Goal: Task Accomplishment & Management: Use online tool/utility

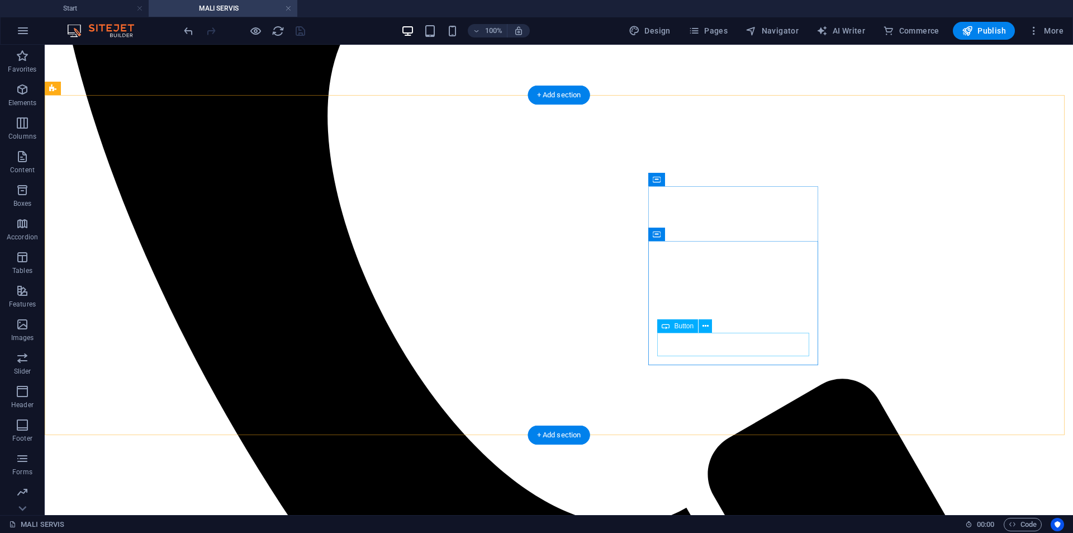
scroll to position [618, 0]
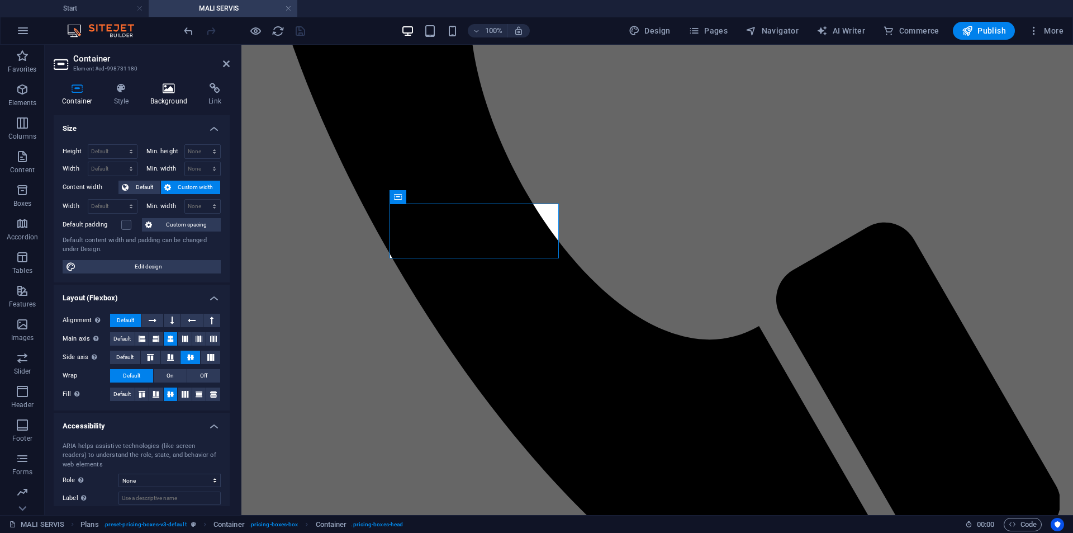
click at [167, 92] on icon at bounding box center [169, 88] width 54 height 11
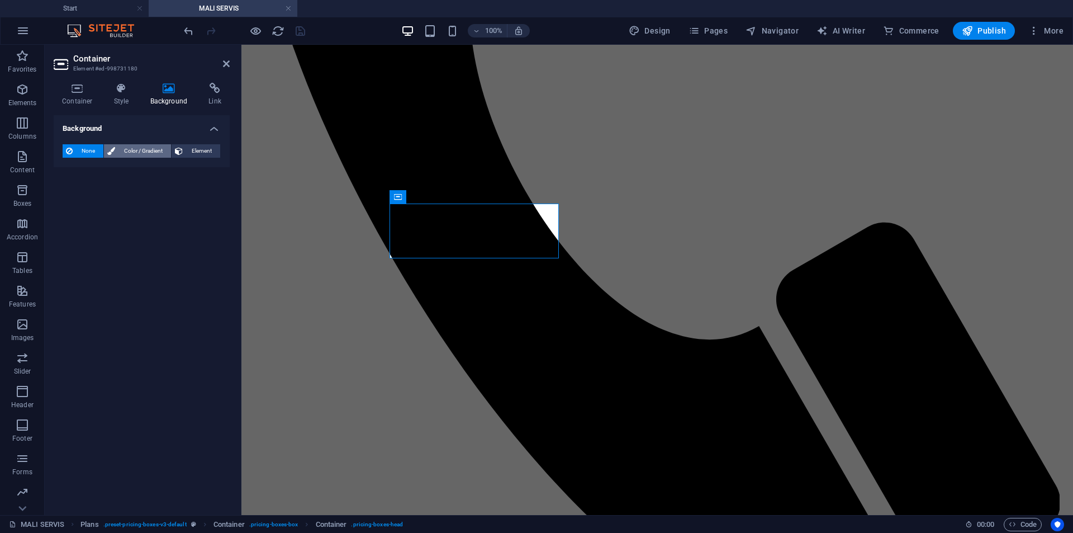
click at [140, 153] on span "Color / Gradient" at bounding box center [143, 150] width 49 height 13
click at [71, 192] on span at bounding box center [70, 196] width 12 height 12
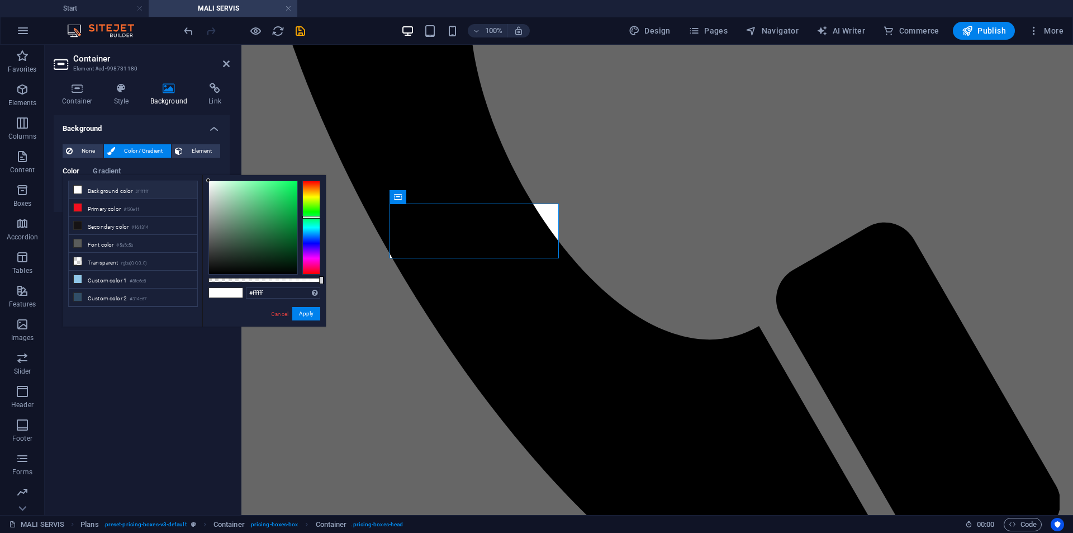
drag, startPoint x: 308, startPoint y: 210, endPoint x: 315, endPoint y: 217, distance: 9.5
click at [315, 217] on div at bounding box center [311, 228] width 18 height 94
type input "#004419"
drag, startPoint x: 285, startPoint y: 244, endPoint x: 330, endPoint y: 248, distance: 45.5
click at [330, 248] on body "AutoWerk Start MALI SERVIS Favorites Elements Columns Content Boxes Accordion T…" at bounding box center [536, 266] width 1073 height 533
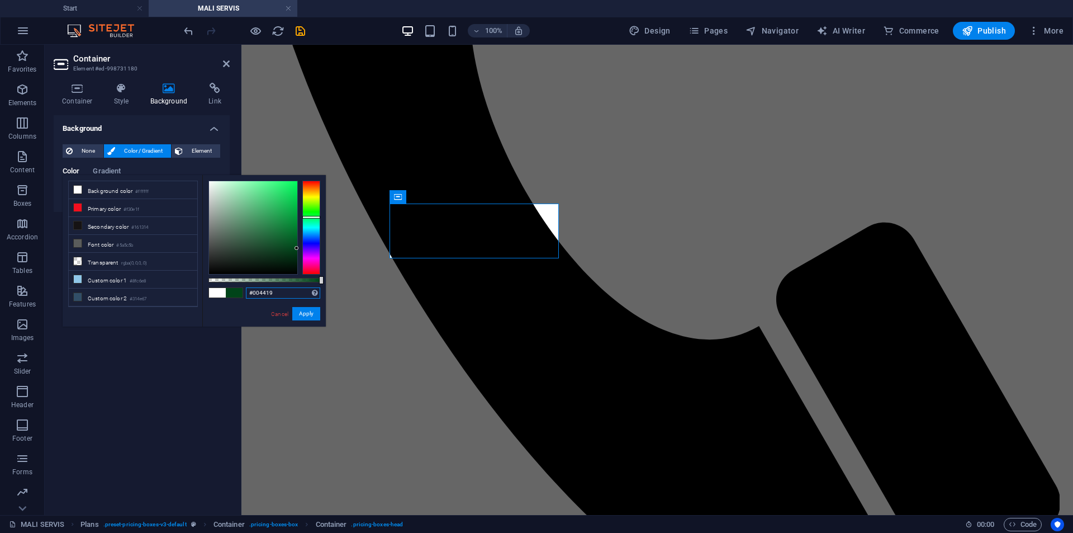
click at [266, 295] on input "#004419" at bounding box center [283, 292] width 74 height 11
click at [313, 312] on button "Apply" at bounding box center [306, 313] width 28 height 13
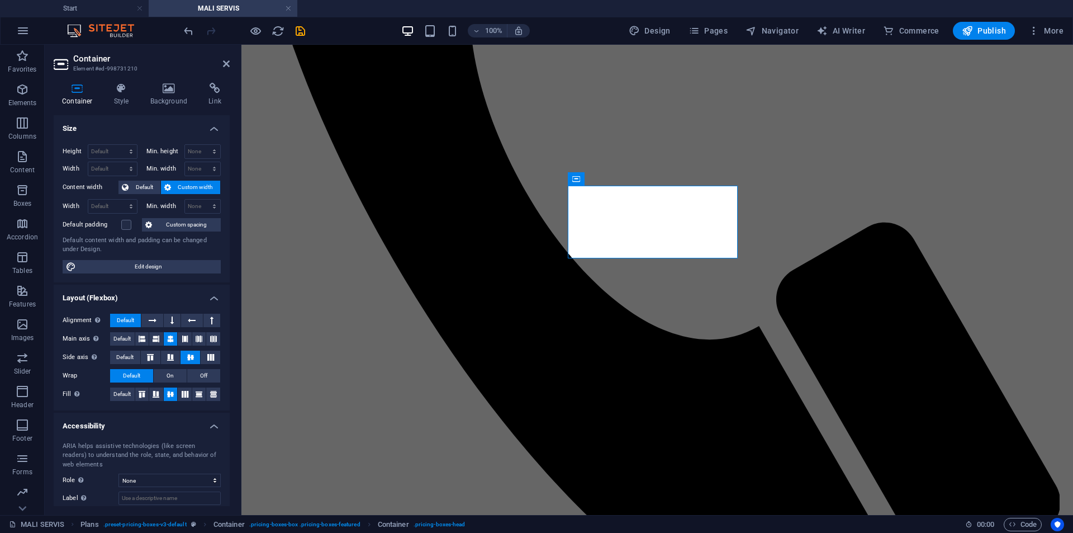
click at [168, 81] on div "Container Style Background Link Size Height Default px rem % vh vw Min. height …" at bounding box center [142, 294] width 194 height 441
click at [174, 100] on h4 "Background" at bounding box center [171, 94] width 59 height 23
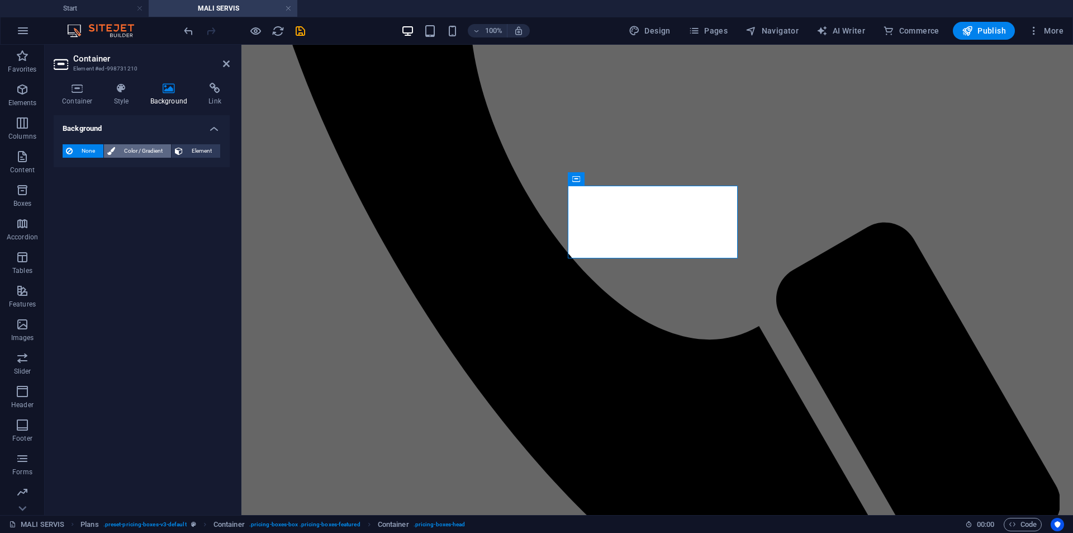
click at [133, 155] on span "Color / Gradient" at bounding box center [143, 150] width 49 height 13
click at [74, 196] on span at bounding box center [70, 196] width 12 height 12
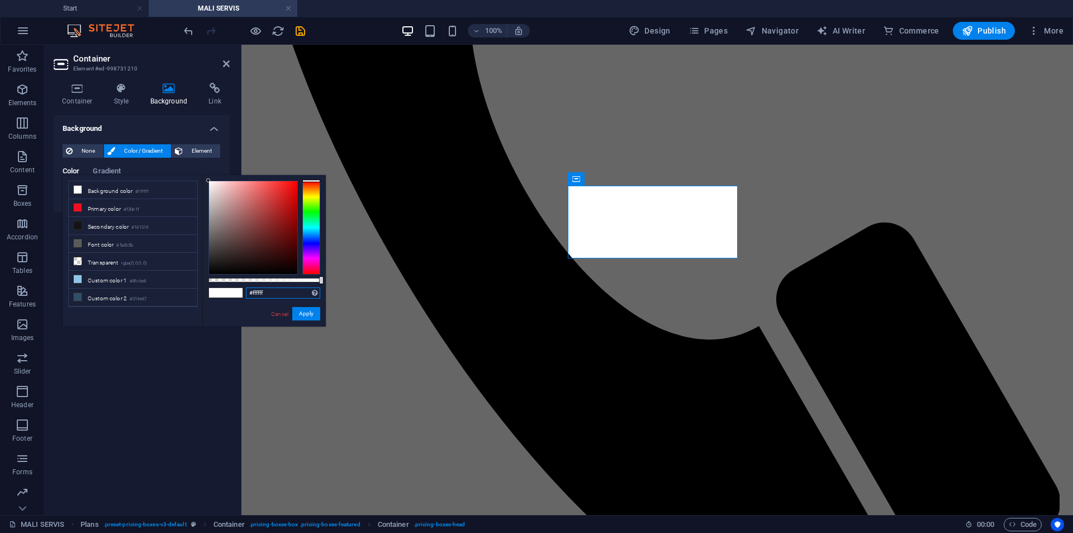
drag, startPoint x: 279, startPoint y: 298, endPoint x: 200, endPoint y: 296, distance: 79.4
click at [200, 296] on div "less Background color #ffffff Primary color #f30e1f Secondary color #161314 Fon…" at bounding box center [194, 251] width 263 height 152
paste input "004419"
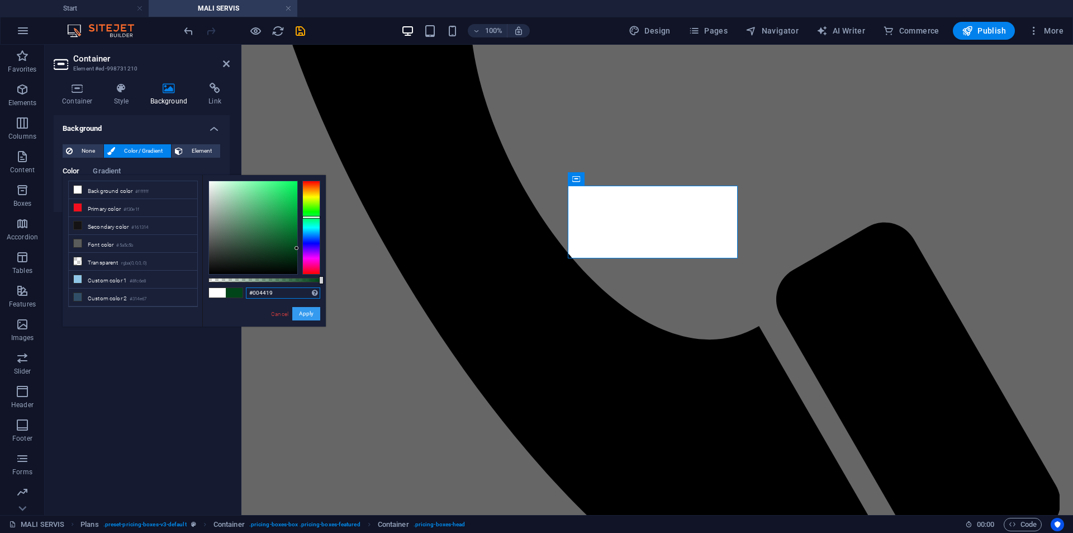
type input "#004419"
click at [308, 315] on button "Apply" at bounding box center [306, 313] width 28 height 13
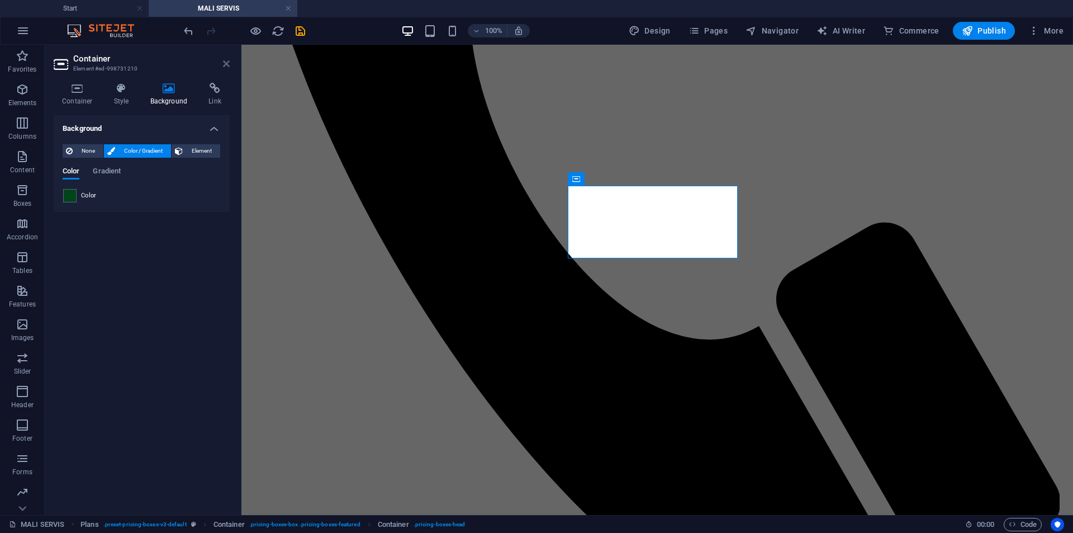
click at [226, 67] on icon at bounding box center [226, 63] width 7 height 9
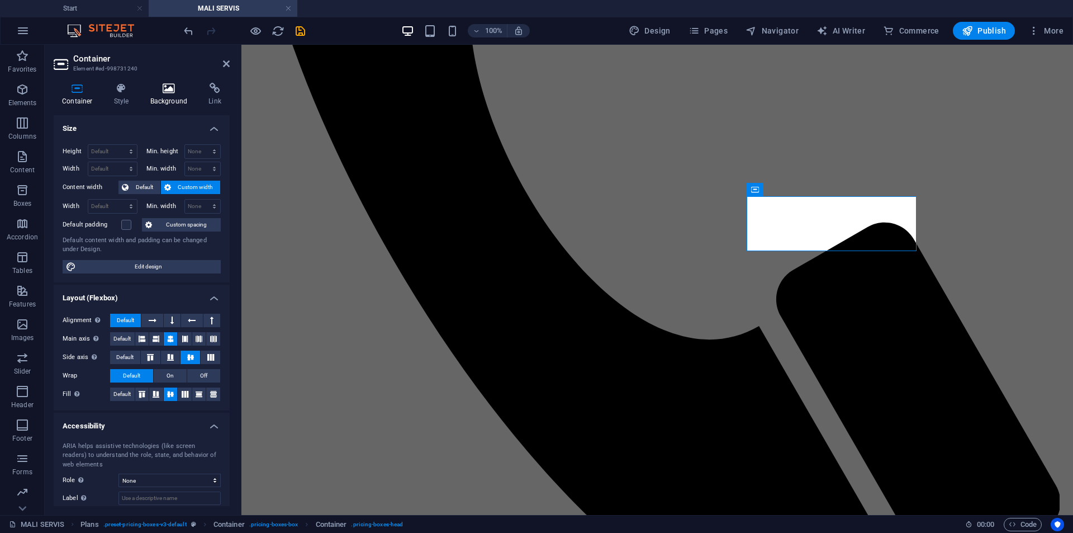
click at [157, 98] on h4 "Background" at bounding box center [171, 94] width 59 height 23
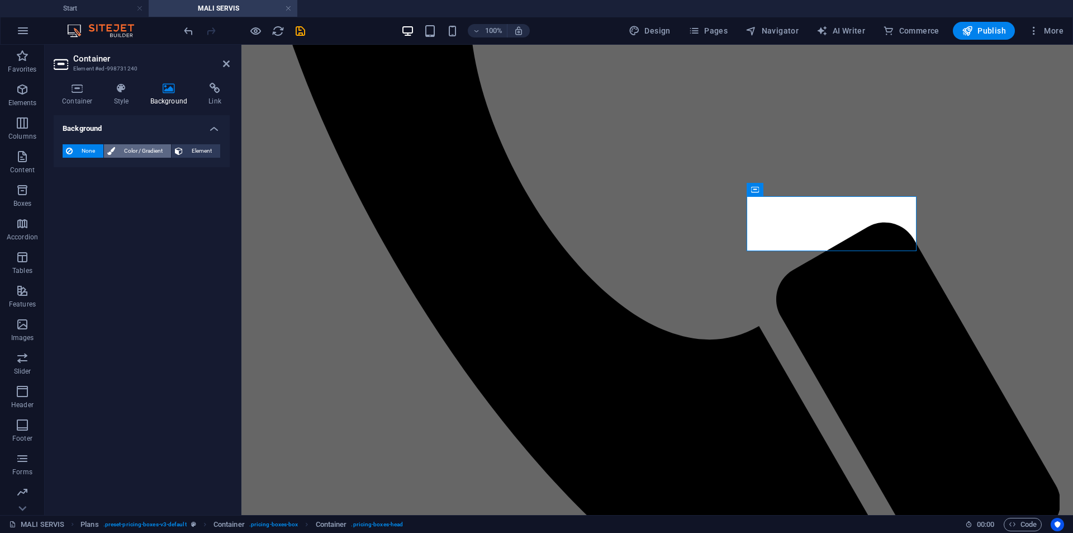
click at [127, 149] on span "Color / Gradient" at bounding box center [143, 150] width 49 height 13
click at [74, 193] on span at bounding box center [70, 196] width 12 height 12
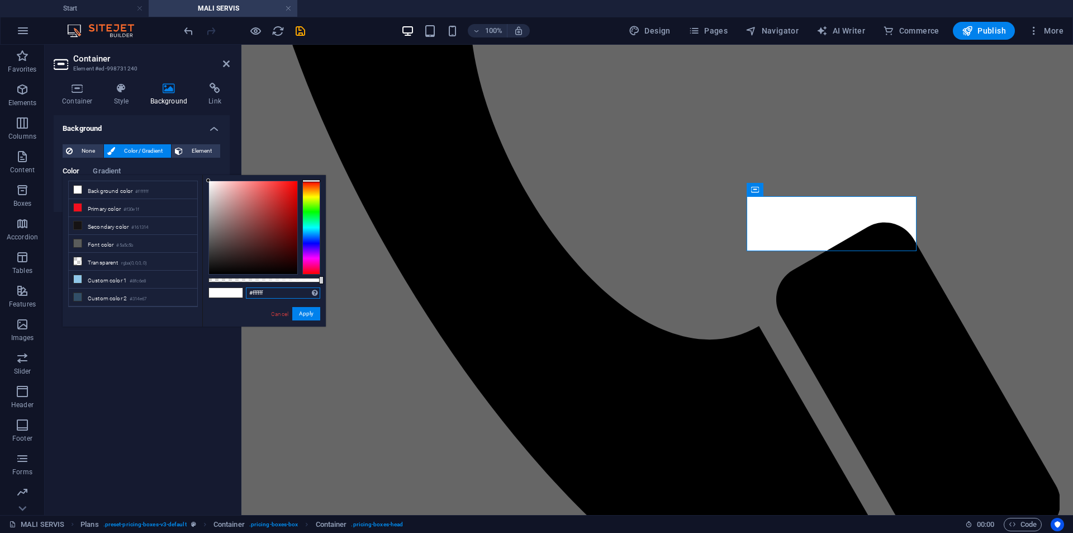
click at [276, 291] on input "#ffffff" at bounding box center [283, 292] width 74 height 11
paste input "#004419"
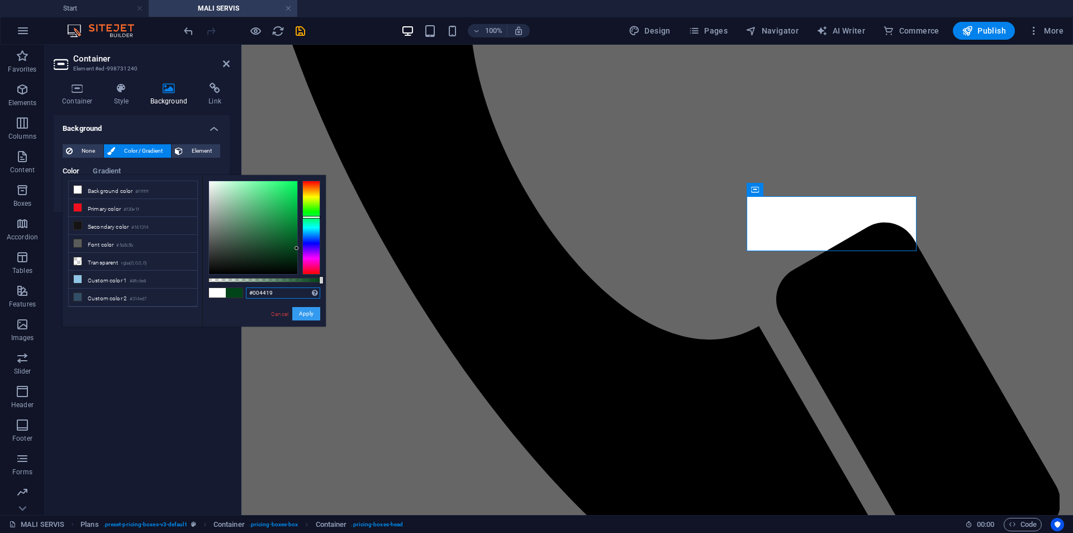
type input "#004419"
click at [299, 311] on button "Apply" at bounding box center [306, 313] width 28 height 13
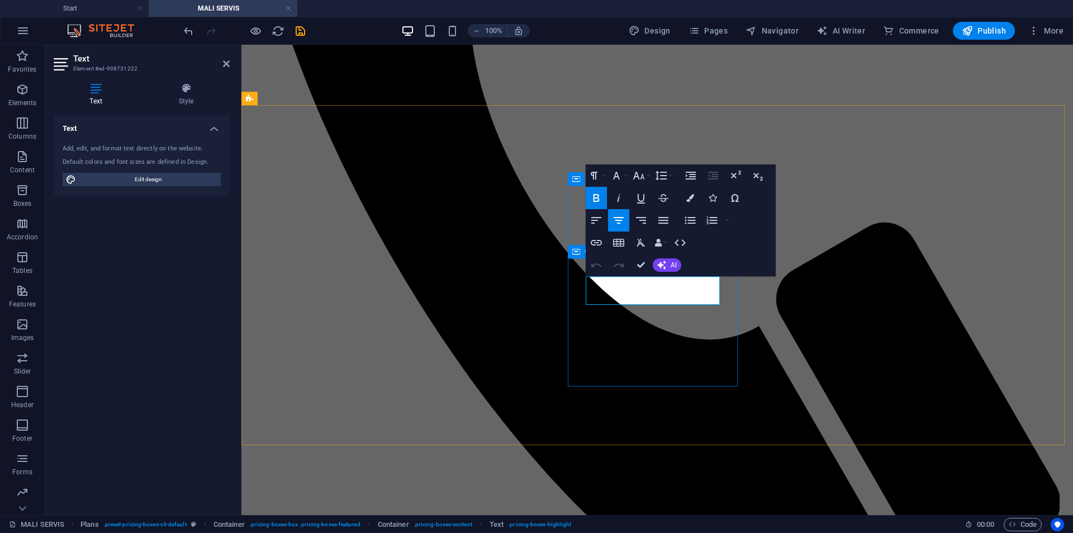
drag, startPoint x: 654, startPoint y: 286, endPoint x: 933, endPoint y: 253, distance: 281.5
click at [685, 199] on button "Colors" at bounding box center [690, 198] width 21 height 22
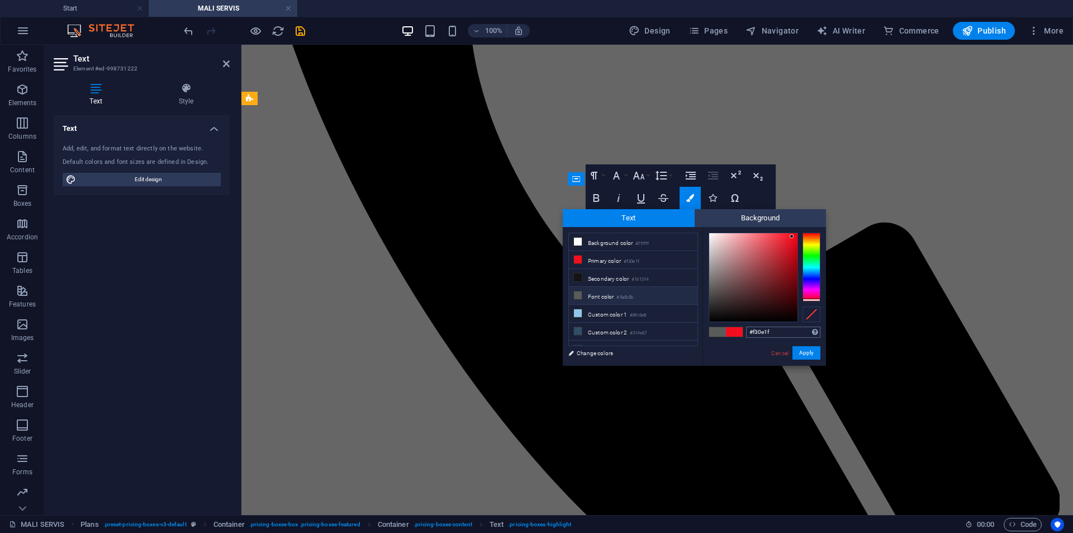
click at [784, 335] on input "#f30e1f" at bounding box center [783, 332] width 74 height 11
drag, startPoint x: 784, startPoint y: 332, endPoint x: 684, endPoint y: 334, distance: 100.1
click at [684, 334] on div "less Background color #ffffff Primary color #f30e1f Secondary color #161314 Fon…" at bounding box center [694, 296] width 263 height 139
type input "#004419"
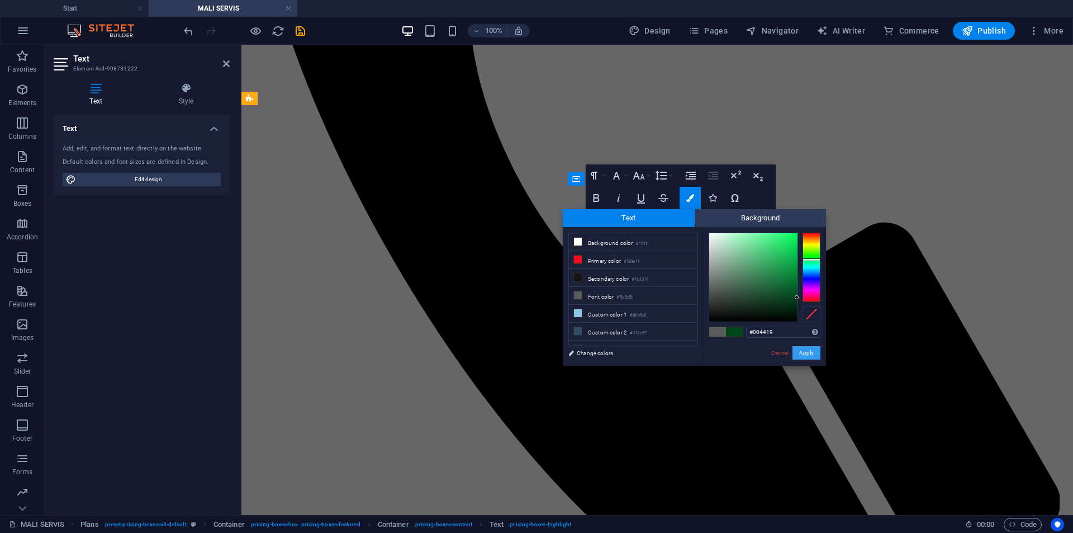
drag, startPoint x: 811, startPoint y: 348, endPoint x: 570, endPoint y: 305, distance: 244.7
click at [811, 348] on button "Apply" at bounding box center [807, 352] width 28 height 13
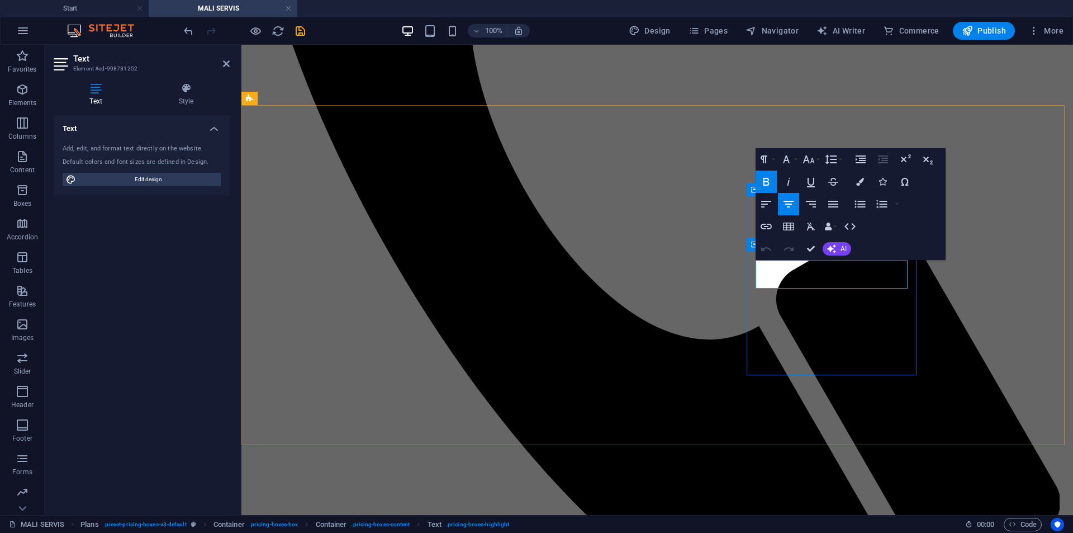
click at [862, 178] on icon "button" at bounding box center [861, 182] width 8 height 8
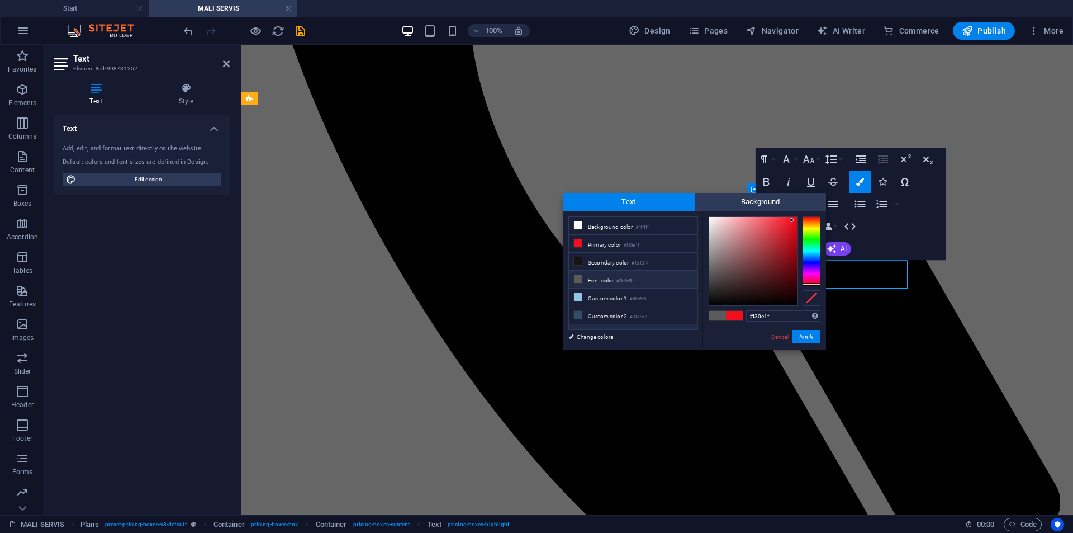
drag, startPoint x: 787, startPoint y: 315, endPoint x: 687, endPoint y: 323, distance: 100.9
click at [687, 323] on div "less Background color #ffffff Primary color #f30e1f Secondary color #161314 Fon…" at bounding box center [694, 280] width 263 height 139
type input "#004419"
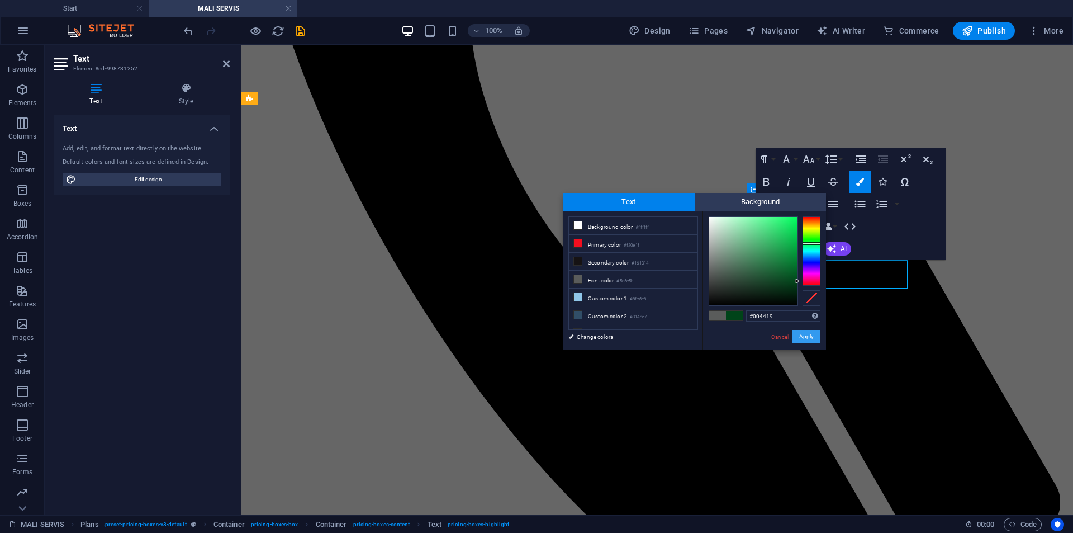
click at [801, 333] on button "Apply" at bounding box center [807, 336] width 28 height 13
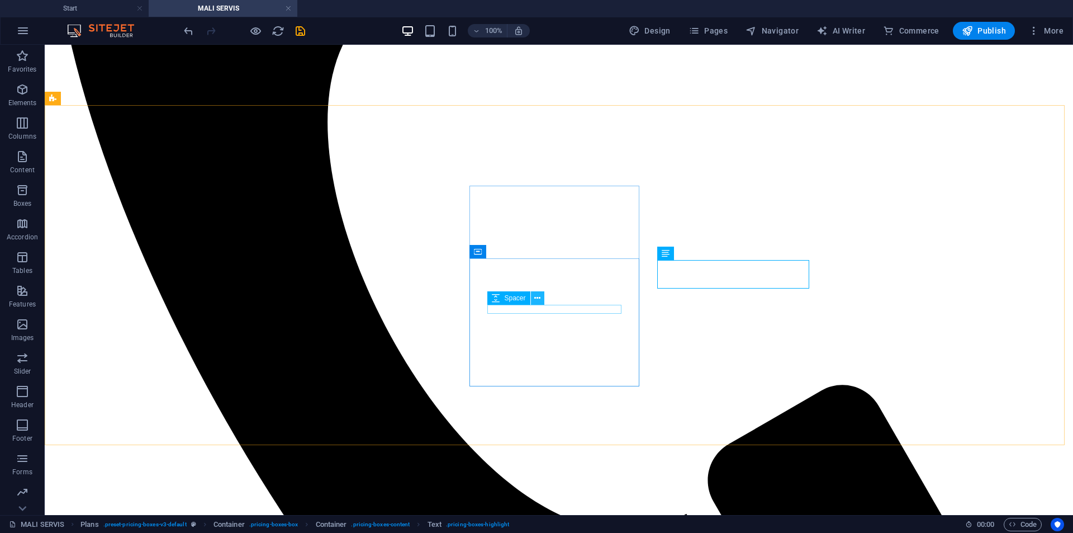
drag, startPoint x: 530, startPoint y: 297, endPoint x: 533, endPoint y: 291, distance: 6.5
click at [530, 296] on div "Spacer" at bounding box center [509, 297] width 42 height 13
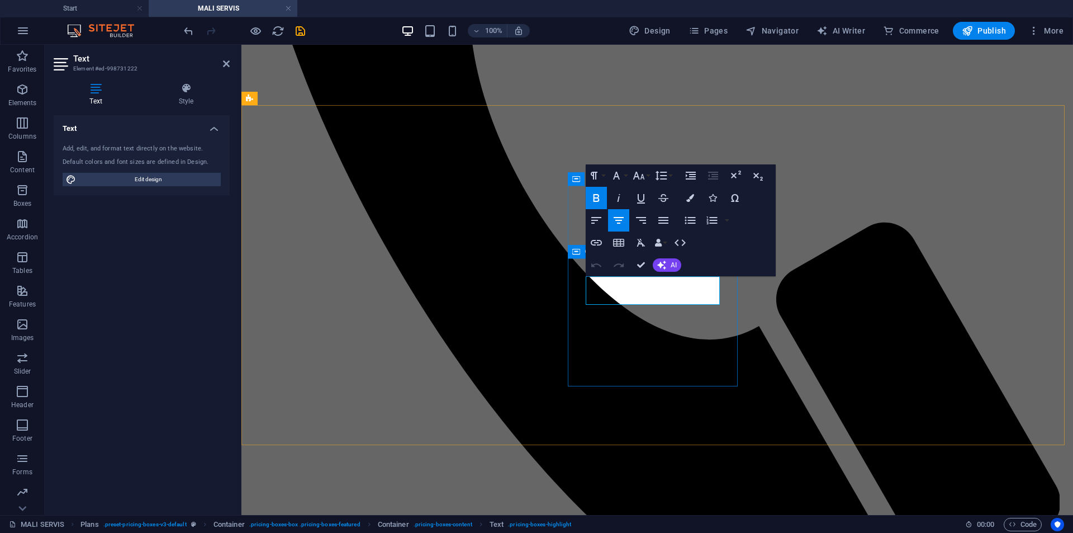
drag, startPoint x: 652, startPoint y: 287, endPoint x: 604, endPoint y: 295, distance: 48.6
click at [690, 196] on icon "button" at bounding box center [691, 198] width 8 height 8
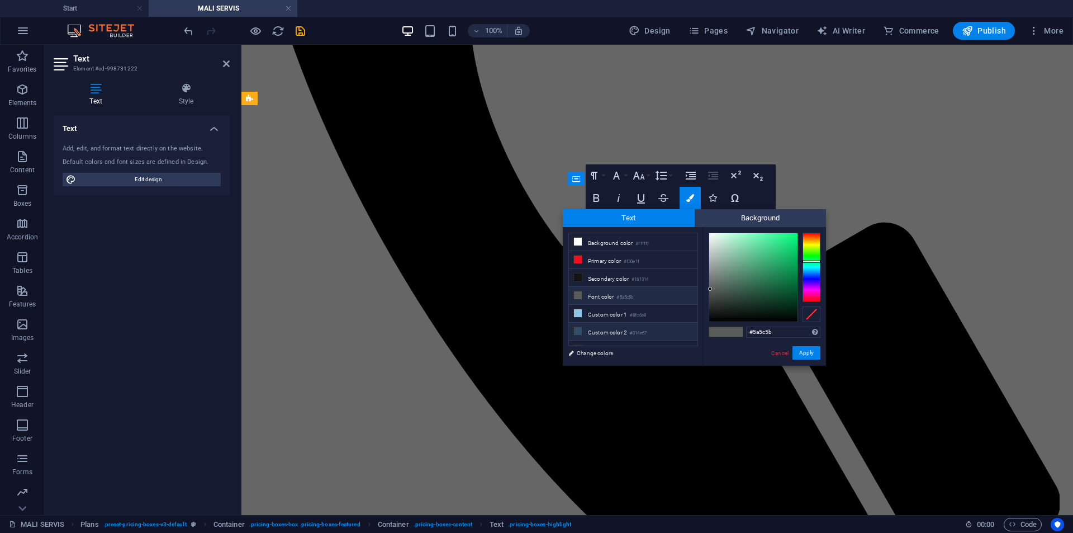
drag, startPoint x: 777, startPoint y: 329, endPoint x: 651, endPoint y: 332, distance: 125.8
click at [654, 333] on div "less Background color #ffffff Primary color #f30e1f Secondary color #161314 Fon…" at bounding box center [694, 296] width 263 height 139
type input "#004419"
click at [808, 346] on button "Apply" at bounding box center [807, 352] width 28 height 13
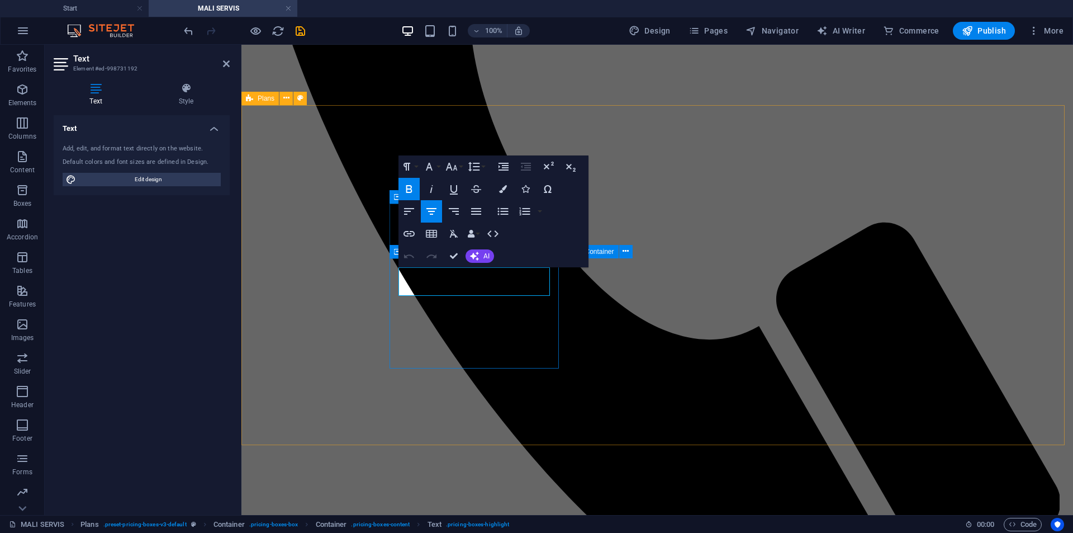
drag, startPoint x: 473, startPoint y: 283, endPoint x: 420, endPoint y: 282, distance: 52.6
click at [501, 187] on icon "button" at bounding box center [503, 189] width 8 height 8
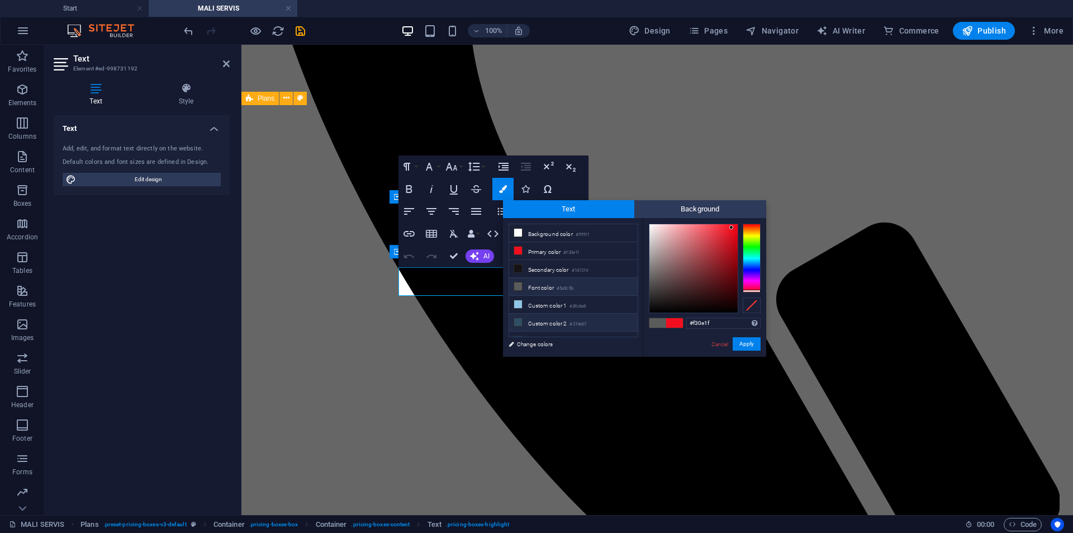
drag, startPoint x: 717, startPoint y: 320, endPoint x: 628, endPoint y: 324, distance: 89.5
click at [628, 324] on div "less Background color #ffffff Primary color #f30e1f Secondary color #161314 Fon…" at bounding box center [634, 287] width 263 height 139
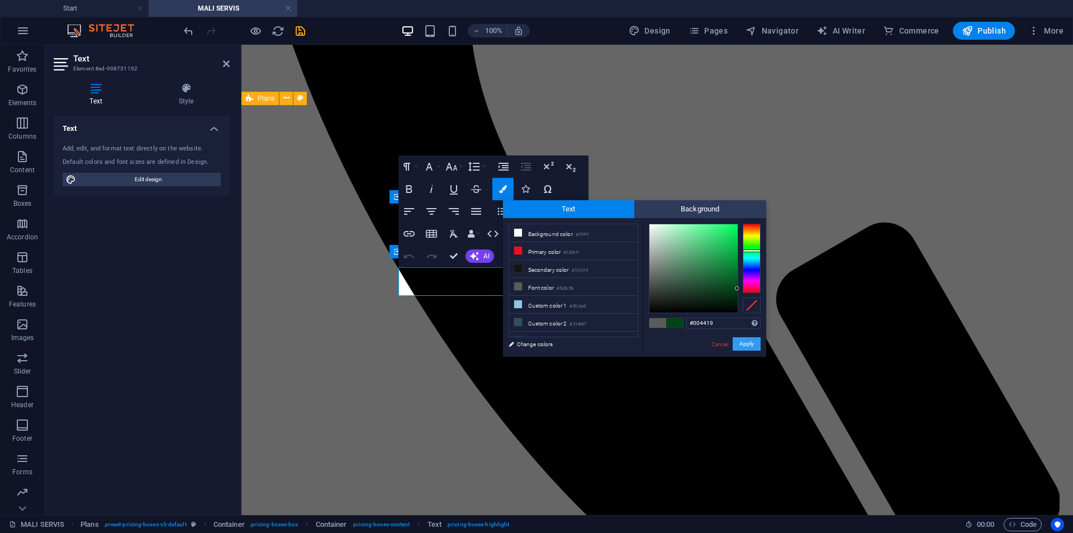
click at [748, 341] on button "Apply" at bounding box center [747, 343] width 28 height 13
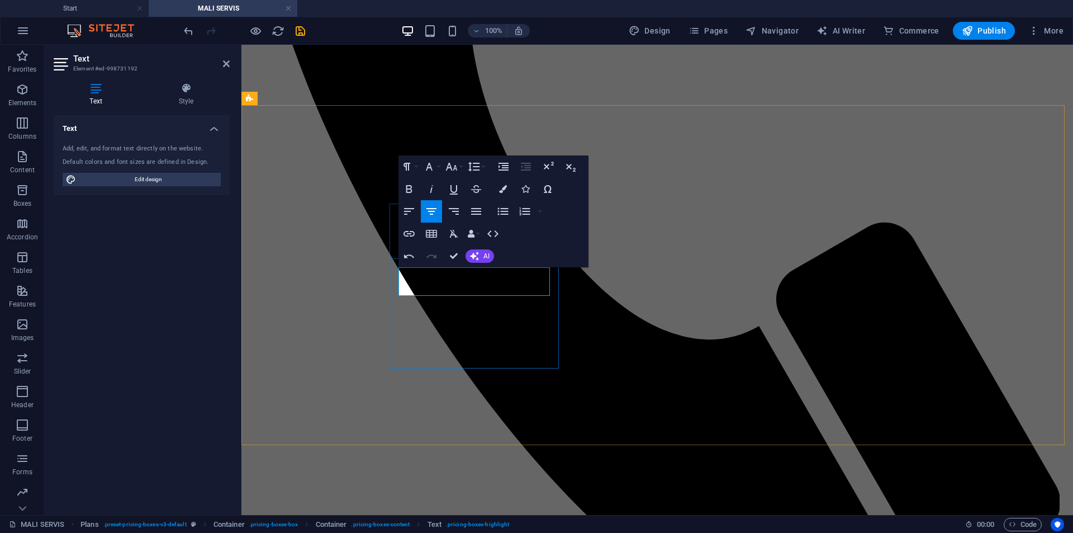
click at [496, 187] on button "Colors" at bounding box center [503, 189] width 21 height 22
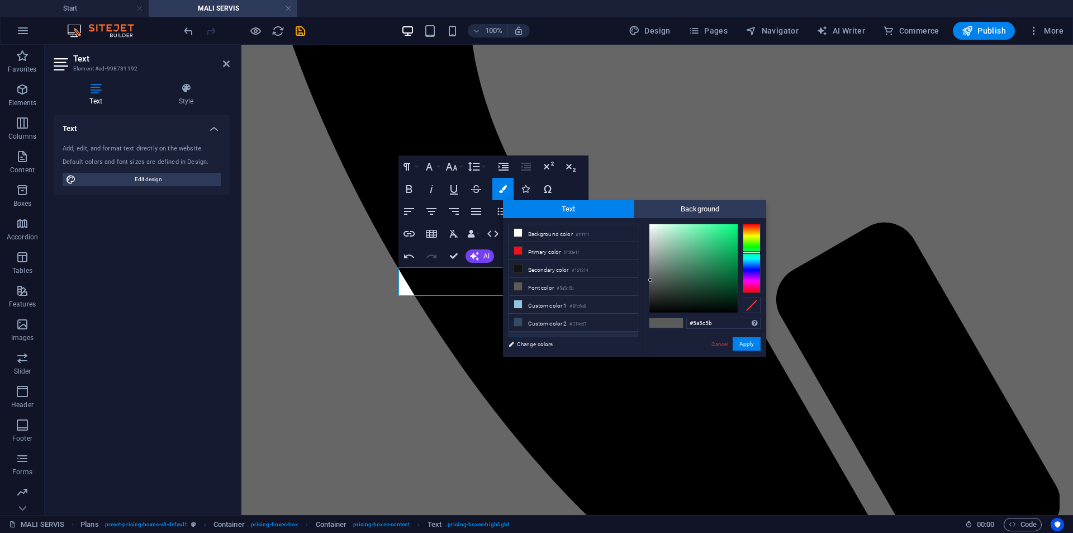
drag, startPoint x: 712, startPoint y: 321, endPoint x: 619, endPoint y: 328, distance: 93.1
click at [621, 328] on div "less Background color #ffffff Primary color #f30e1f Secondary color #161314 Fon…" at bounding box center [634, 287] width 263 height 139
type input "#004419"
click at [752, 344] on button "Apply" at bounding box center [747, 343] width 28 height 13
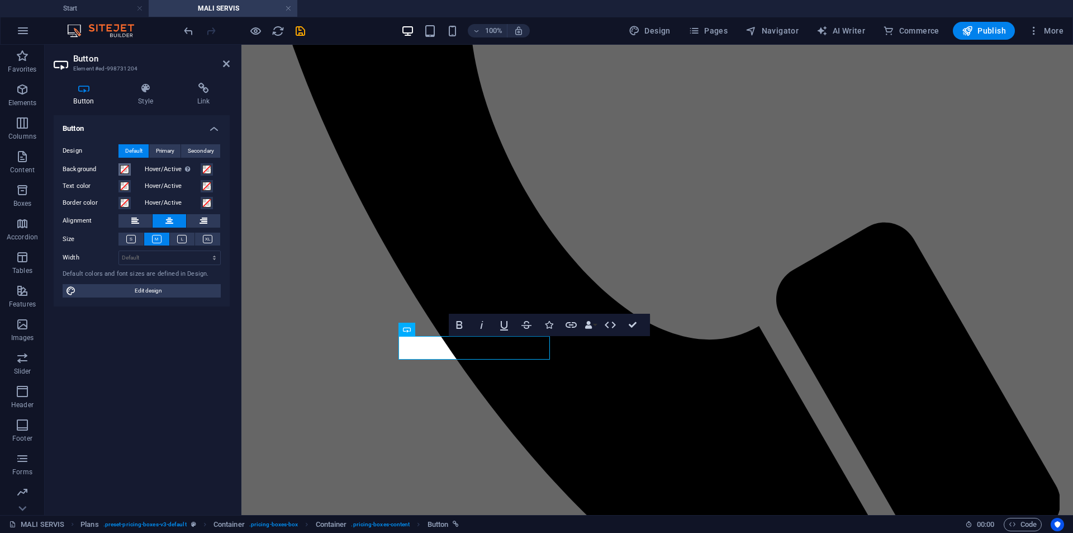
click at [129, 167] on span at bounding box center [124, 169] width 9 height 9
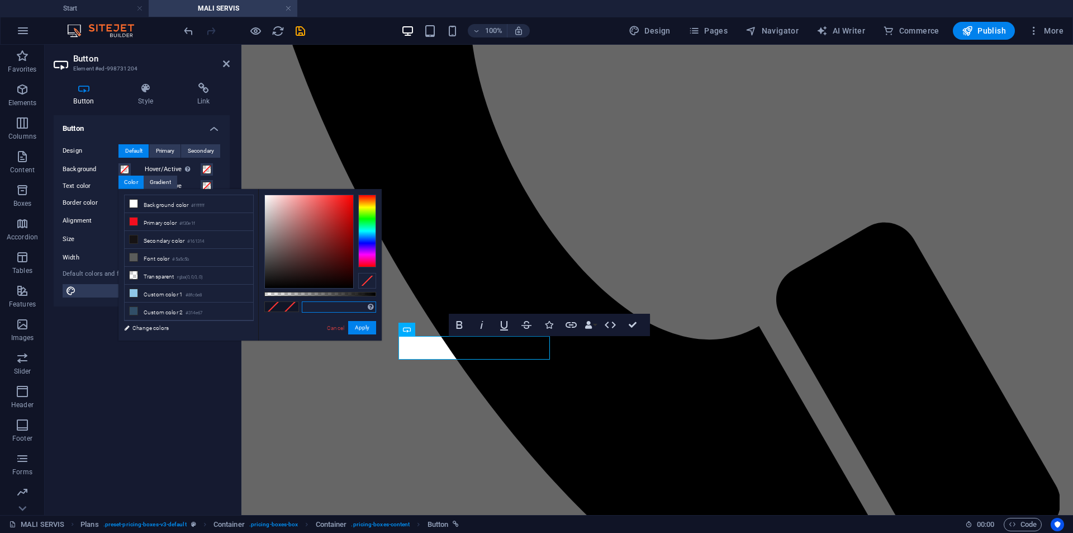
click at [348, 306] on input "text" at bounding box center [339, 306] width 74 height 11
paste input "#004419"
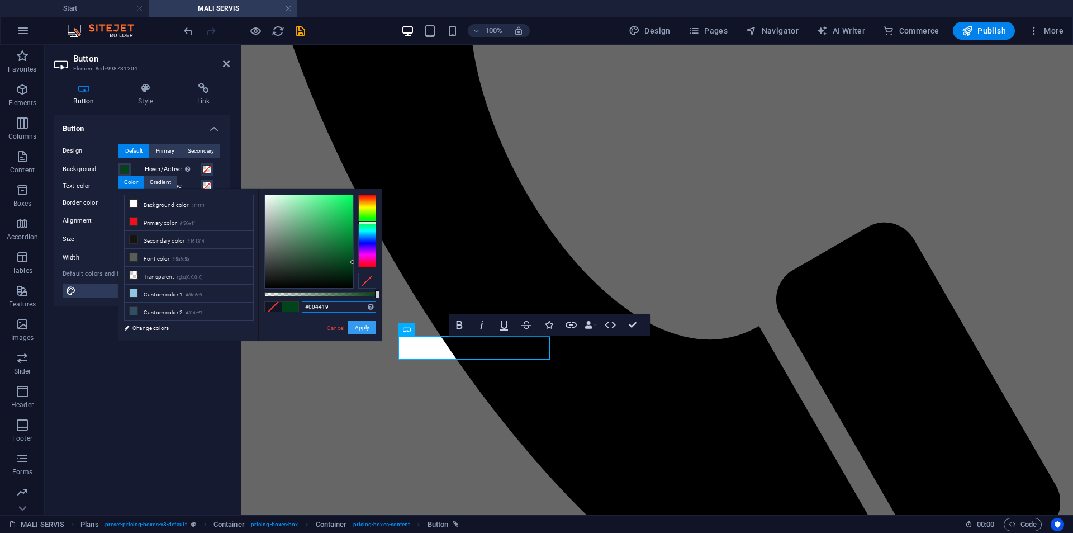
type input "#004419"
drag, startPoint x: 368, startPoint y: 325, endPoint x: 126, endPoint y: 281, distance: 245.5
click at [368, 325] on button "Apply" at bounding box center [362, 327] width 28 height 13
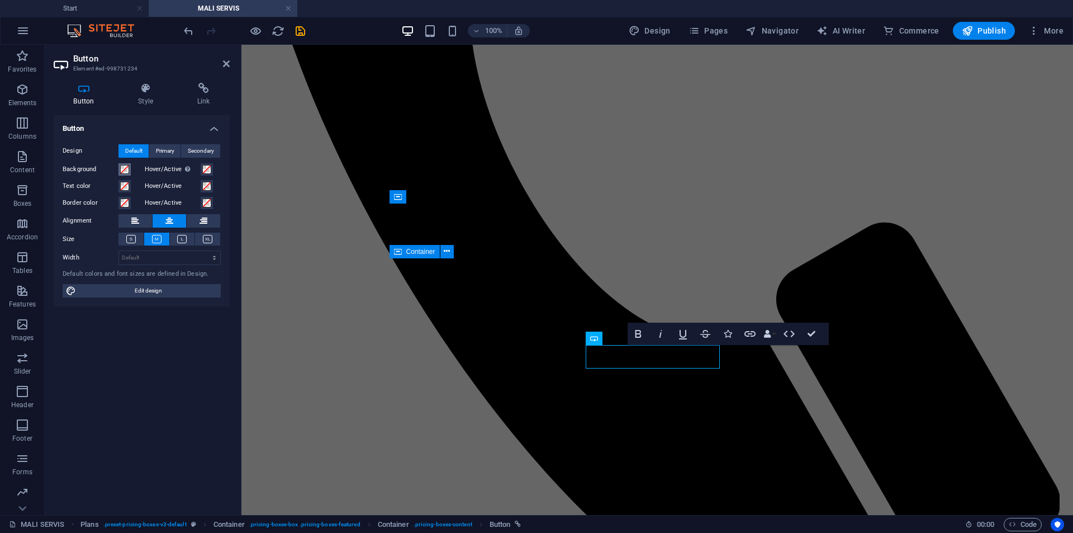
click at [127, 169] on span at bounding box center [124, 169] width 9 height 9
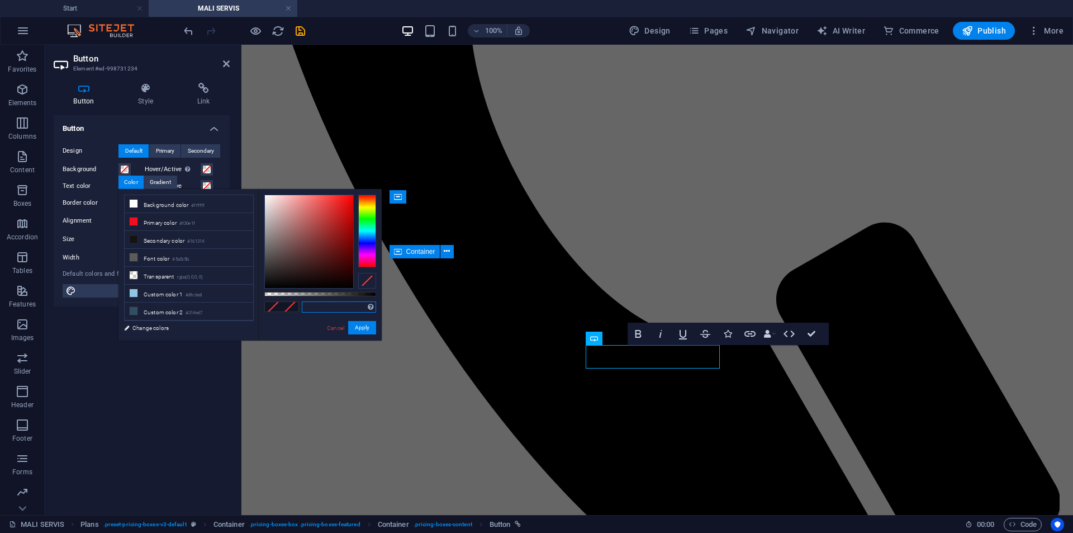
click at [328, 309] on input "text" at bounding box center [339, 306] width 74 height 11
paste input "#004419"
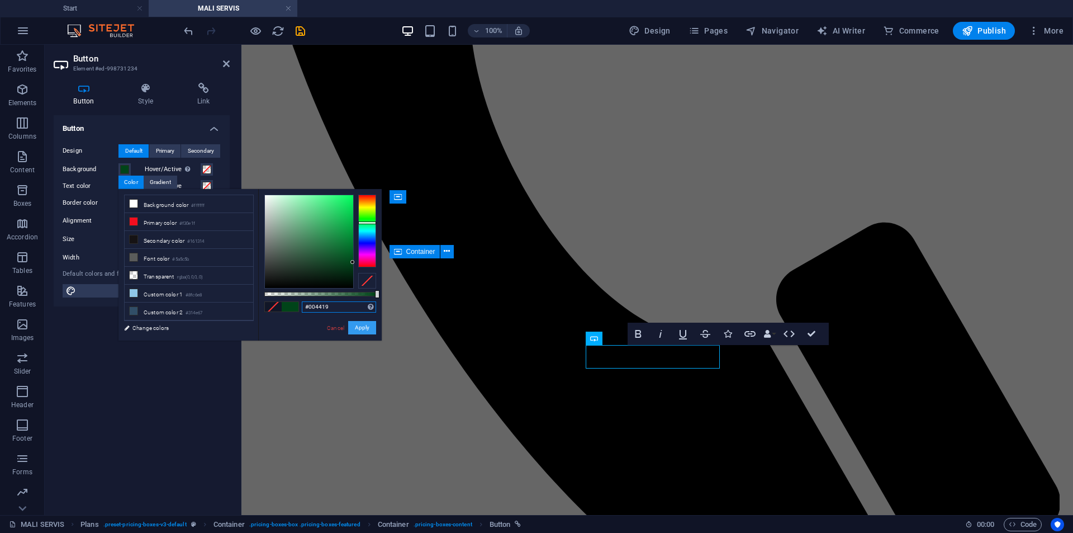
type input "#004419"
click at [365, 325] on button "Apply" at bounding box center [362, 327] width 28 height 13
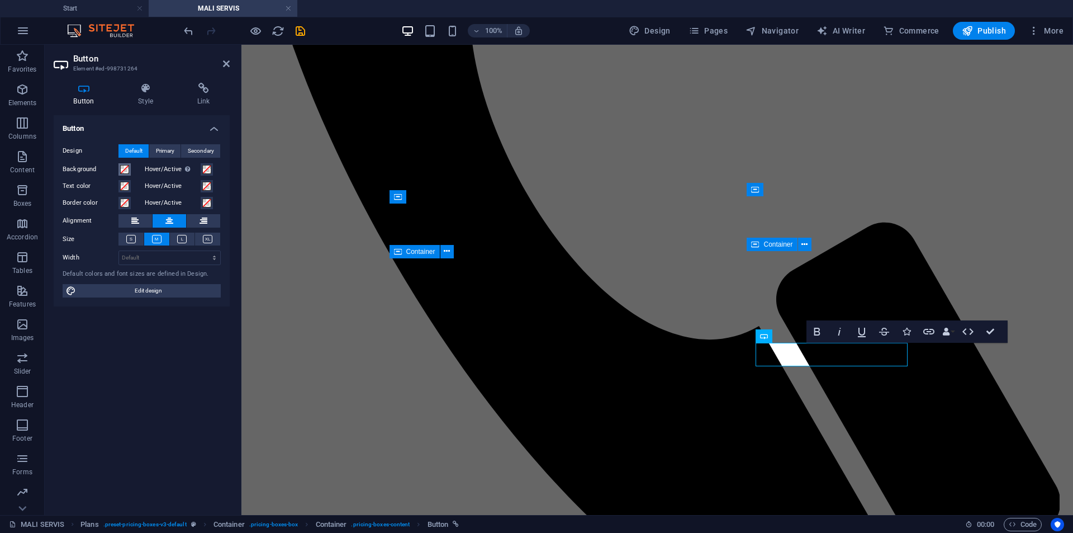
click at [124, 168] on span at bounding box center [124, 169] width 9 height 9
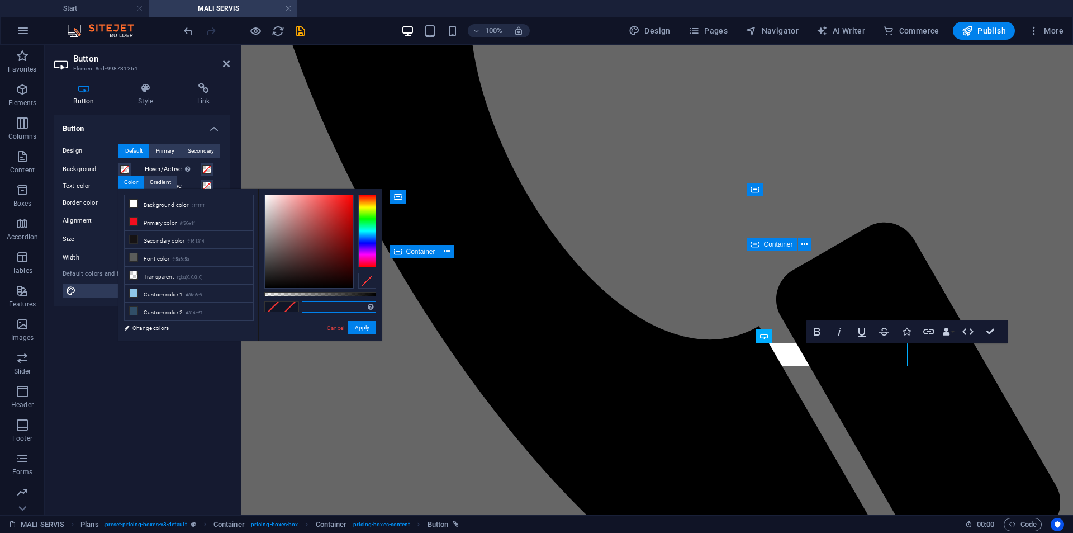
click at [314, 310] on input "text" at bounding box center [339, 306] width 74 height 11
paste input "#004419"
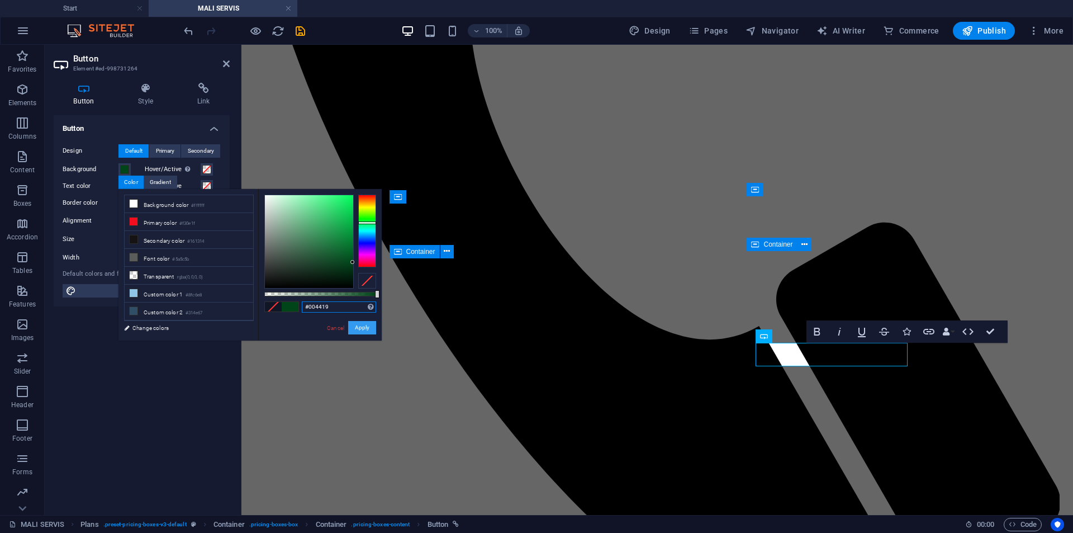
type input "#004419"
click at [363, 321] on button "Apply" at bounding box center [362, 327] width 28 height 13
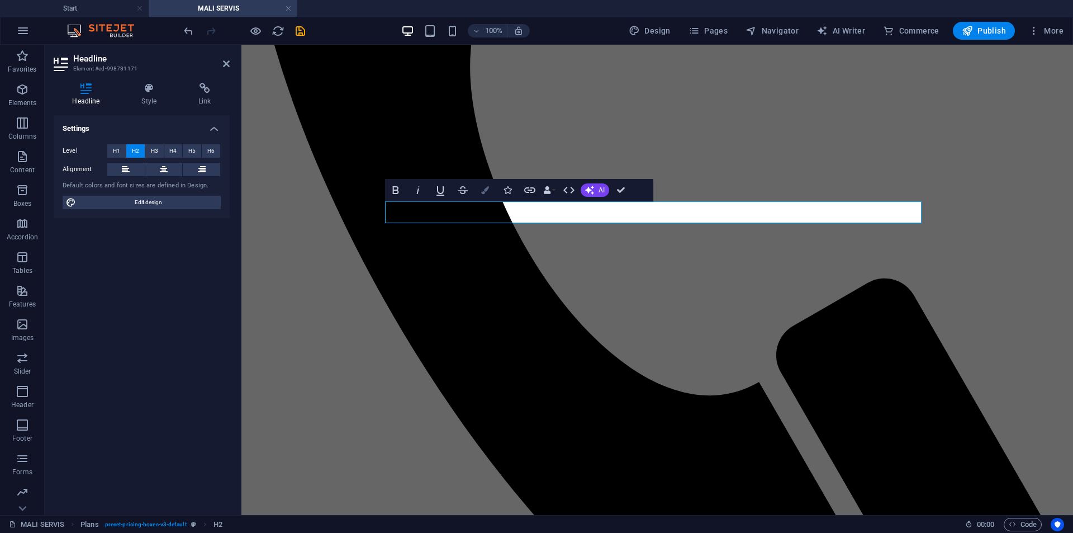
click at [484, 187] on icon "button" at bounding box center [485, 190] width 8 height 8
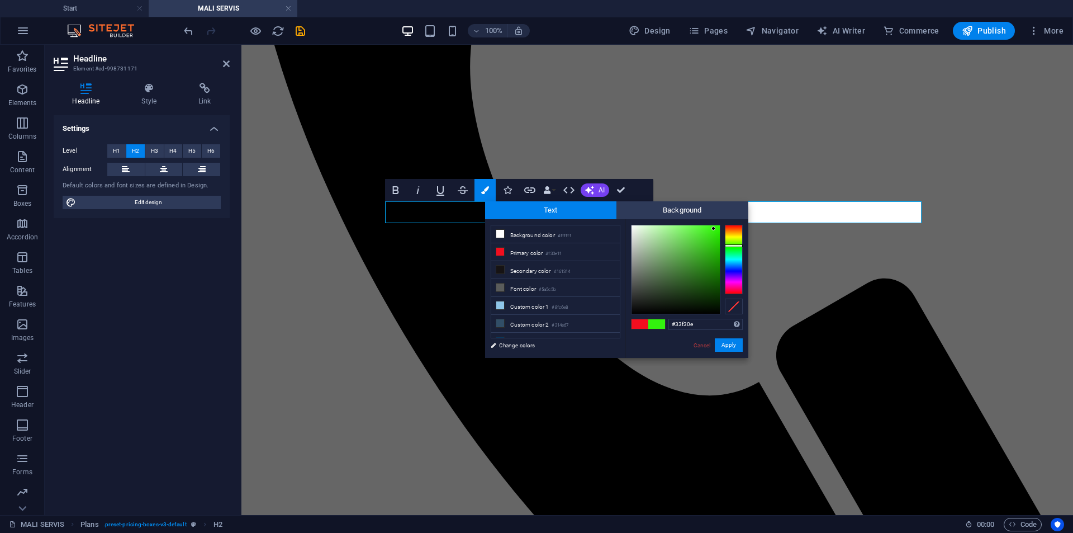
click at [737, 245] on div at bounding box center [734, 259] width 18 height 69
drag, startPoint x: 711, startPoint y: 233, endPoint x: 508, endPoint y: 171, distance: 212.2
click at [756, 211] on body "AutoWerk Start MALI SERVIS Favorites Elements Columns Content Boxes Accordion T…" at bounding box center [536, 266] width 1073 height 533
click at [724, 232] on div at bounding box center [687, 269] width 112 height 89
drag, startPoint x: 718, startPoint y: 261, endPoint x: 780, endPoint y: 217, distance: 75.4
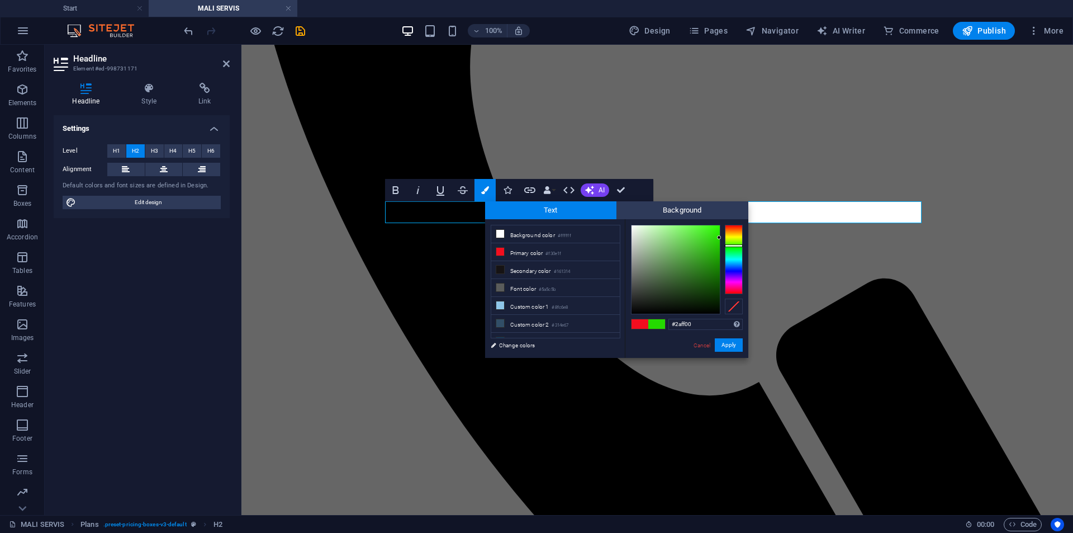
click at [780, 217] on body "AutoWerk Start MALI SERVIS Favorites Elements Columns Content Boxes Accordion T…" at bounding box center [536, 266] width 1073 height 533
drag, startPoint x: 710, startPoint y: 323, endPoint x: 619, endPoint y: 325, distance: 90.6
click at [622, 325] on div "less Background color #ffffff Primary color #f30e1f Secondary color #161314 Fon…" at bounding box center [616, 288] width 263 height 139
paste input "004419"
click at [718, 268] on div at bounding box center [676, 269] width 88 height 88
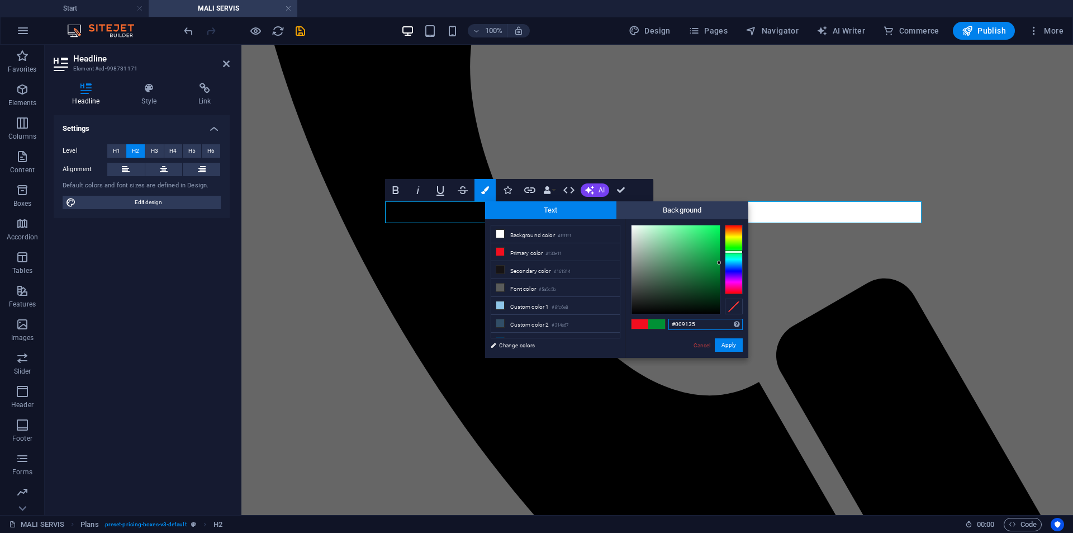
drag, startPoint x: 718, startPoint y: 268, endPoint x: 726, endPoint y: 263, distance: 9.3
click at [726, 263] on div at bounding box center [687, 269] width 112 height 89
type input "#000000"
click at [727, 346] on button "Apply" at bounding box center [729, 344] width 28 height 13
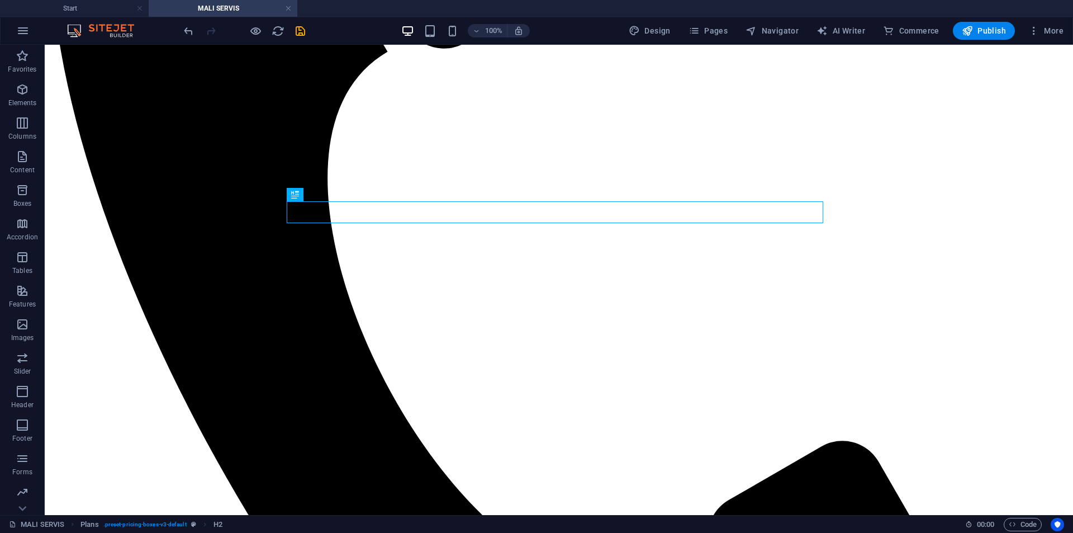
click at [424, 214] on div "H2 Text image overlap Container Plans Plans Text H2 Image Container Container C…" at bounding box center [559, 280] width 1029 height 470
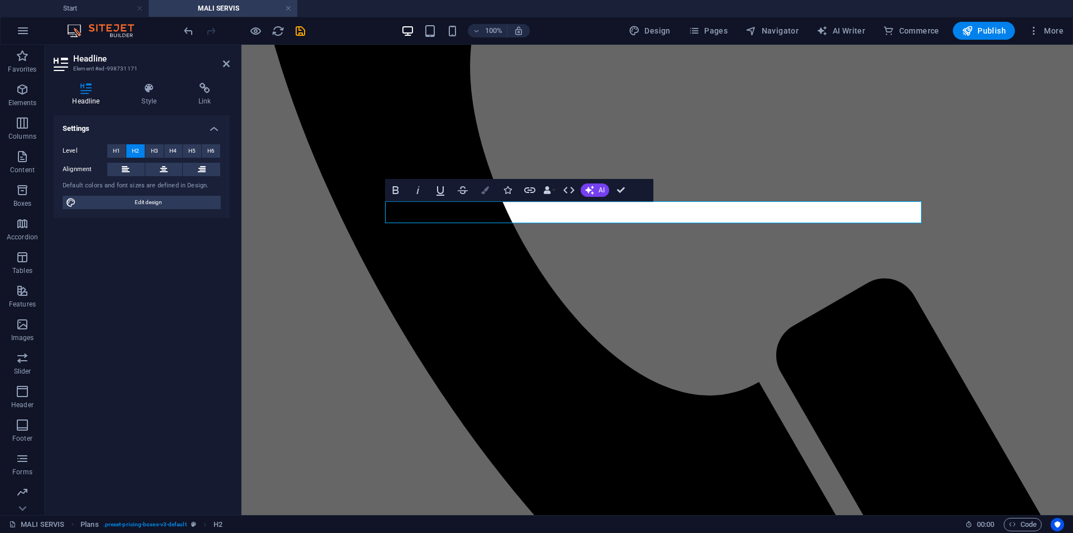
click at [484, 193] on icon "button" at bounding box center [485, 190] width 8 height 8
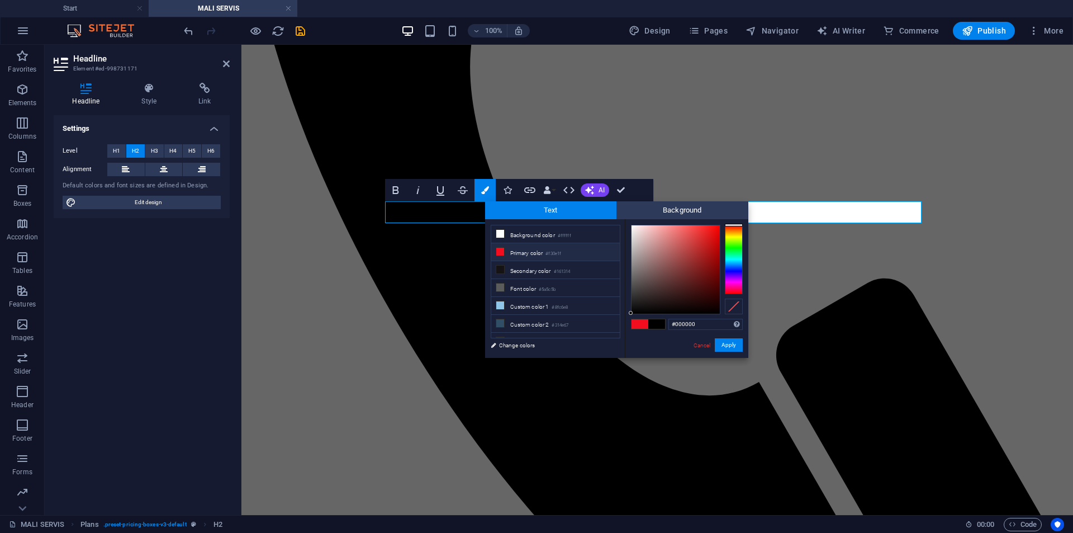
click at [716, 317] on div "#000000 Supported formats #0852ed rgb(8, 82, 237) rgba(8, 82, 237, 90%) hsv(221…" at bounding box center [687, 369] width 124 height 301
click at [711, 321] on input "#000000" at bounding box center [706, 324] width 74 height 11
drag, startPoint x: 710, startPoint y: 323, endPoint x: 597, endPoint y: 320, distance: 112.4
click at [598, 320] on div "less Background color #ffffff Primary color #f30e1f Secondary color #161314 Fon…" at bounding box center [616, 288] width 263 height 139
paste input "4419"
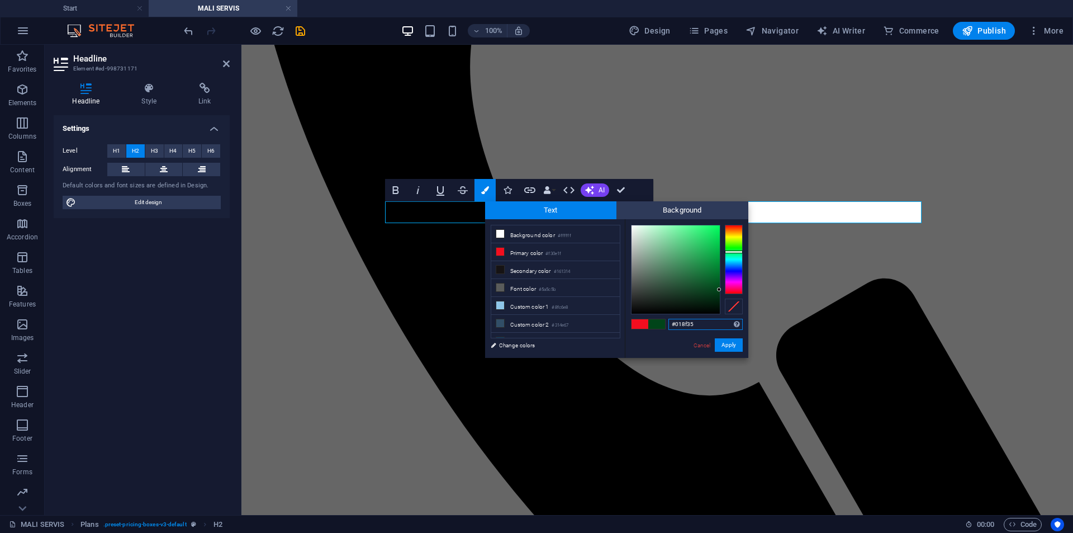
click at [718, 263] on div at bounding box center [676, 269] width 88 height 88
type input "#009637"
click at [720, 261] on div at bounding box center [719, 261] width 4 height 4
click at [725, 346] on button "Apply" at bounding box center [729, 344] width 28 height 13
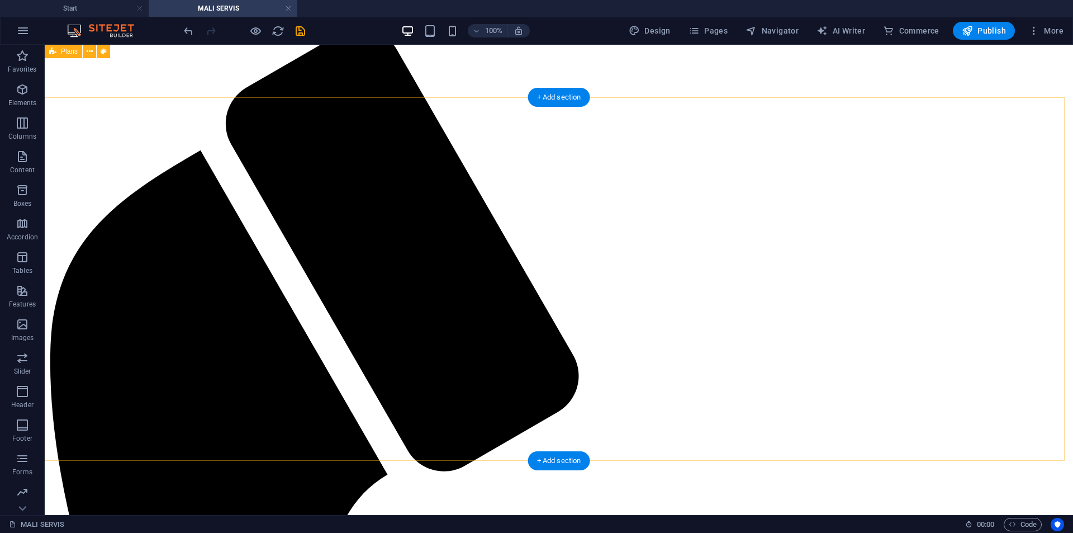
scroll to position [59, 0]
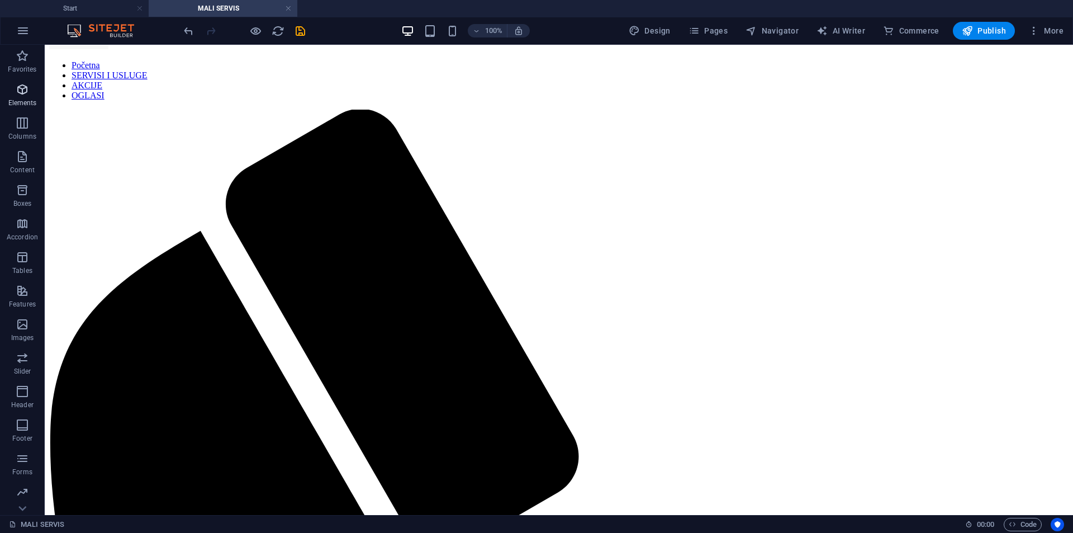
click at [24, 100] on p "Elements" at bounding box center [22, 102] width 29 height 9
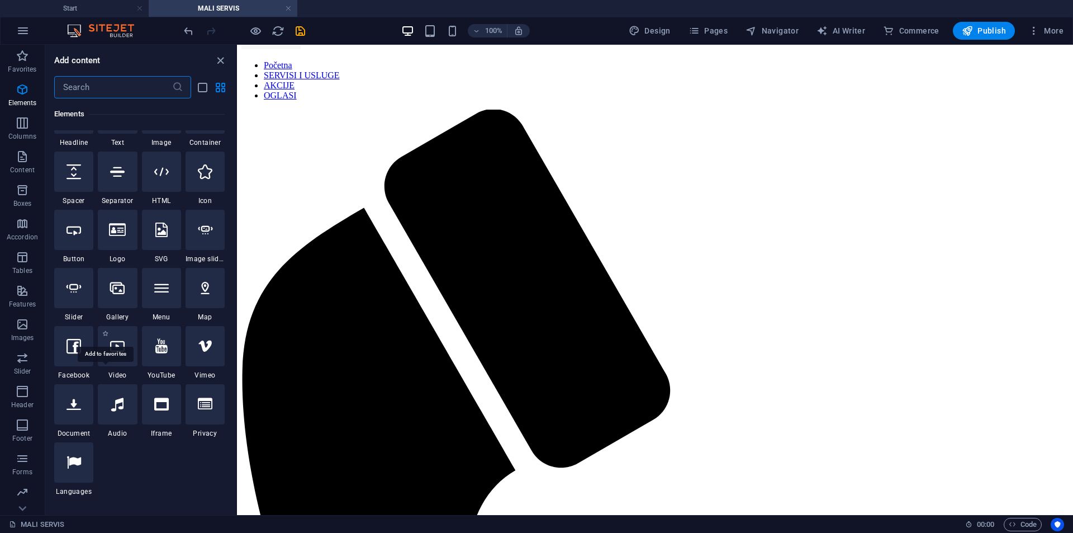
scroll to position [175, 0]
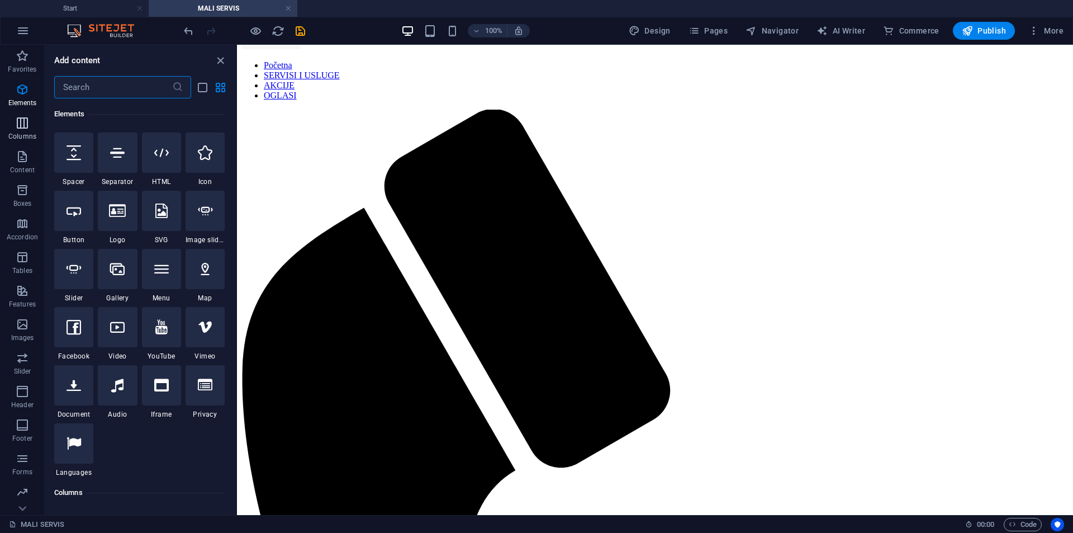
click at [29, 128] on icon "button" at bounding box center [22, 122] width 13 height 13
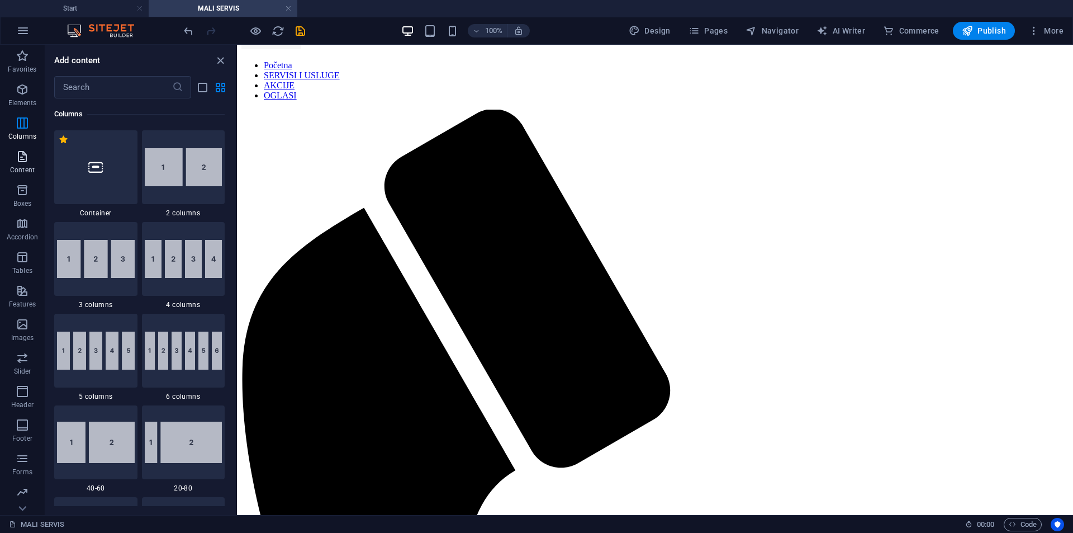
click at [23, 146] on button "Content" at bounding box center [22, 162] width 45 height 34
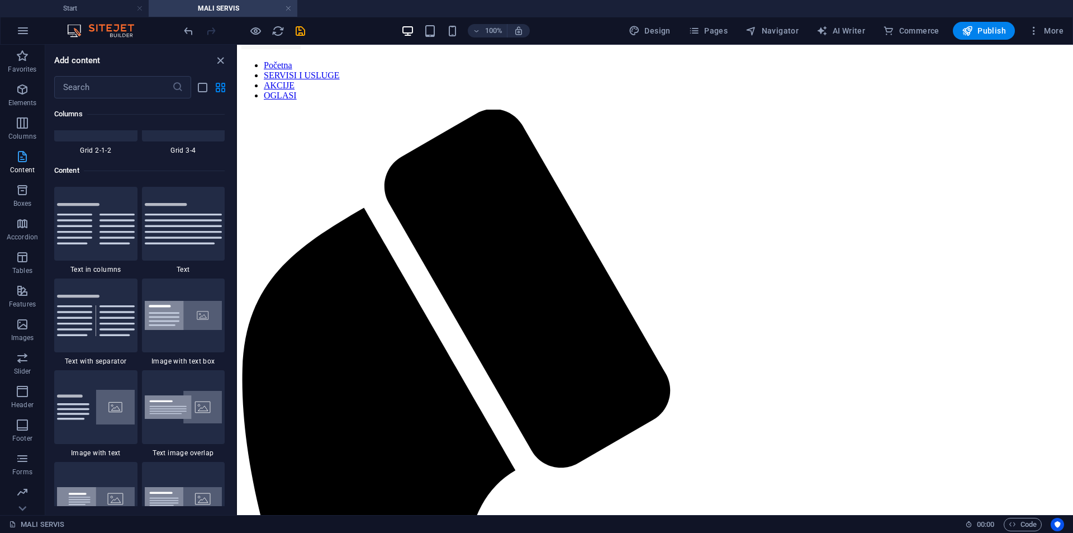
scroll to position [1956, 0]
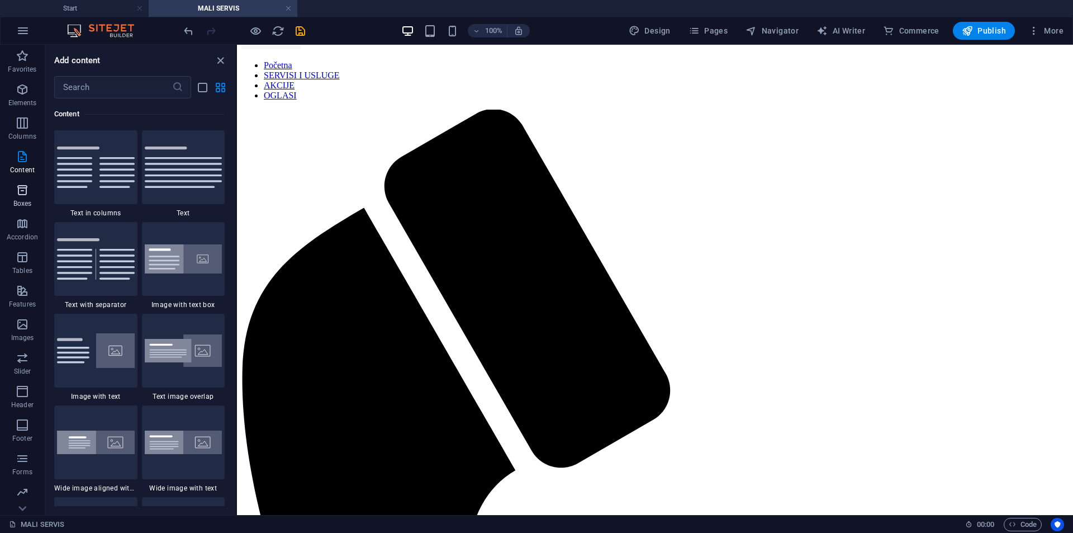
click at [22, 190] on icon "button" at bounding box center [22, 189] width 13 height 13
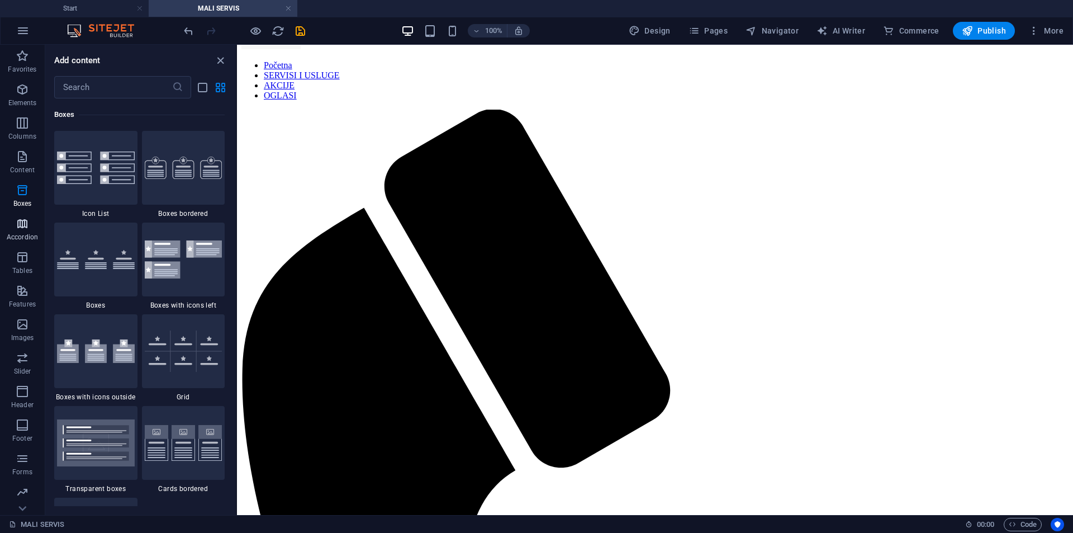
scroll to position [3084, 0]
click at [25, 226] on icon "button" at bounding box center [22, 223] width 13 height 13
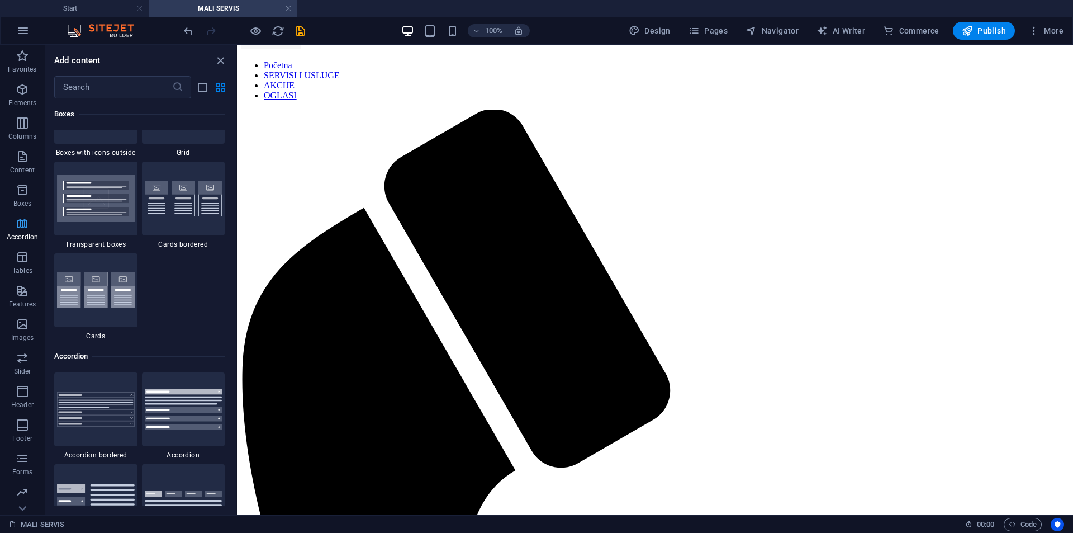
scroll to position [3570, 0]
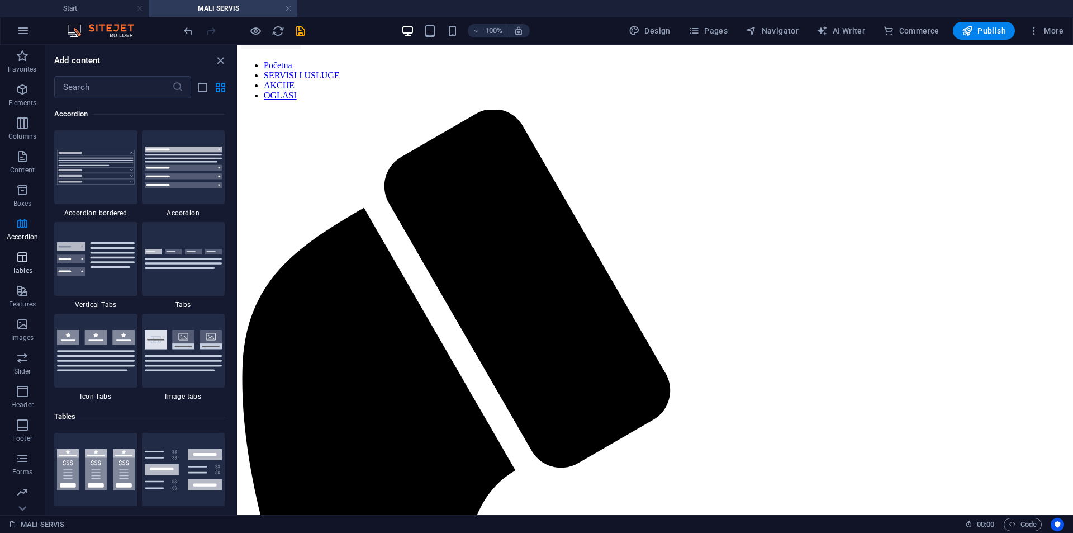
click at [21, 263] on icon "button" at bounding box center [22, 256] width 13 height 13
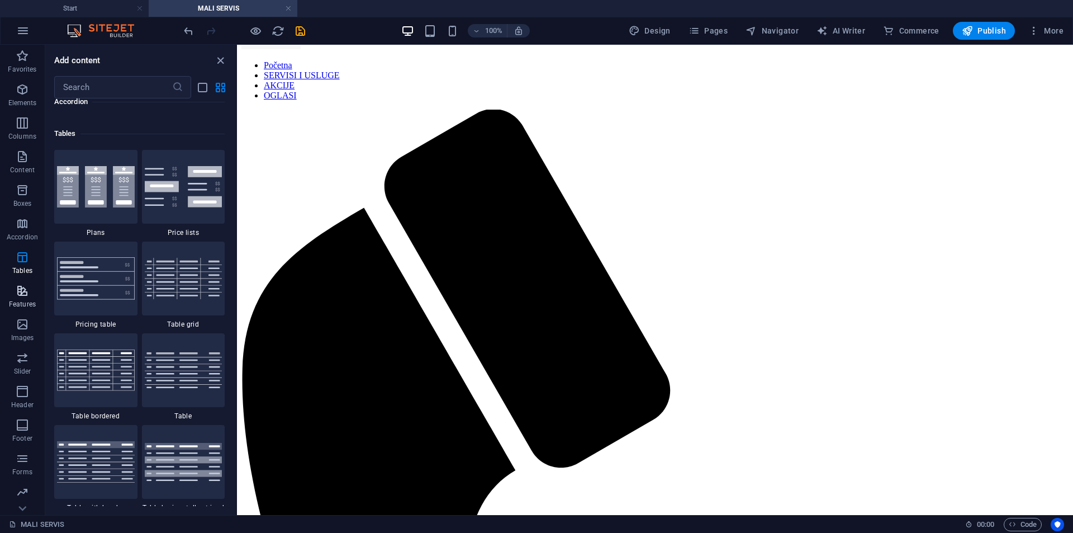
scroll to position [3872, 0]
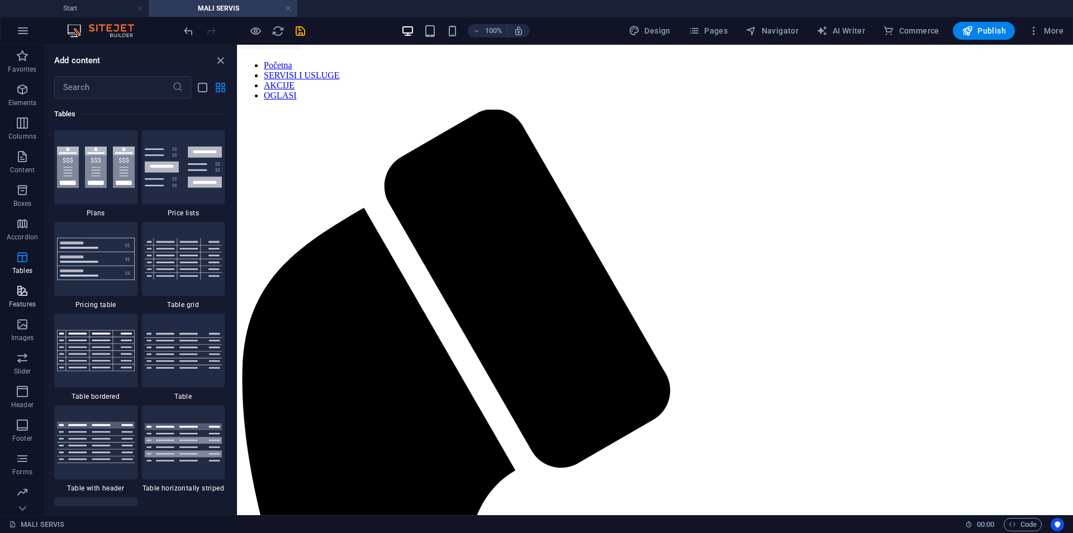
click at [23, 294] on icon "button" at bounding box center [22, 290] width 13 height 13
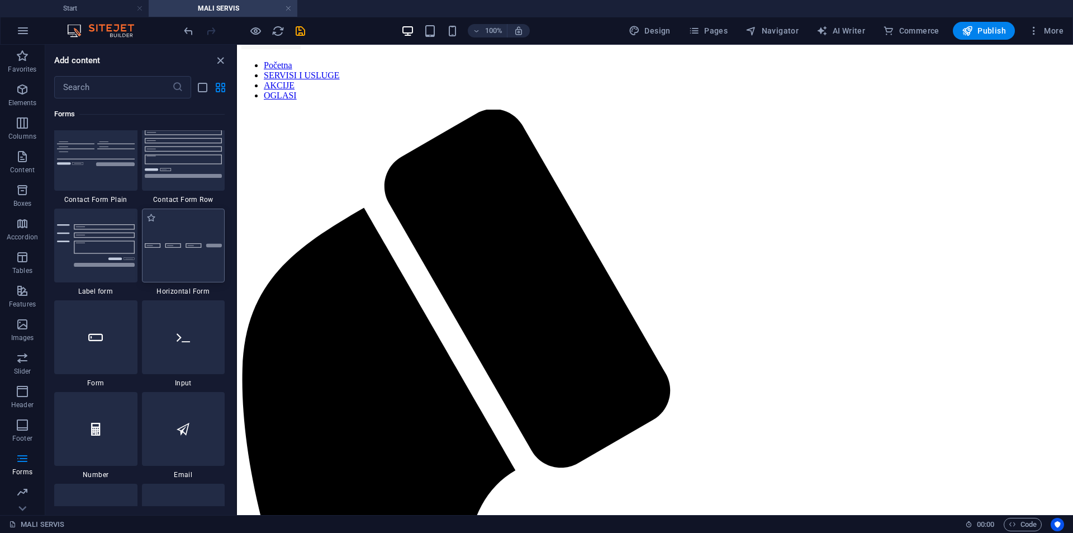
scroll to position [8216, 0]
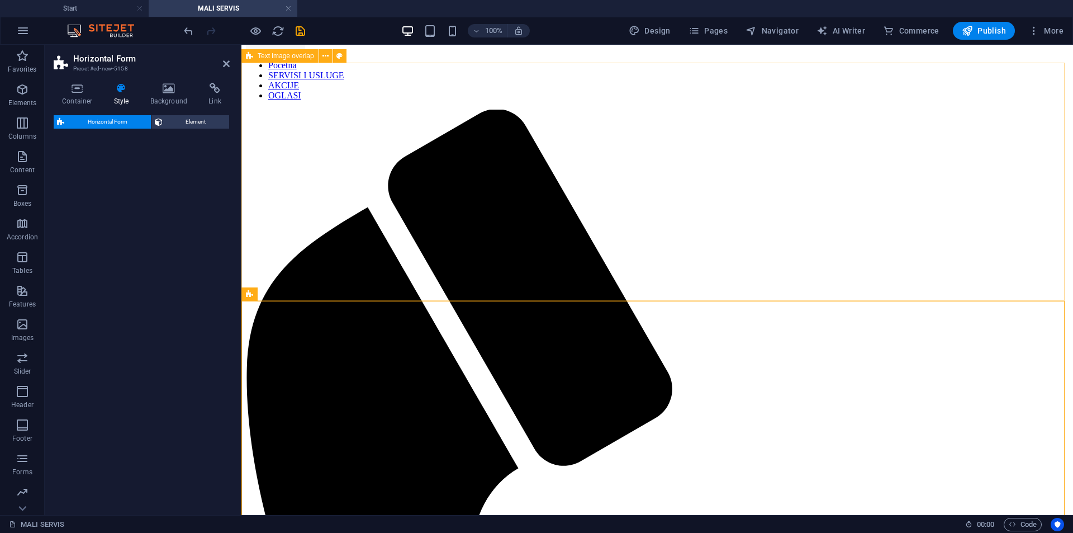
select select "rem"
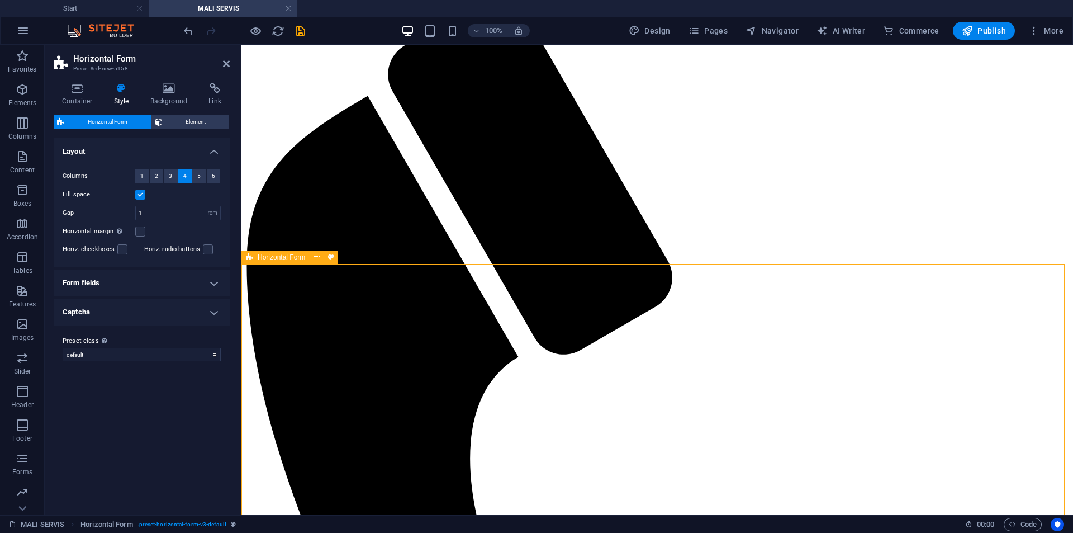
scroll to position [171, 0]
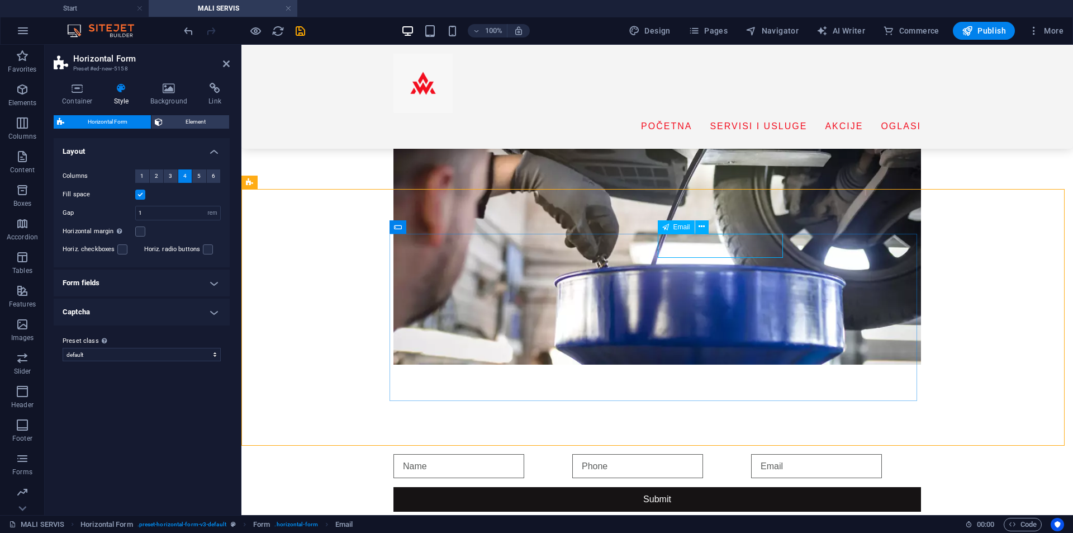
click at [751, 454] on input "email" at bounding box center [816, 466] width 131 height 25
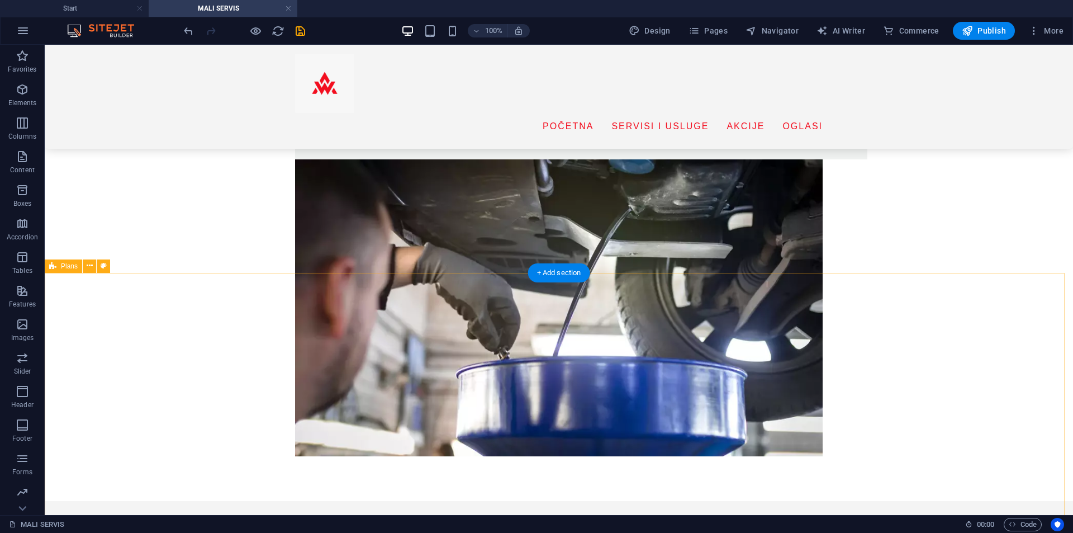
scroll to position [59, 0]
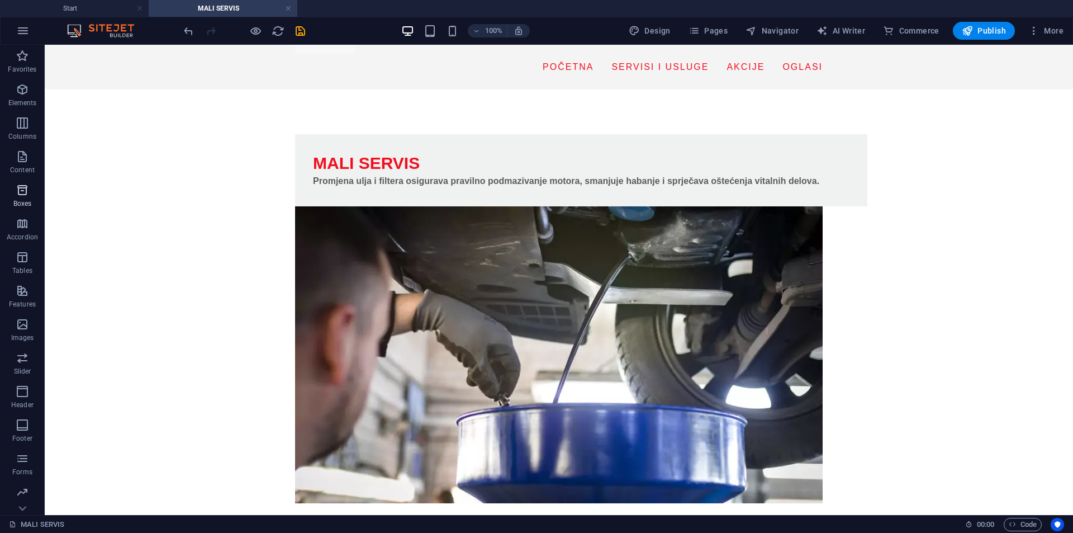
click at [28, 187] on icon "button" at bounding box center [22, 189] width 13 height 13
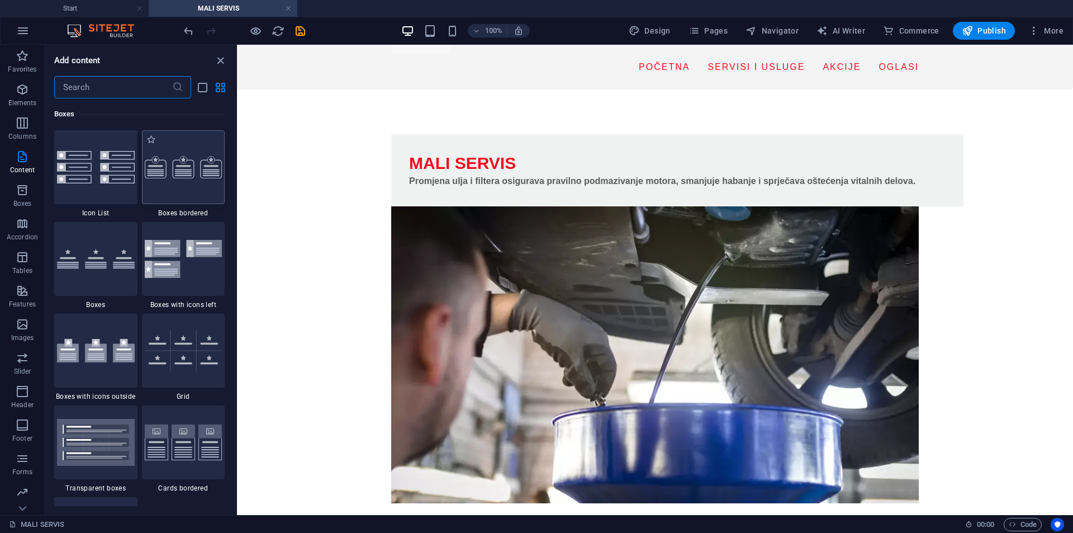
scroll to position [3028, 0]
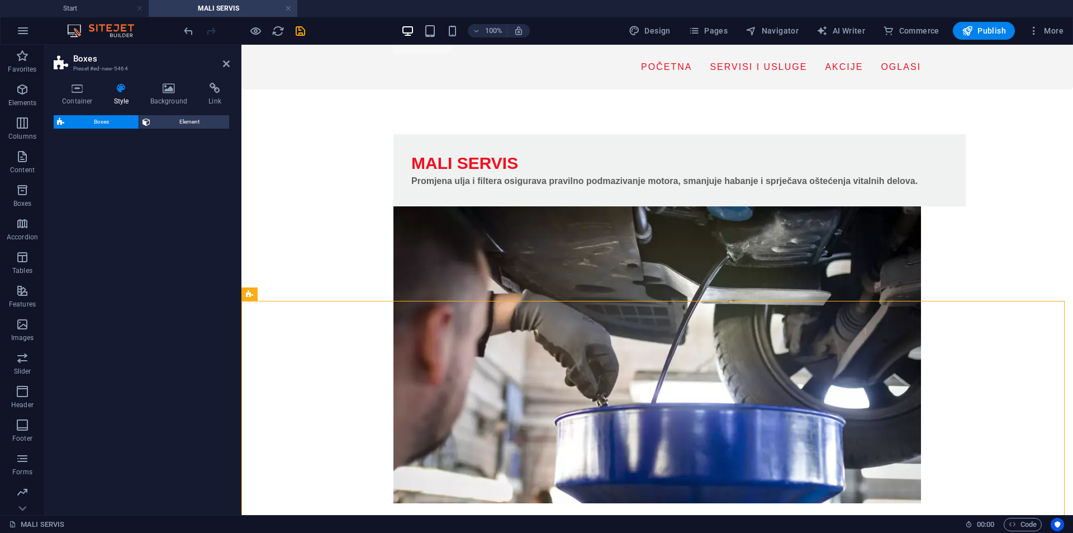
select select "rem"
select select "preset-boxes-v3-border"
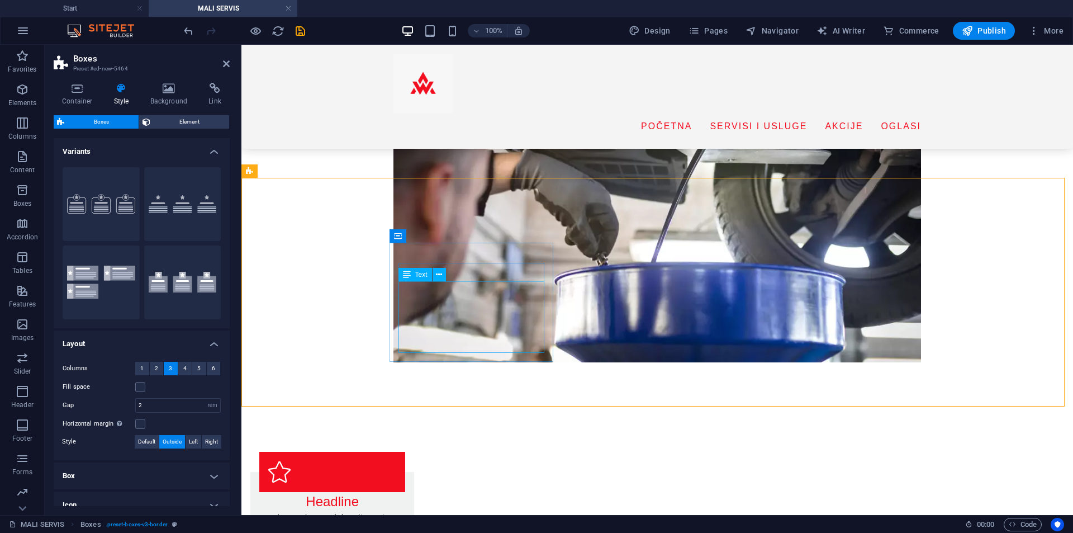
scroll to position [171, 0]
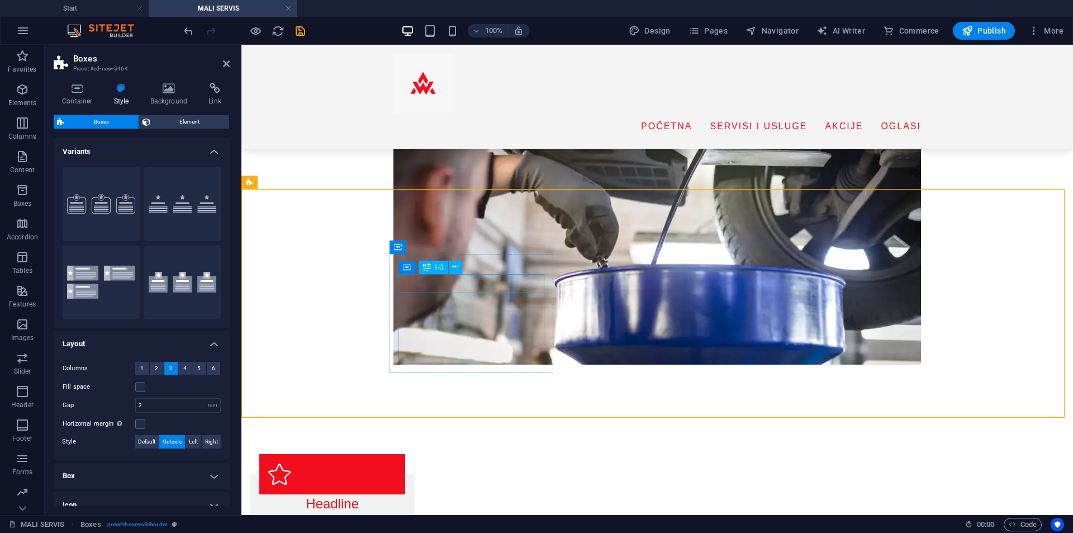
click at [405, 494] on div "Headline" at bounding box center [332, 503] width 146 height 19
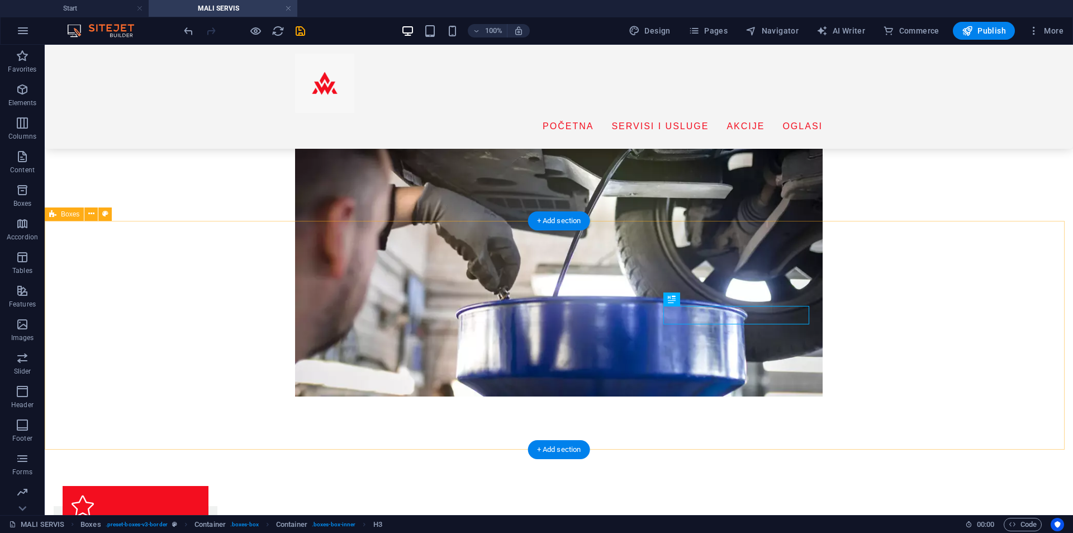
scroll to position [115, 0]
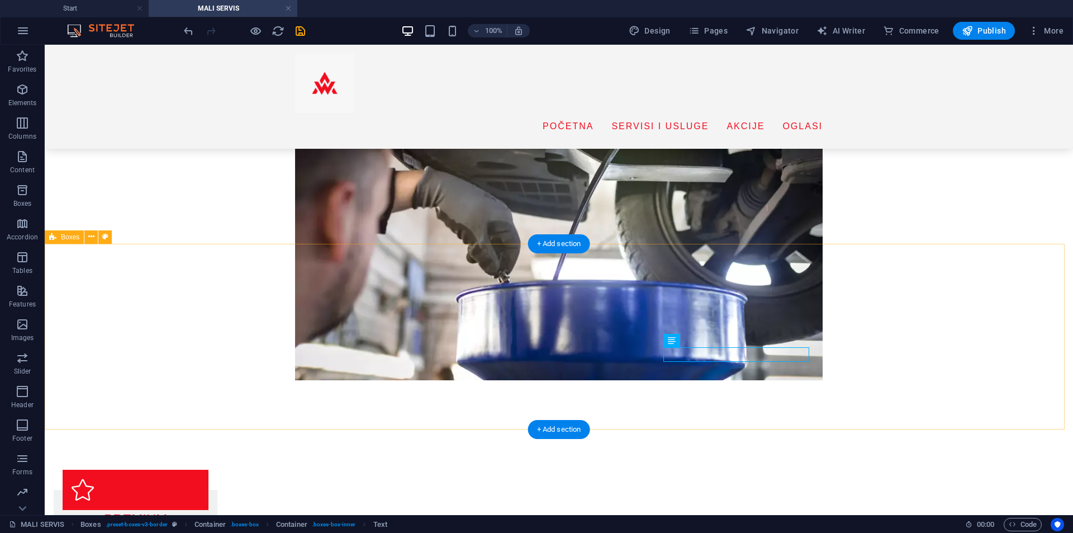
scroll to position [171, 0]
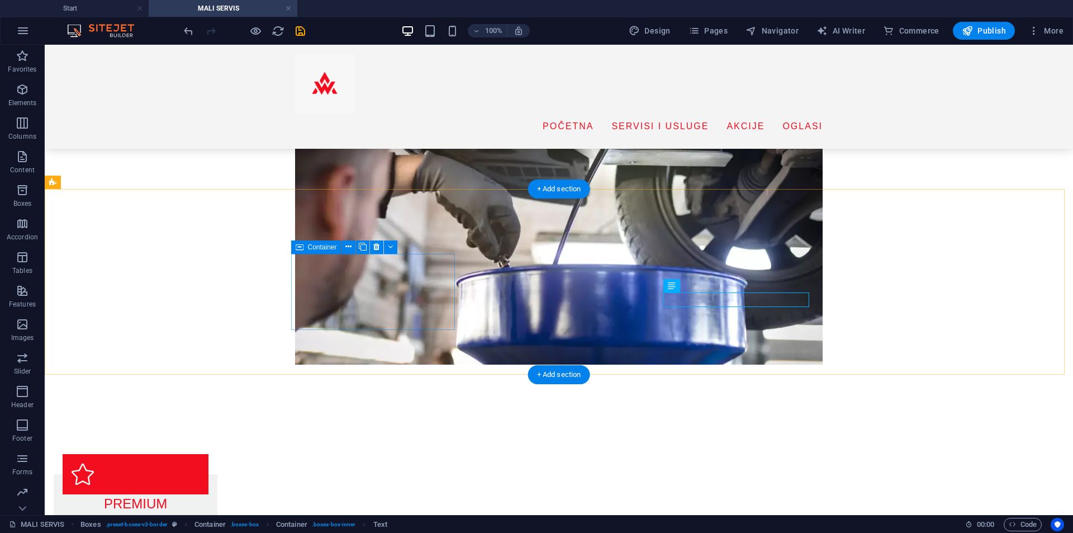
click at [217, 474] on div "PREMIUM Castrol GTX + filteri" at bounding box center [136, 512] width 164 height 77
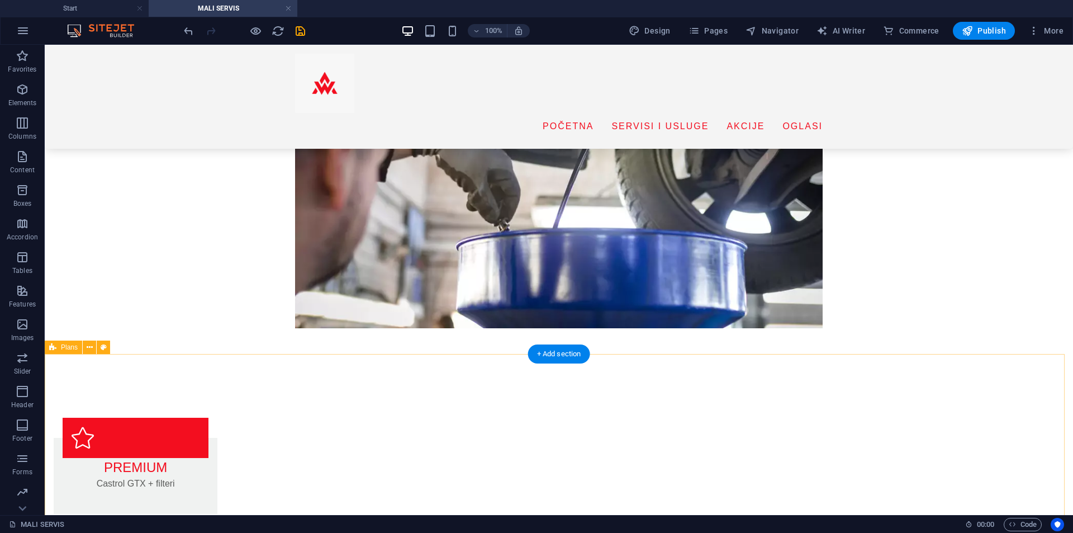
scroll to position [227, 0]
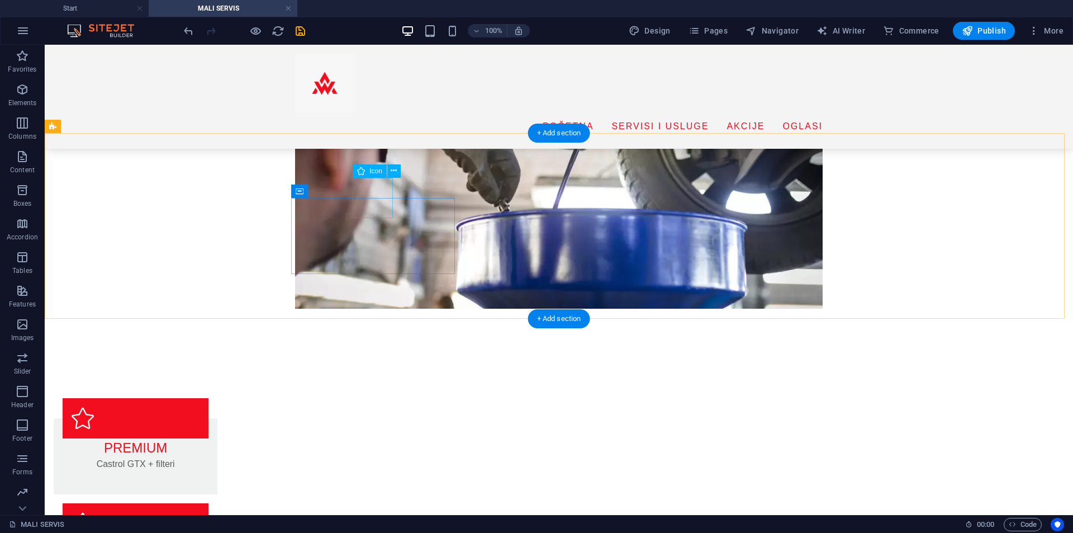
click at [209, 398] on figure at bounding box center [136, 418] width 146 height 40
select select "xMidYMid"
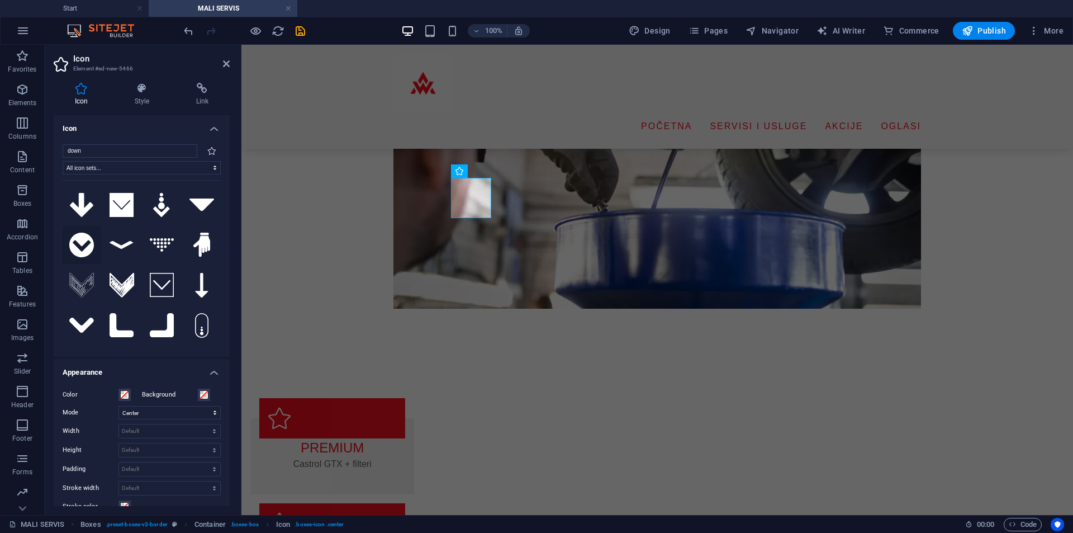
type input "down"
click at [86, 242] on icon at bounding box center [81, 245] width 25 height 25
click at [81, 201] on icon at bounding box center [82, 205] width 24 height 25
click at [233, 61] on aside "Icon Element #ed-new-5466 Icon Style Link Icon down All icon sets... IcoFont Io…" at bounding box center [143, 280] width 197 height 470
click at [405, 503] on figure at bounding box center [332, 523] width 146 height 40
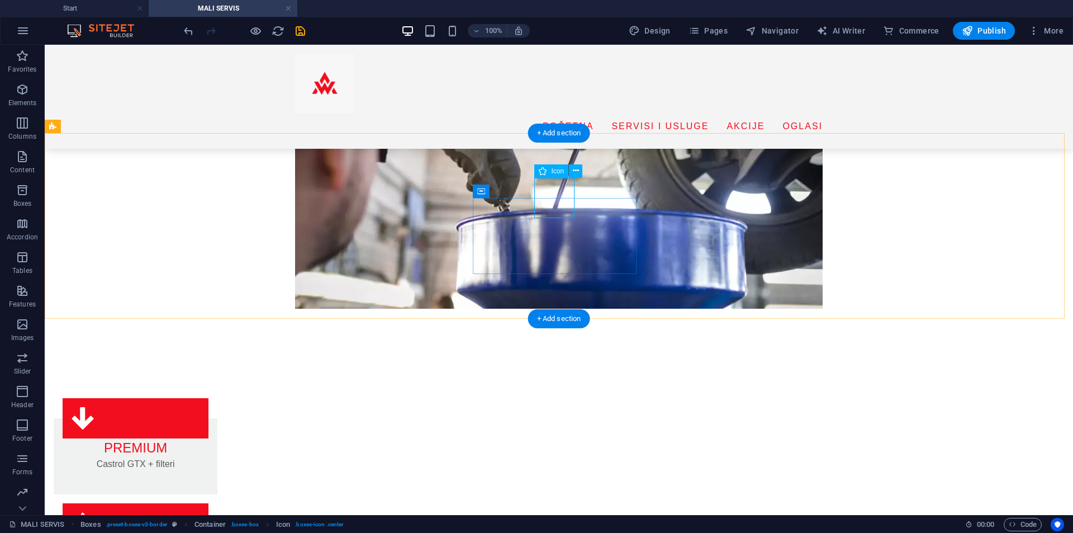
click at [209, 503] on figure at bounding box center [136, 523] width 146 height 40
select select "xMidYMid"
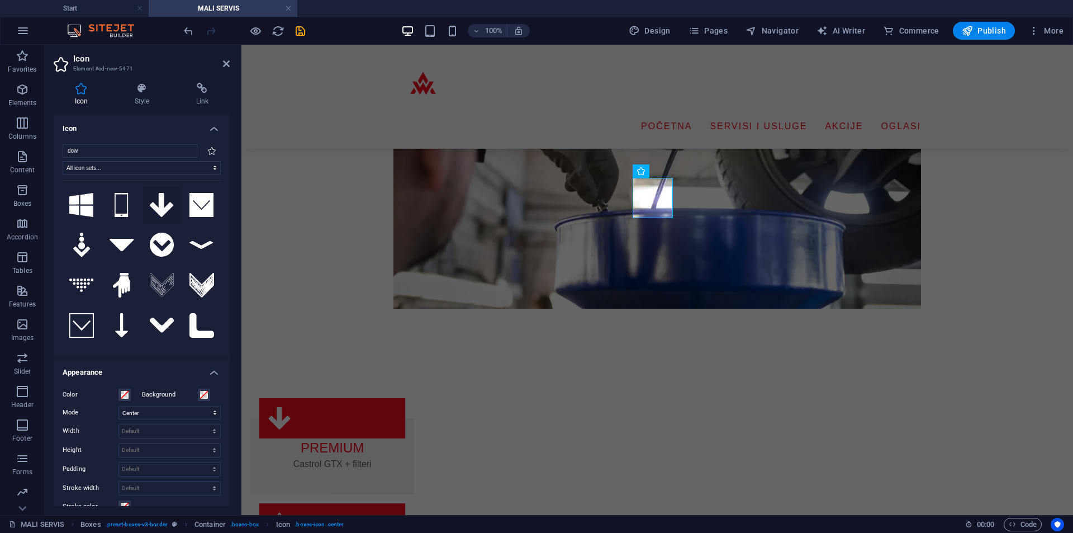
type input "dow"
click at [160, 204] on icon at bounding box center [162, 205] width 24 height 25
click at [231, 56] on aside "Icon Element #ed-new-5471 Icon Style Link Icon dow All icon sets... IcoFont Ion…" at bounding box center [143, 280] width 197 height 470
drag, startPoint x: 228, startPoint y: 60, endPoint x: 395, endPoint y: 68, distance: 167.4
click at [228, 60] on icon at bounding box center [226, 63] width 7 height 9
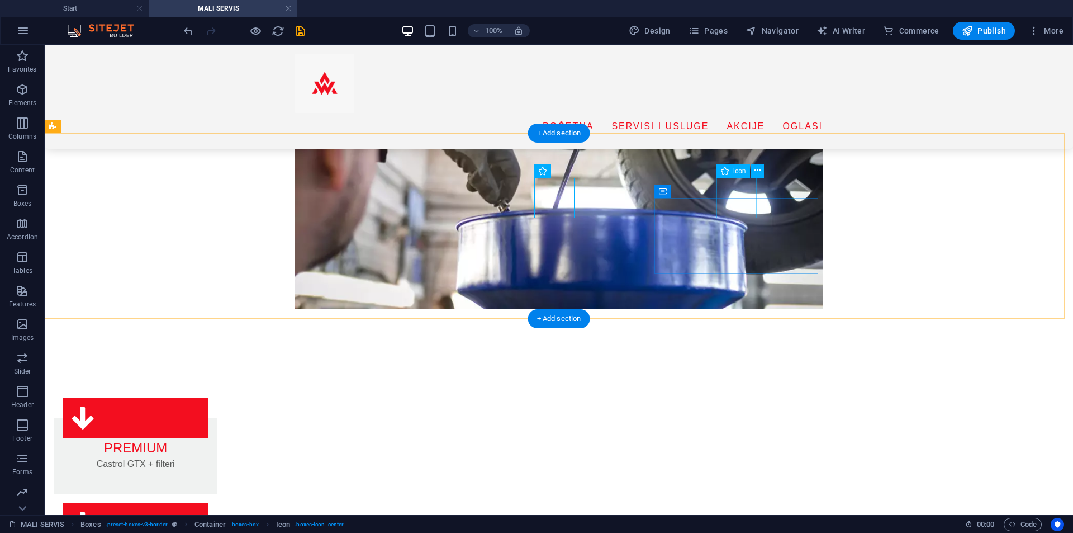
select select "xMidYMid"
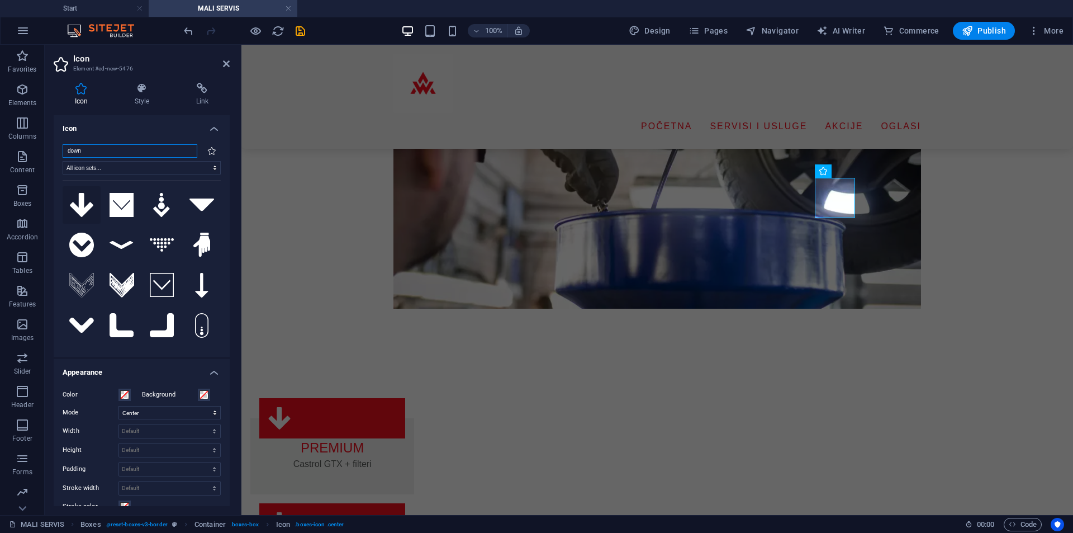
type input "down"
click at [73, 206] on icon at bounding box center [82, 205] width 24 height 25
click at [199, 85] on icon at bounding box center [202, 88] width 55 height 11
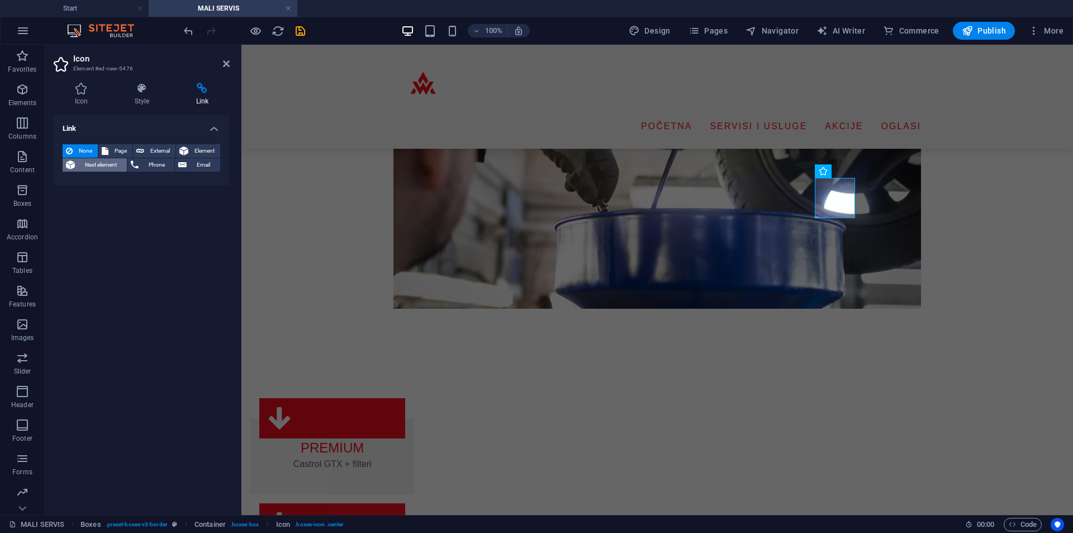
click at [112, 162] on span "Next element" at bounding box center [100, 164] width 45 height 13
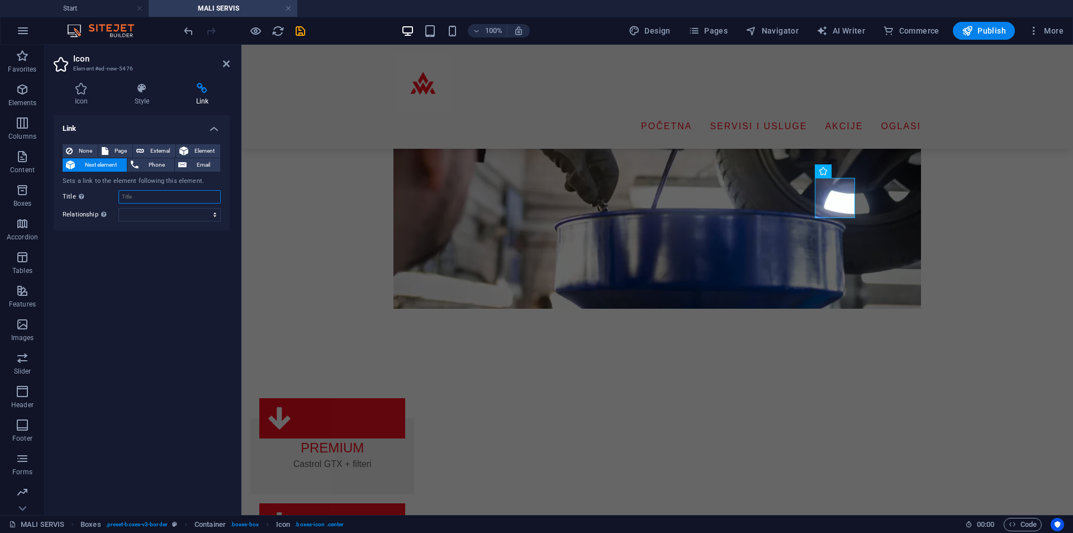
click at [148, 195] on input "Title Additional link description, should not be the same as the link text. The…" at bounding box center [170, 196] width 102 height 13
click at [150, 215] on select "alternate author bookmark external help license next nofollow noreferrer noopen…" at bounding box center [170, 214] width 102 height 13
click at [154, 193] on input "Title Additional link description, should not be the same as the link text. The…" at bounding box center [170, 196] width 102 height 13
click at [154, 213] on select "alternate author bookmark external help license next nofollow noreferrer noopen…" at bounding box center [170, 214] width 102 height 13
click at [153, 223] on div "None Page External Element Next element Phone Email Sets a link to the element …" at bounding box center [142, 183] width 176 height 96
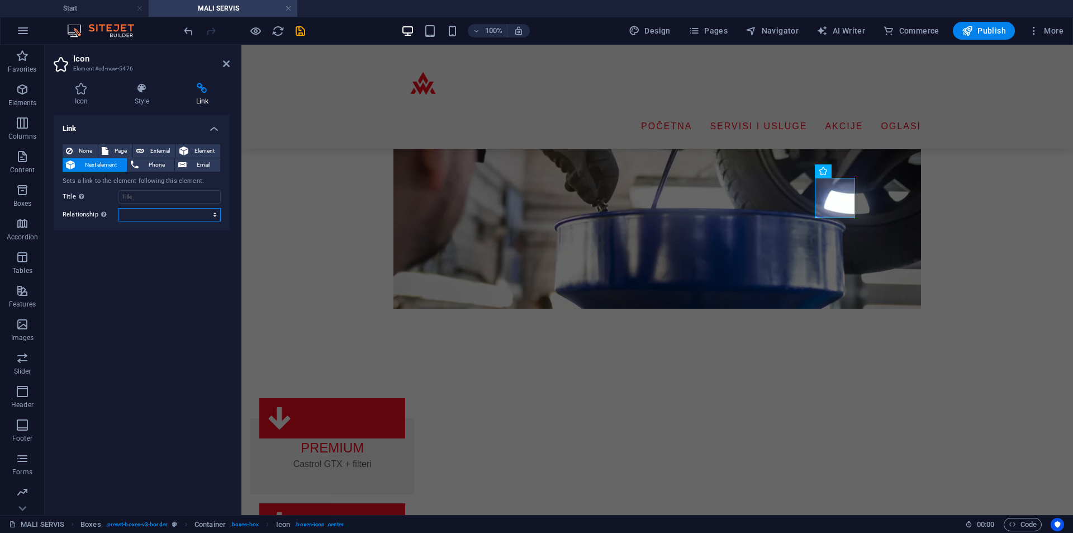
click at [154, 220] on select "alternate author bookmark external help license next nofollow noreferrer noopen…" at bounding box center [170, 214] width 102 height 13
click at [158, 195] on input "Title Additional link description, should not be the same as the link text. The…" at bounding box center [170, 196] width 102 height 13
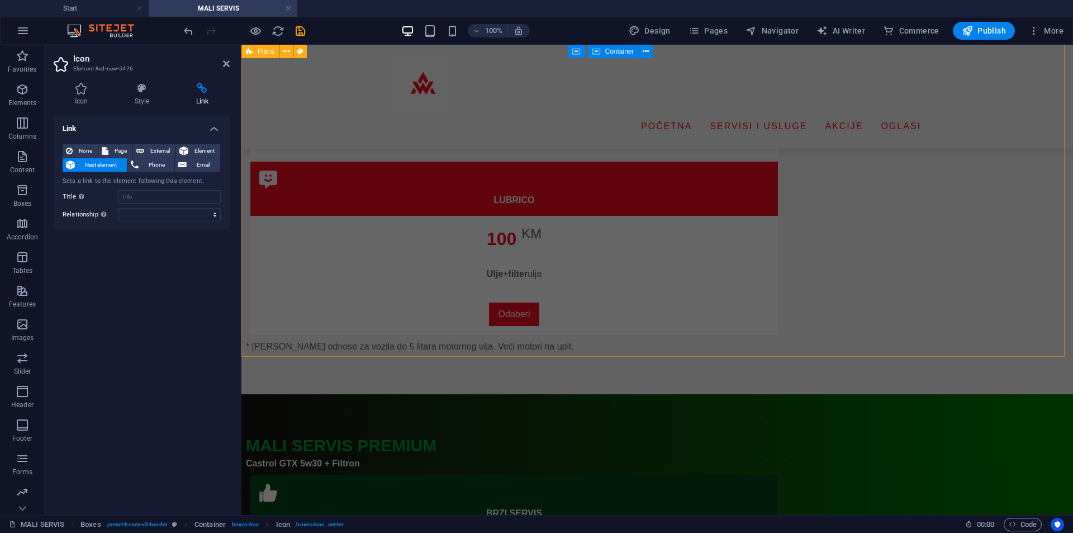
scroll to position [1289, 0]
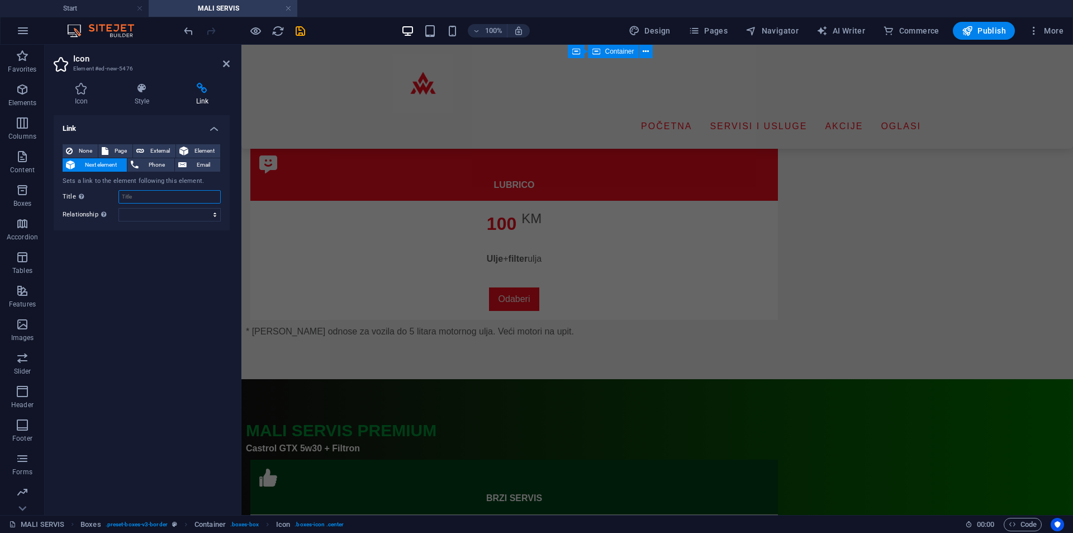
click at [167, 198] on input "Title Additional link description, should not be the same as the link text. The…" at bounding box center [170, 196] width 102 height 13
click at [167, 197] on input "Title Additional link description, should not be the same as the link text. The…" at bounding box center [170, 196] width 102 height 13
click at [116, 150] on span "Page" at bounding box center [120, 150] width 17 height 13
select select
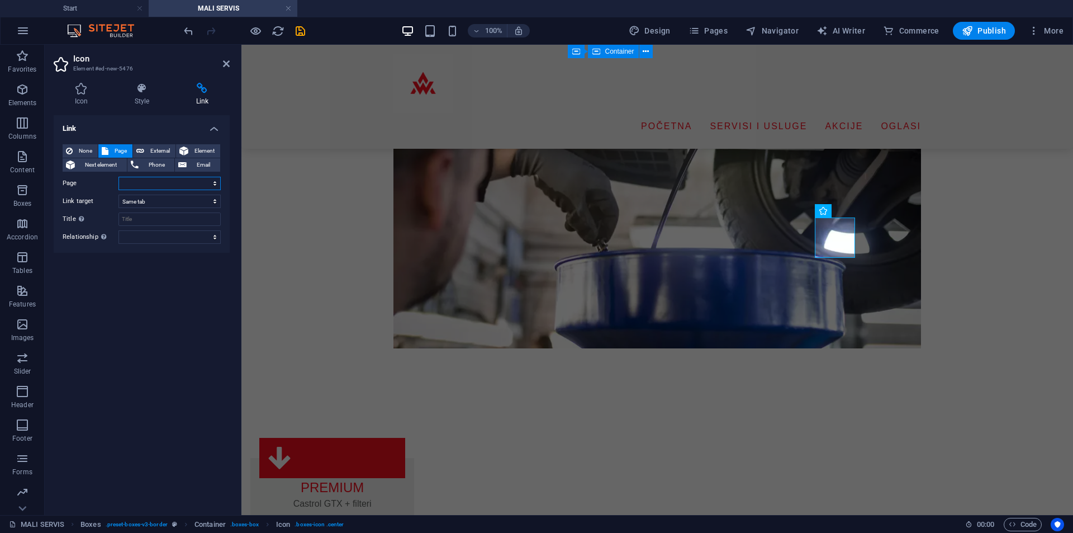
scroll to position [145, 0]
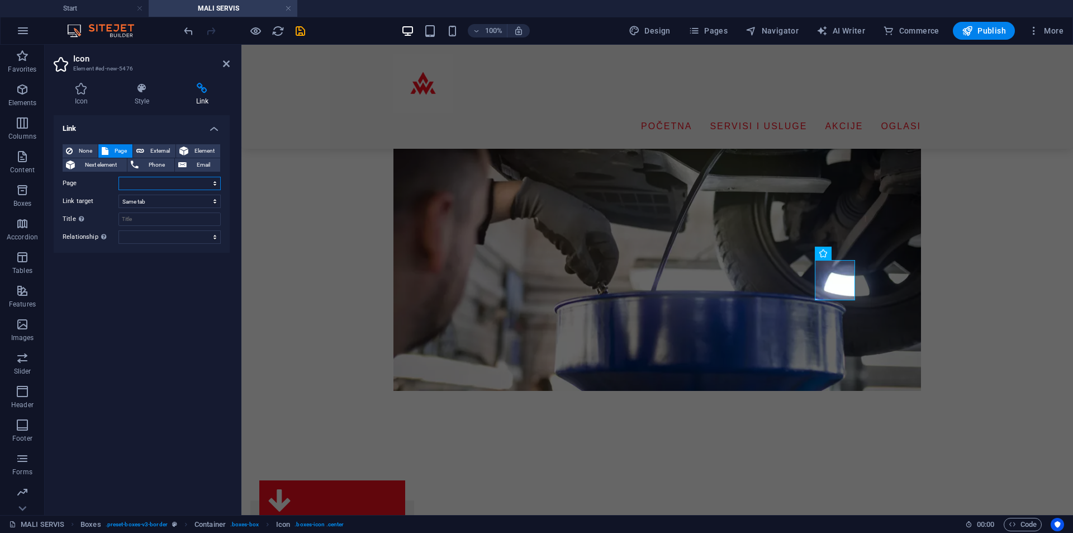
click at [153, 183] on select "Start SERVISI I USLUGE -- Pregled -- MALI SERVIS -- VELIKI SERVIS ---- Citroen …" at bounding box center [170, 183] width 102 height 13
click at [150, 202] on select "New tab Same tab Overlay" at bounding box center [170, 201] width 102 height 13
click at [142, 224] on input "Title Additional link description, should not be the same as the link text. The…" at bounding box center [170, 218] width 102 height 13
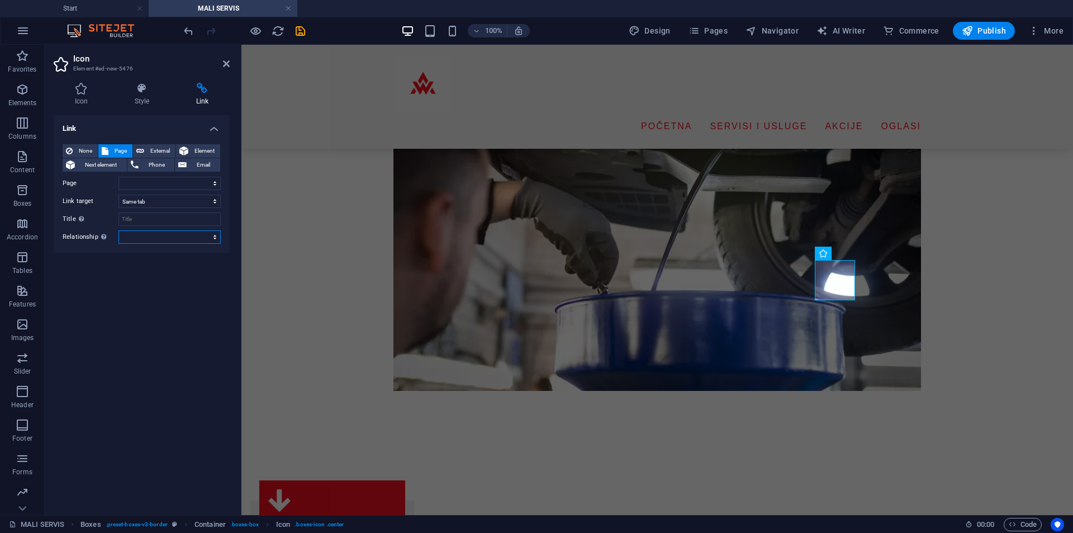
click at [142, 240] on select "alternate author bookmark external help license next nofollow noreferrer noopen…" at bounding box center [170, 236] width 102 height 13
click at [83, 146] on span "None" at bounding box center [85, 150] width 18 height 13
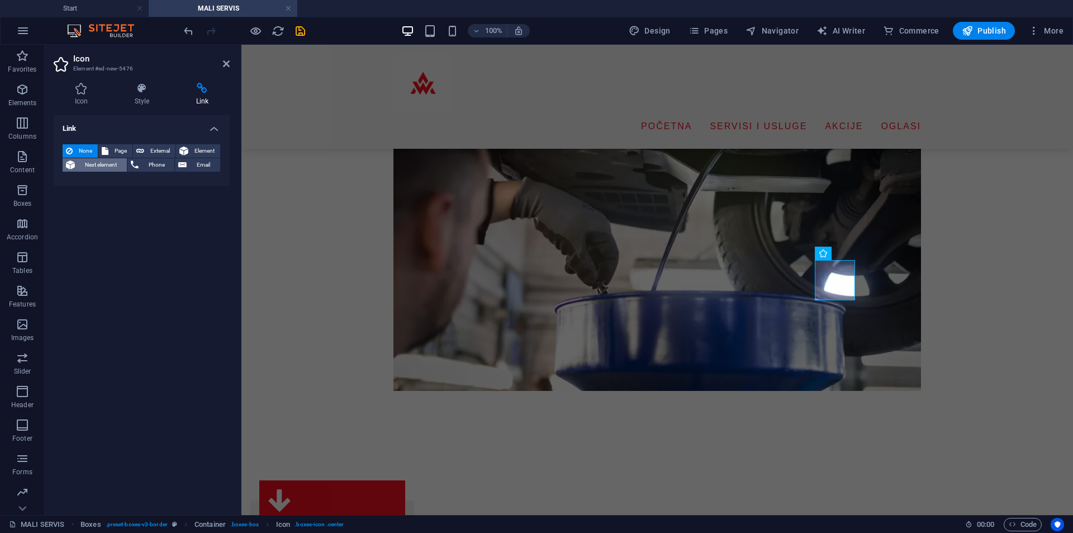
click at [87, 167] on span "Next element" at bounding box center [100, 164] width 45 height 13
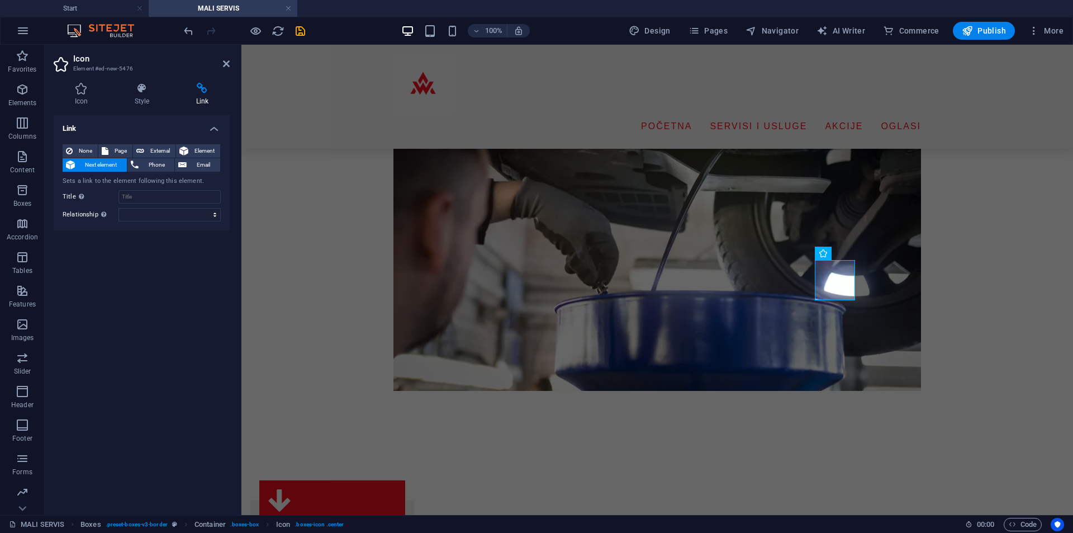
click at [105, 164] on span "Next element" at bounding box center [100, 164] width 45 height 13
click at [149, 198] on input "Title Additional link description, should not be the same as the link text. The…" at bounding box center [170, 196] width 102 height 13
click at [167, 217] on select "alternate author bookmark external help license next nofollow noreferrer noopen…" at bounding box center [170, 214] width 102 height 13
select select "tag"
click at [119, 208] on select "alternate author bookmark external help license next nofollow noreferrer noopen…" at bounding box center [170, 214] width 102 height 13
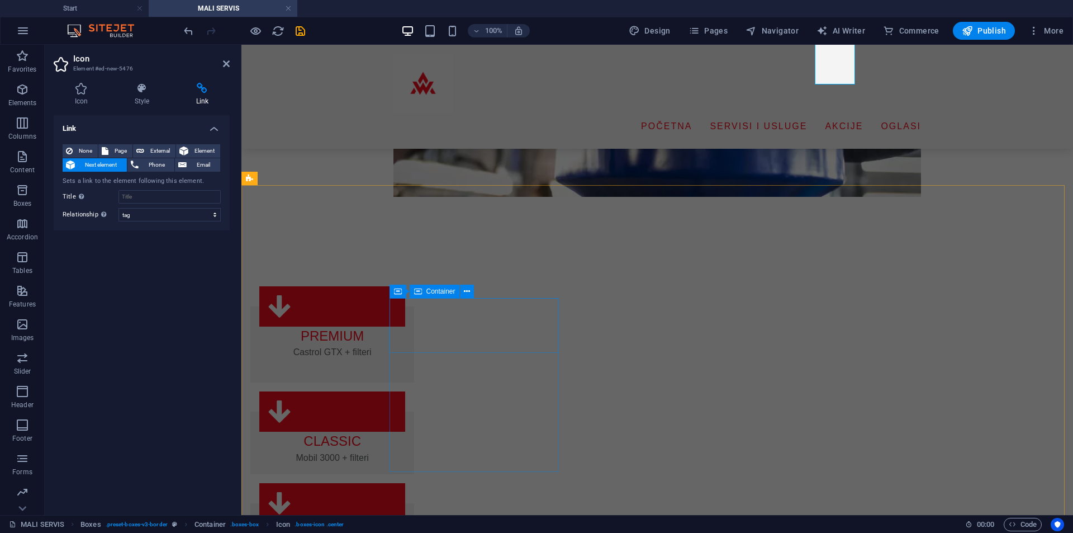
scroll to position [313, 0]
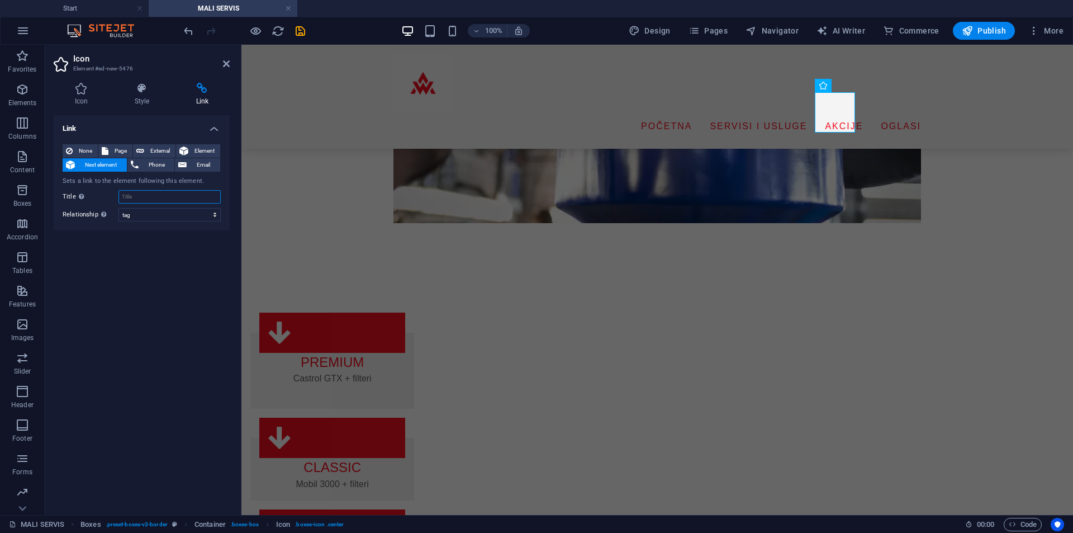
drag, startPoint x: 164, startPoint y: 195, endPoint x: 167, endPoint y: 201, distance: 7.0
click at [164, 196] on input "Title Additional link description, should not be the same as the link text. The…" at bounding box center [170, 196] width 102 height 13
click at [185, 283] on div "Link None Page External Element Next element Phone Email Sets a link to the ele…" at bounding box center [142, 310] width 176 height 391
click at [229, 60] on icon at bounding box center [226, 63] width 7 height 9
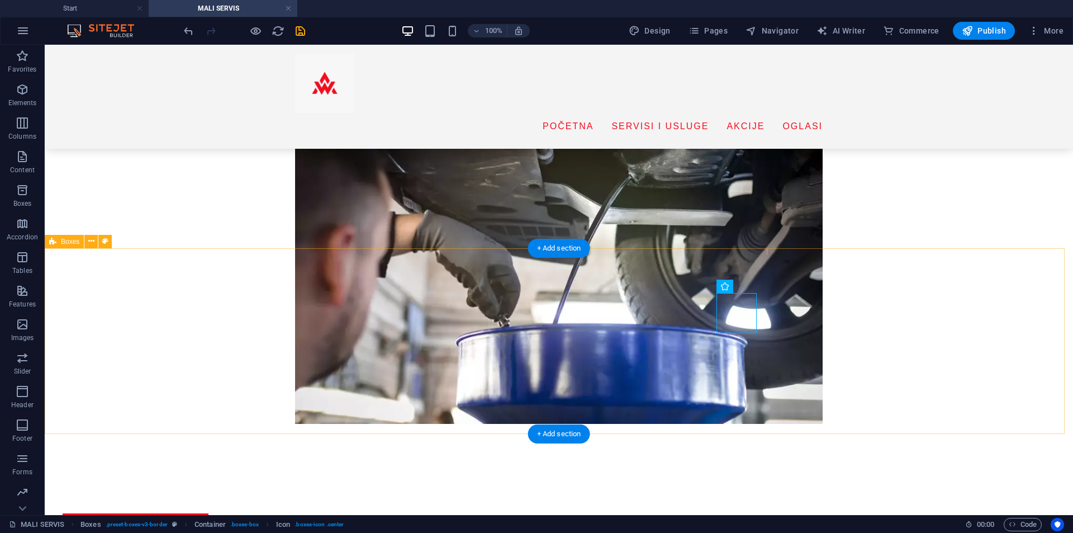
scroll to position [168, 0]
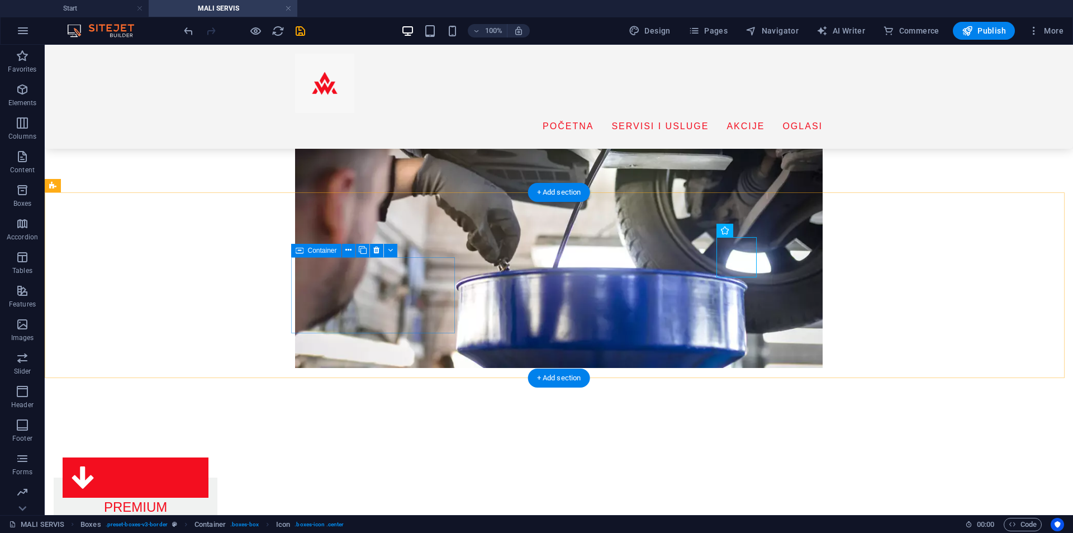
click at [217, 477] on div "PREMIUM Castrol GTX + filteri" at bounding box center [136, 515] width 164 height 77
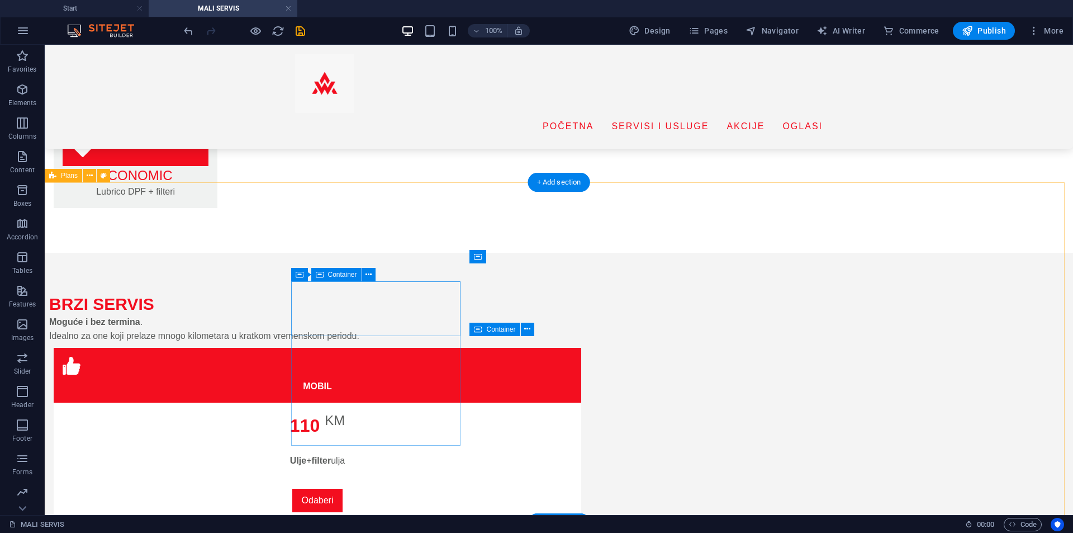
scroll to position [727, 0]
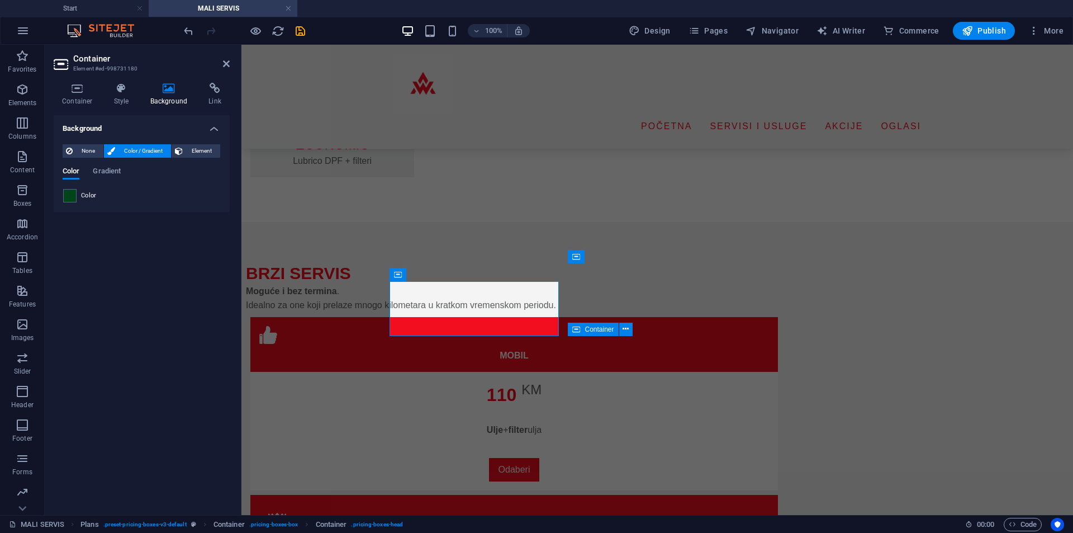
click at [65, 204] on div "None Color / Gradient Element Stretch background to full-width Color overlay Pl…" at bounding box center [142, 173] width 176 height 77
click at [72, 195] on span at bounding box center [70, 196] width 12 height 12
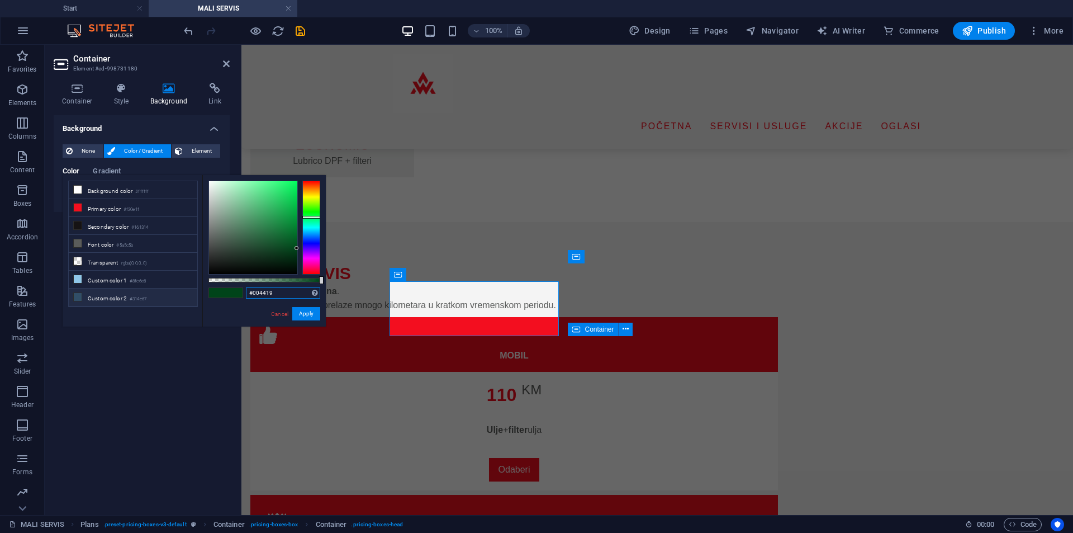
drag, startPoint x: 278, startPoint y: 291, endPoint x: 178, endPoint y: 293, distance: 100.1
click at [178, 293] on div "less Background color #ffffff Primary color #f30e1f Secondary color #161314 Fon…" at bounding box center [194, 251] width 263 height 152
click at [313, 313] on button "Apply" at bounding box center [306, 313] width 28 height 13
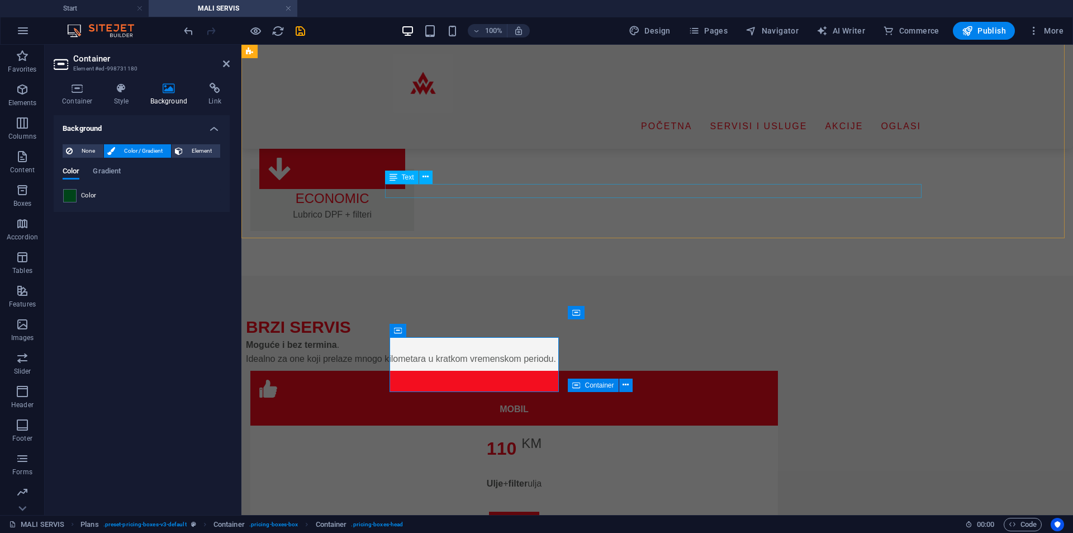
scroll to position [671, 0]
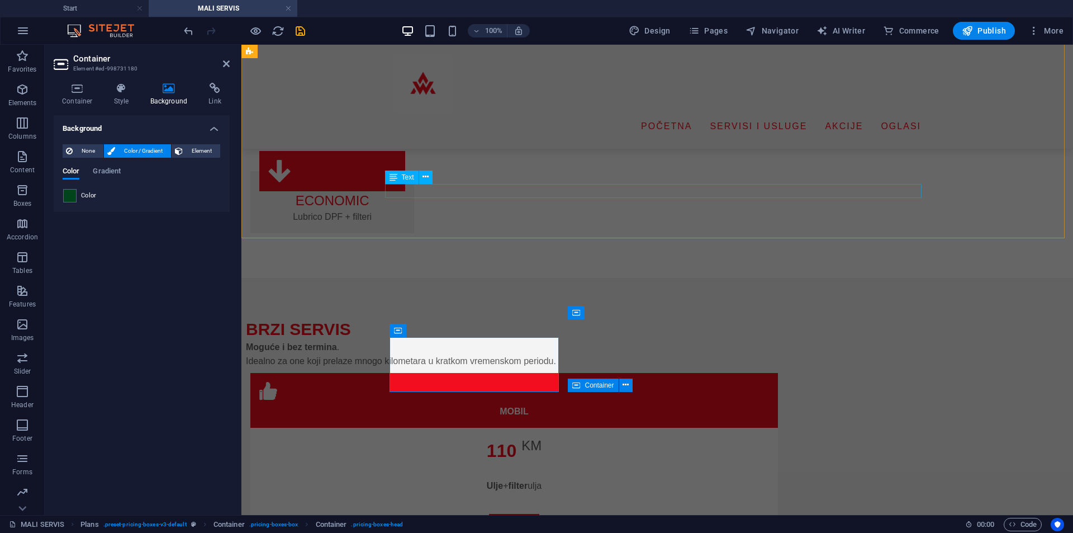
click at [414, 183] on div "Text" at bounding box center [402, 177] width 34 height 13
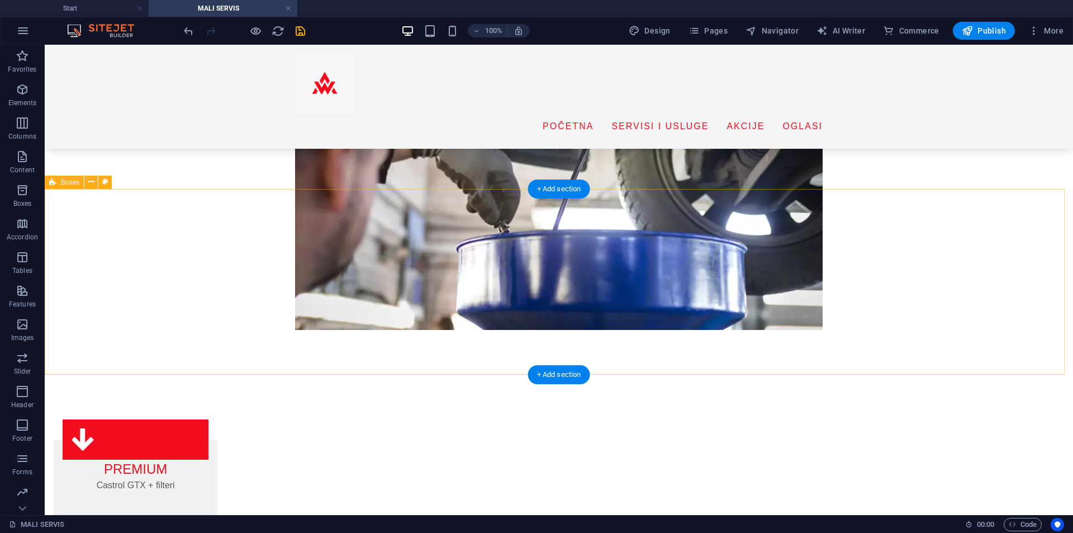
scroll to position [224, 0]
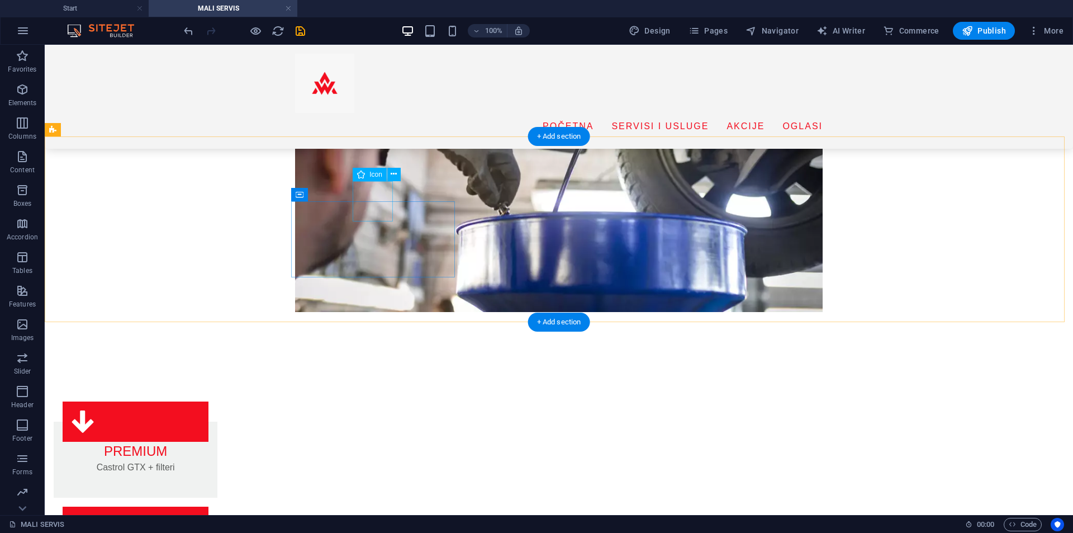
click at [209, 401] on figure at bounding box center [136, 421] width 146 height 40
select select "xMidYMid"
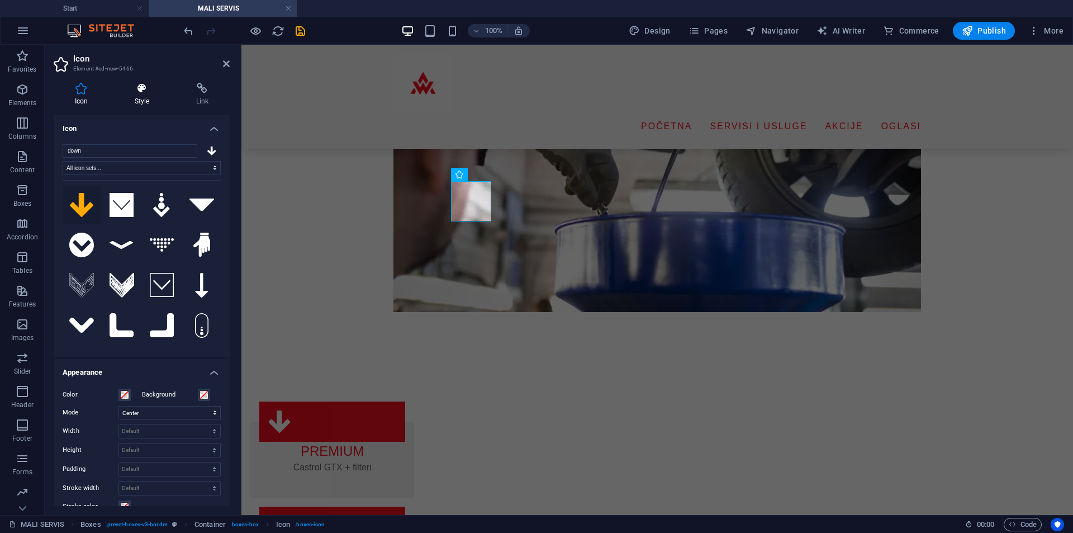
click at [149, 96] on h4 "Style" at bounding box center [144, 94] width 62 height 23
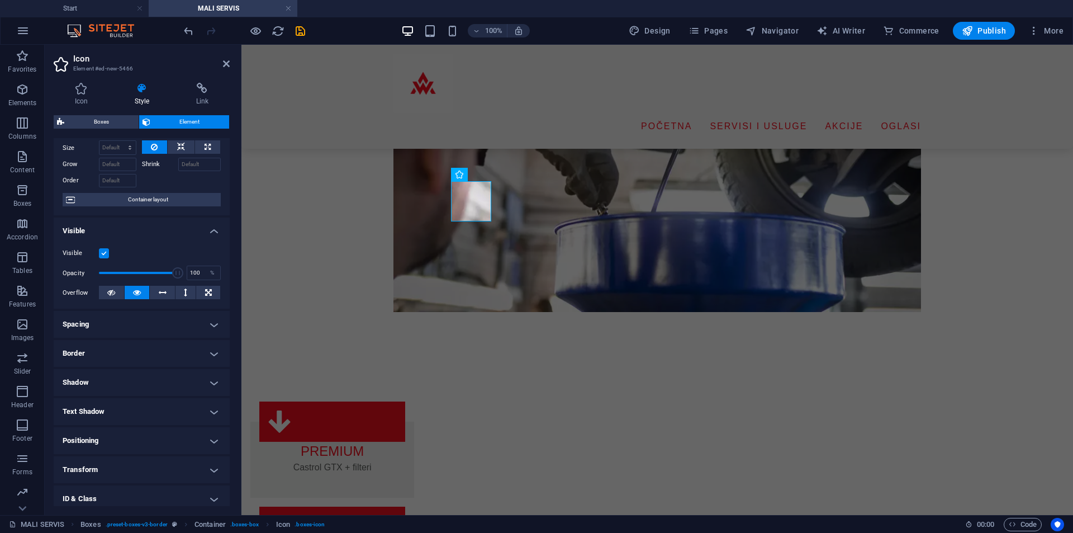
scroll to position [0, 0]
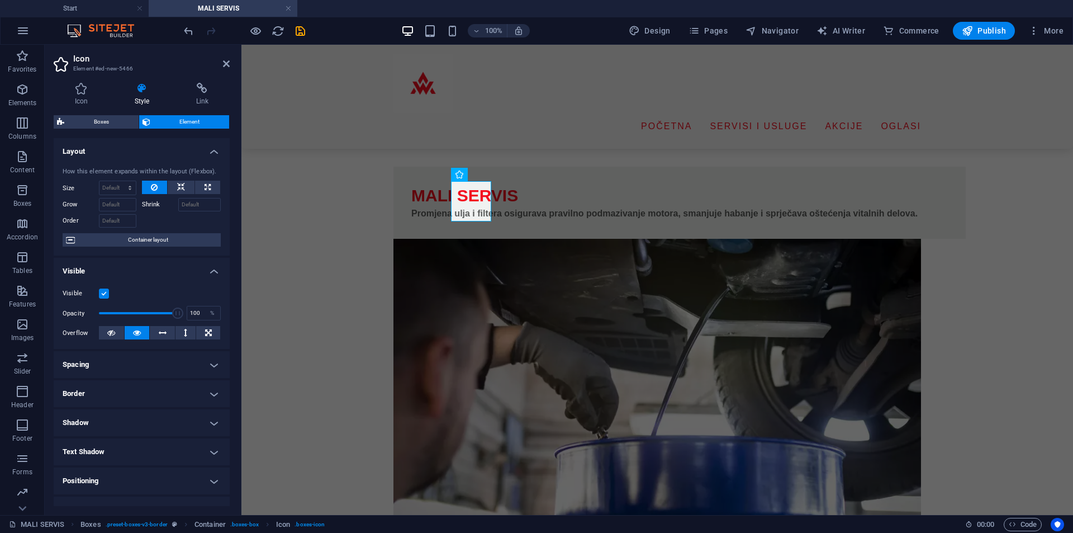
scroll to position [224, 0]
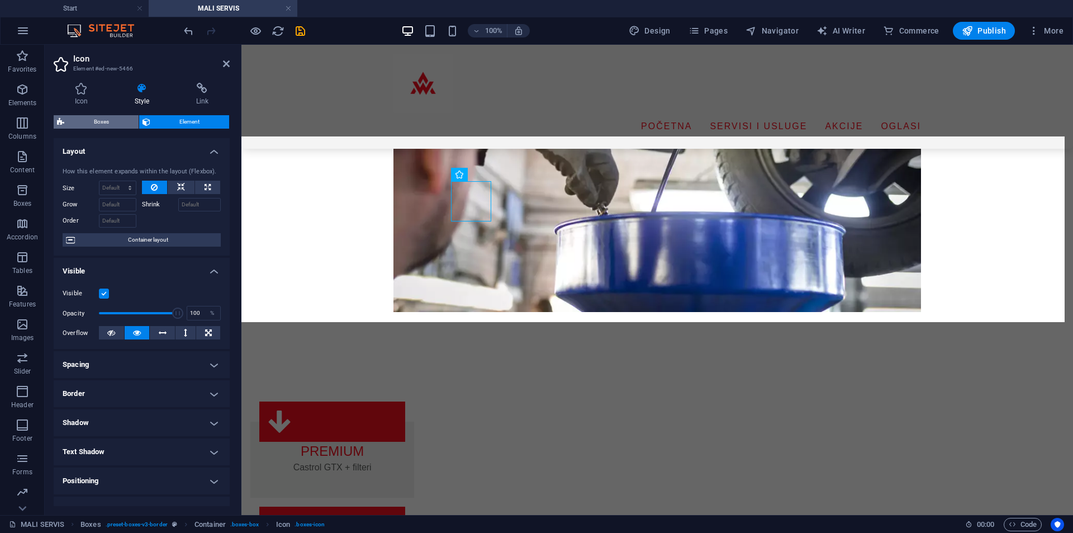
click at [115, 122] on span "Boxes" at bounding box center [102, 121] width 68 height 13
select select "rem"
select select "preset-boxes-v3-border"
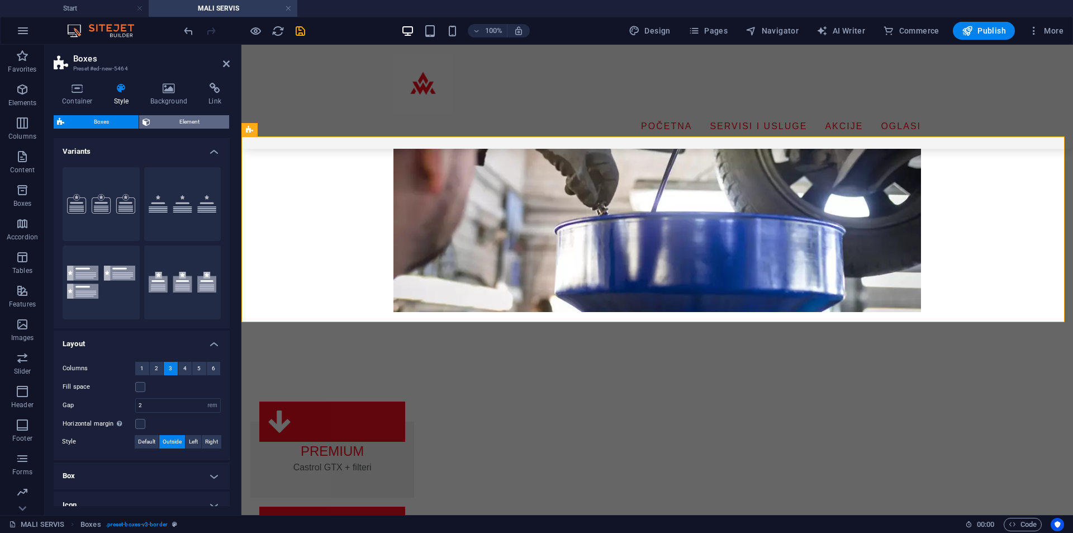
click at [177, 121] on span "Element" at bounding box center [190, 121] width 73 height 13
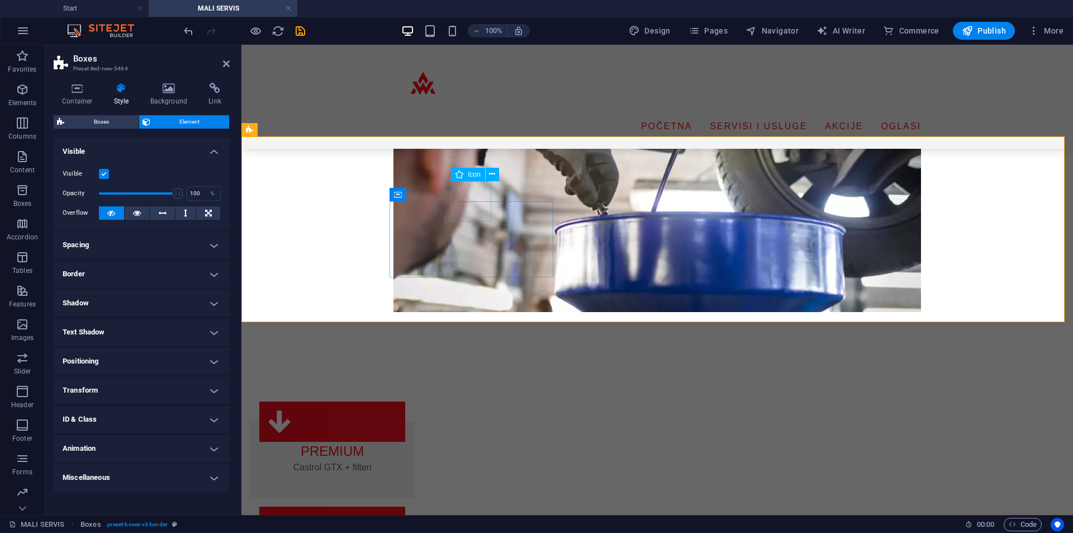
click at [405, 401] on figure at bounding box center [332, 421] width 146 height 40
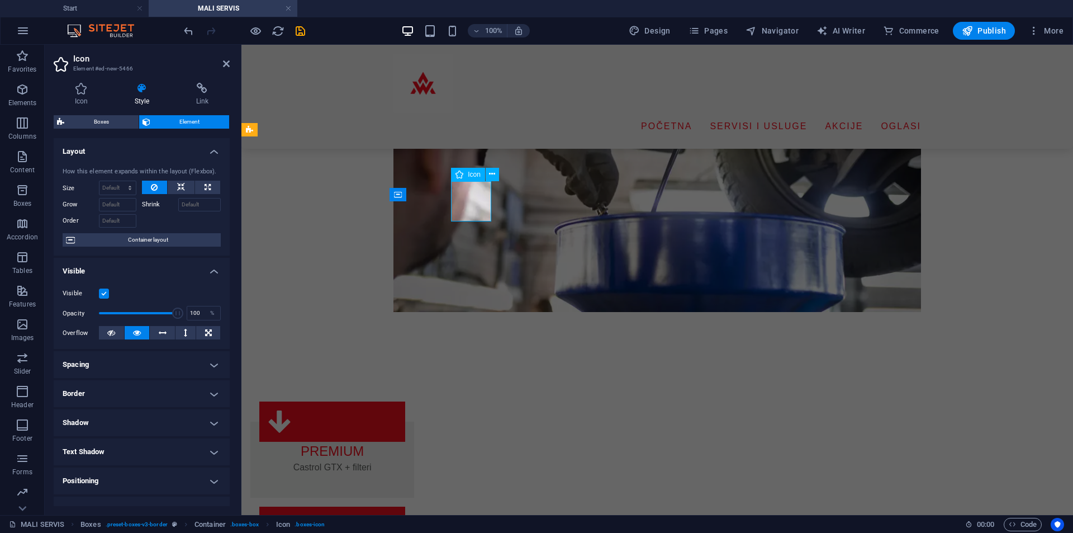
click at [405, 401] on figure at bounding box center [332, 421] width 146 height 40
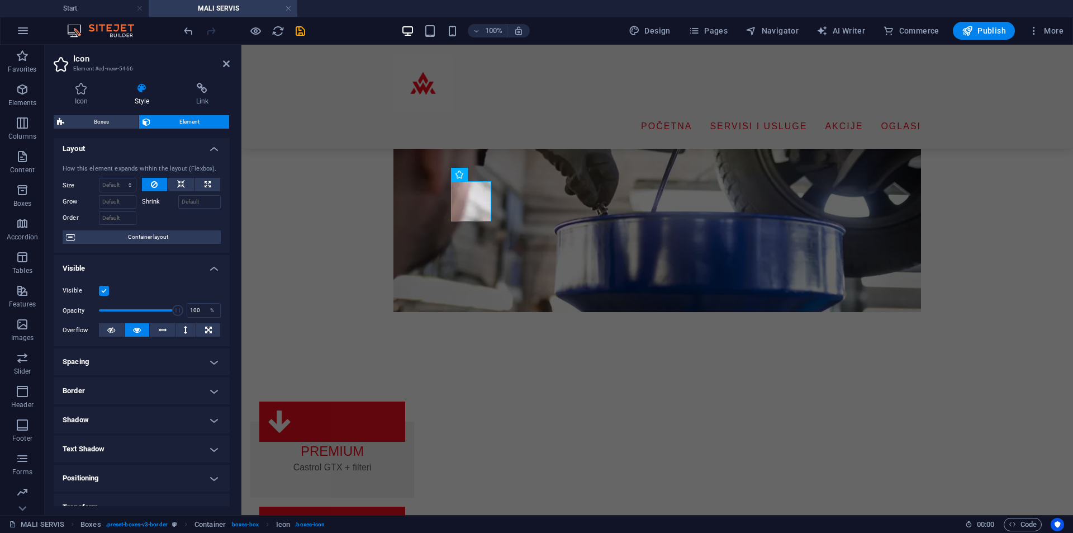
scroll to position [0, 0]
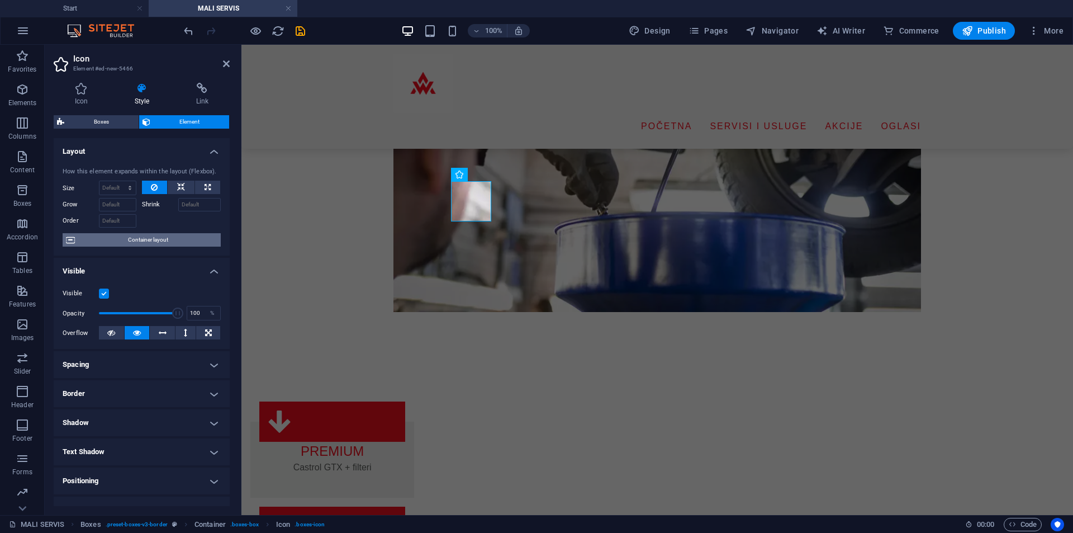
click at [185, 244] on span "Container layout" at bounding box center [147, 239] width 139 height 13
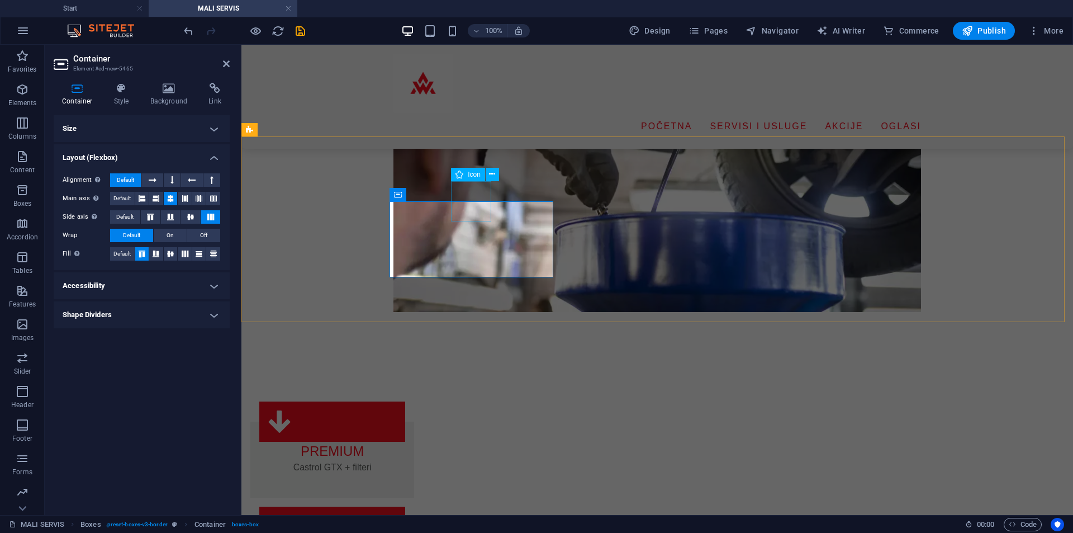
click at [405, 401] on figure at bounding box center [332, 421] width 146 height 40
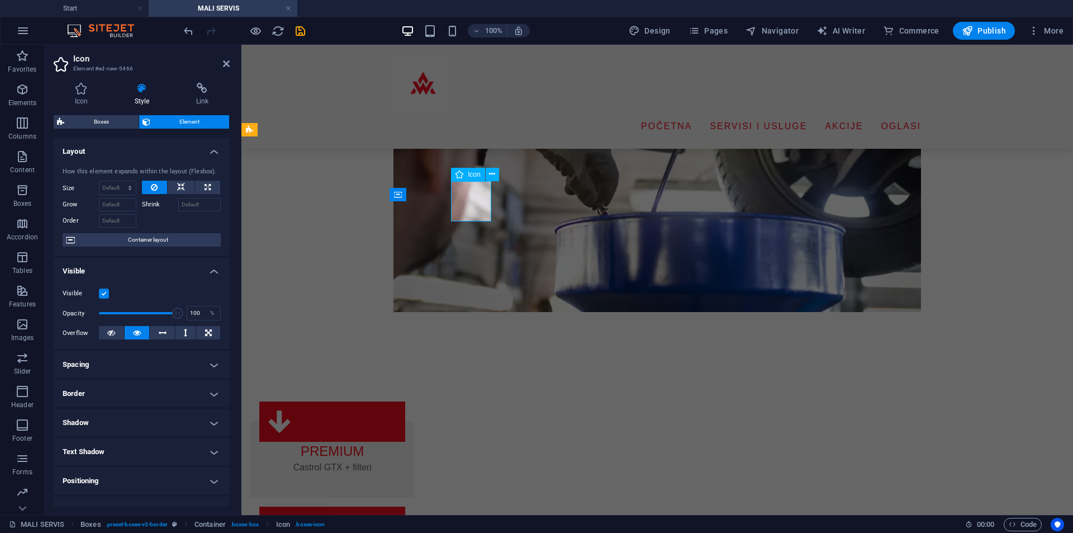
click at [405, 401] on figure at bounding box center [332, 421] width 146 height 40
click at [127, 363] on h4 "Spacing" at bounding box center [142, 364] width 176 height 27
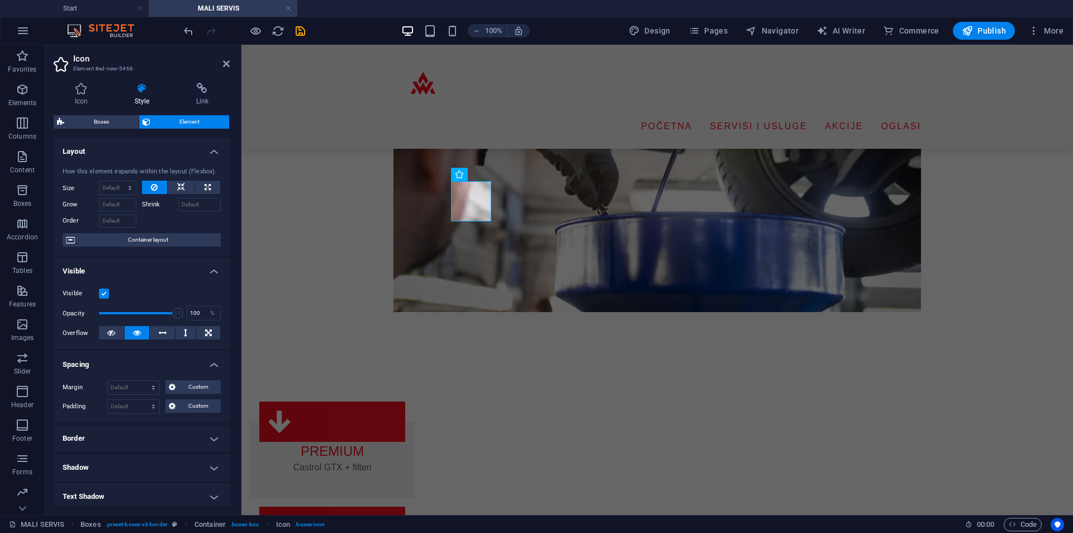
click at [127, 363] on h4 "Spacing" at bounding box center [142, 361] width 176 height 20
click at [115, 391] on h4 "Border" at bounding box center [142, 393] width 176 height 27
click at [115, 391] on h4 "Border" at bounding box center [142, 390] width 176 height 20
click at [120, 417] on h4 "Shadow" at bounding box center [142, 422] width 176 height 27
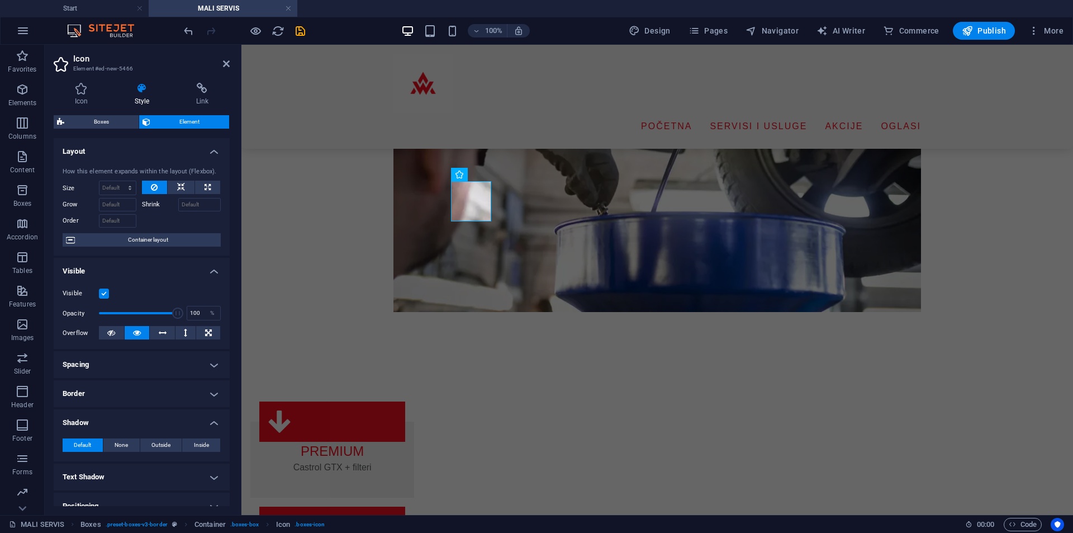
click at [120, 417] on h4 "Shadow" at bounding box center [142, 419] width 176 height 20
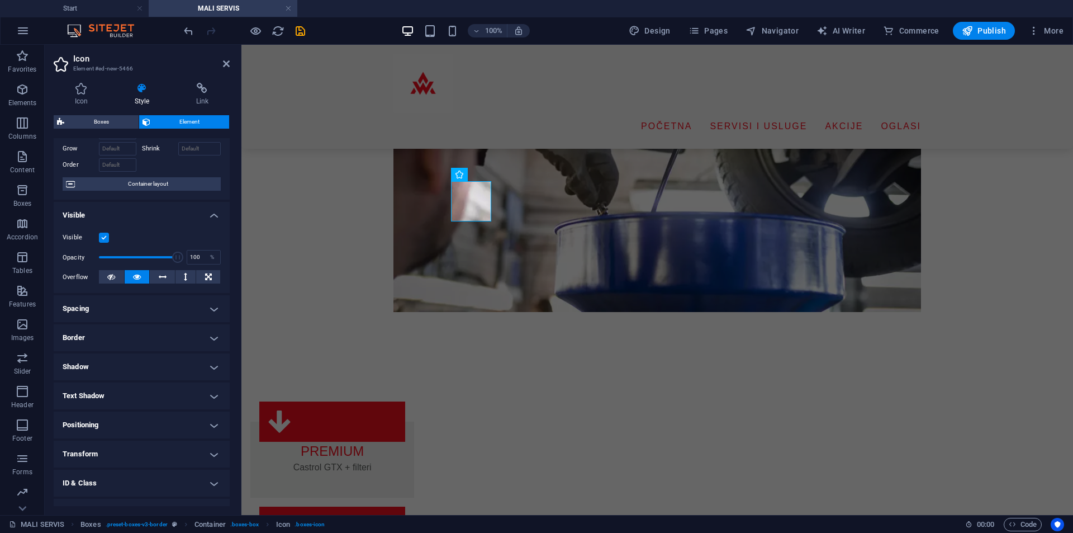
scroll to position [105, 0]
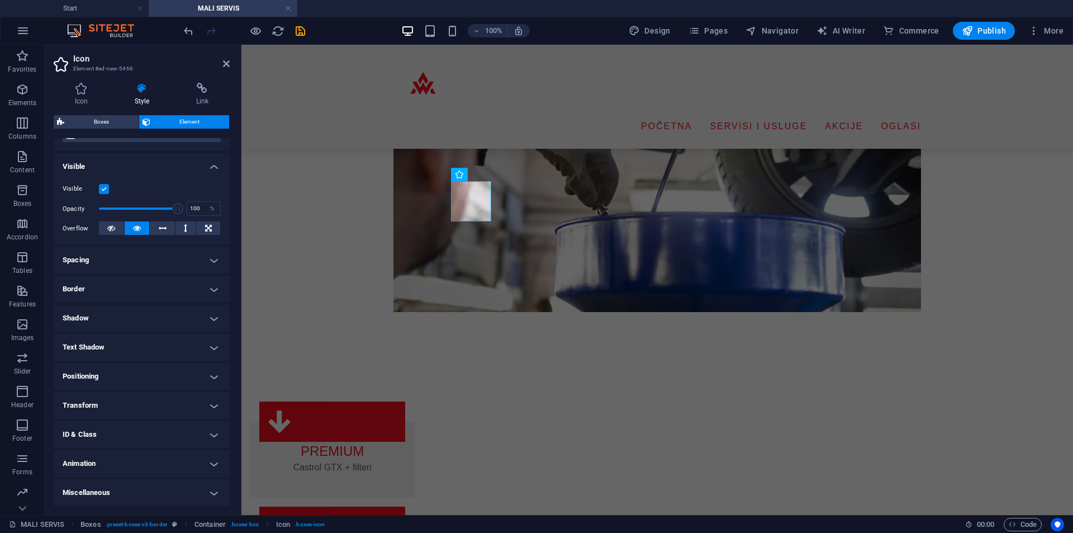
click at [154, 471] on h4 "Animation" at bounding box center [142, 463] width 176 height 27
click at [158, 463] on h4 "Animation" at bounding box center [142, 460] width 176 height 20
click at [200, 488] on h4 "Miscellaneous" at bounding box center [142, 492] width 176 height 27
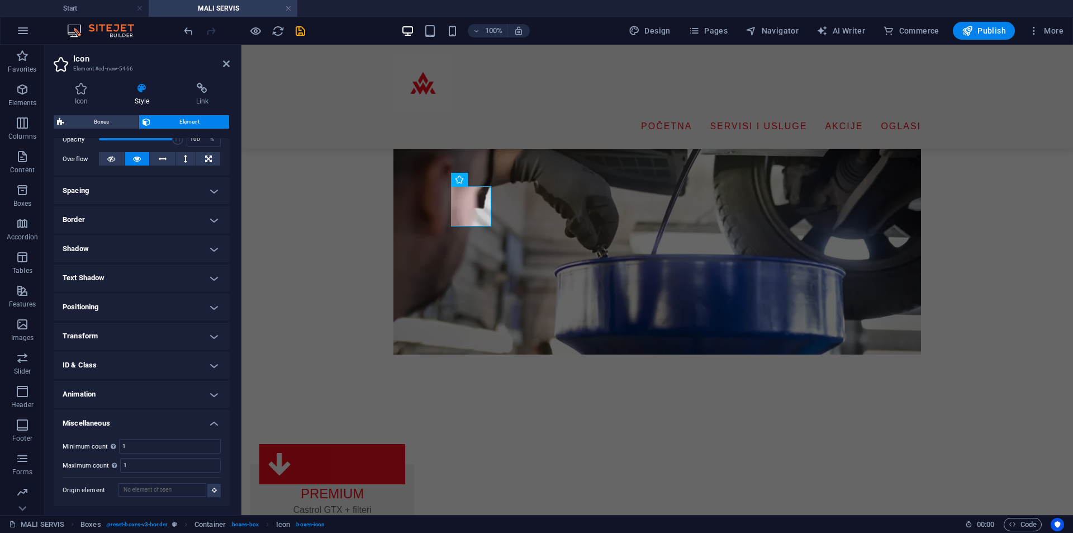
scroll to position [146, 0]
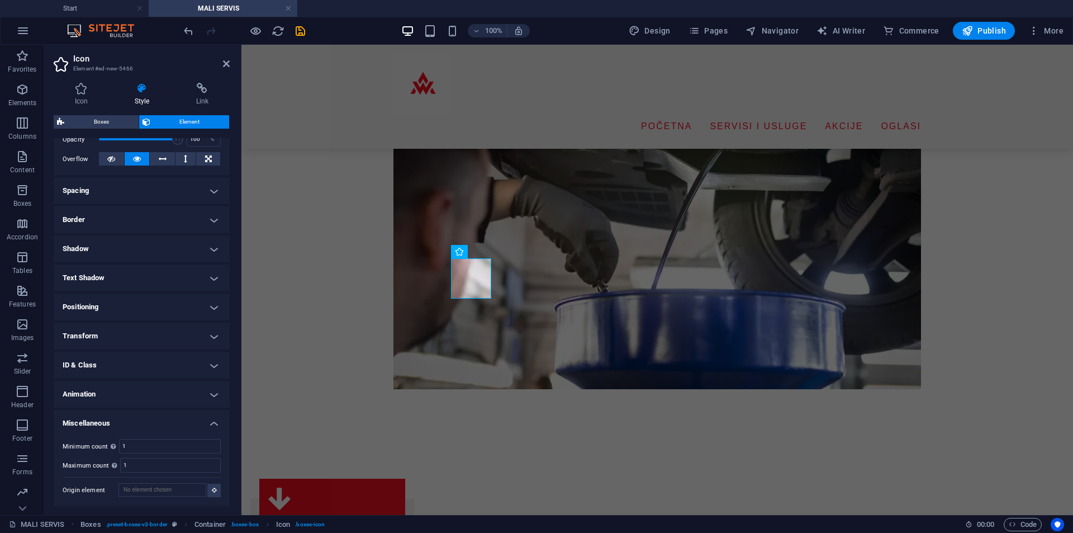
click at [208, 424] on h4 "Miscellaneous" at bounding box center [142, 420] width 176 height 20
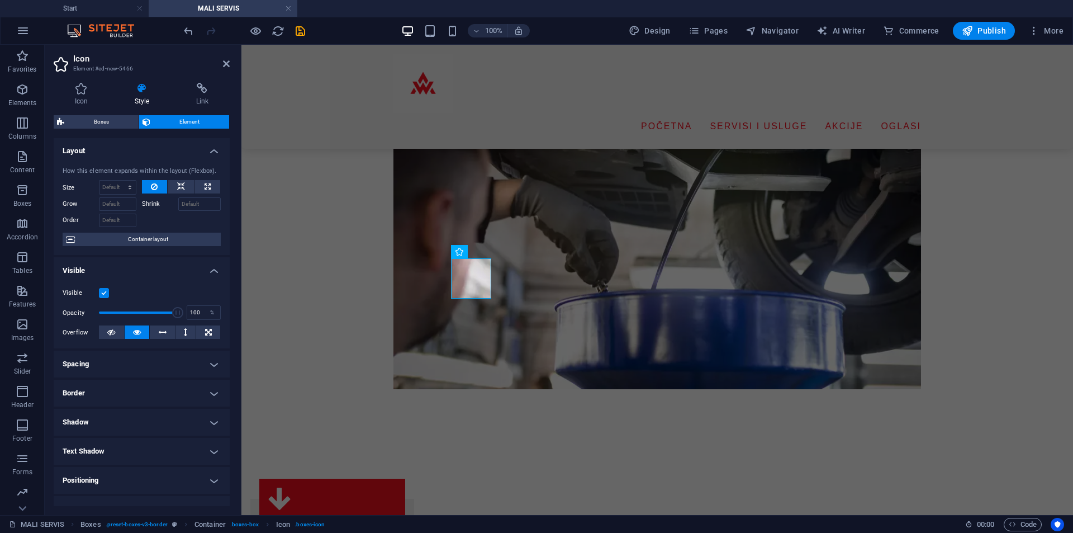
scroll to position [0, 0]
click at [81, 92] on icon at bounding box center [81, 88] width 55 height 11
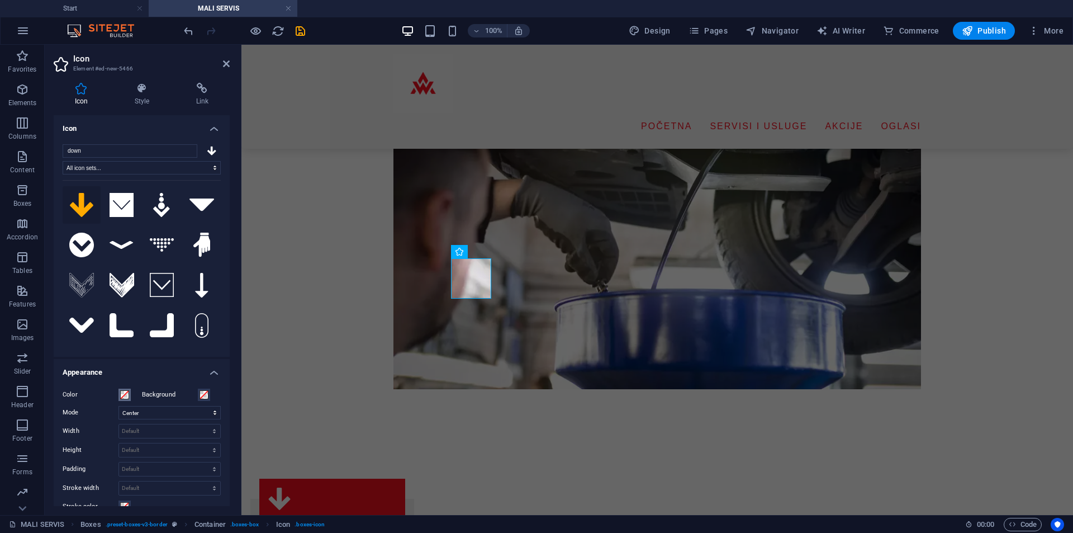
click at [127, 395] on span at bounding box center [124, 394] width 9 height 9
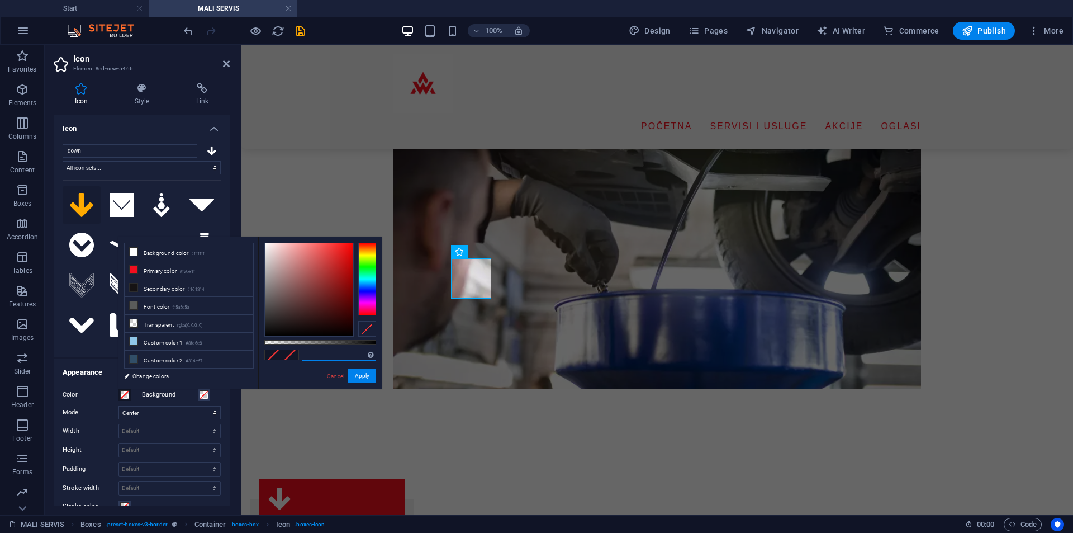
click at [317, 352] on input "text" at bounding box center [339, 354] width 74 height 11
paste input "#004419"
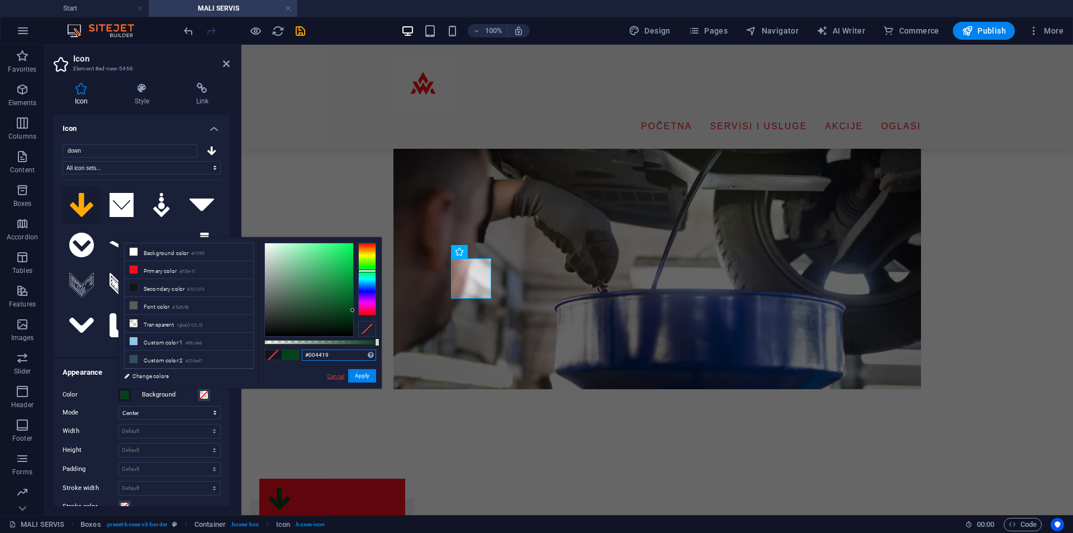
type input "#004419"
click at [337, 379] on link "Cancel" at bounding box center [336, 376] width 20 height 8
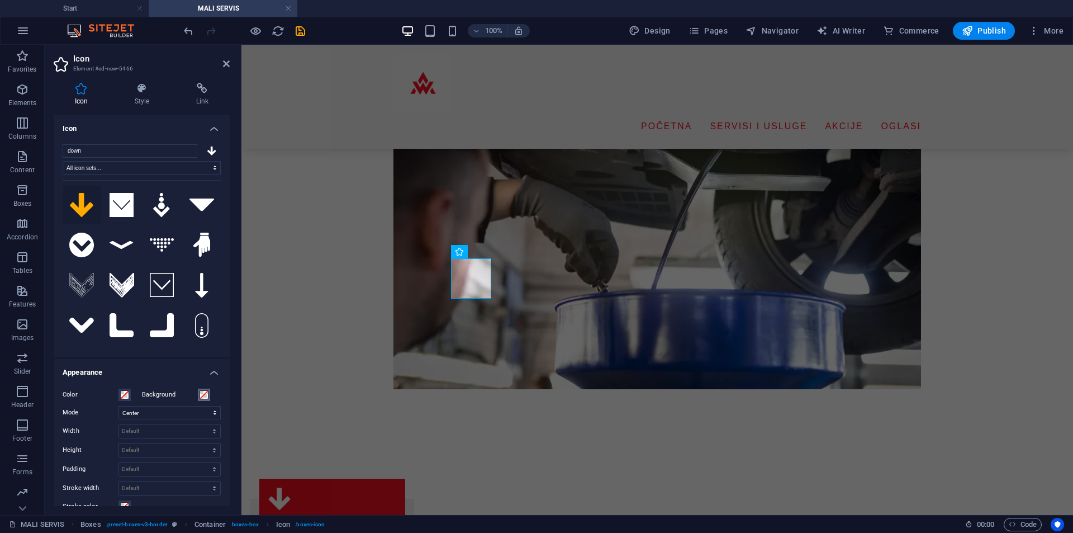
click at [201, 393] on span at bounding box center [204, 394] width 9 height 9
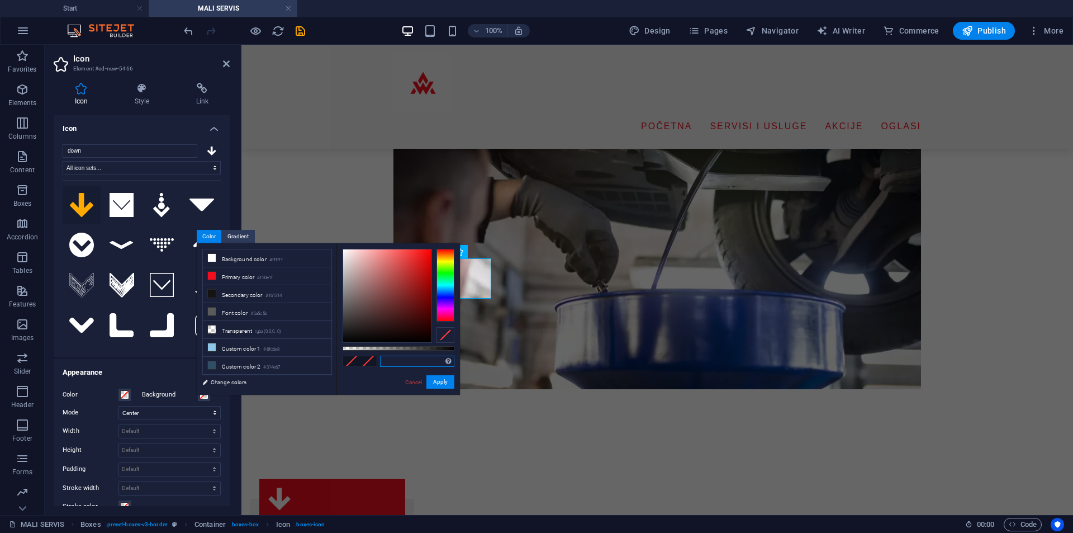
click at [388, 360] on input "text" at bounding box center [417, 361] width 74 height 11
paste input "#004419"
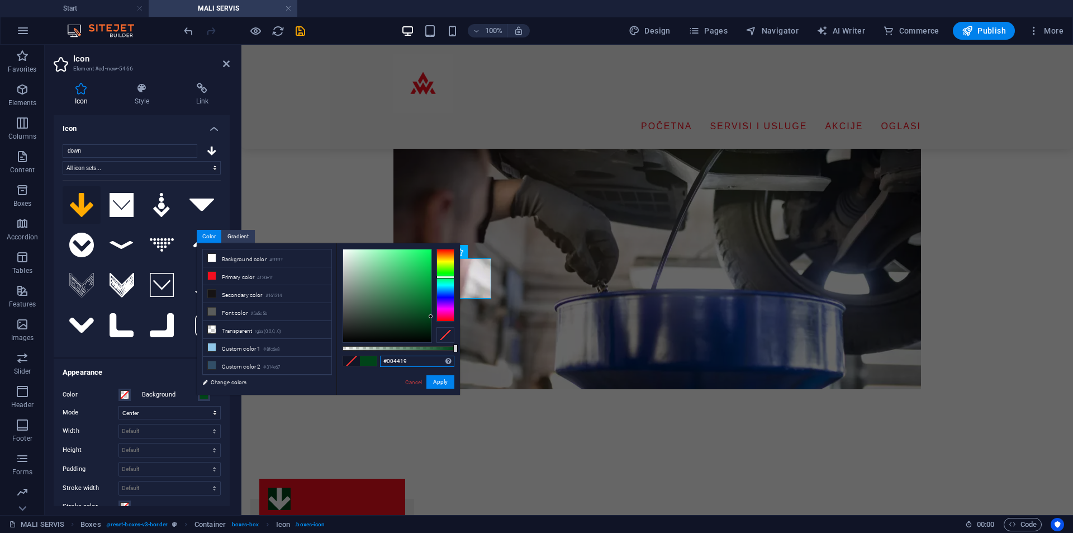
type input "#004419"
click at [424, 384] on div "Cancel Apply" at bounding box center [429, 382] width 50 height 14
click at [420, 381] on link "Cancel" at bounding box center [414, 382] width 20 height 8
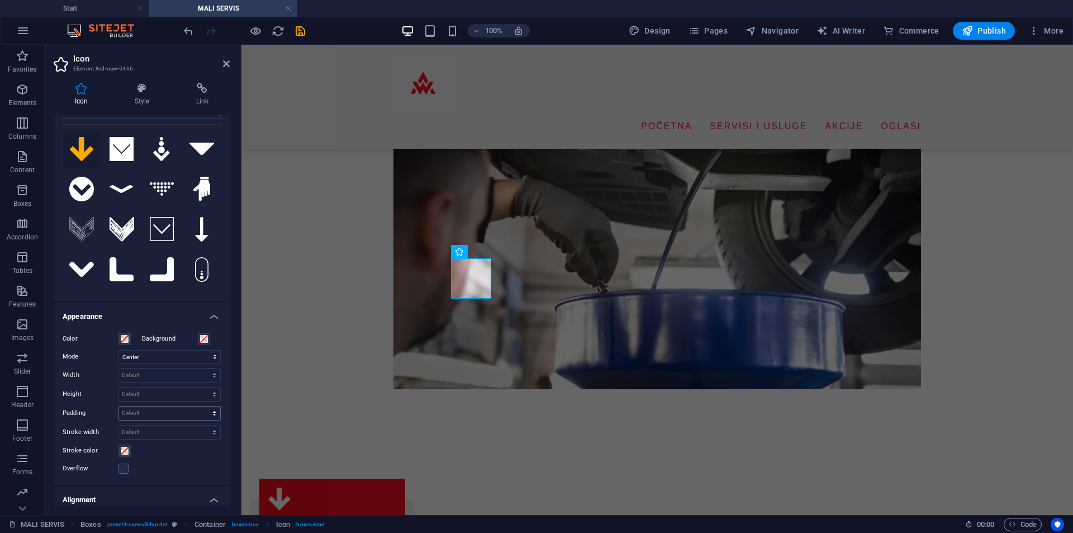
scroll to position [112, 0]
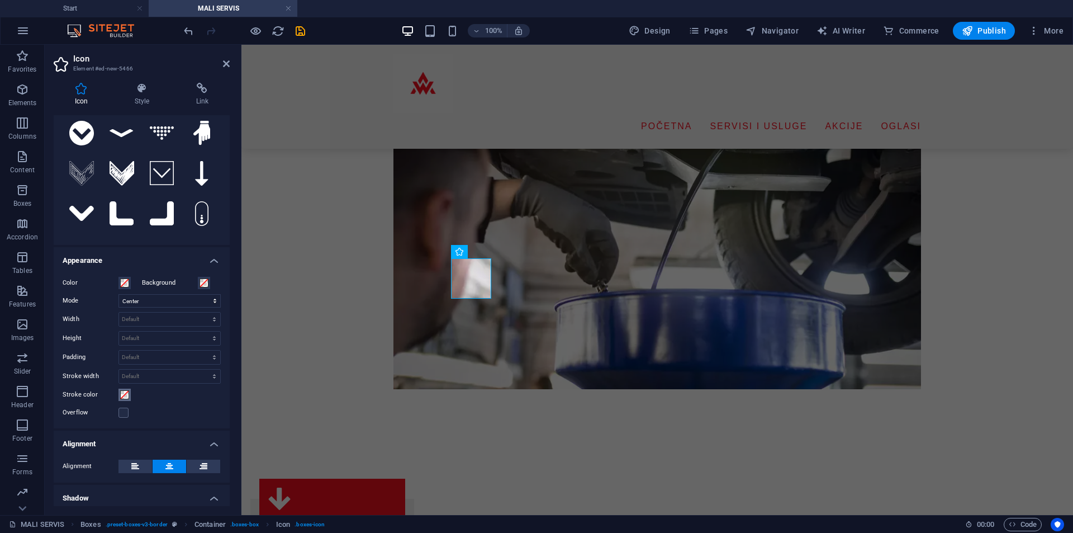
click at [127, 396] on span at bounding box center [124, 394] width 9 height 9
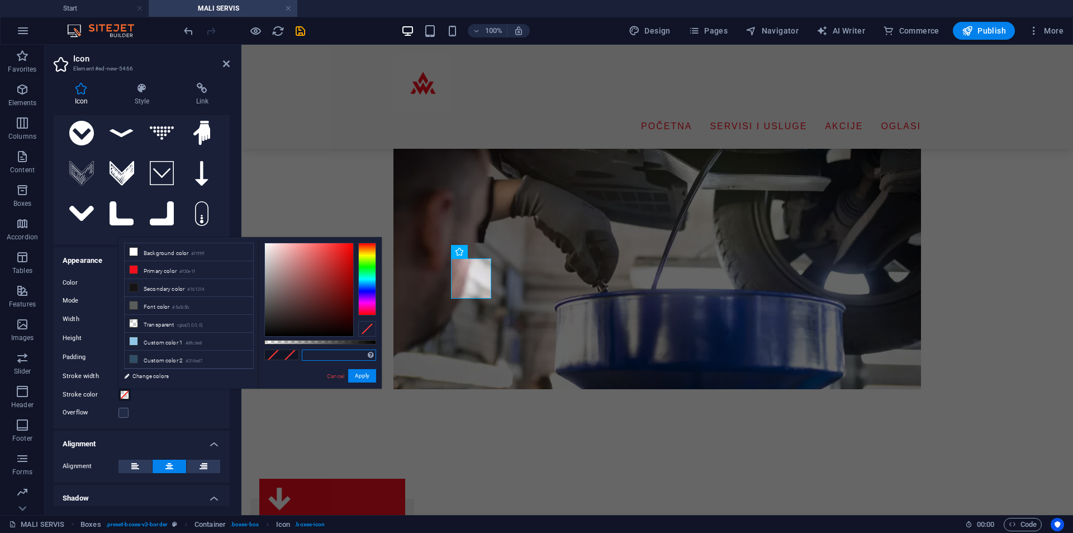
click at [321, 351] on input "text" at bounding box center [339, 354] width 74 height 11
paste input "#004419"
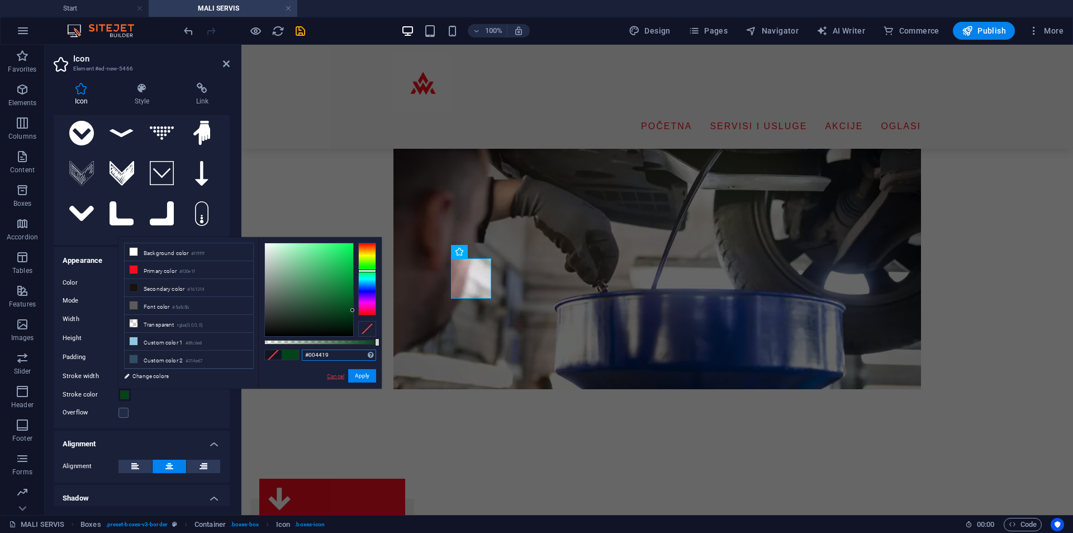
type input "#004419"
click at [339, 377] on link "Cancel" at bounding box center [336, 376] width 20 height 8
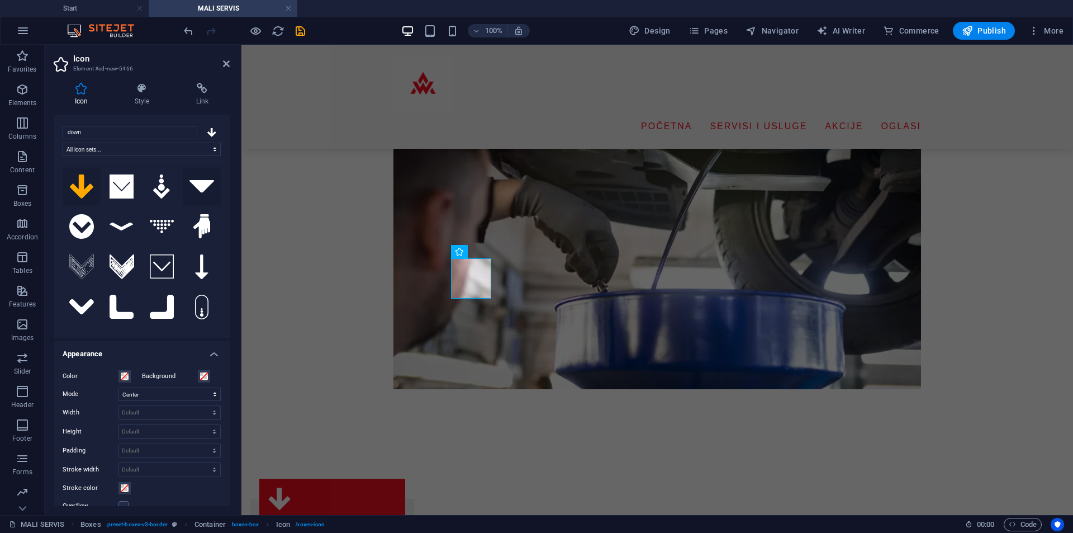
scroll to position [0, 0]
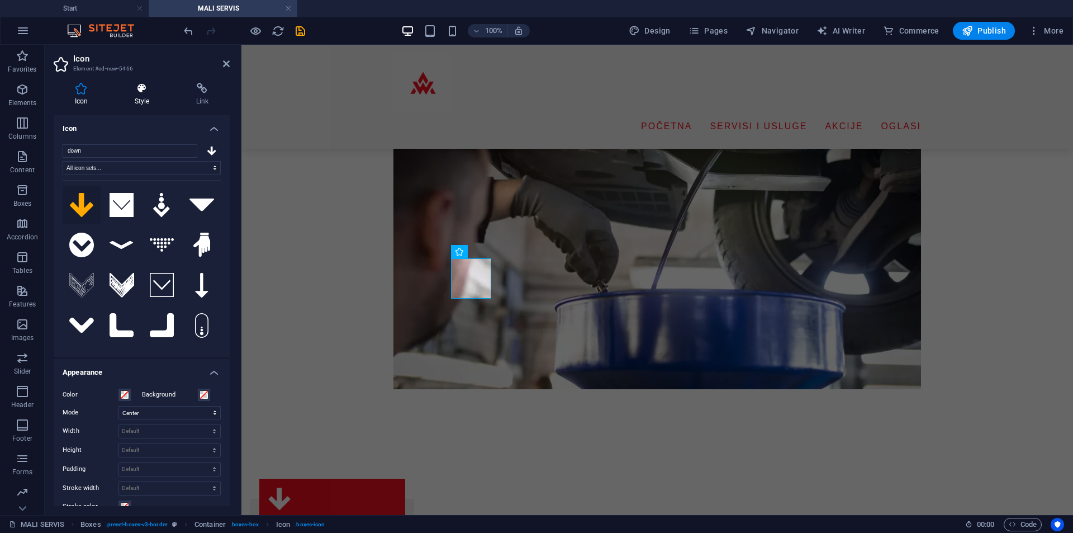
click at [144, 93] on icon at bounding box center [141, 88] width 57 height 11
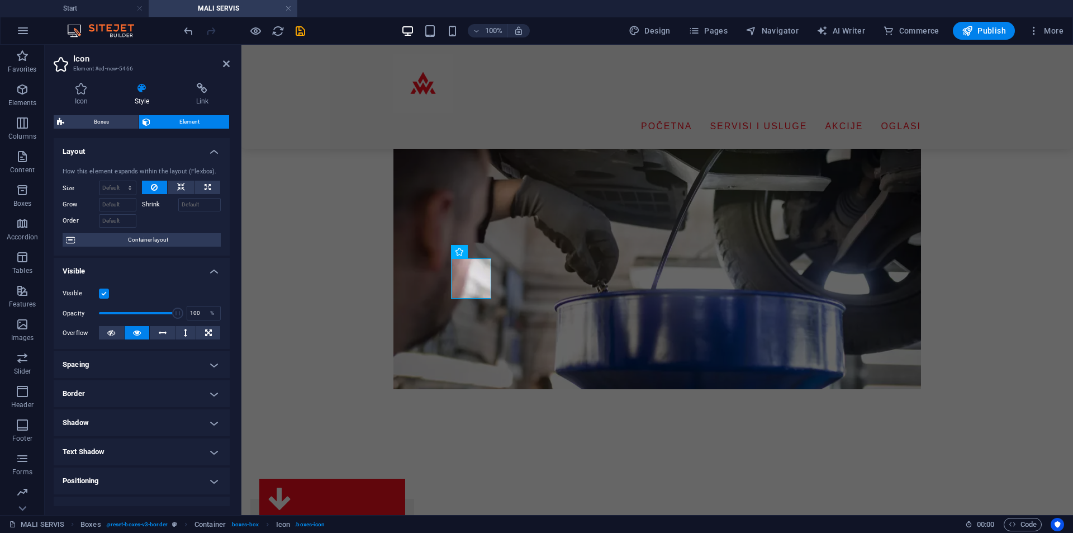
click at [204, 127] on span "Element" at bounding box center [190, 121] width 73 height 13
click at [203, 306] on div "100 %" at bounding box center [204, 313] width 34 height 15
click at [205, 311] on div "%" at bounding box center [213, 312] width 16 height 13
click at [126, 360] on h4 "Spacing" at bounding box center [142, 364] width 176 height 27
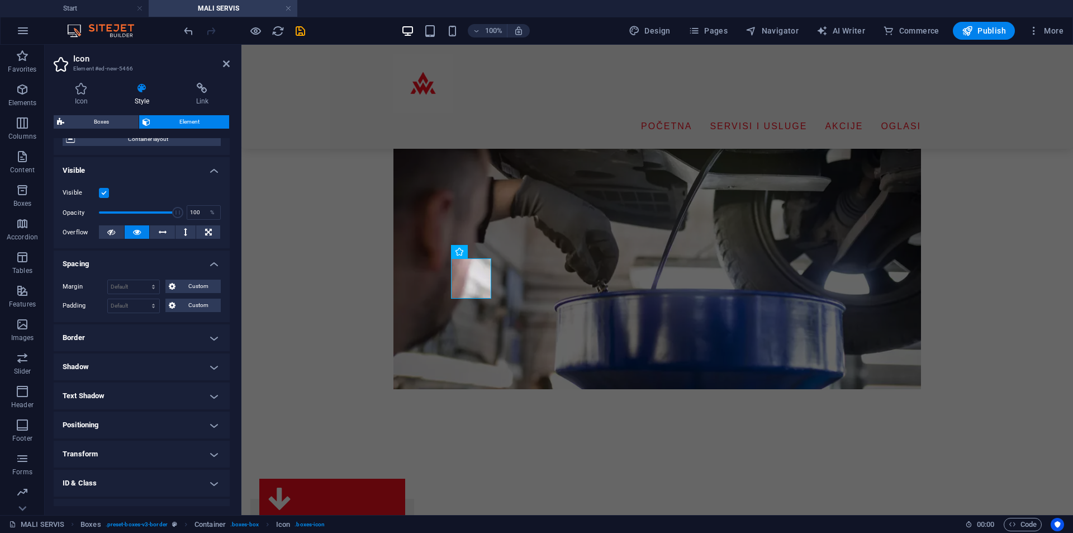
scroll to position [112, 0]
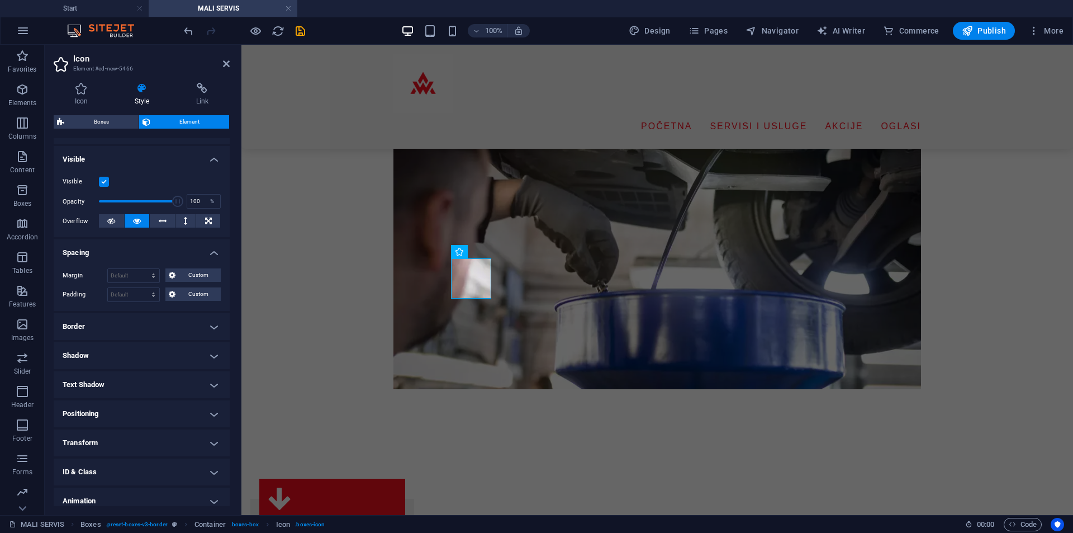
click at [145, 326] on h4 "Border" at bounding box center [142, 326] width 176 height 27
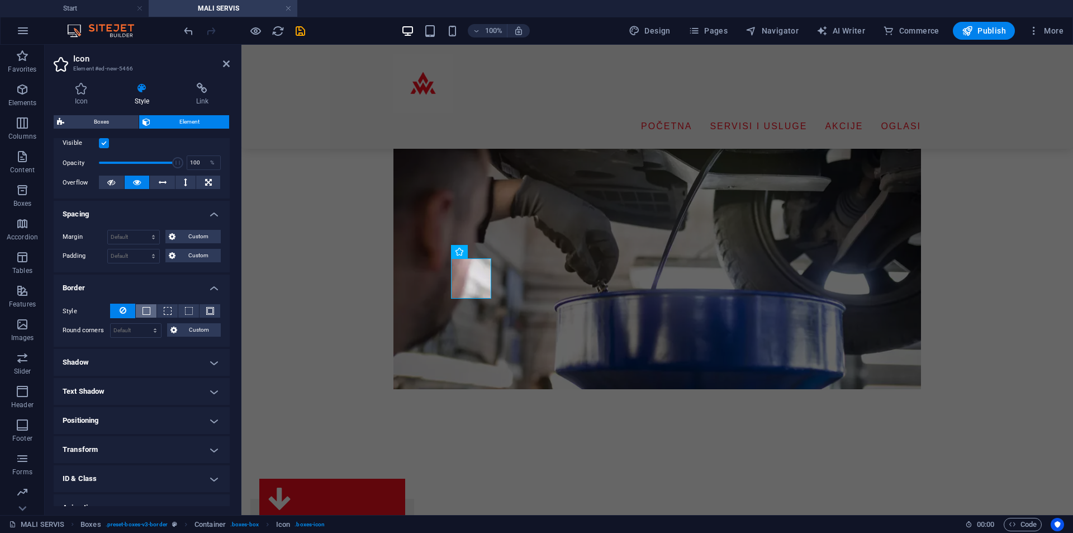
scroll to position [168, 0]
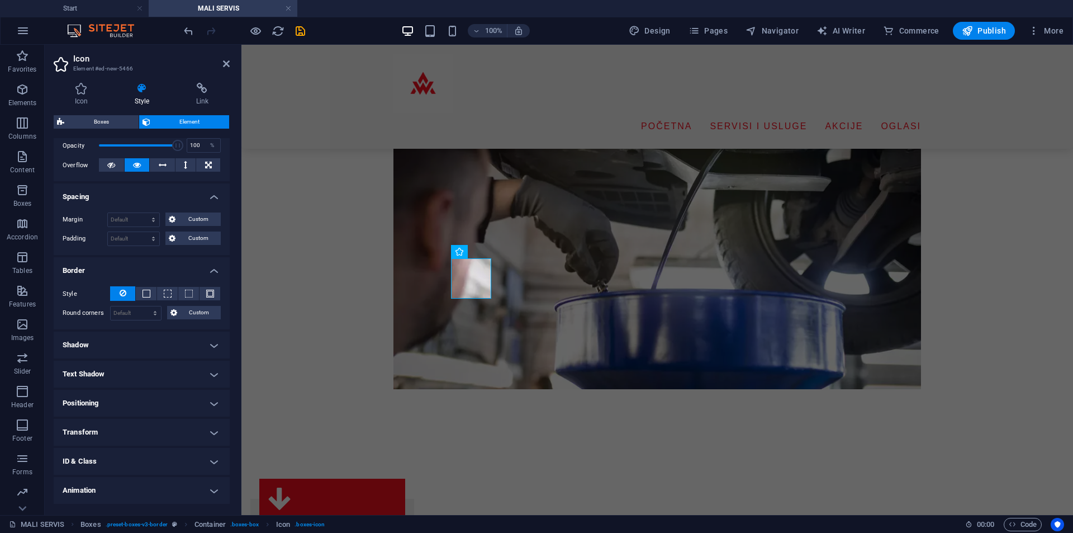
click at [146, 338] on h4 "Shadow" at bounding box center [142, 345] width 176 height 27
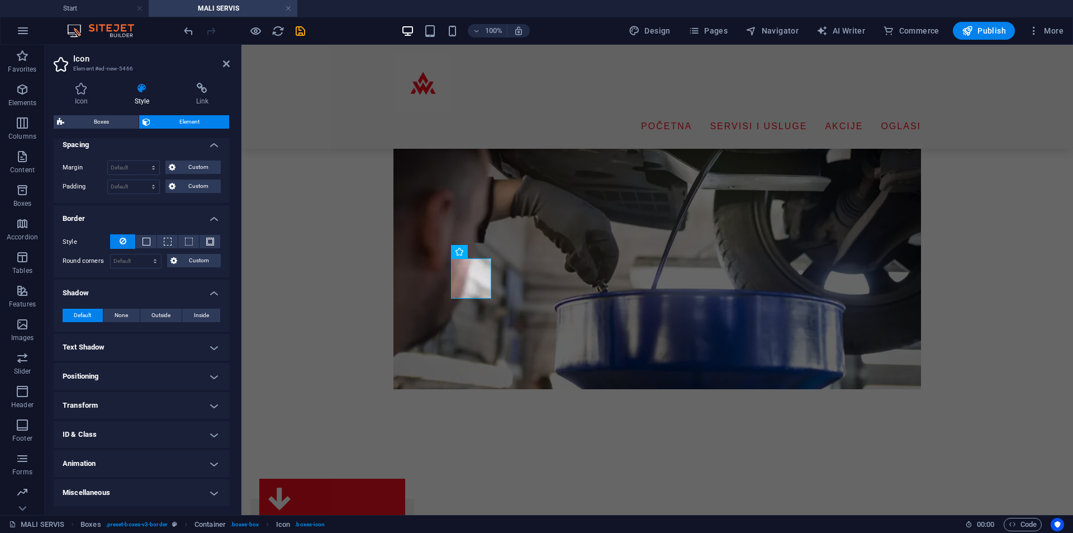
click at [89, 310] on span "Default" at bounding box center [82, 315] width 17 height 13
click at [117, 341] on h4 "Text Shadow" at bounding box center [142, 347] width 176 height 27
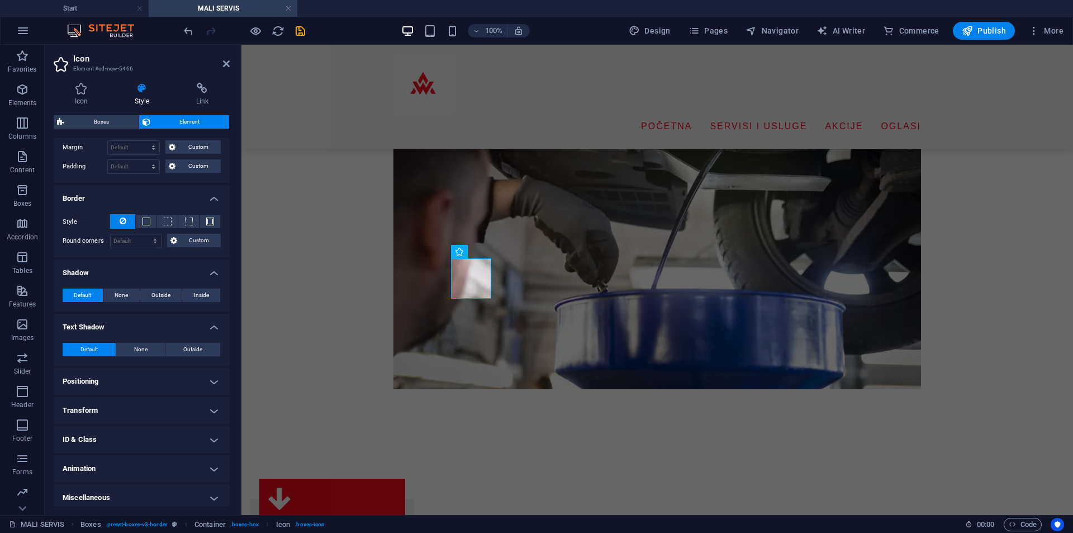
scroll to position [245, 0]
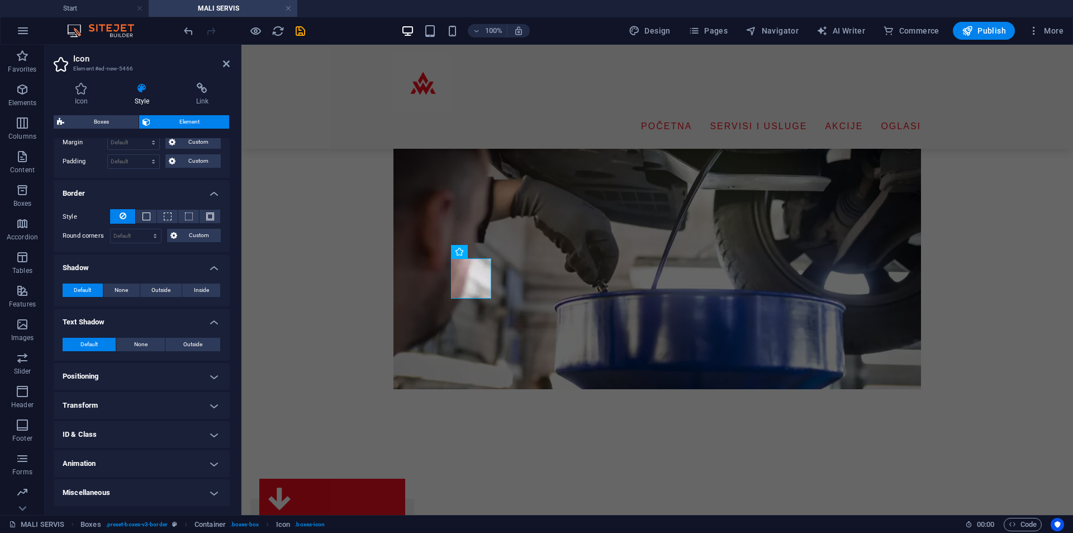
click at [133, 362] on ul "Layout How this element expands within the layout (Flexbox). Size Default auto …" at bounding box center [142, 199] width 176 height 613
click at [136, 371] on h4 "Positioning" at bounding box center [142, 376] width 176 height 27
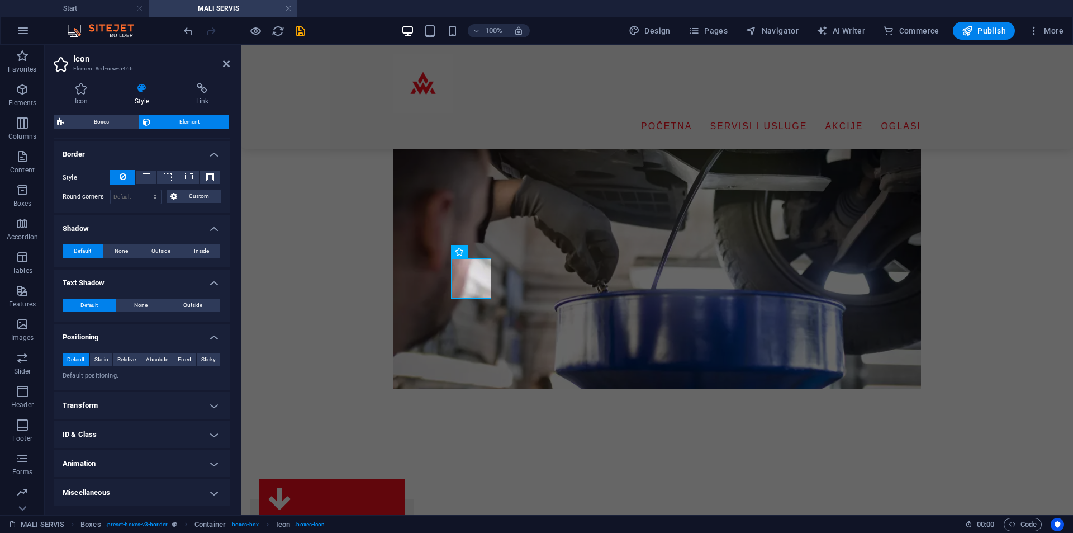
click at [150, 400] on h4 "Transform" at bounding box center [142, 405] width 176 height 27
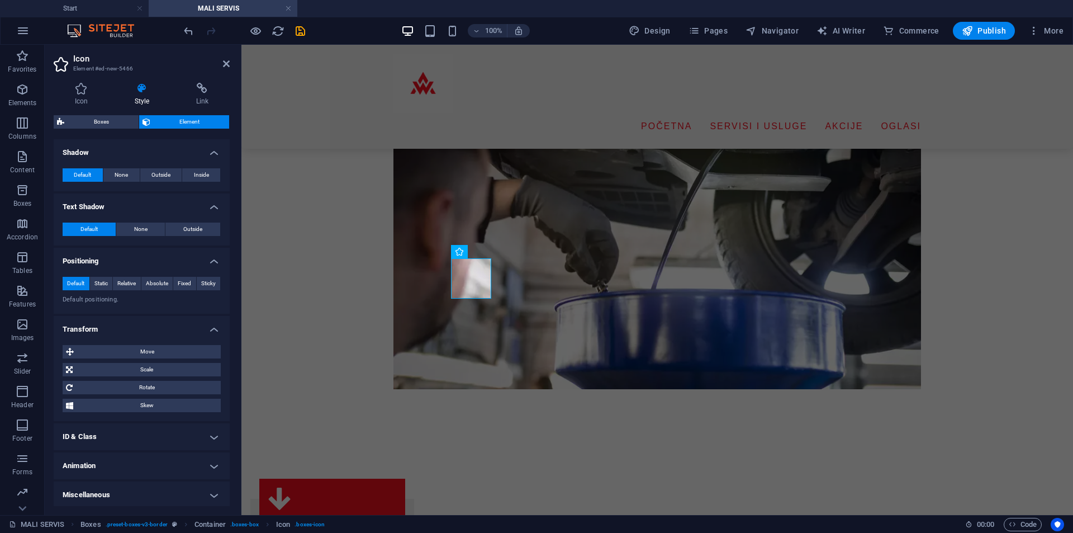
scroll to position [362, 0]
click at [161, 423] on h4 "ID & Class" at bounding box center [142, 434] width 176 height 27
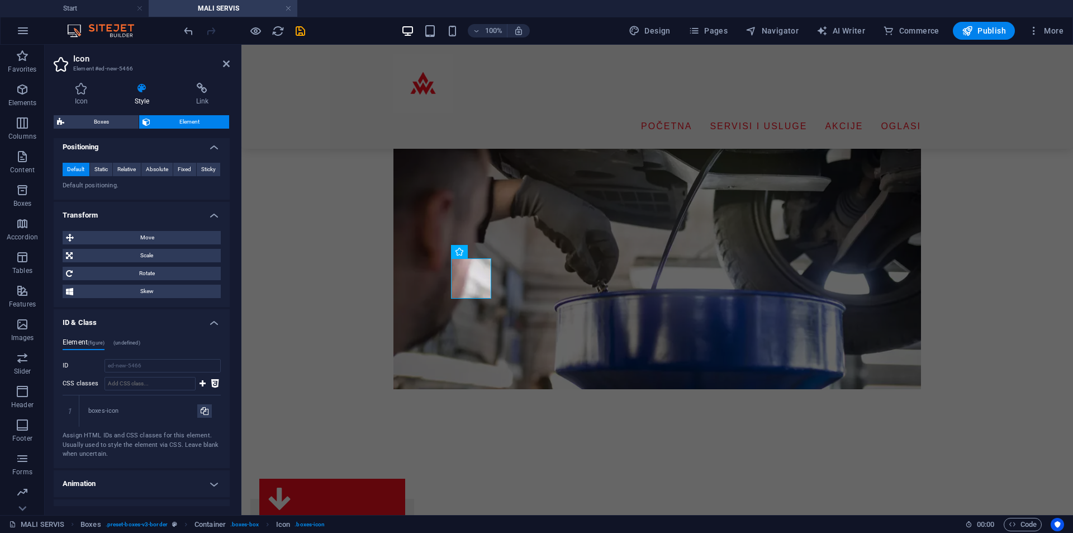
scroll to position [494, 0]
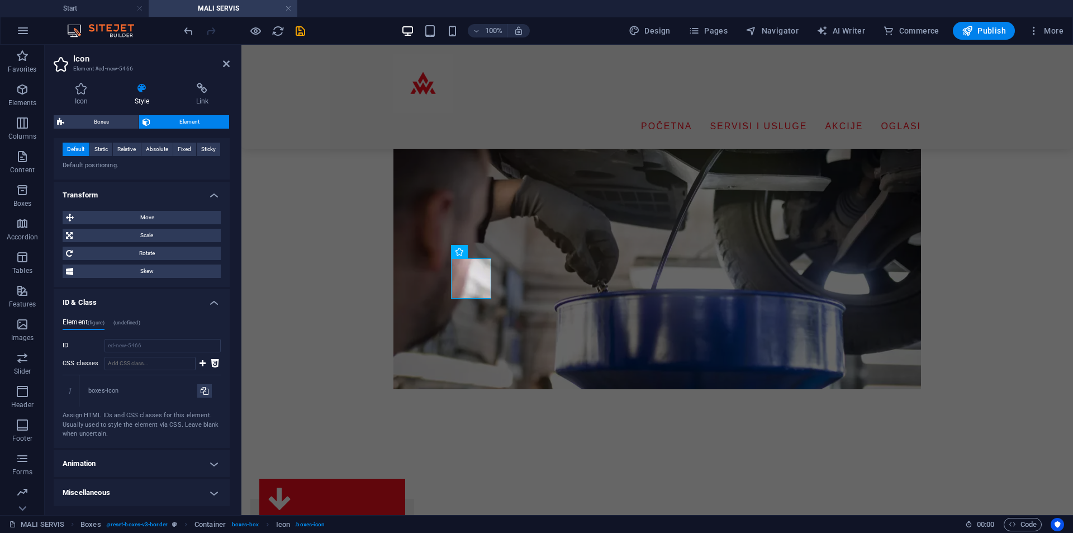
click at [157, 458] on h4 "Animation" at bounding box center [142, 463] width 176 height 27
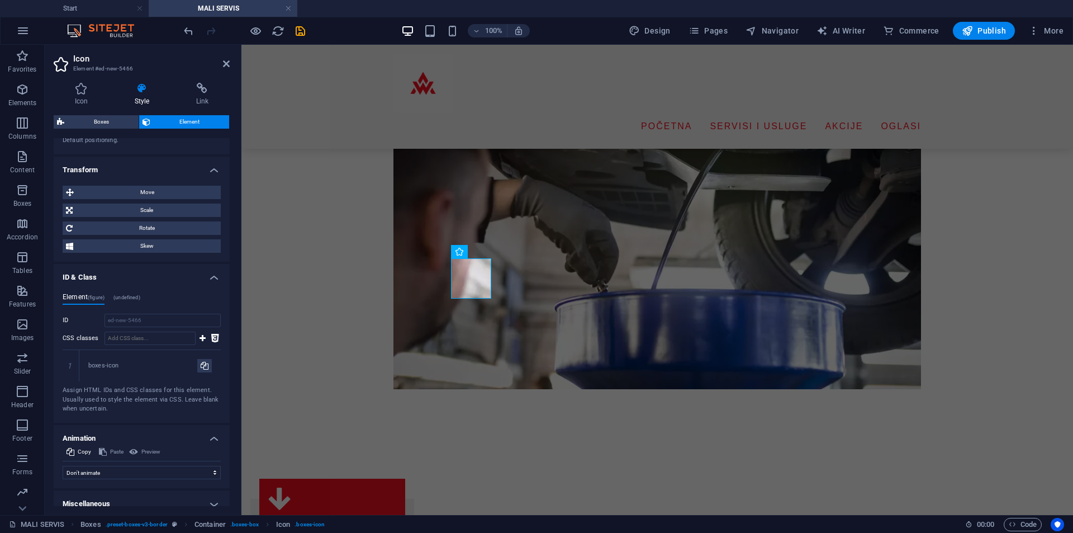
scroll to position [531, 0]
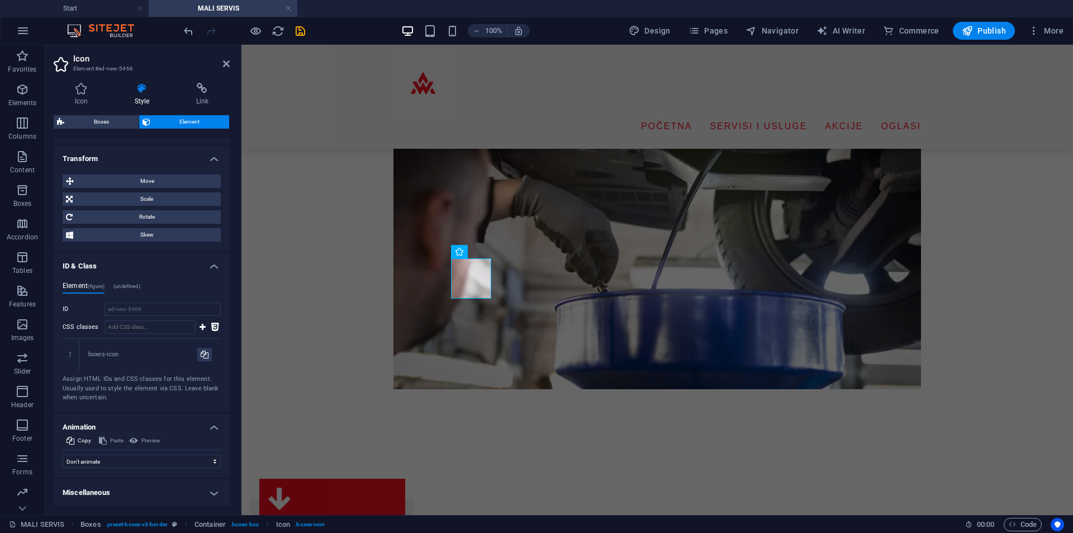
click at [159, 486] on h4 "Miscellaneous" at bounding box center [142, 492] width 176 height 27
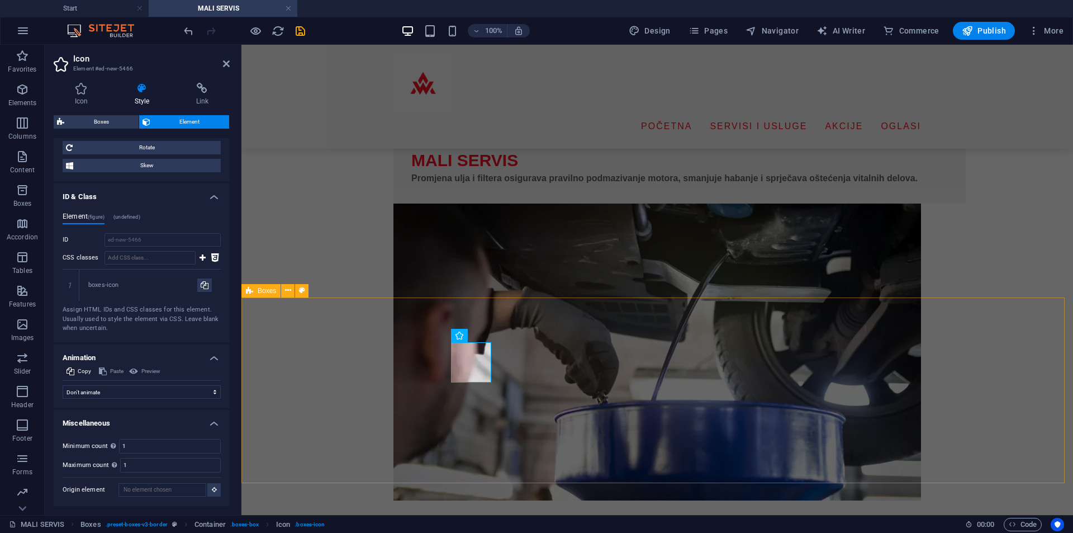
scroll to position [77, 0]
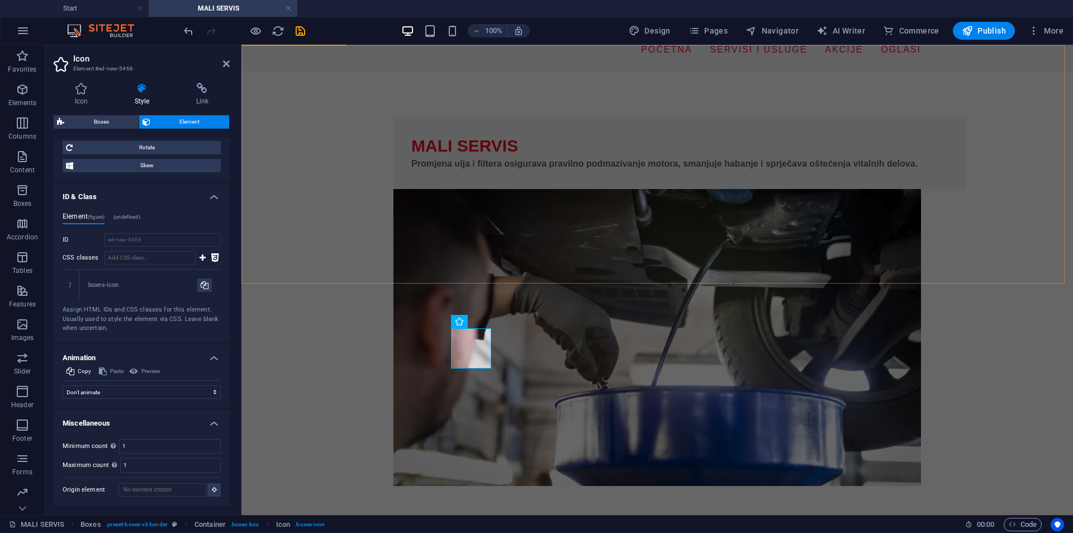
click at [594, 250] on div "MALI SERVIS Promjena ulja i filtera osigurava pravilno podmazivanje motora, sma…" at bounding box center [658, 301] width 832 height 458
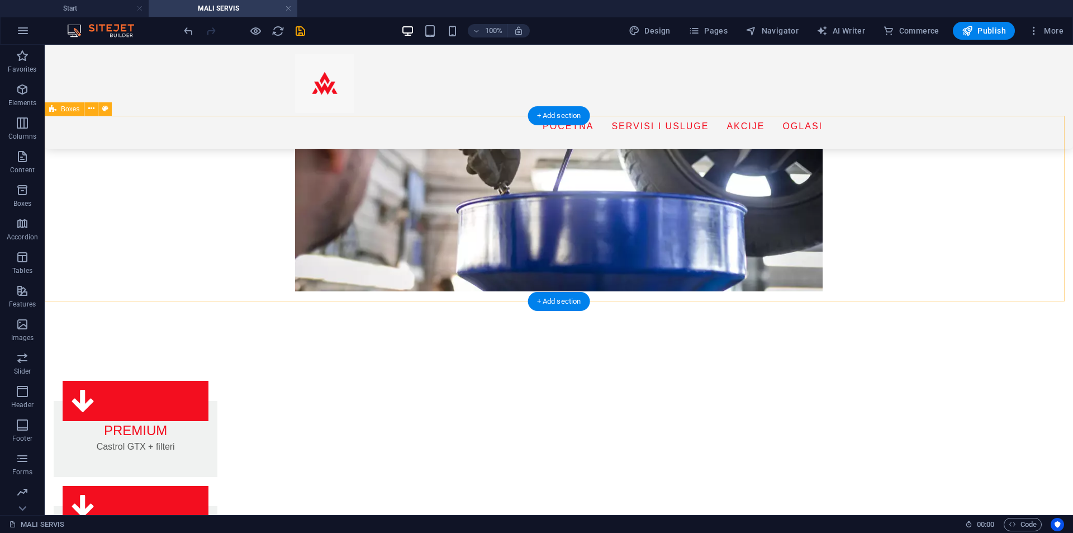
scroll to position [188, 0]
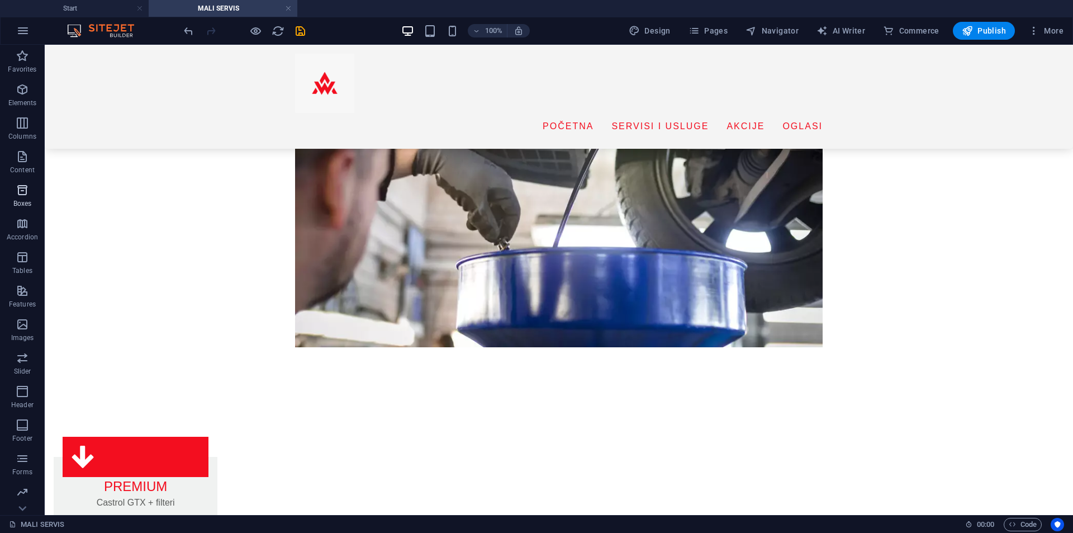
click at [20, 188] on icon "button" at bounding box center [22, 189] width 13 height 13
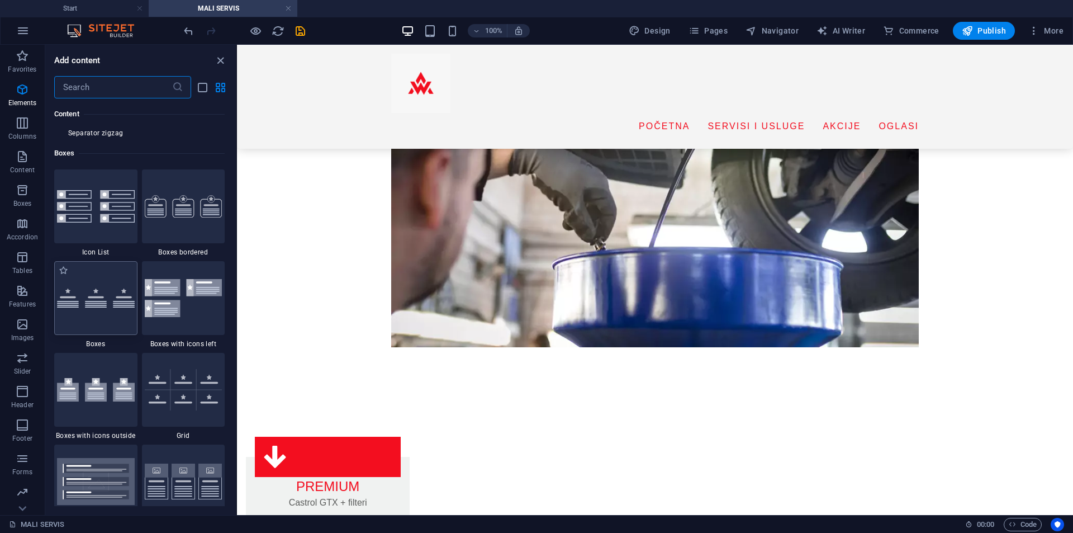
scroll to position [3084, 0]
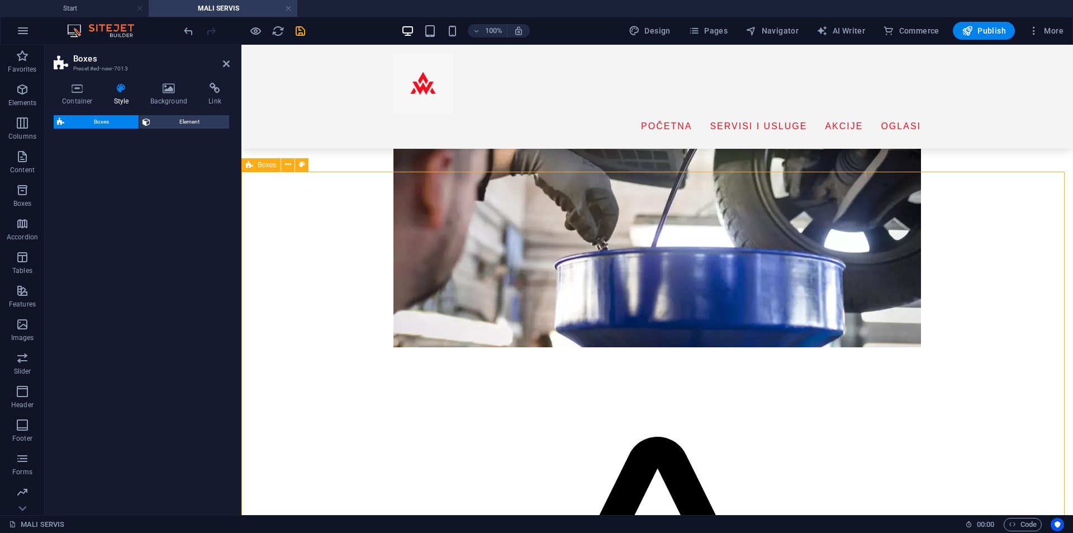
select select "rem"
select select "preset-boxes-v3-default"
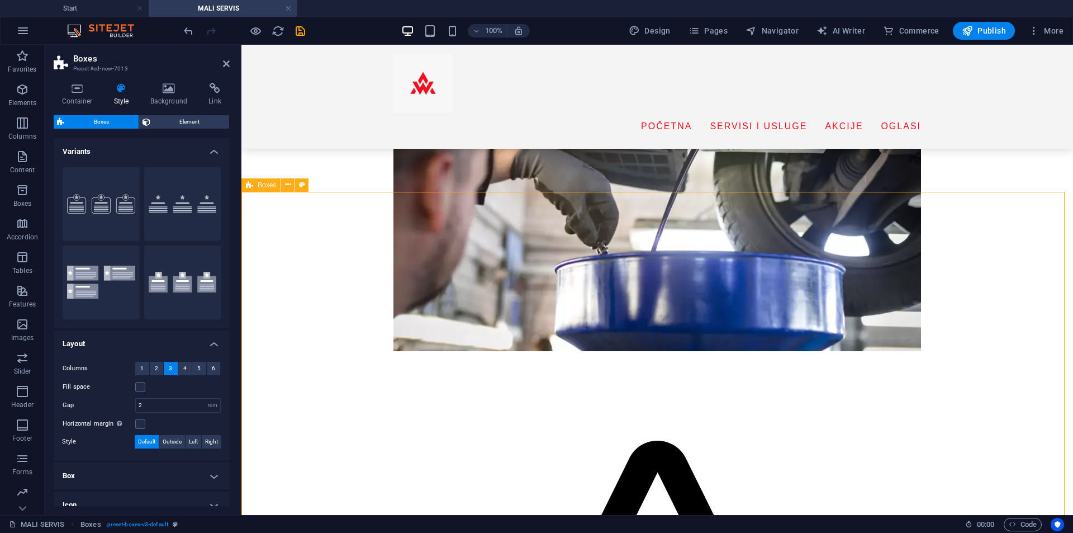
scroll to position [188, 0]
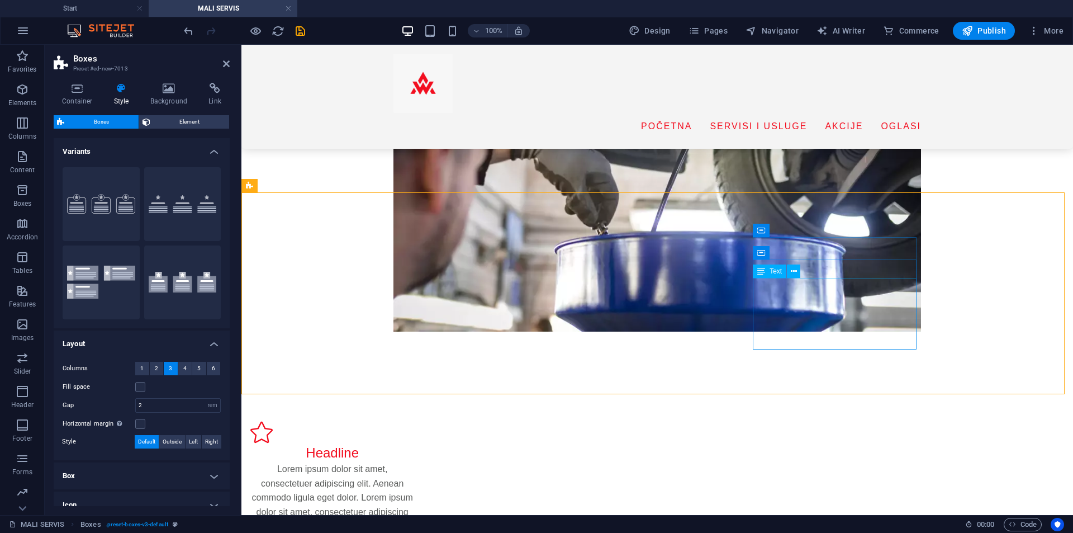
scroll to position [224, 0]
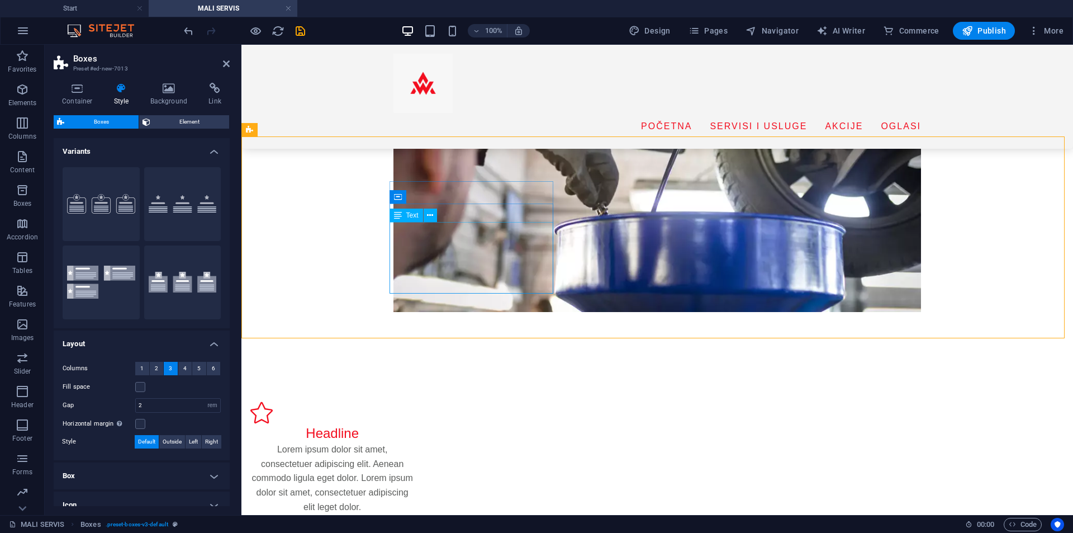
click at [414, 442] on div "Lorem ipsum dolor sit amet, consectetuer adipiscing elit. Aenean commodo ligula…" at bounding box center [332, 478] width 164 height 72
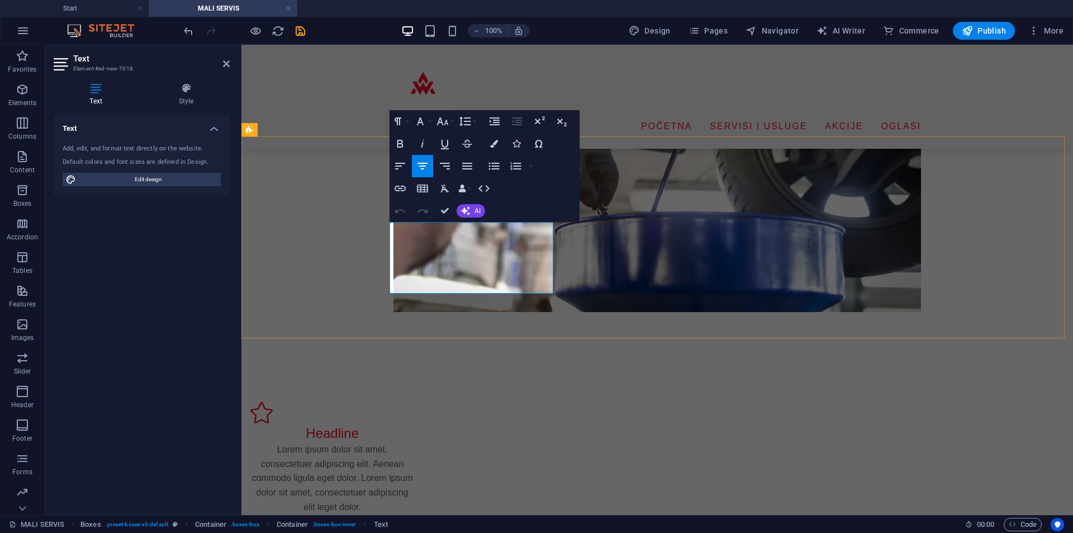
click at [414, 442] on p "Lorem ipsum dolor sit amet, consectetuer adipiscing elit. Aenean commodo ligula…" at bounding box center [332, 478] width 164 height 72
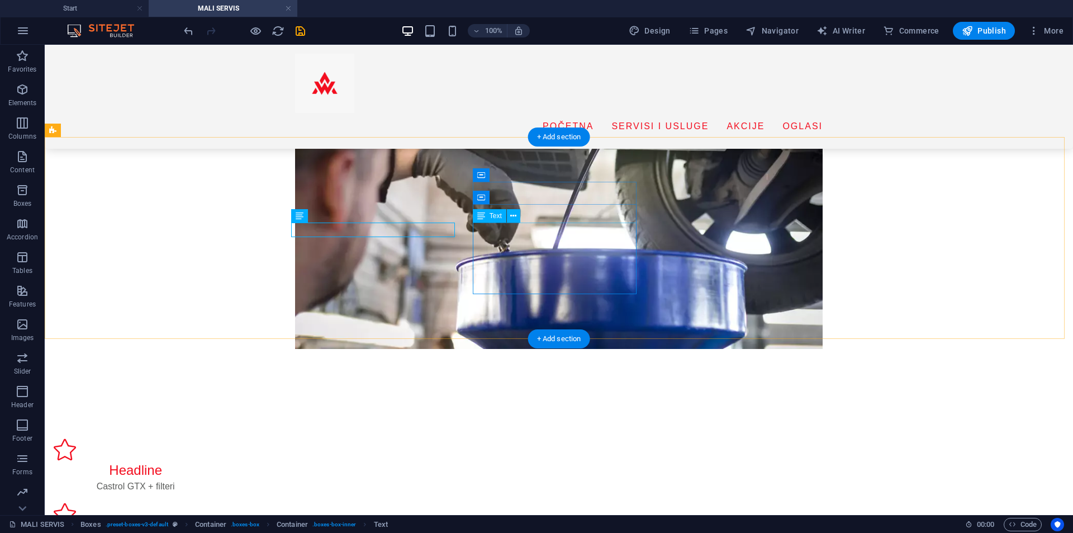
scroll to position [168, 0]
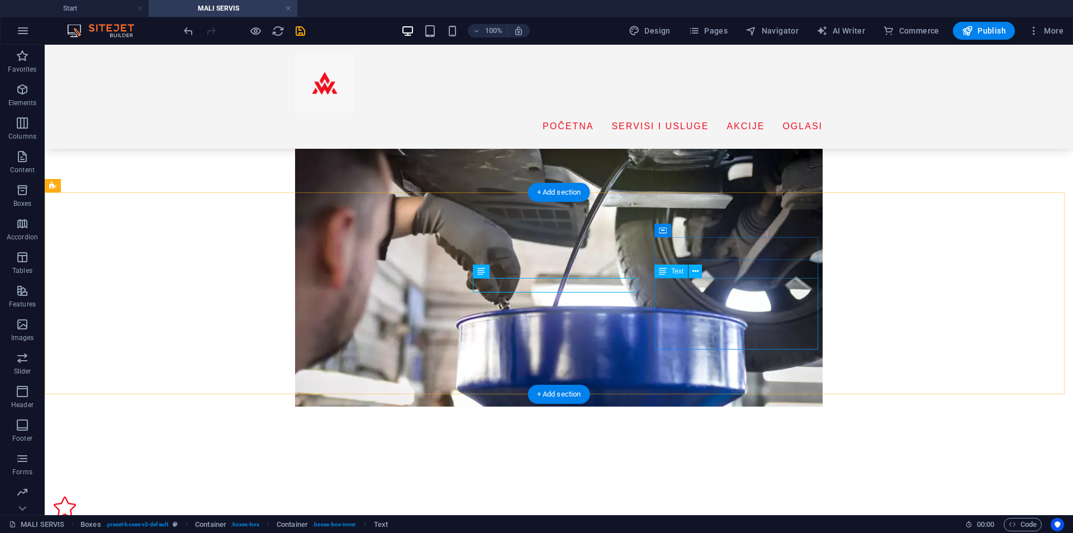
scroll to position [112, 0]
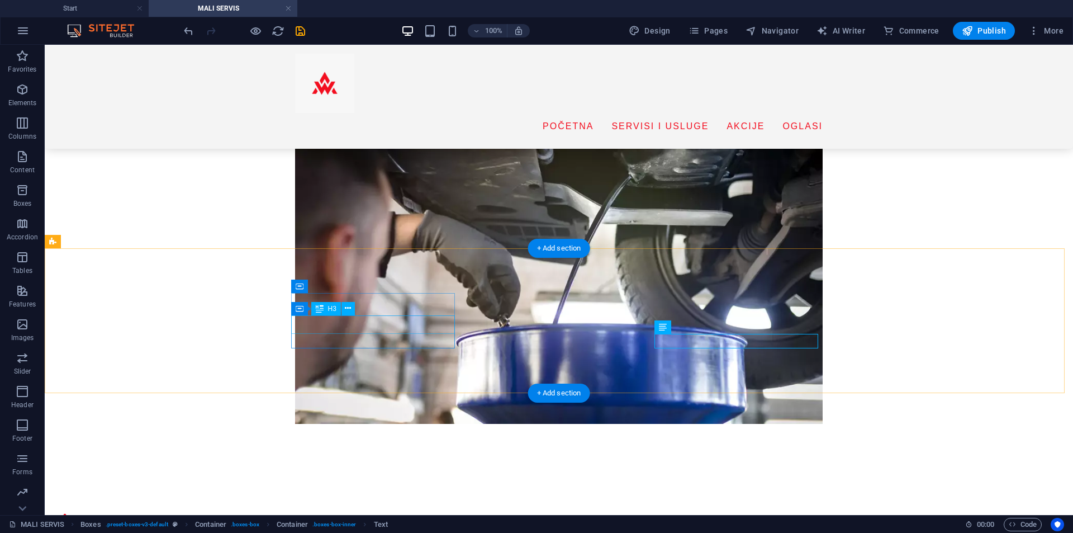
scroll to position [168, 0]
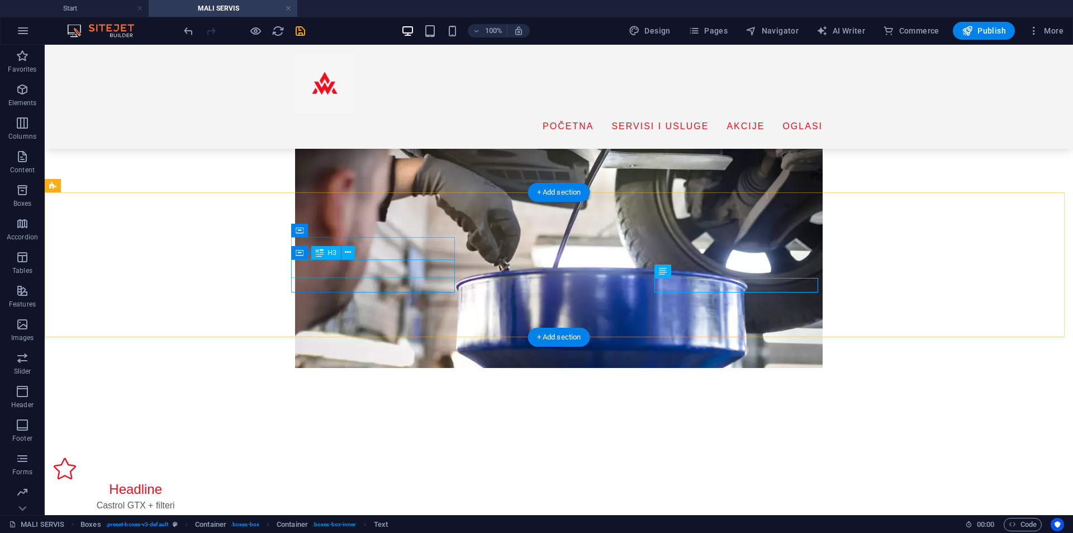
click at [217, 480] on div "Headline" at bounding box center [136, 489] width 164 height 19
click at [217, 480] on div "Premium" at bounding box center [136, 489] width 164 height 19
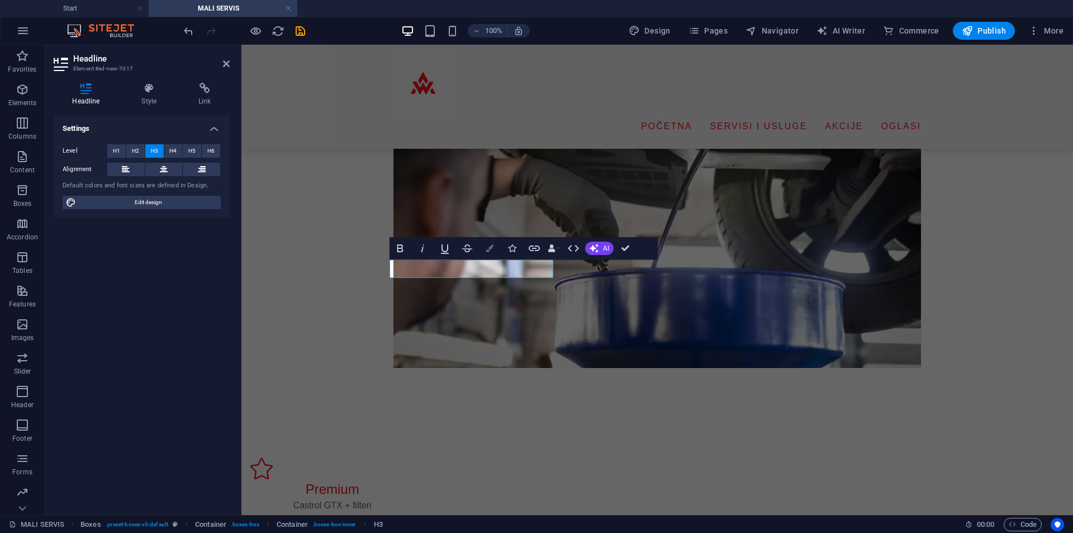
click at [489, 243] on button "Colors" at bounding box center [489, 248] width 21 height 22
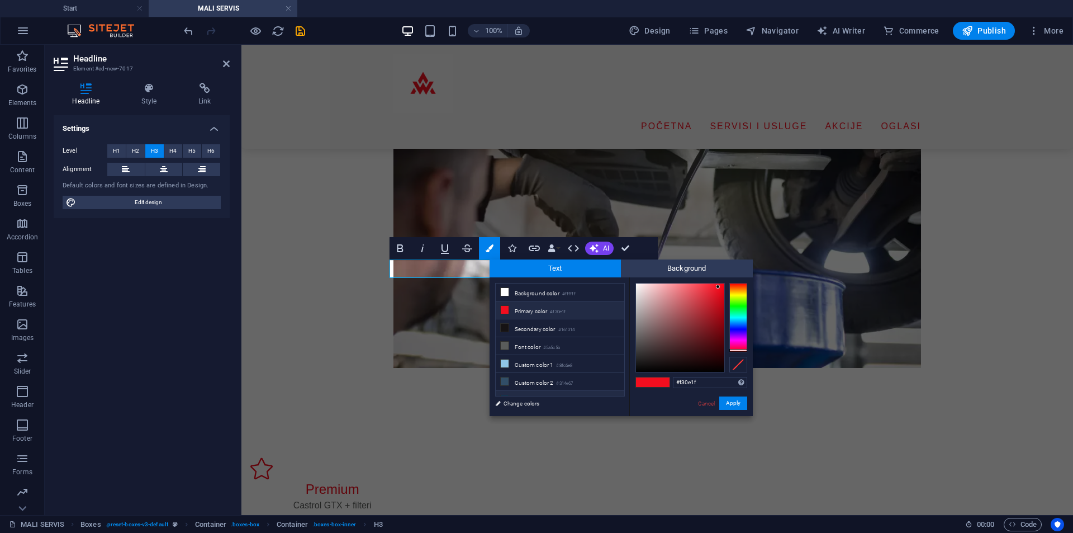
drag, startPoint x: 706, startPoint y: 382, endPoint x: 619, endPoint y: 394, distance: 87.5
click at [619, 394] on div "less Background color #ffffff Primary color #f30e1f Secondary color #161314 Fon…" at bounding box center [621, 346] width 263 height 139
type input "#004419"
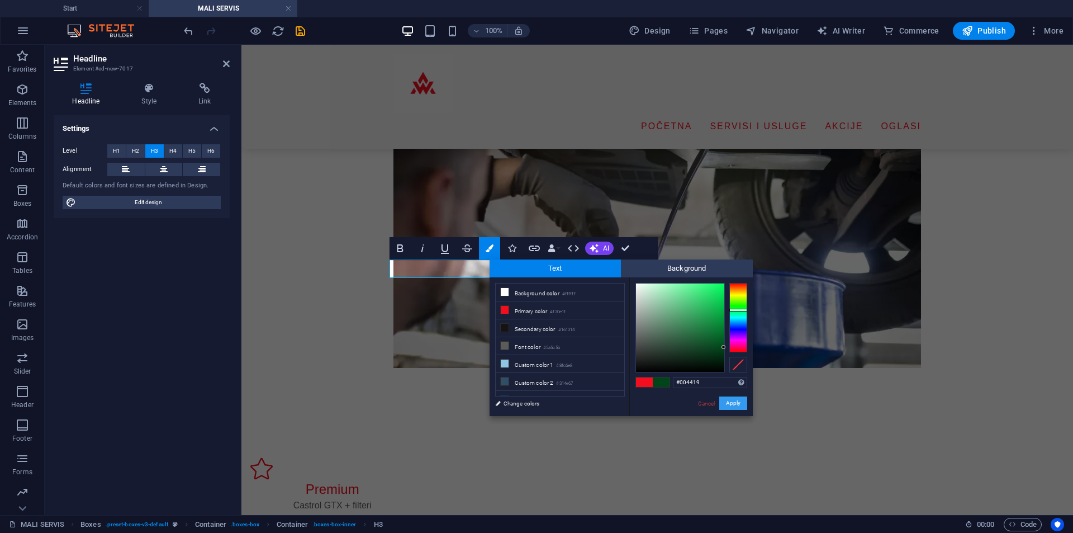
click at [736, 403] on button "Apply" at bounding box center [734, 402] width 28 height 13
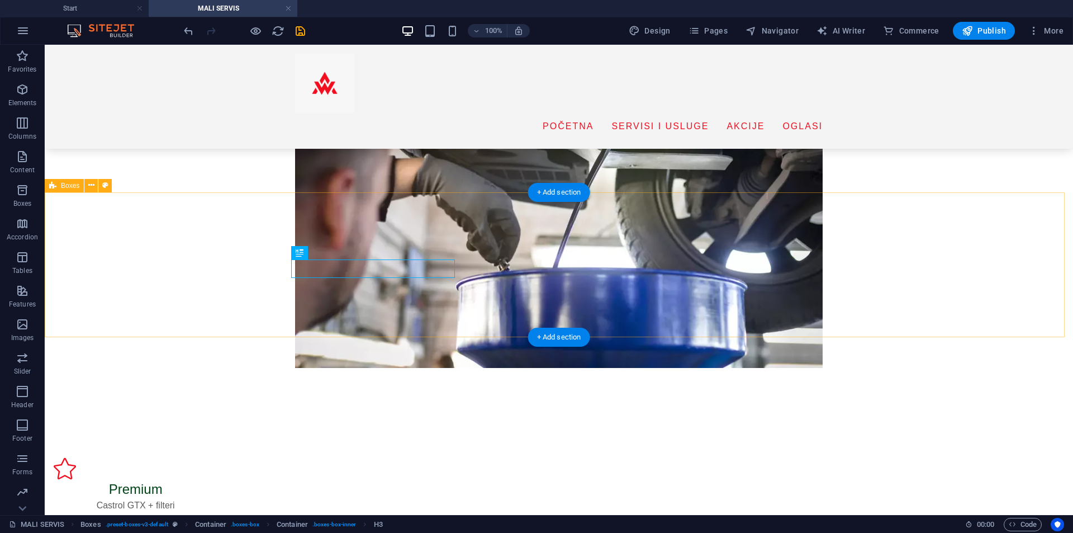
click at [217, 457] on figure at bounding box center [136, 468] width 164 height 22
select select "xMidYMid"
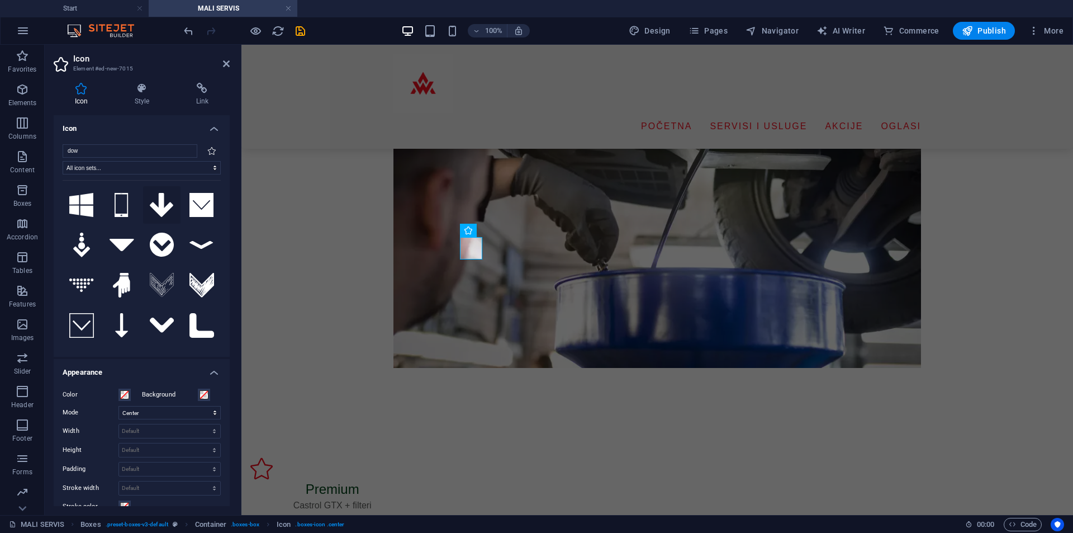
type input "dow"
click at [162, 206] on icon at bounding box center [162, 205] width 24 height 25
click at [125, 395] on span at bounding box center [124, 394] width 9 height 9
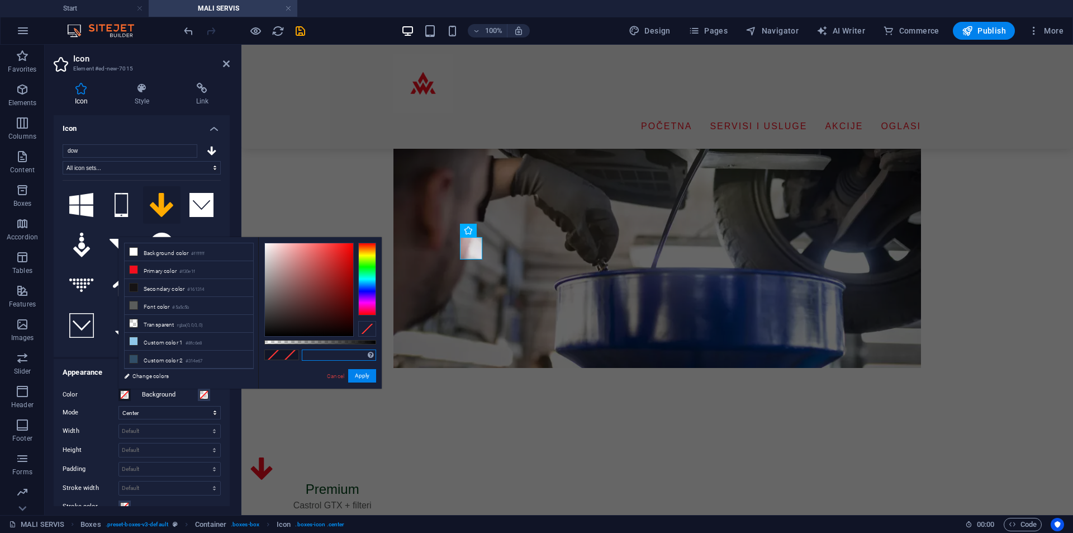
click at [340, 354] on input "text" at bounding box center [339, 354] width 74 height 11
paste input "#004419"
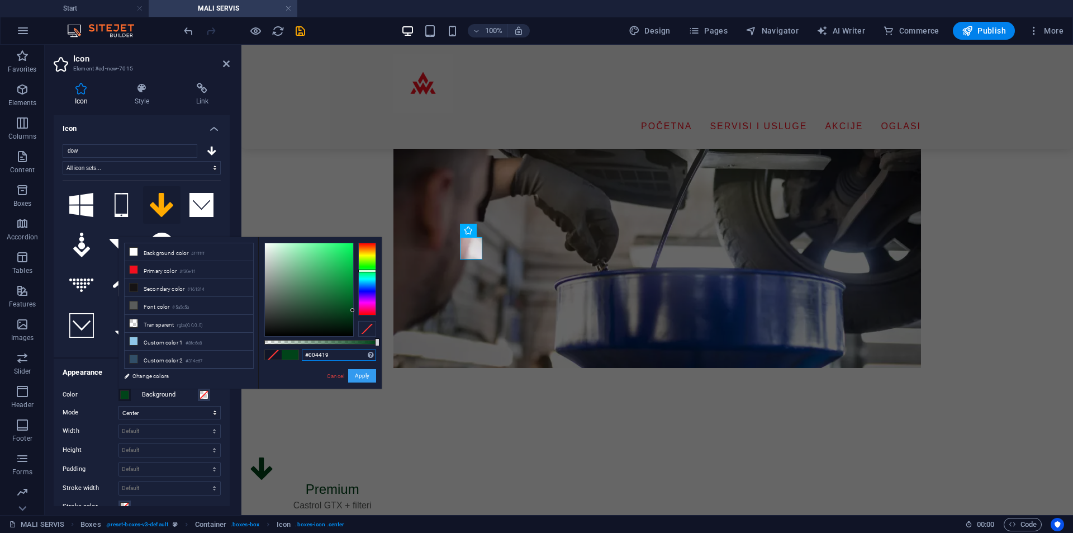
type input "#004419"
click at [358, 371] on button "Apply" at bounding box center [362, 375] width 28 height 13
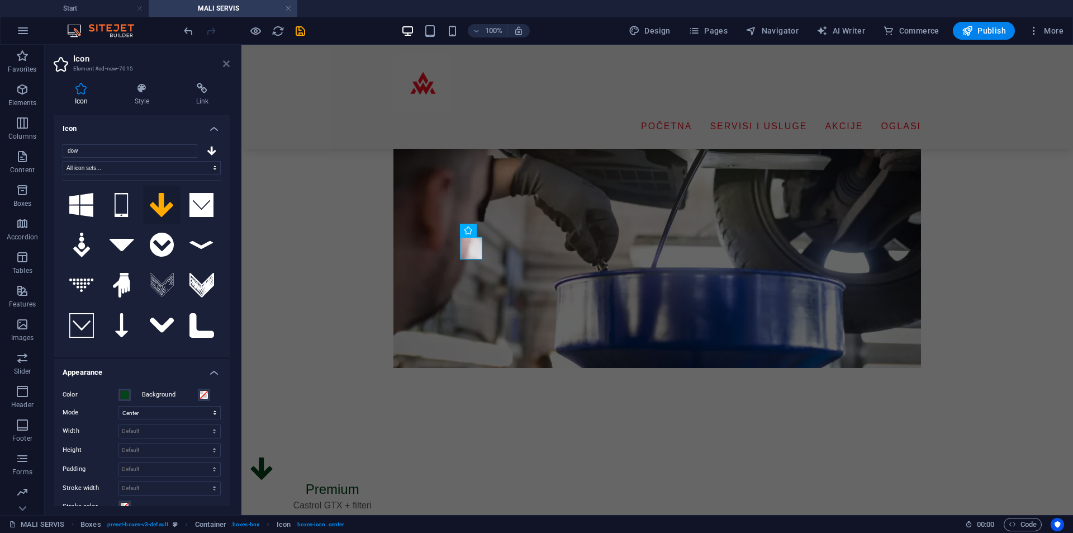
click at [226, 60] on icon at bounding box center [226, 63] width 7 height 9
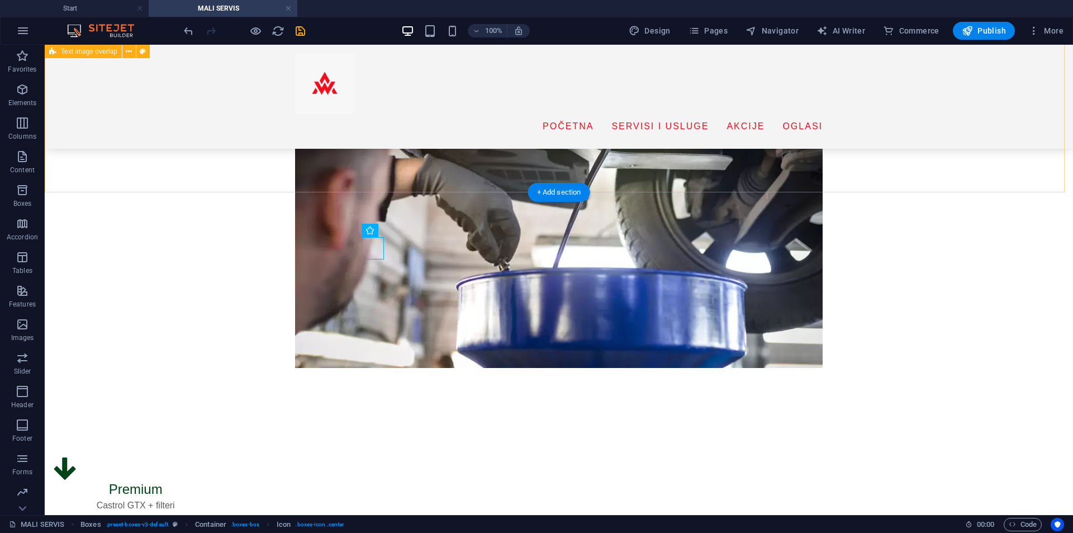
click at [321, 178] on div "MALI SERVIS Promjena ulja i filtera osigurava pravilno podmazivanje motora, sma…" at bounding box center [559, 183] width 1029 height 458
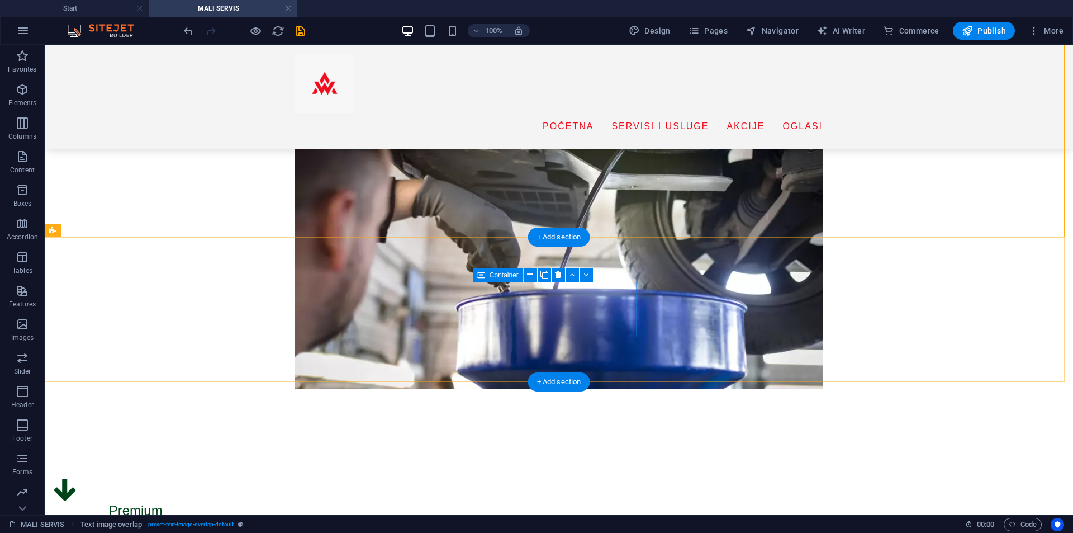
scroll to position [112, 0]
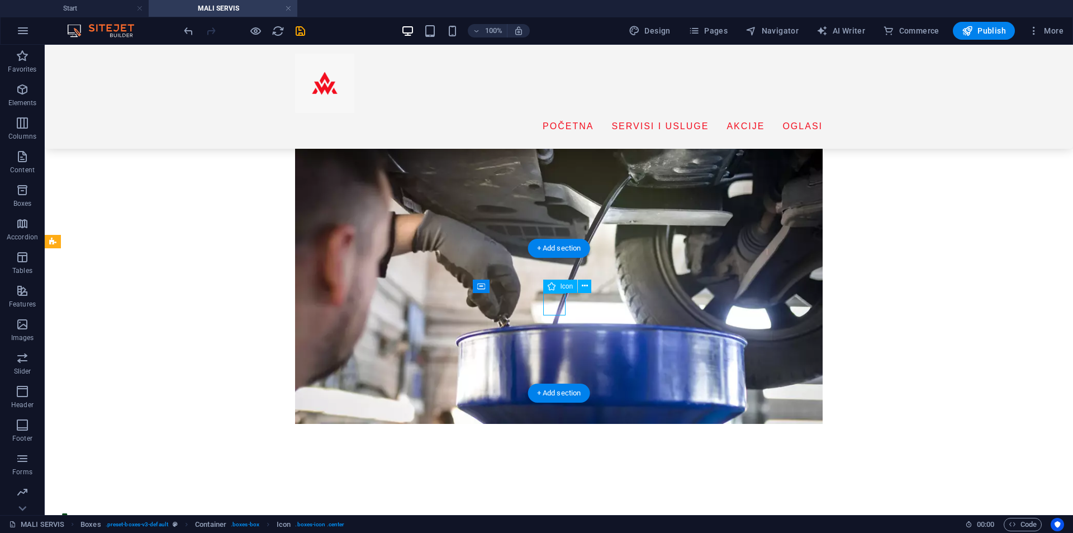
select select "xMidYMid"
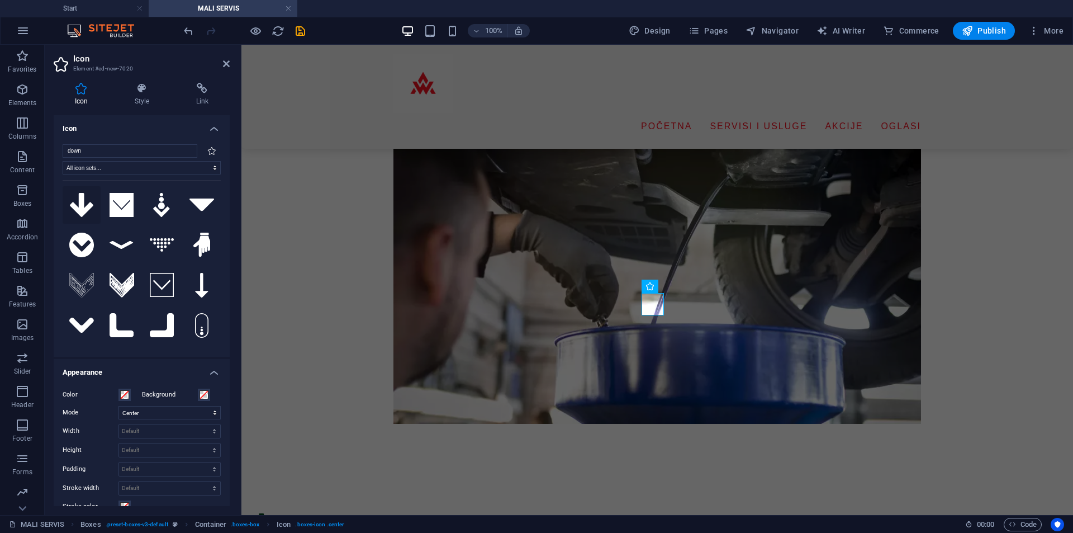
type input "down"
click at [86, 210] on icon at bounding box center [82, 205] width 24 height 25
drag, startPoint x: 225, startPoint y: 62, endPoint x: 378, endPoint y: 125, distance: 165.4
click at [225, 62] on icon at bounding box center [226, 63] width 7 height 9
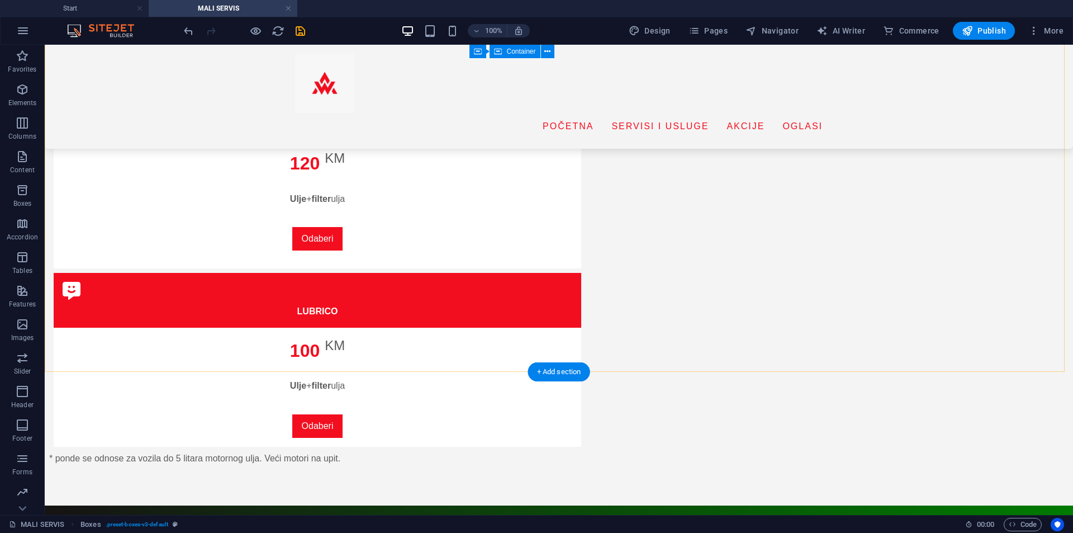
scroll to position [1566, 0]
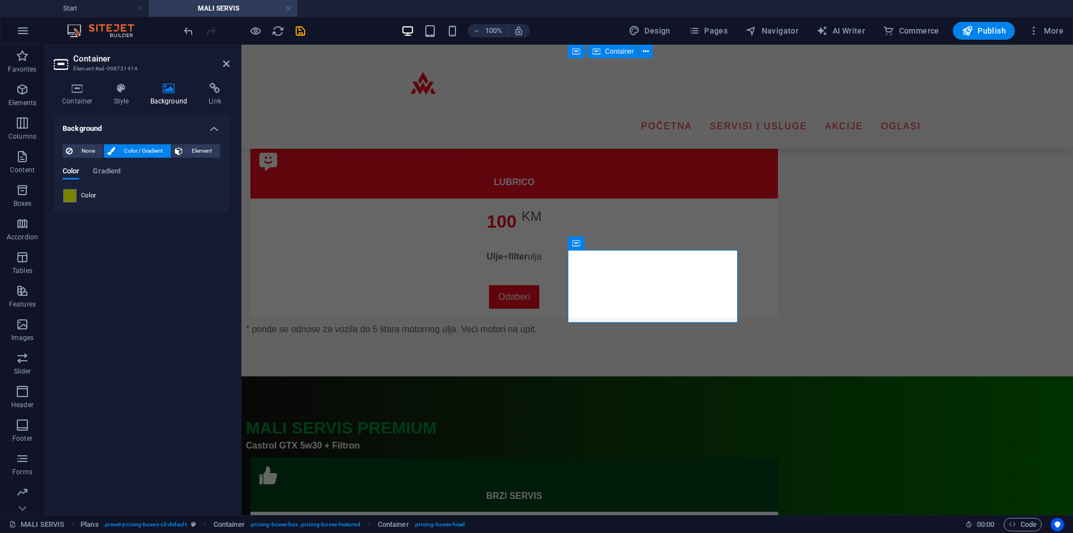
click at [77, 196] on div "Color" at bounding box center [141, 195] width 157 height 13
click at [75, 196] on span at bounding box center [70, 196] width 12 height 12
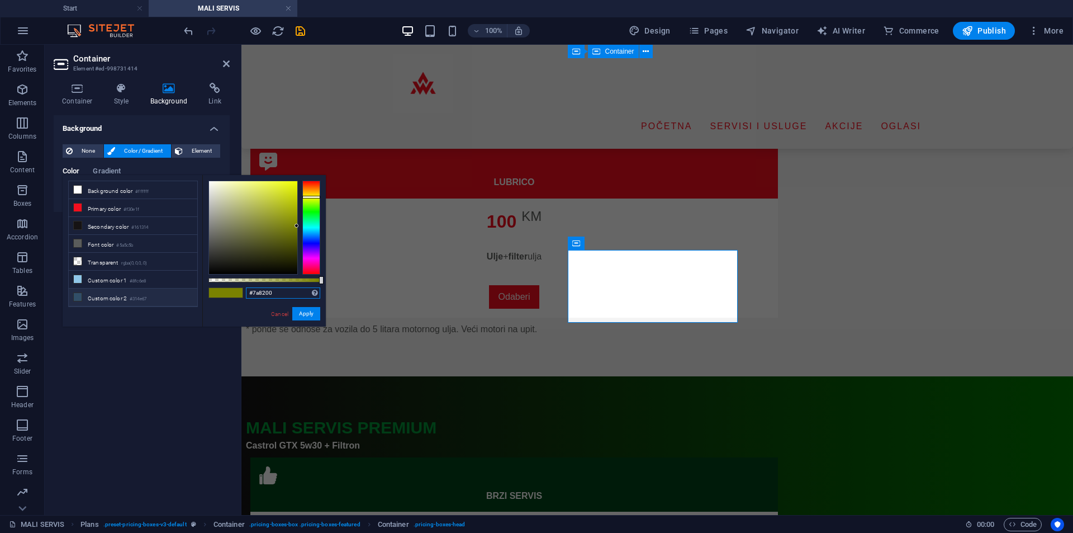
drag, startPoint x: 280, startPoint y: 294, endPoint x: 185, endPoint y: 296, distance: 94.5
click at [185, 296] on div "less Background color #ffffff Primary color #f30e1f Secondary color #161314 Fon…" at bounding box center [194, 251] width 263 height 152
click at [304, 313] on button "Apply" at bounding box center [306, 313] width 28 height 13
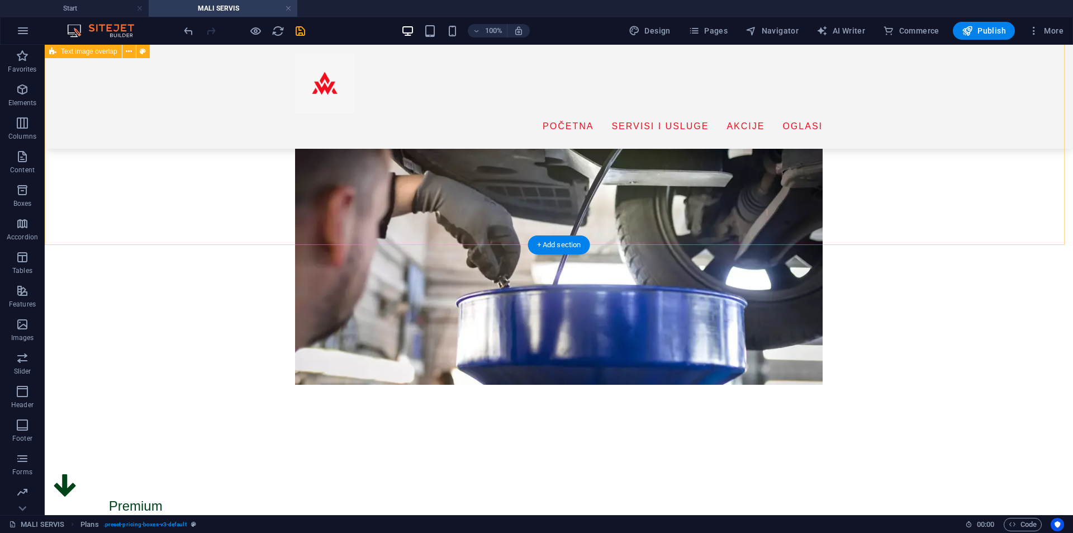
scroll to position [168, 0]
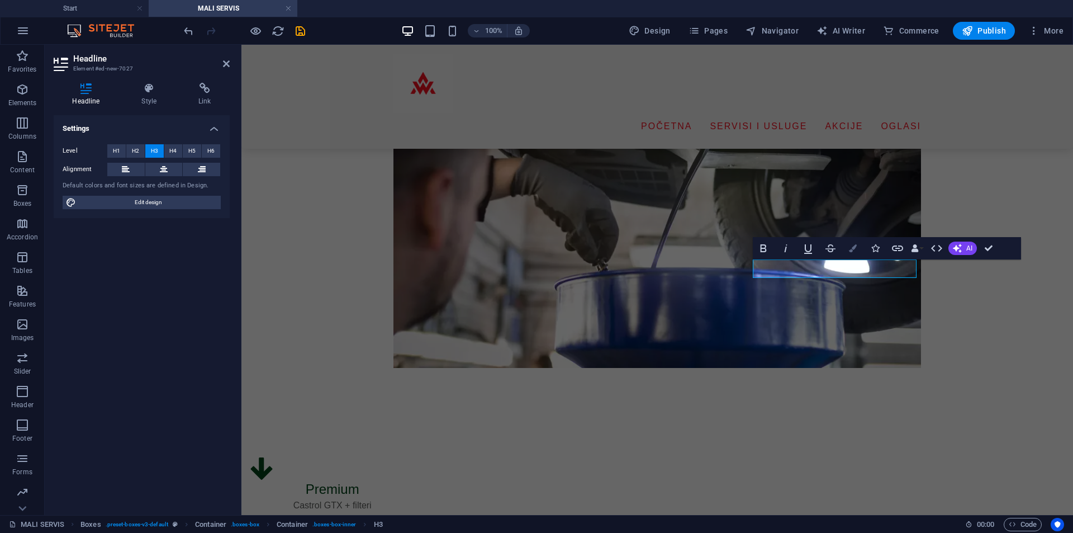
click at [855, 248] on icon "button" at bounding box center [853, 248] width 8 height 8
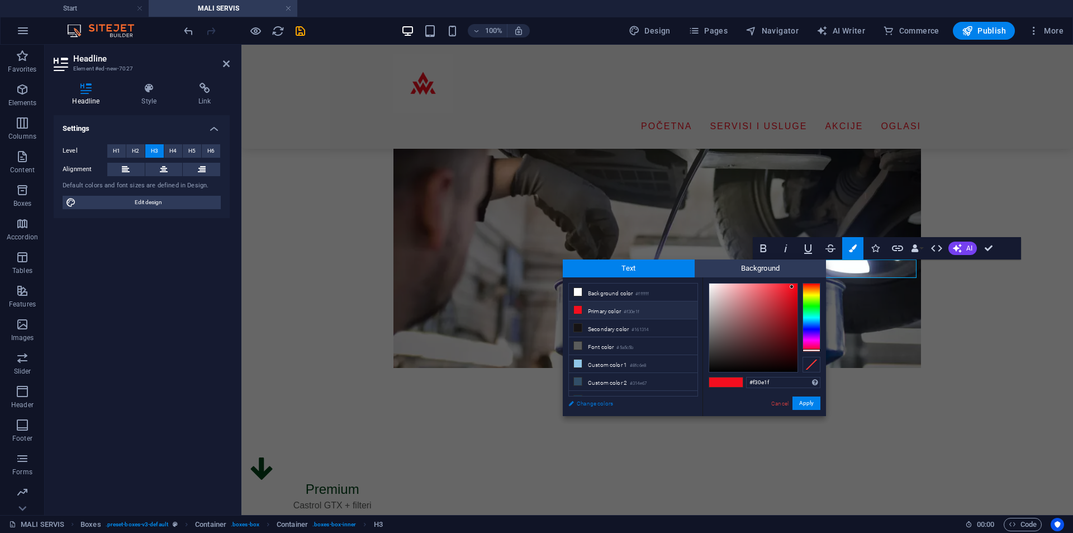
drag, startPoint x: 781, startPoint y: 380, endPoint x: 658, endPoint y: 396, distance: 124.1
click at [659, 396] on div "less Background color #ffffff Primary color #f30e1f Secondary color #161314 Fon…" at bounding box center [694, 346] width 263 height 139
type input "#7a8200"
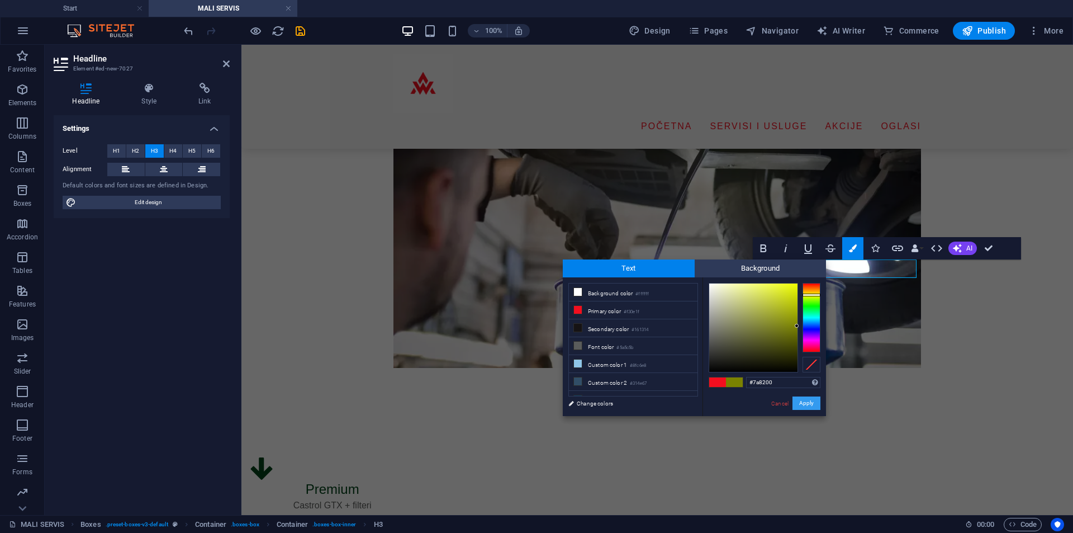
click at [810, 399] on button "Apply" at bounding box center [807, 402] width 28 height 13
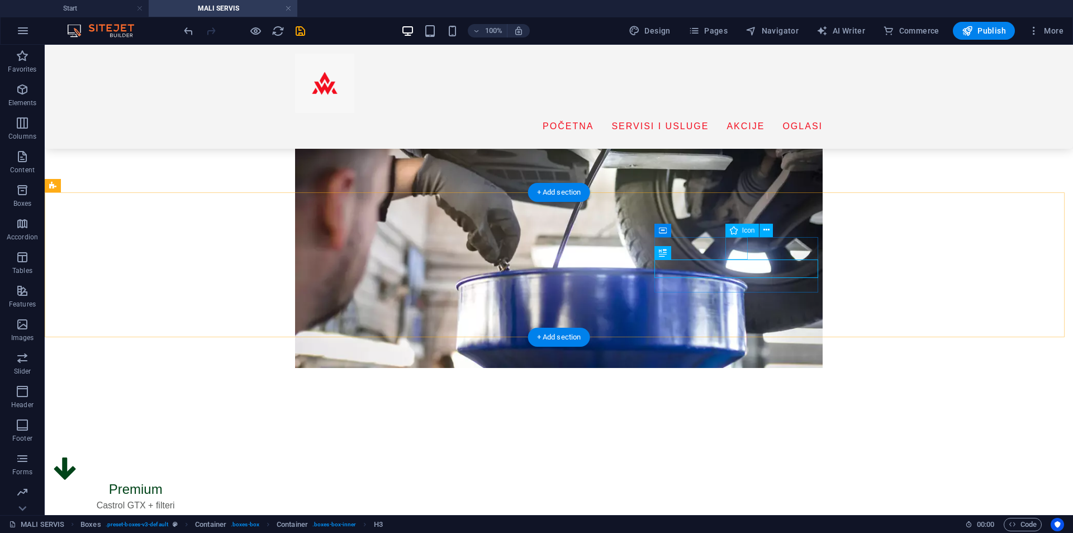
select select "xMidYMid"
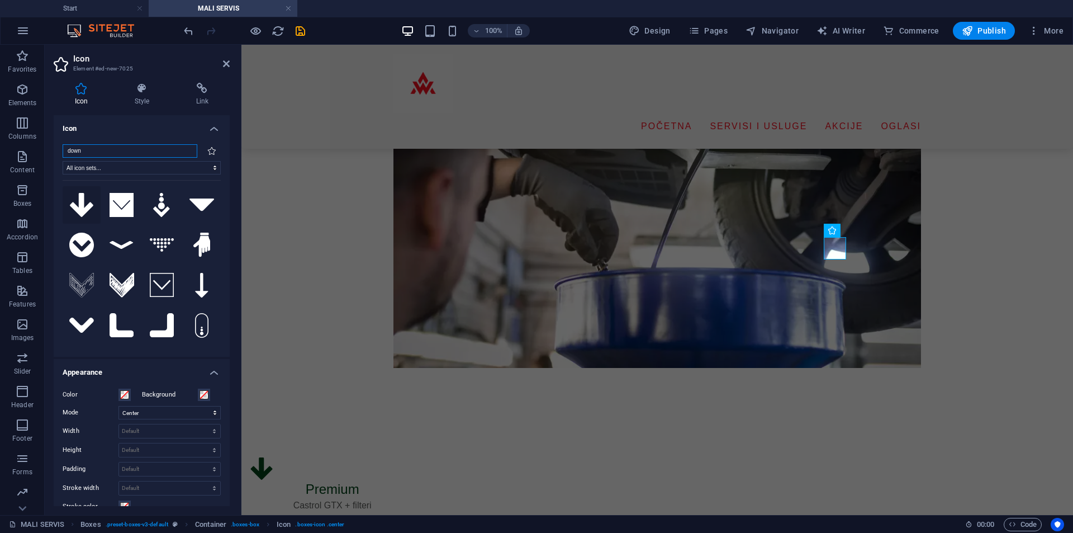
type input "down"
click at [75, 210] on icon at bounding box center [82, 205] width 24 height 25
click at [127, 394] on span at bounding box center [124, 394] width 9 height 9
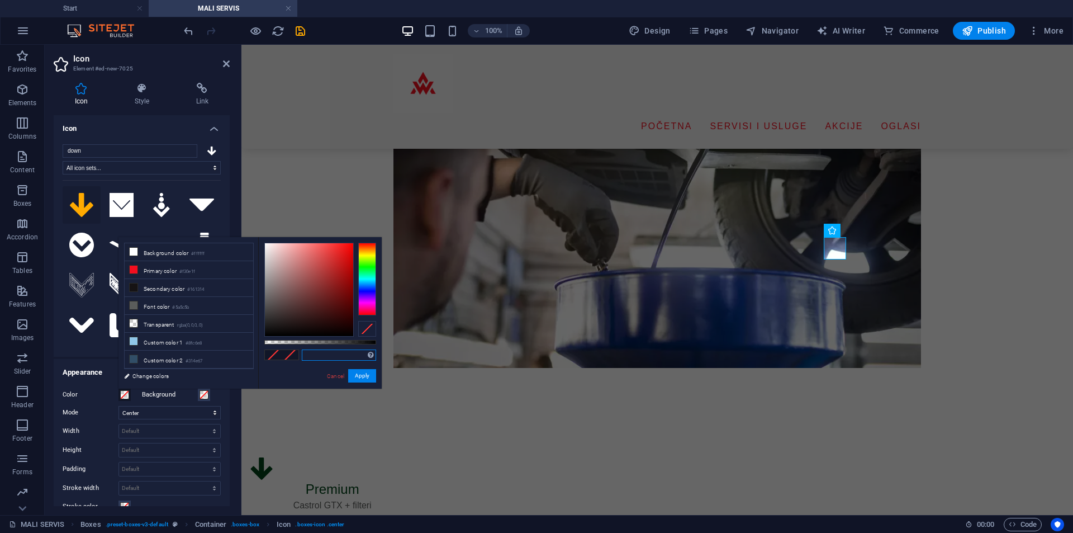
click at [338, 351] on input "text" at bounding box center [339, 354] width 74 height 11
paste input "#7a8200"
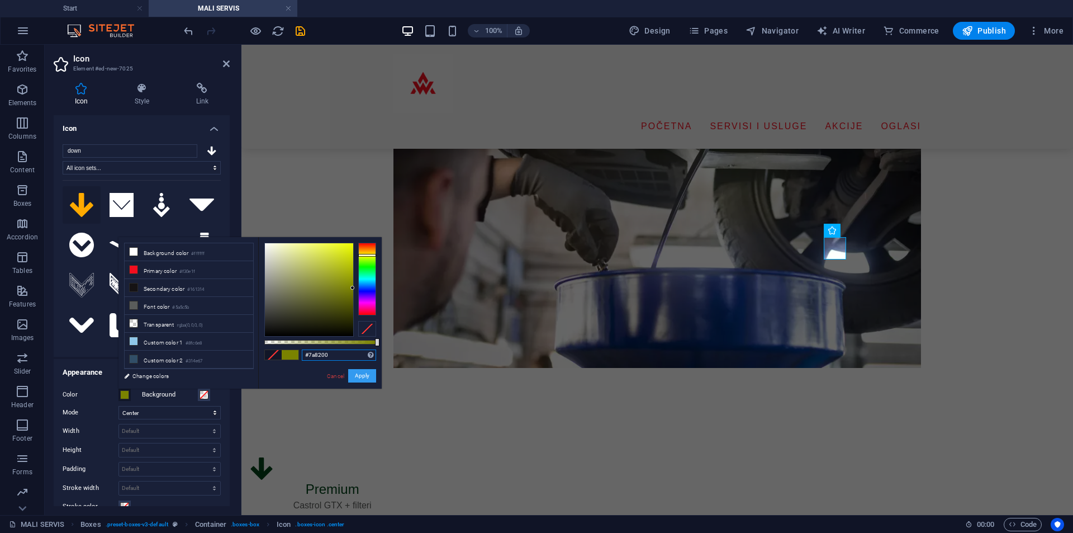
type input "#7a8200"
click at [361, 375] on button "Apply" at bounding box center [362, 375] width 28 height 13
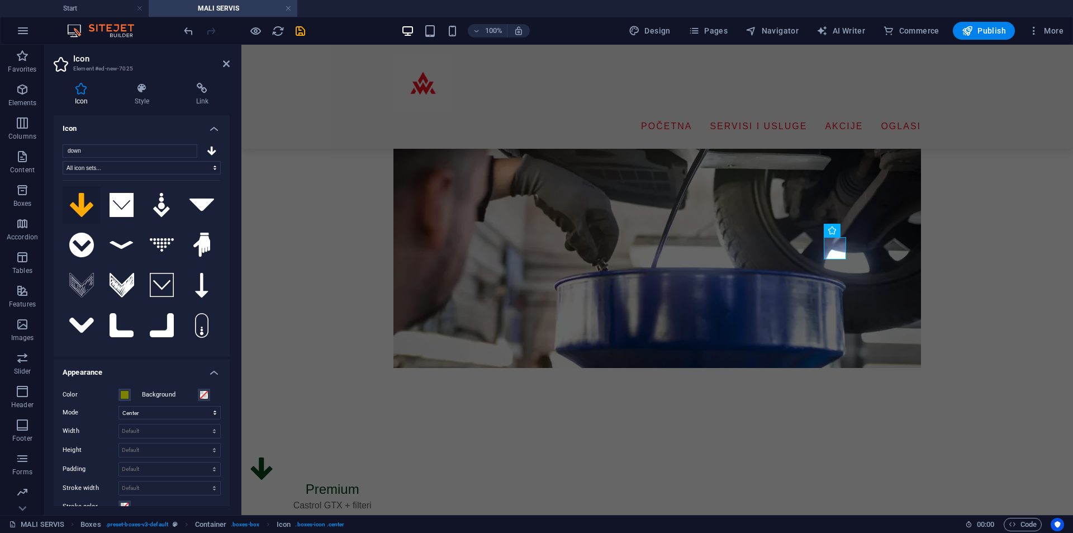
click at [230, 65] on aside "Icon Element #ed-new-7025 Icon Style Link Icon down All icon sets... IcoFont Io…" at bounding box center [143, 280] width 197 height 470
click at [229, 57] on h2 "Icon" at bounding box center [151, 59] width 157 height 10
click at [228, 63] on icon at bounding box center [226, 63] width 7 height 9
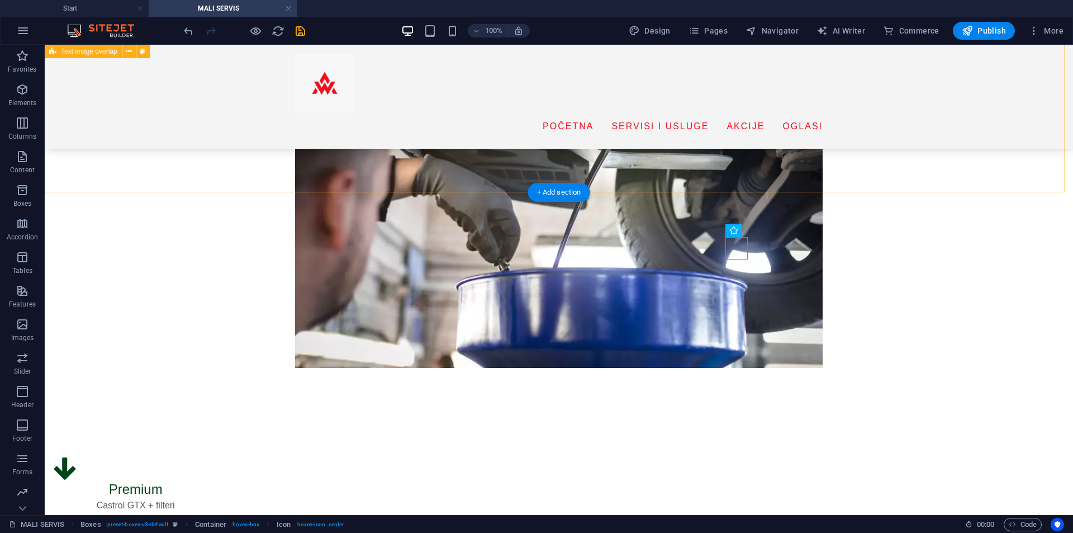
click at [265, 179] on div "MALI SERVIS Promjena ulja i filtera osigurava pravilno podmazivanje motora, sma…" at bounding box center [559, 183] width 1029 height 458
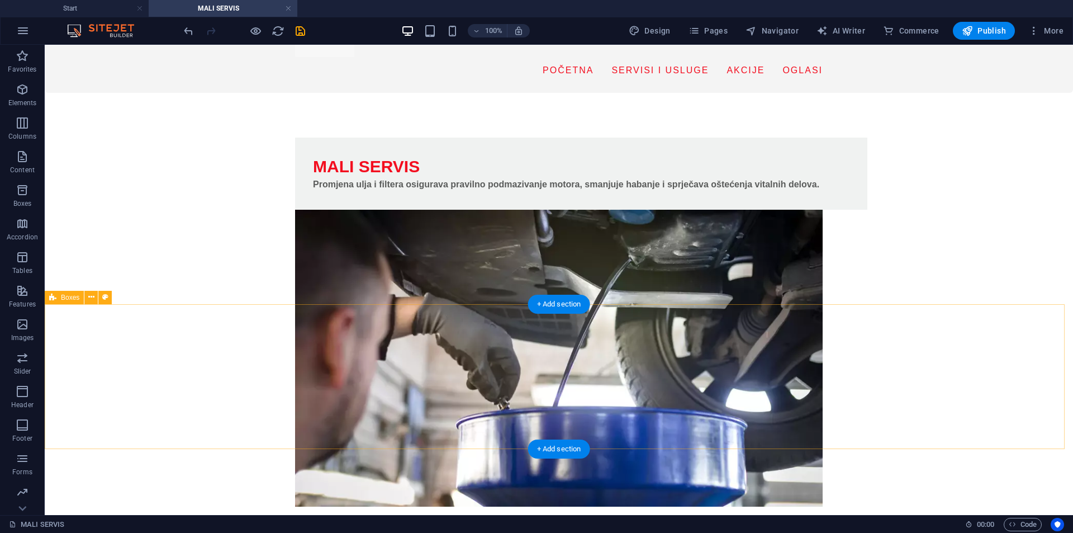
scroll to position [112, 0]
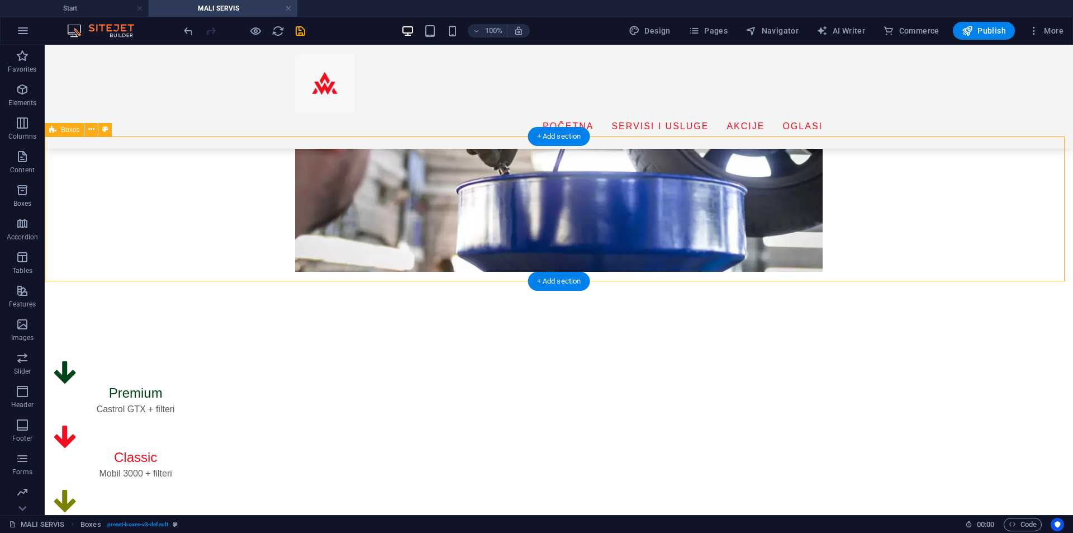
scroll to position [280, 0]
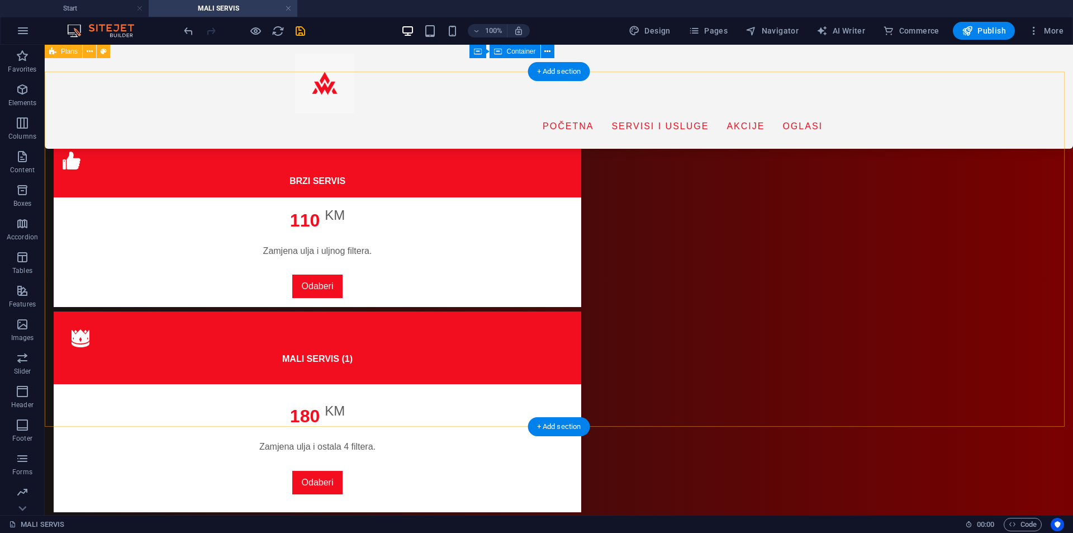
scroll to position [1454, 0]
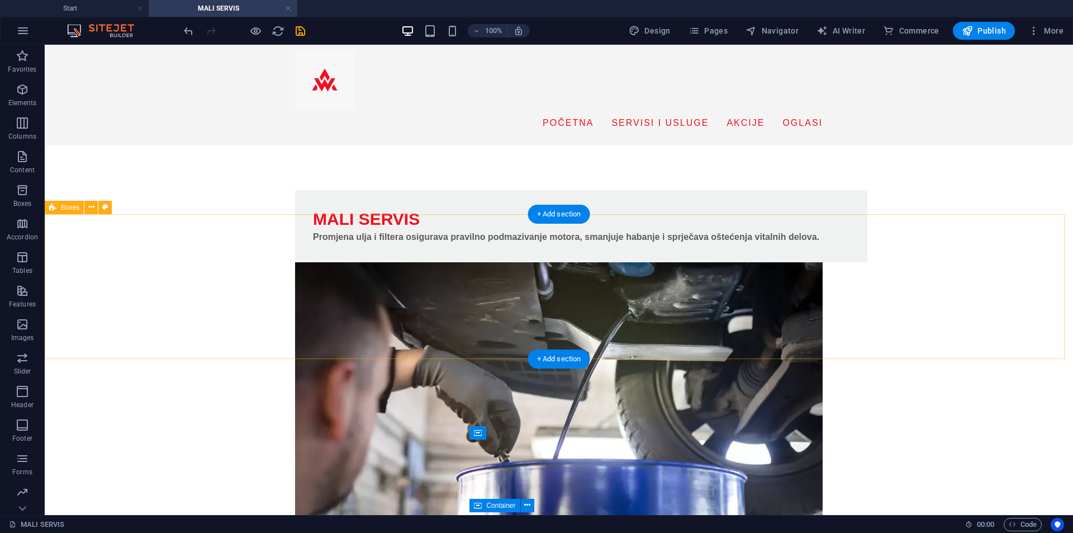
scroll to position [0, 0]
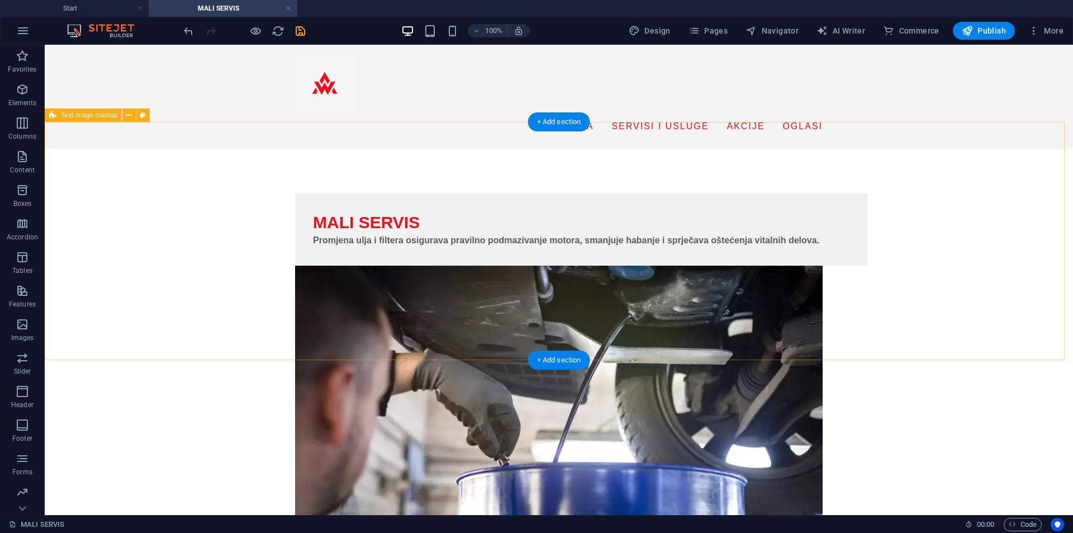
click at [897, 303] on div "MALI SERVIS Promjena ulja i filtera osigurava pravilno podmazivanje motora, sma…" at bounding box center [559, 378] width 1029 height 458
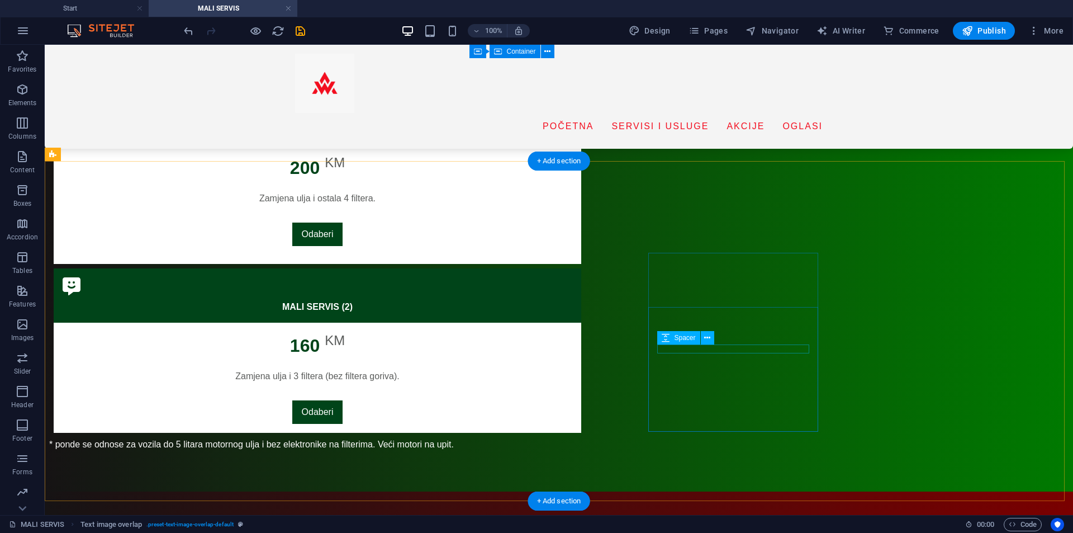
scroll to position [1006, 0]
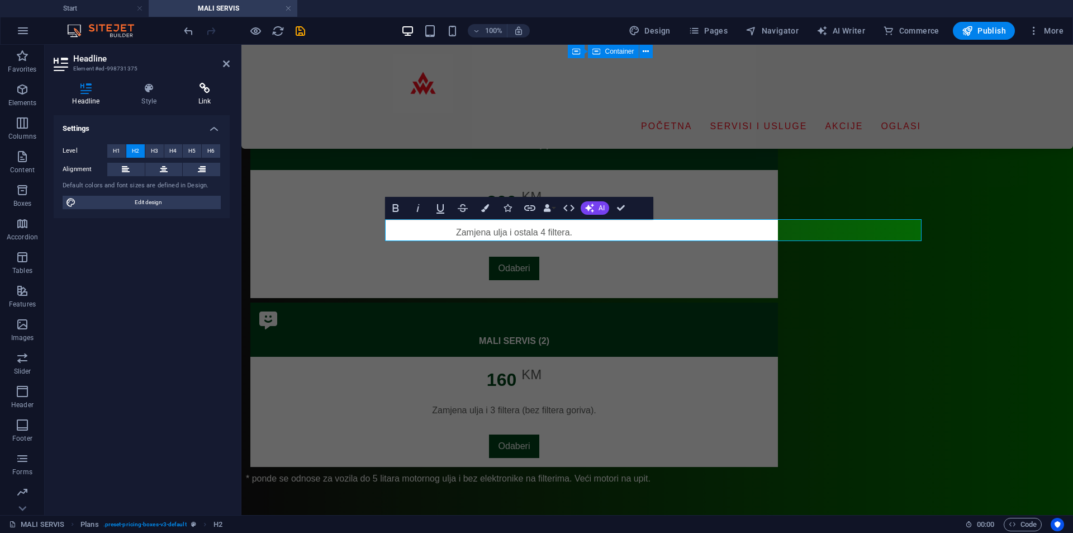
click at [200, 93] on icon at bounding box center [205, 88] width 50 height 11
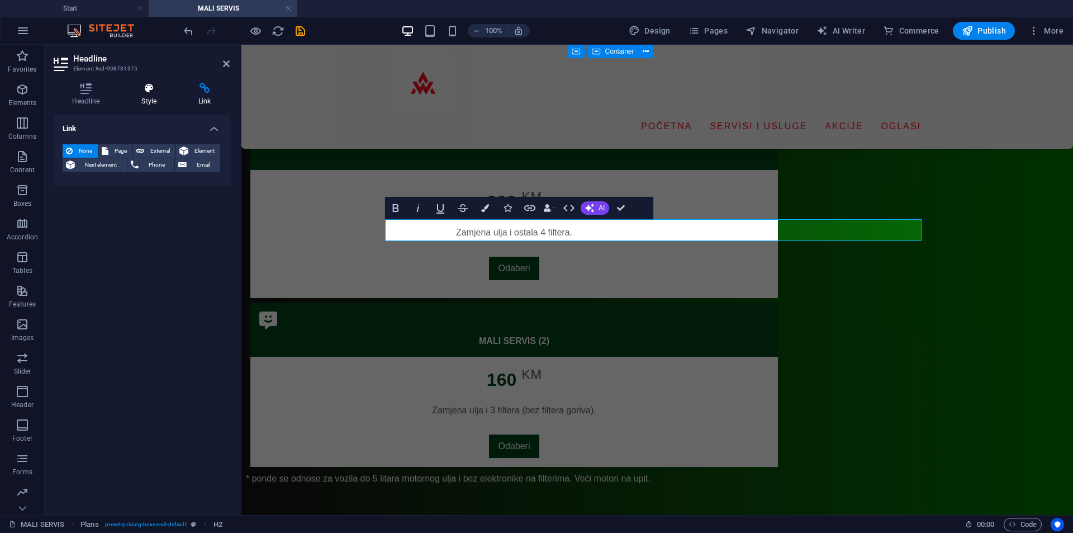
drag, startPoint x: 178, startPoint y: 92, endPoint x: 151, endPoint y: 95, distance: 27.6
click at [168, 93] on h4 "Style" at bounding box center [151, 94] width 57 height 23
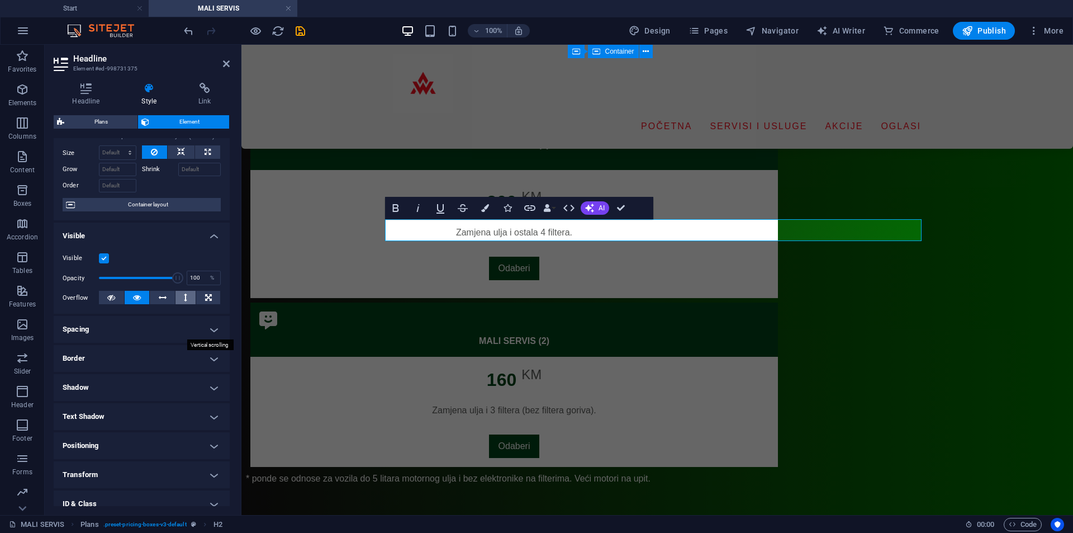
scroll to position [105, 0]
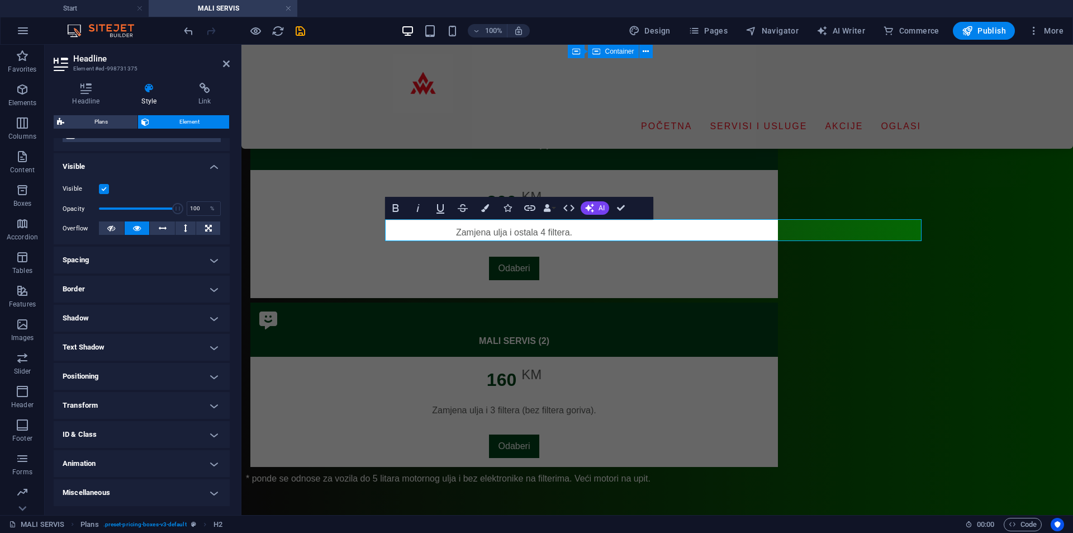
click at [141, 491] on h4 "Miscellaneous" at bounding box center [142, 492] width 176 height 27
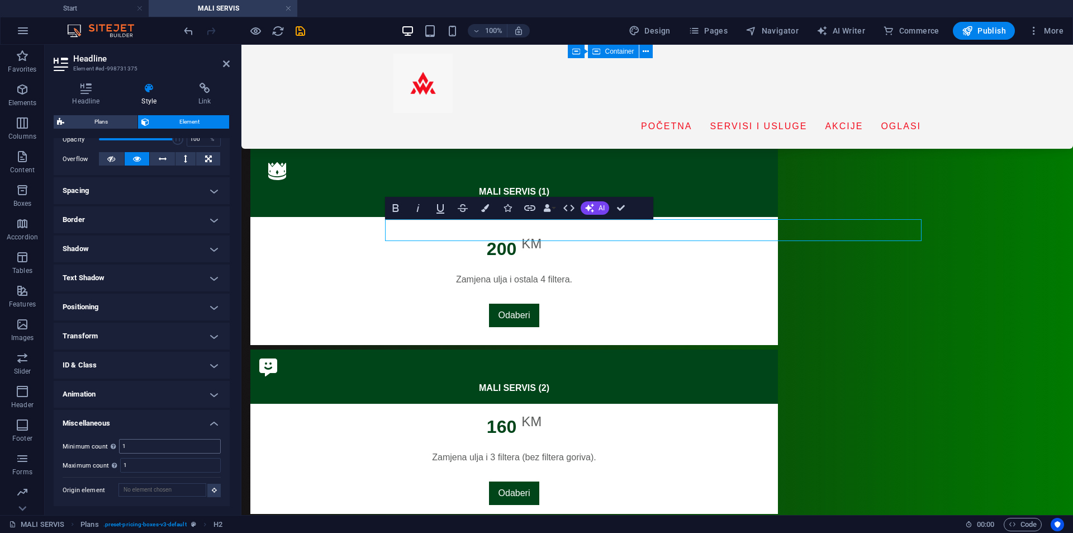
scroll to position [929, 0]
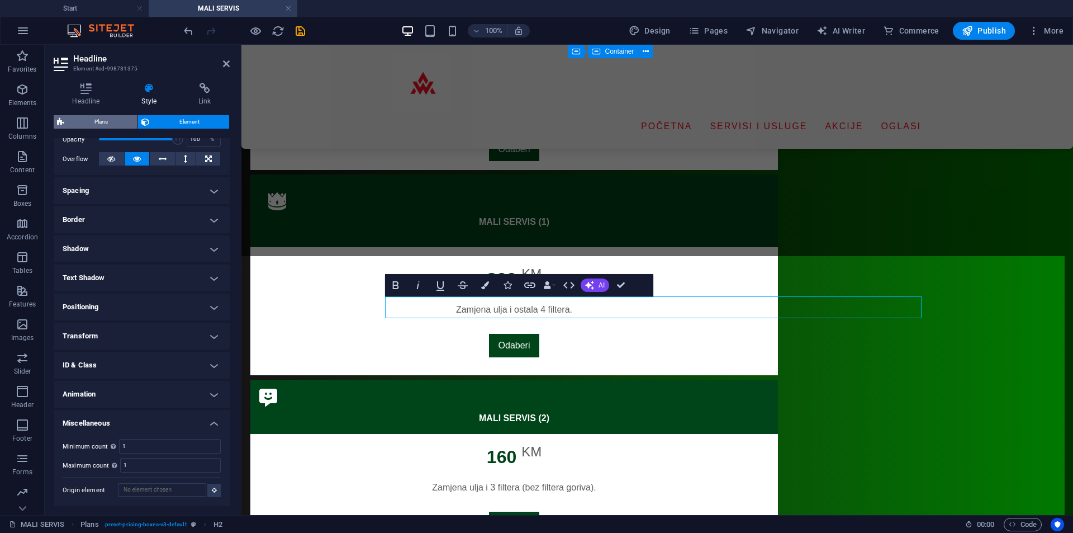
click at [120, 120] on span "Plans" at bounding box center [101, 121] width 67 height 13
select select "rem"
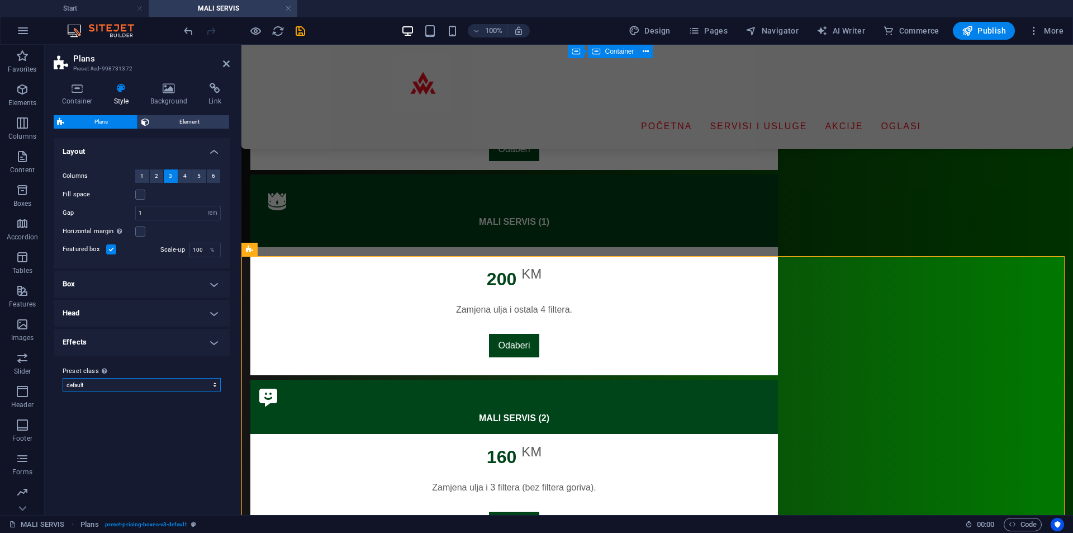
click at [172, 385] on select "default Add preset class" at bounding box center [142, 384] width 158 height 13
click at [172, 383] on select "default Add preset class" at bounding box center [142, 384] width 158 height 13
click at [205, 338] on h4 "Effects" at bounding box center [142, 342] width 176 height 27
click at [205, 338] on h4 "Effects" at bounding box center [142, 339] width 176 height 20
click at [218, 304] on h4 "Head" at bounding box center [142, 313] width 176 height 27
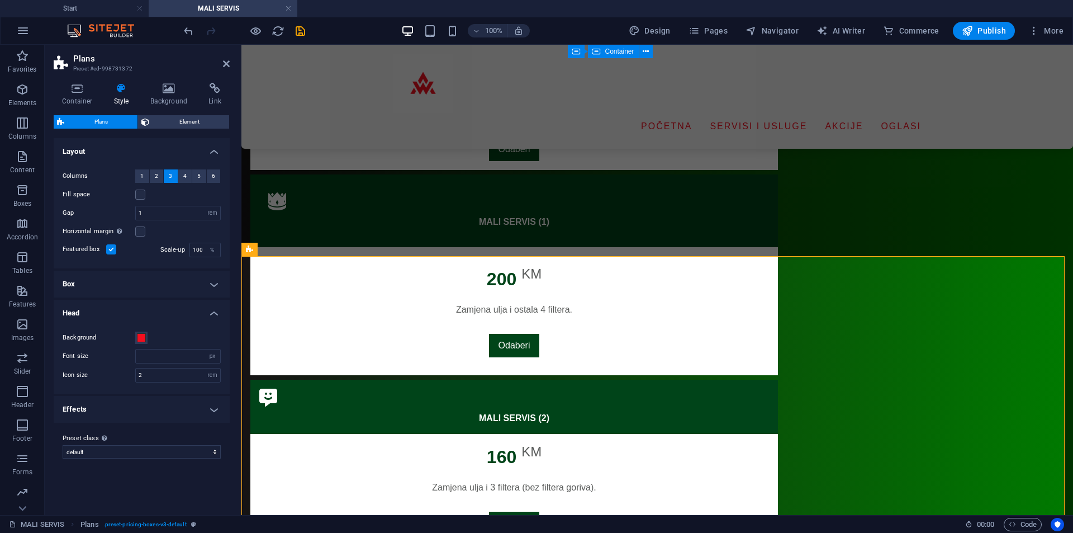
click at [215, 305] on h4 "Head" at bounding box center [142, 310] width 176 height 20
click at [214, 271] on h4 "Box" at bounding box center [142, 284] width 176 height 27
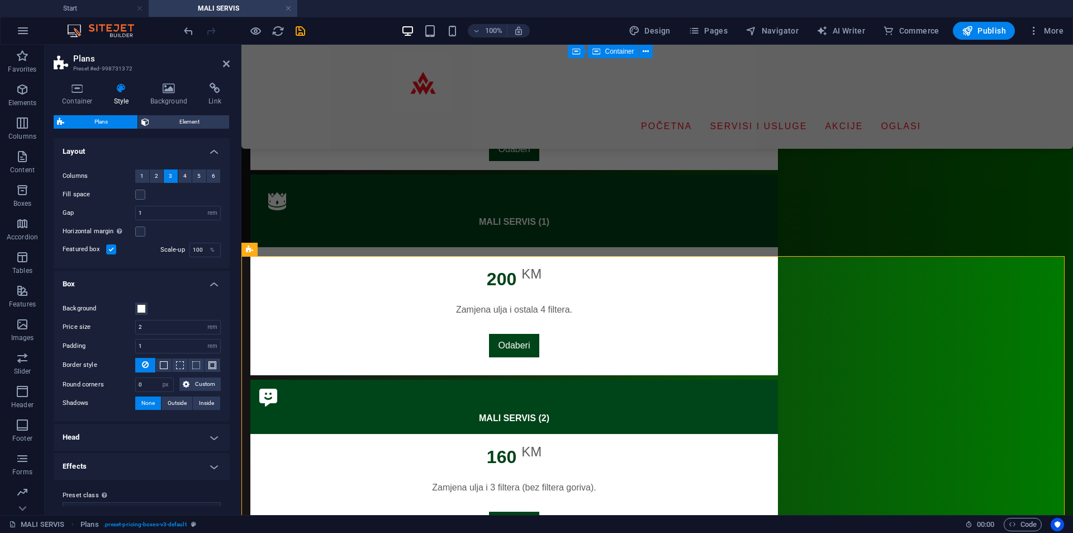
scroll to position [18, 0]
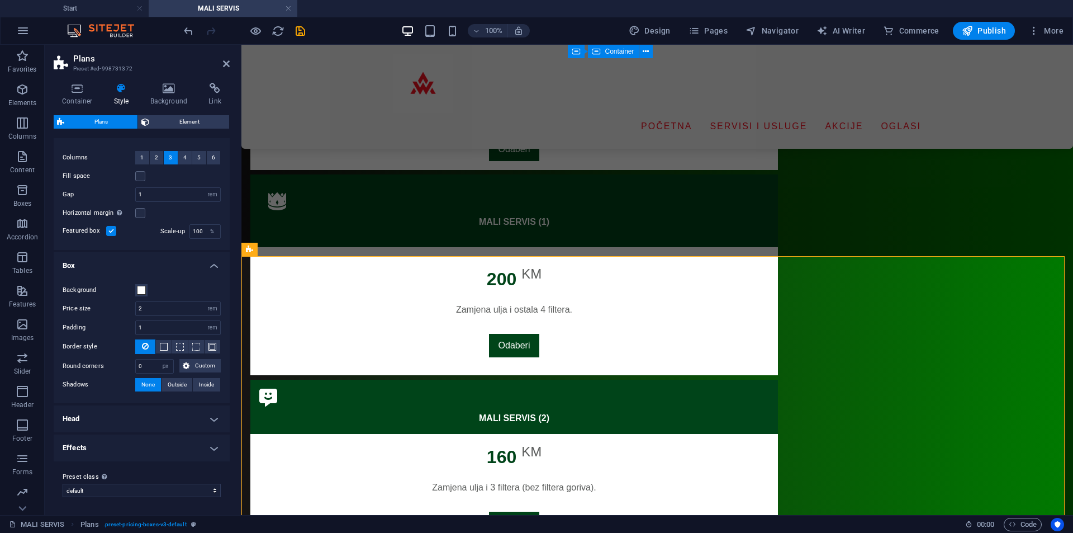
click at [209, 270] on h4 "Box" at bounding box center [142, 262] width 176 height 20
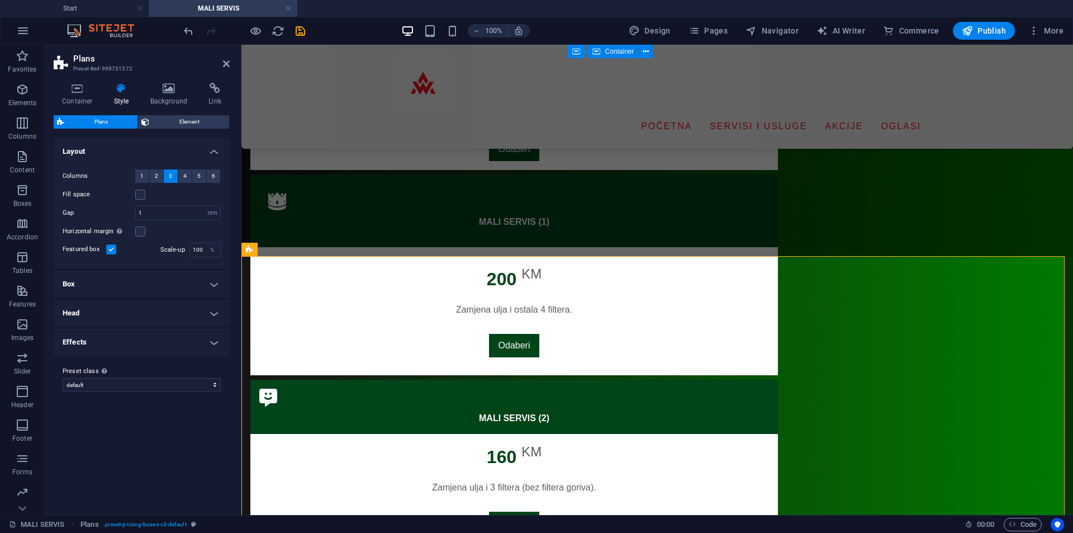
scroll to position [0, 0]
click at [173, 122] on span "Element" at bounding box center [189, 121] width 73 height 13
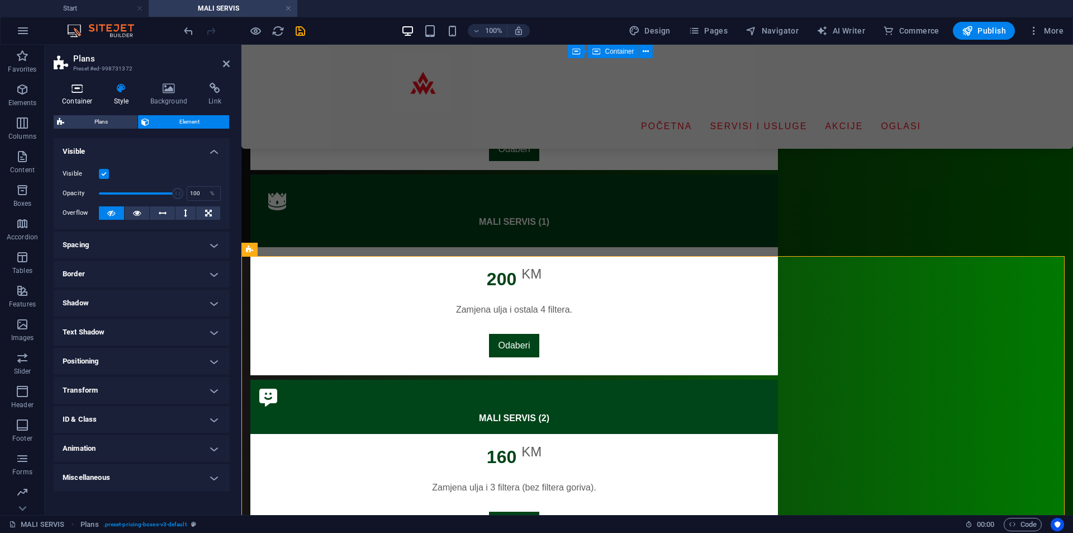
click at [75, 85] on icon at bounding box center [78, 88] width 48 height 11
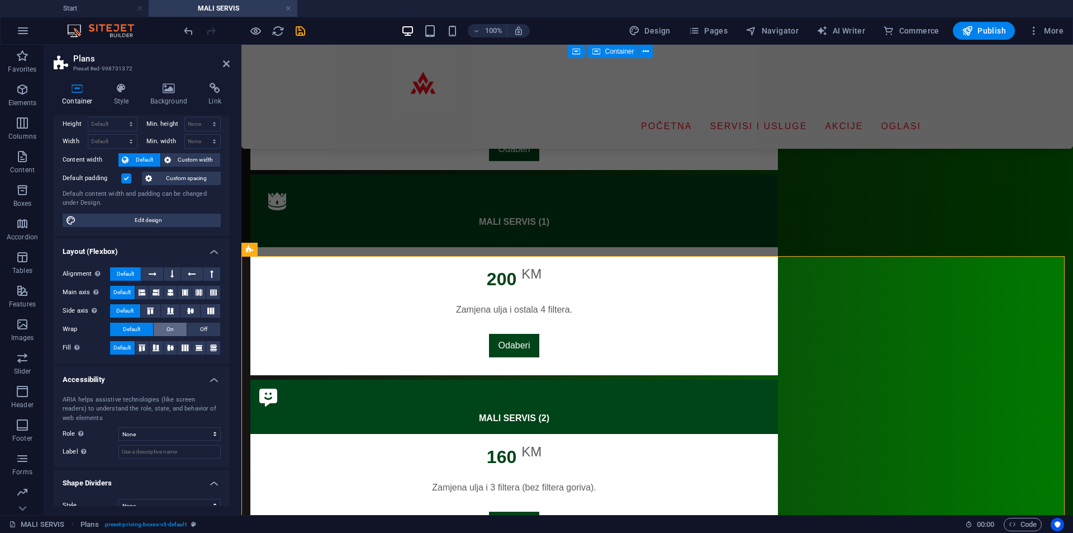
scroll to position [42, 0]
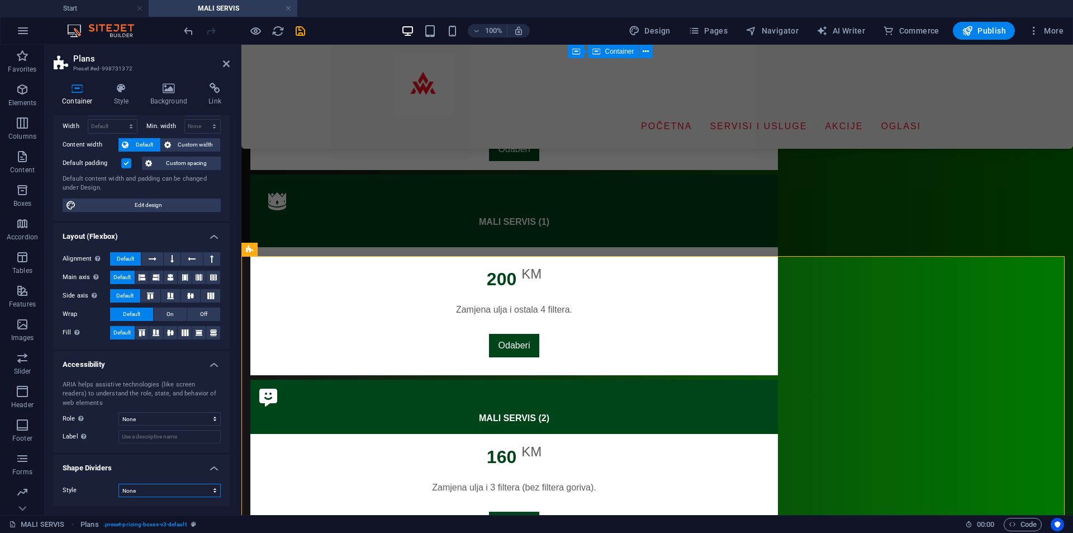
click at [160, 493] on select "None Triangle Square Diagonal Polygon 1 Polygon 2 Zigzag Multiple Zigzags Waves…" at bounding box center [170, 490] width 102 height 13
click at [175, 438] on input "Label Use the ARIA label to provide a clear and descriptive name for elements t…" at bounding box center [170, 436] width 102 height 13
click at [187, 418] on select "None Alert Article Banner Comment Complementary Dialog Footer Header Marquee Pr…" at bounding box center [170, 418] width 102 height 13
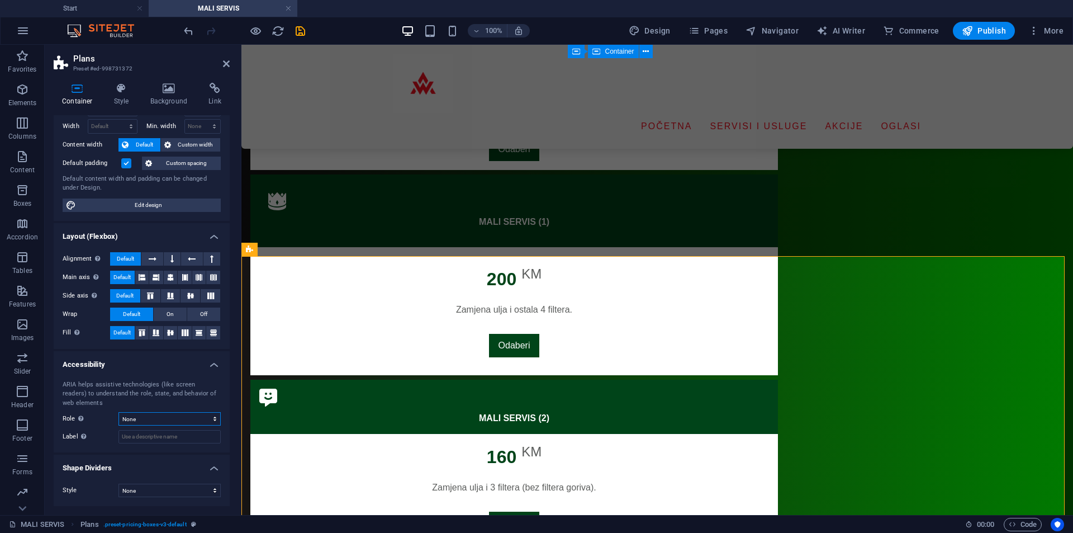
click at [187, 418] on select "None Alert Article Banner Comment Complementary Dialog Footer Header Marquee Pr…" at bounding box center [170, 418] width 102 height 13
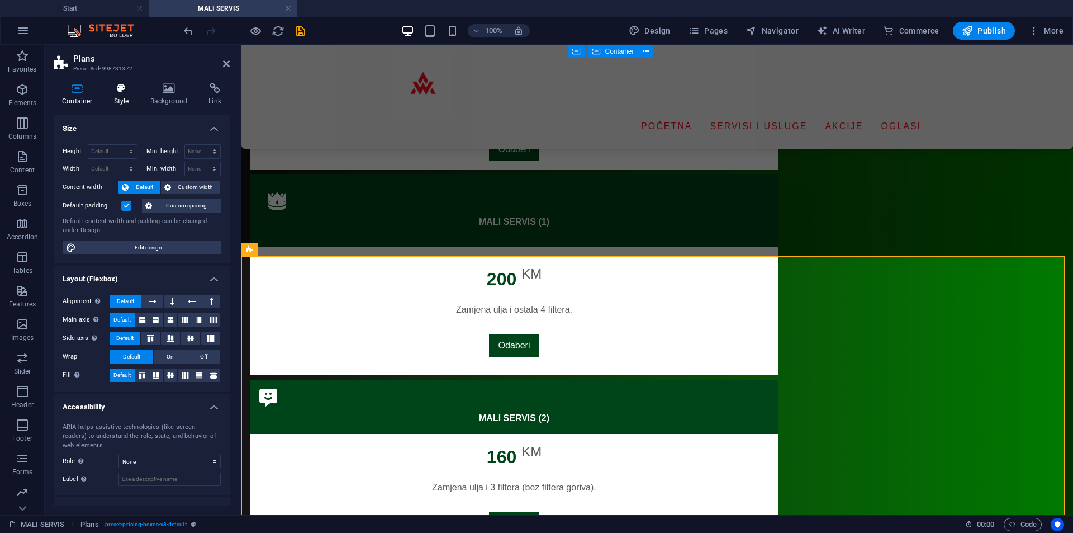
click at [122, 91] on icon at bounding box center [122, 88] width 32 height 11
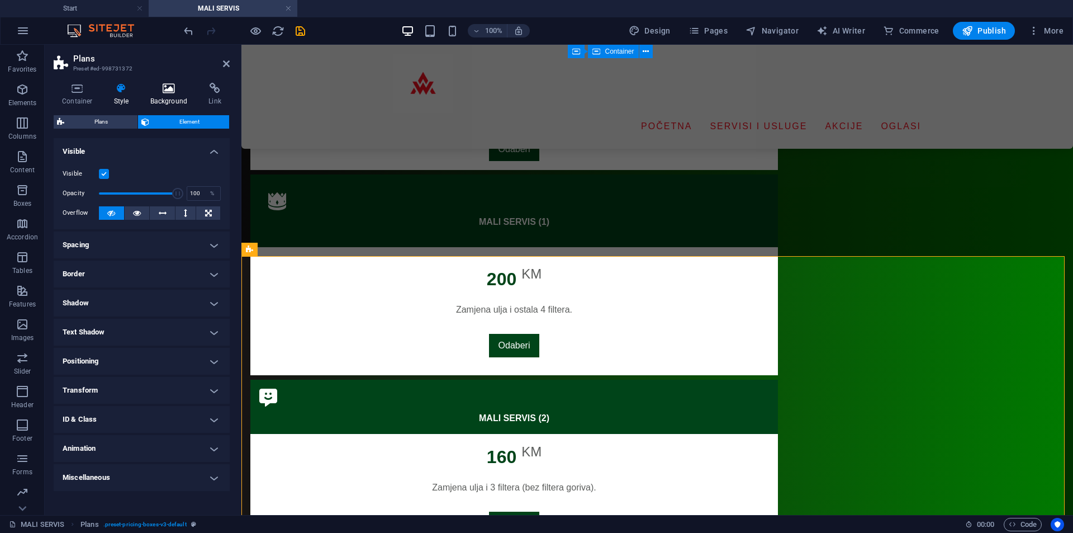
click at [168, 91] on icon at bounding box center [169, 88] width 54 height 11
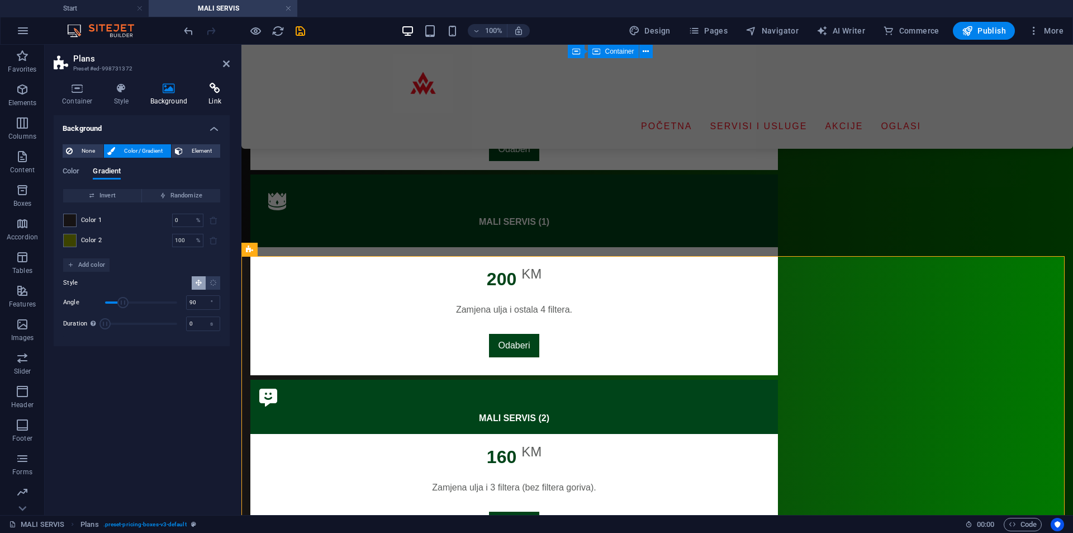
click at [211, 88] on icon at bounding box center [215, 88] width 30 height 11
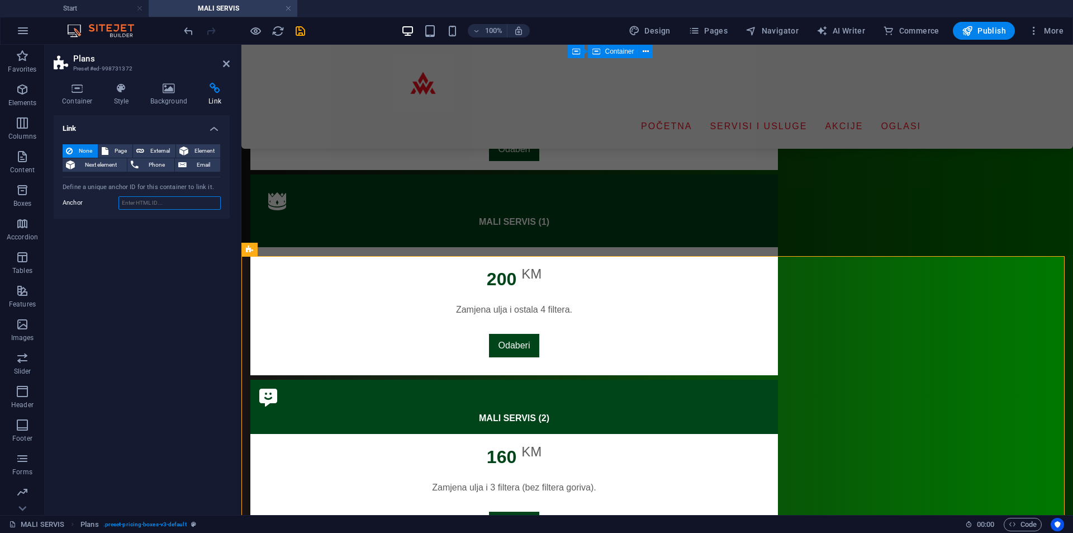
click at [171, 197] on input "Anchor" at bounding box center [170, 202] width 102 height 13
click at [172, 202] on input "Anchor" at bounding box center [170, 202] width 102 height 13
type input "ECONOMIC"
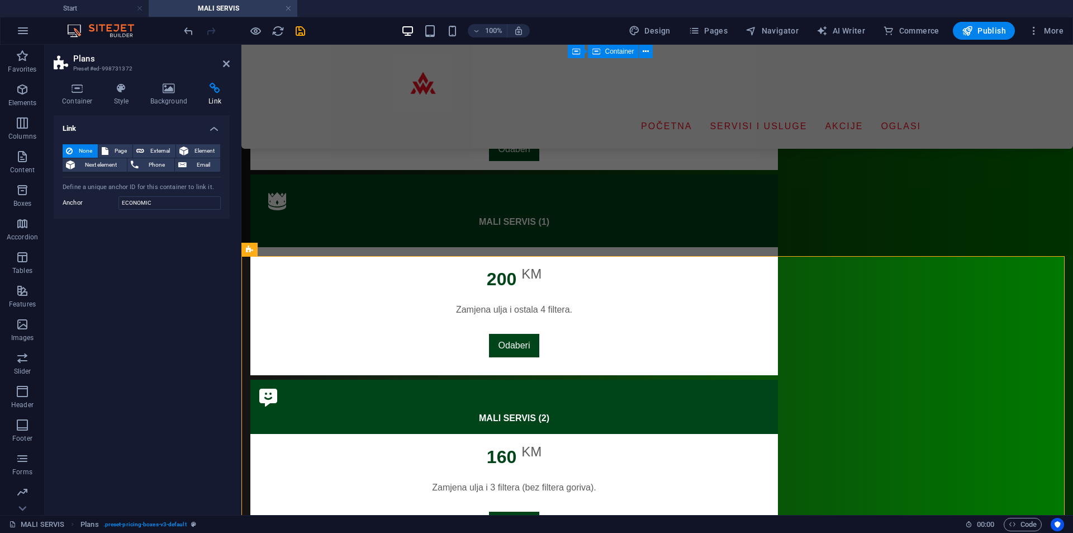
click at [172, 230] on div "Link None Page External Element Next element Phone Email Page Start SERVISI I U…" at bounding box center [142, 310] width 176 height 391
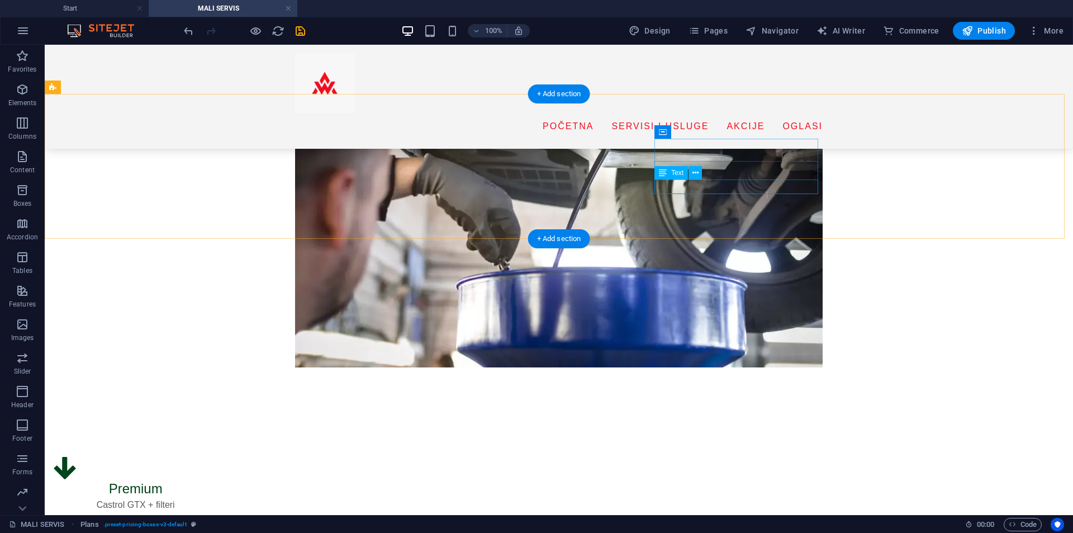
scroll to position [168, 0]
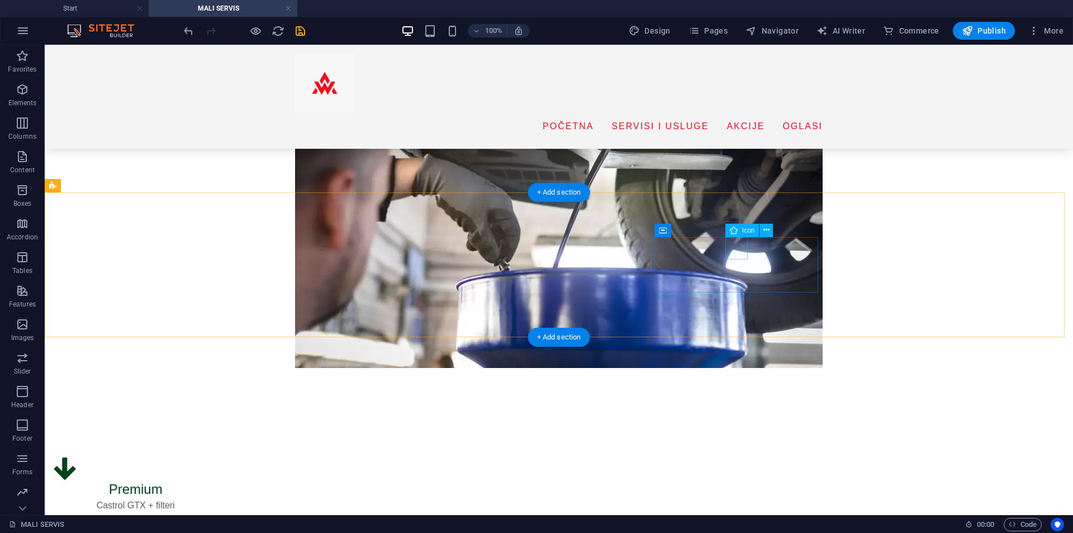
select select "xMidYMid"
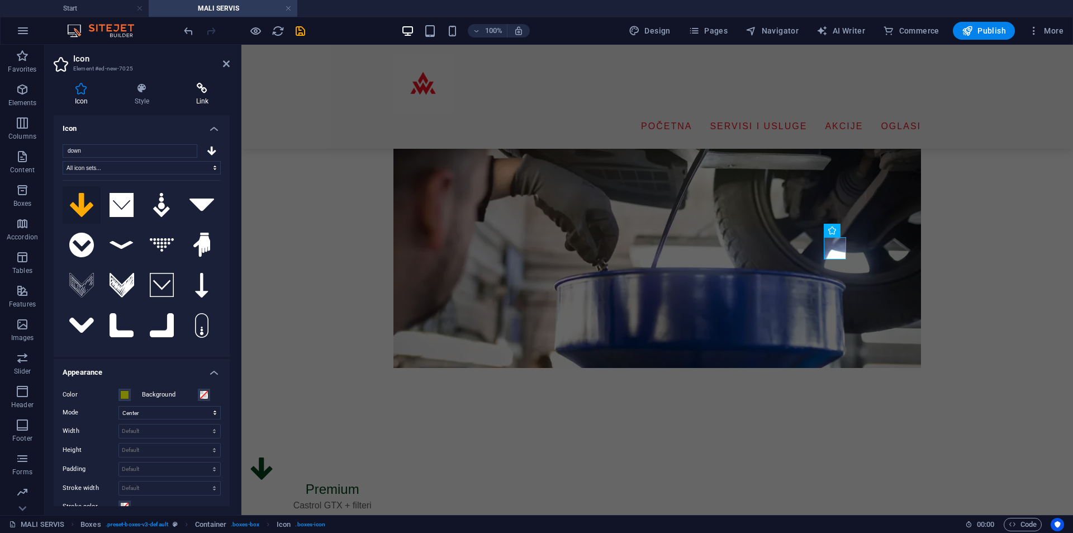
click at [204, 93] on icon at bounding box center [202, 88] width 55 height 11
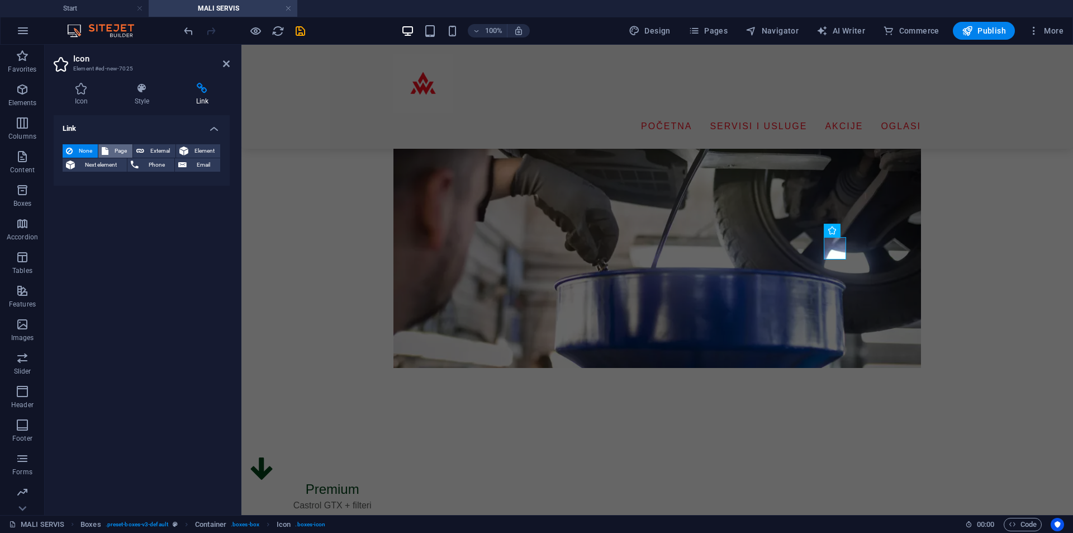
click at [121, 154] on span "Page" at bounding box center [120, 150] width 17 height 13
select select
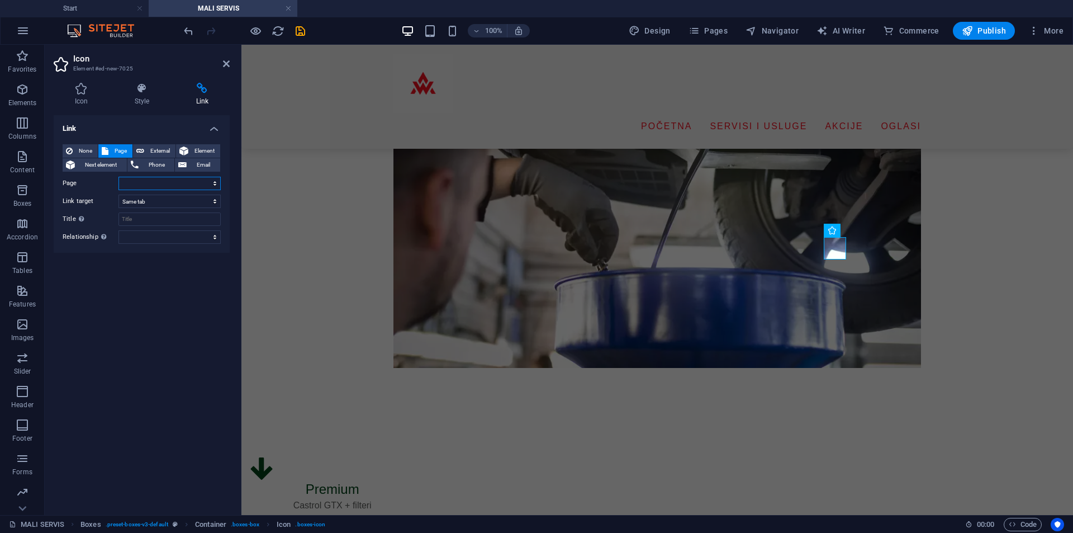
click at [133, 180] on select "Start SERVISI I USLUGE -- Pregled -- MALI SERVIS -- VELIKI SERVIS ---- Citroen …" at bounding box center [170, 183] width 102 height 13
click at [146, 182] on select "Start SERVISI I USLUGE -- Pregled -- MALI SERVIS -- VELIKI SERVIS ---- Citroen …" at bounding box center [170, 183] width 102 height 13
click at [146, 196] on select "New tab Same tab Overlay" at bounding box center [170, 201] width 102 height 13
click at [150, 211] on div "None Page External Element Next element Phone Email Page Start SERVISI I USLUGE…" at bounding box center [142, 194] width 158 height 100
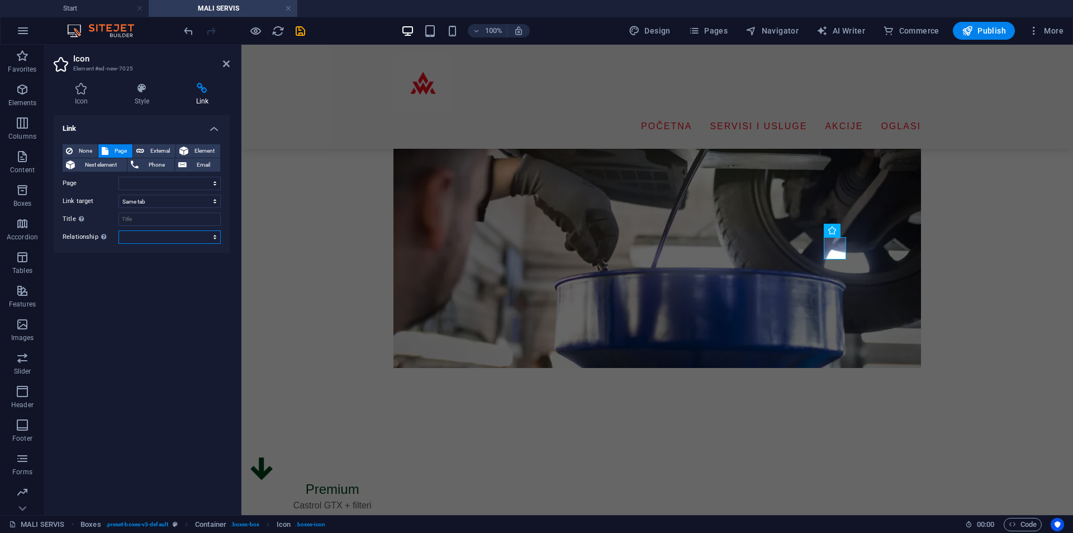
click at [152, 234] on select "alternate author bookmark external help license next nofollow noreferrer noopen…" at bounding box center [170, 236] width 102 height 13
click at [211, 151] on span "Element" at bounding box center [204, 150] width 25 height 13
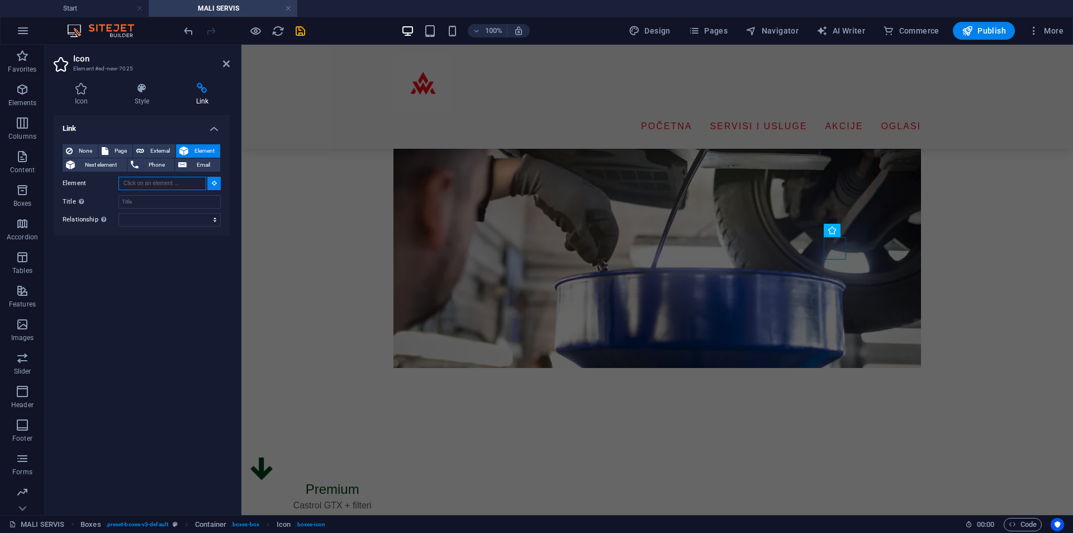
click at [165, 178] on input "Element" at bounding box center [163, 183] width 88 height 13
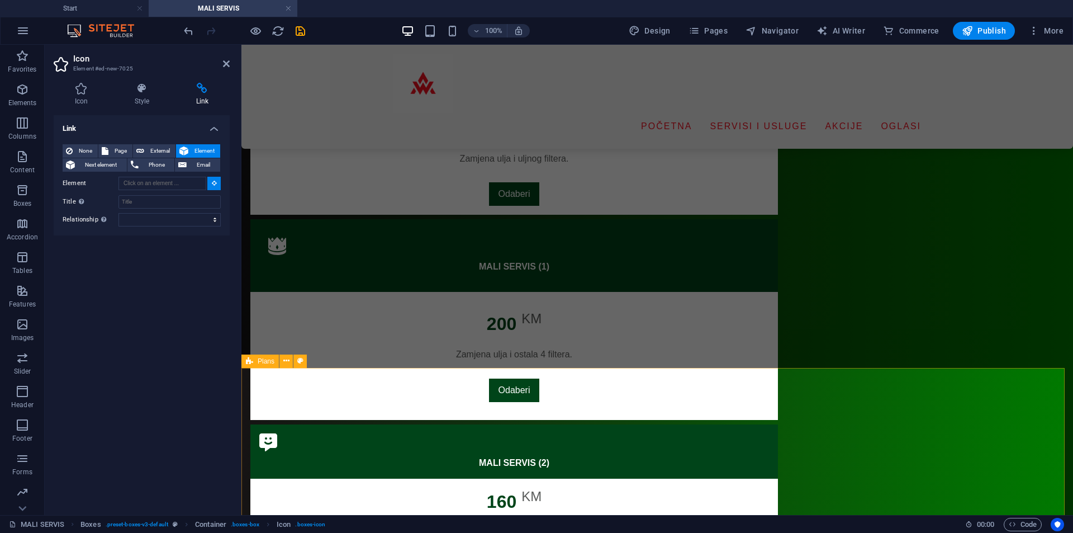
scroll to position [985, 0]
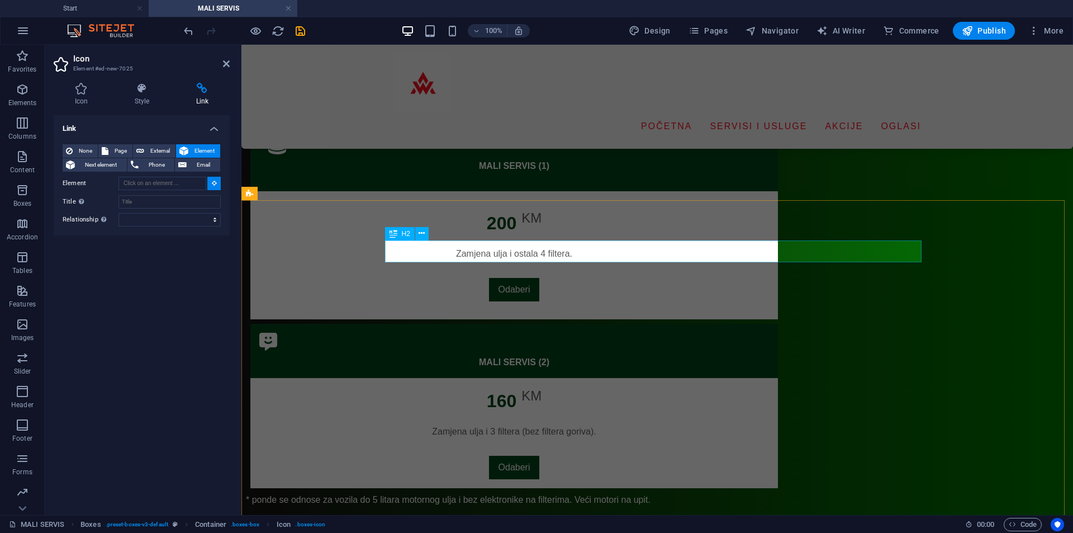
type input "#ed-998731375"
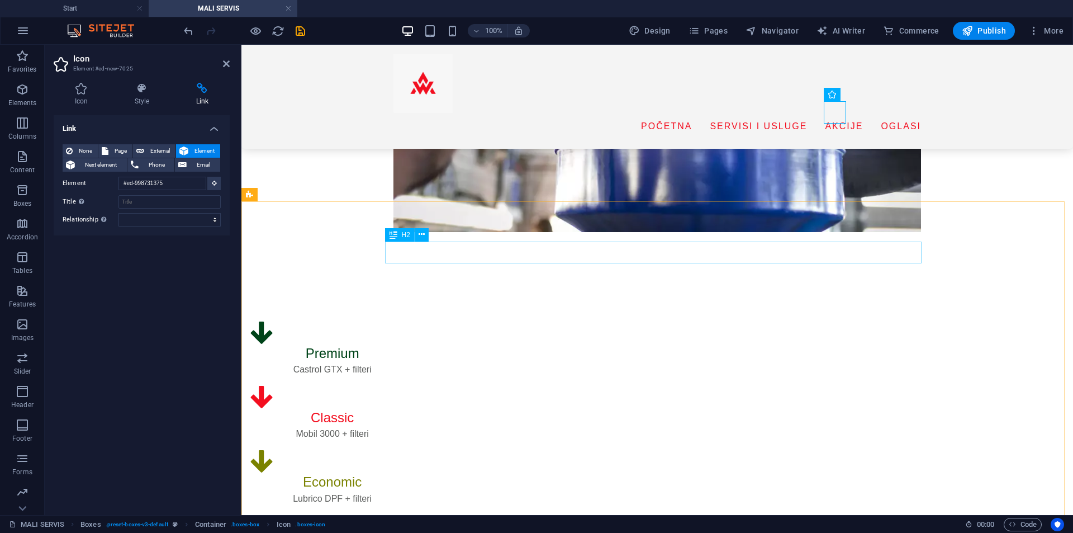
scroll to position [136, 0]
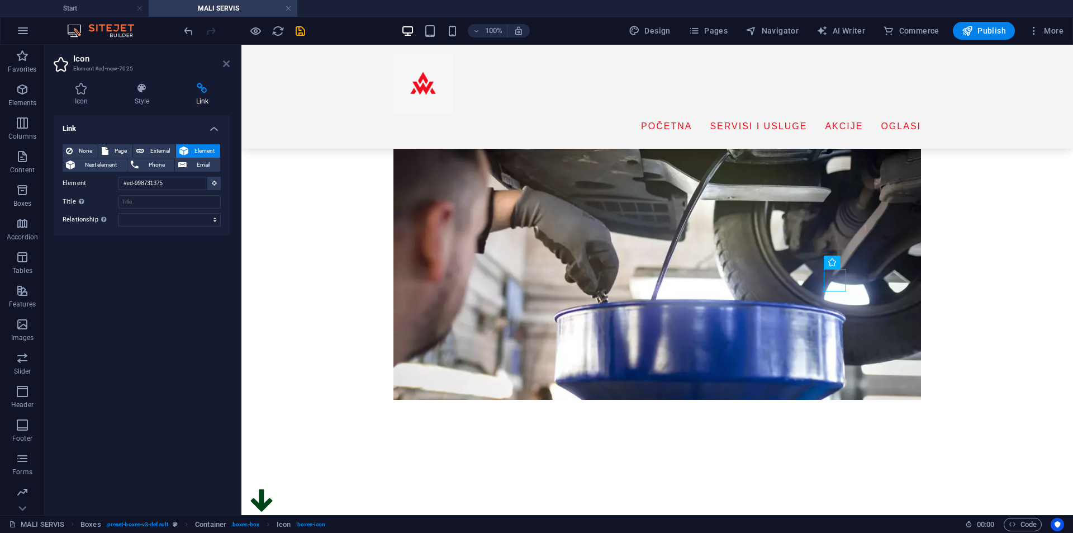
click at [225, 63] on icon at bounding box center [226, 63] width 7 height 9
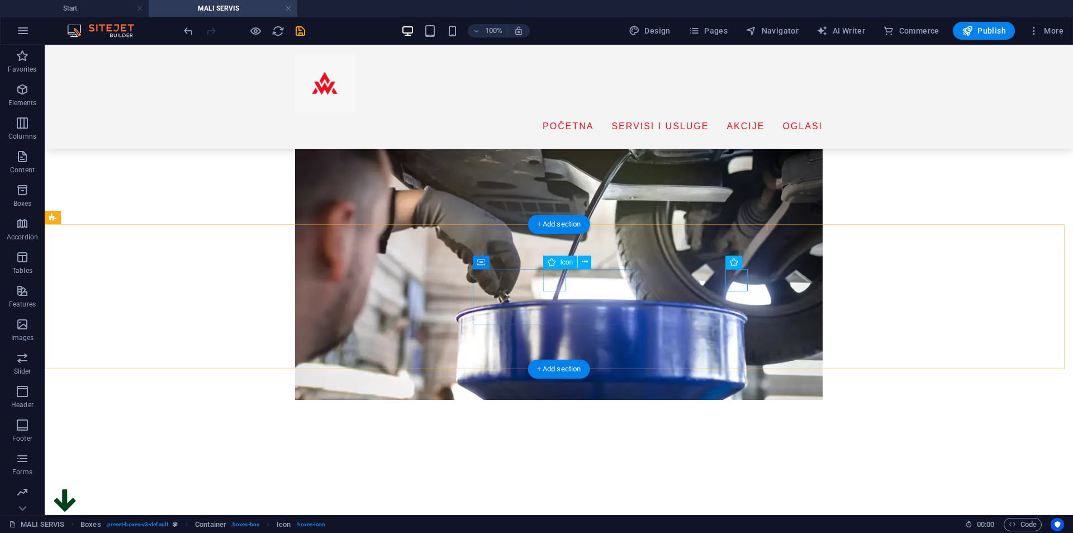
select select "xMidYMid"
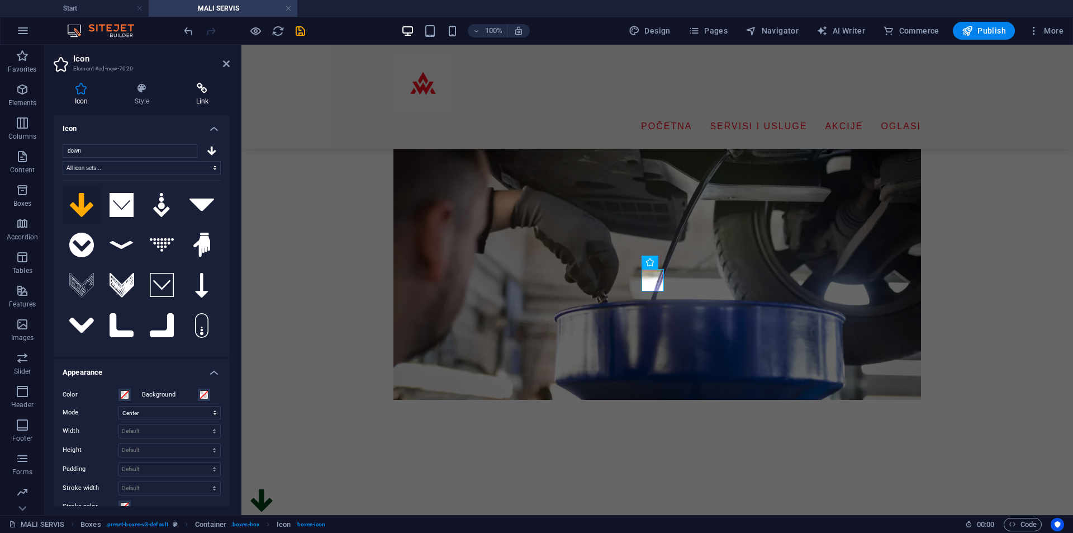
click at [200, 89] on icon at bounding box center [202, 88] width 55 height 11
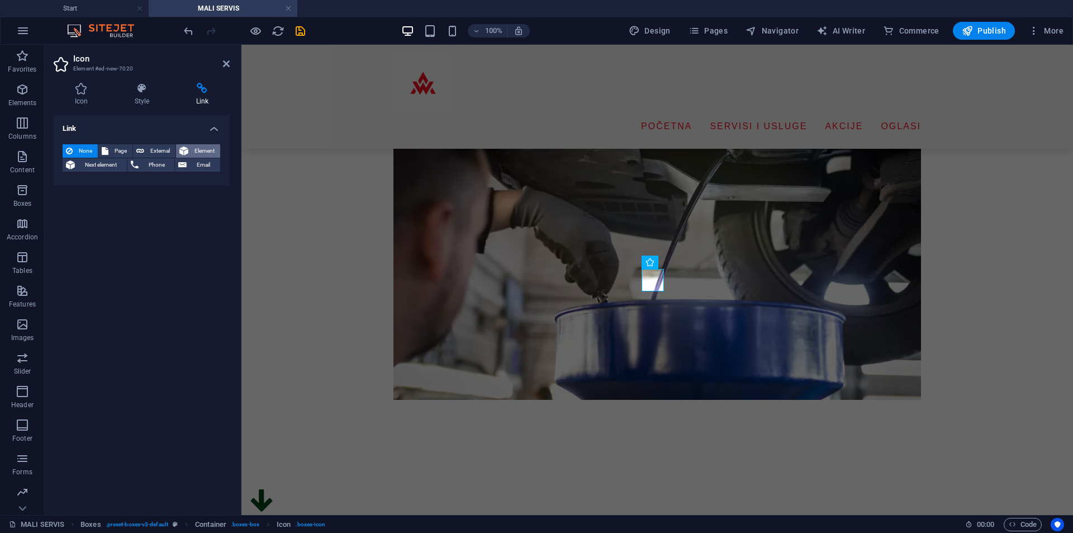
click at [200, 150] on span "Element" at bounding box center [204, 150] width 25 height 13
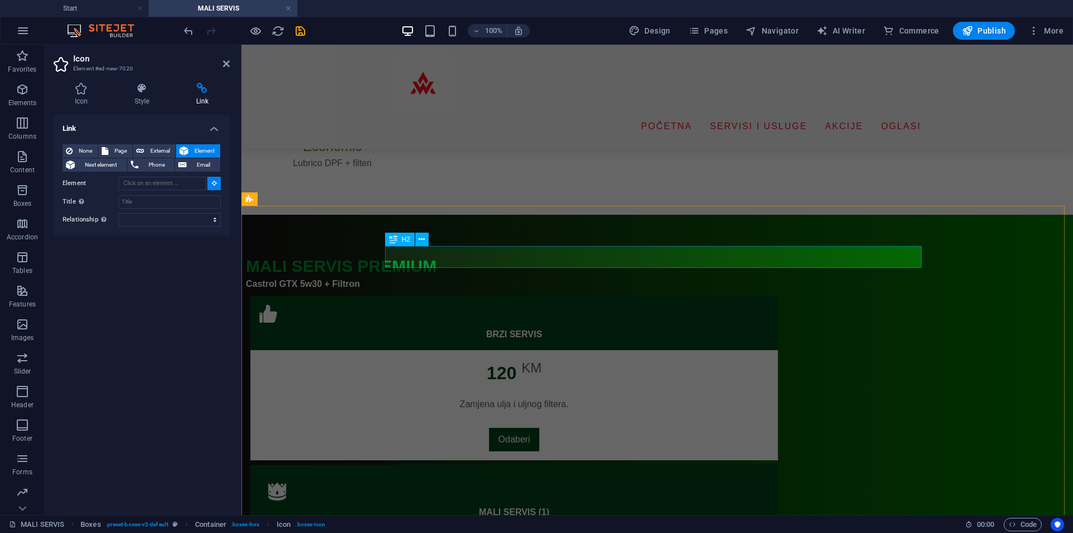
type input "#ed-998731273"
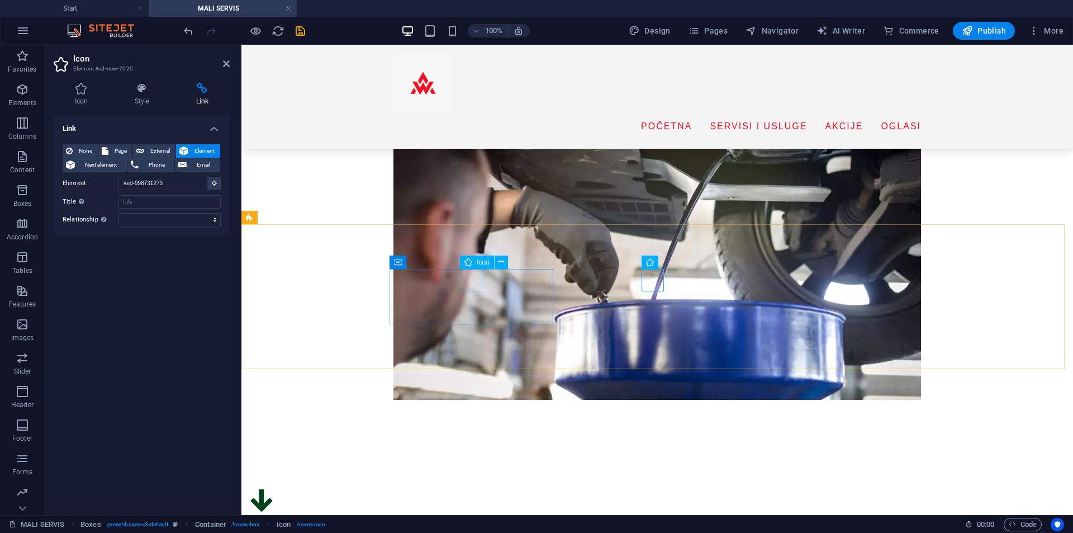
click at [414, 489] on figure at bounding box center [332, 500] width 164 height 22
select select "xMidYMid"
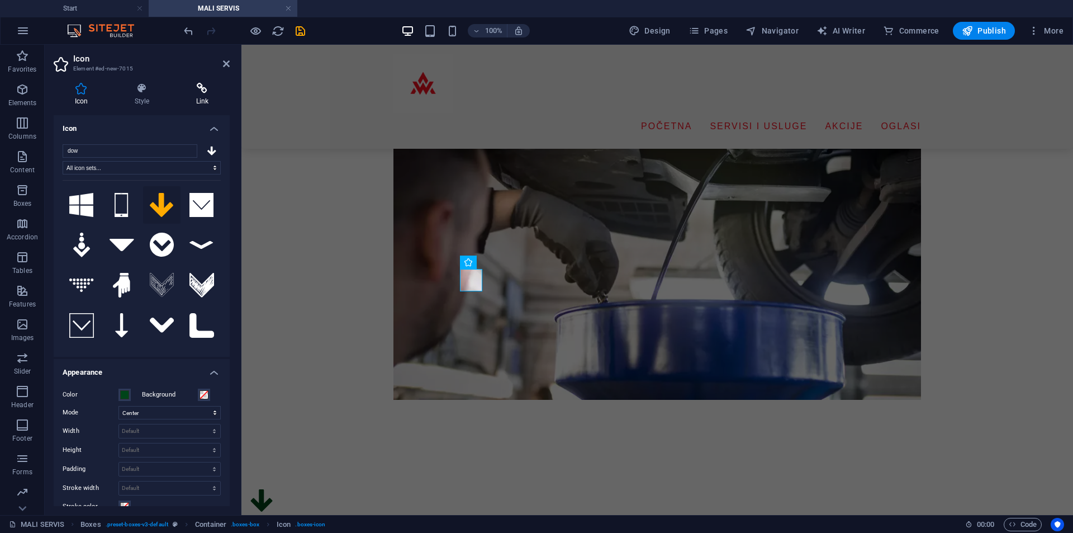
click at [204, 98] on h4 "Link" at bounding box center [202, 94] width 55 height 23
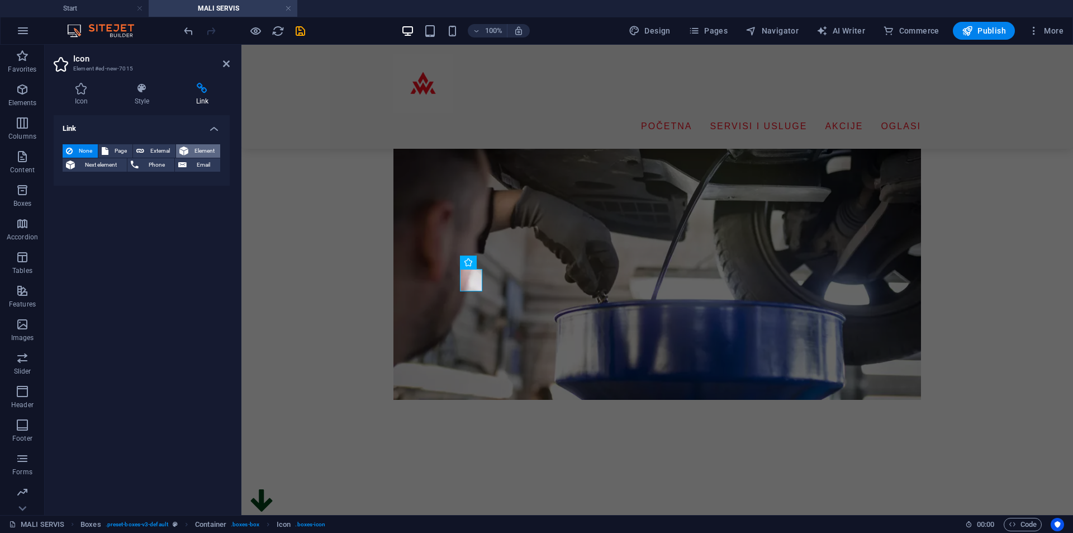
click at [190, 149] on button "Element" at bounding box center [198, 150] width 44 height 13
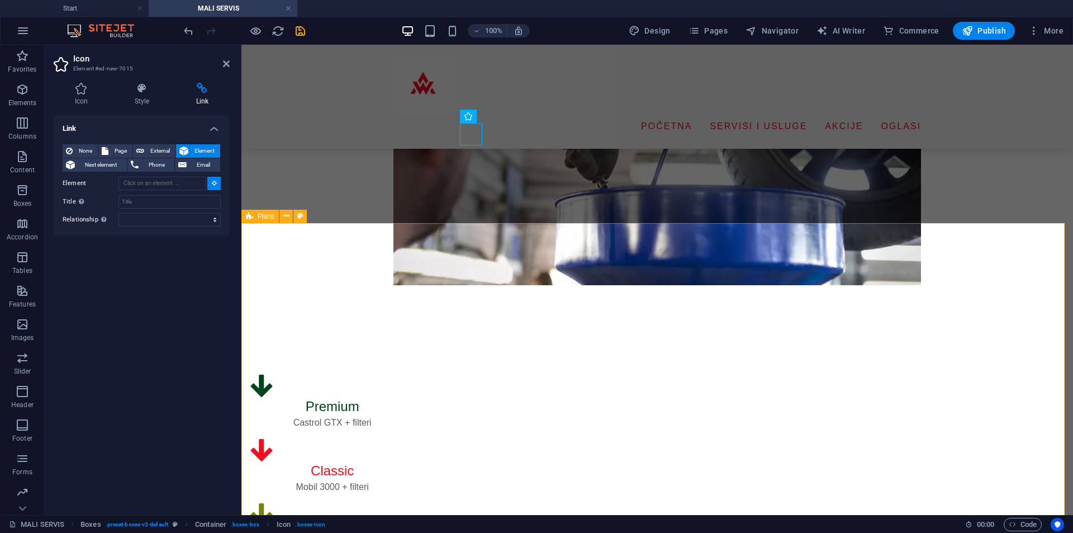
scroll to position [304, 0]
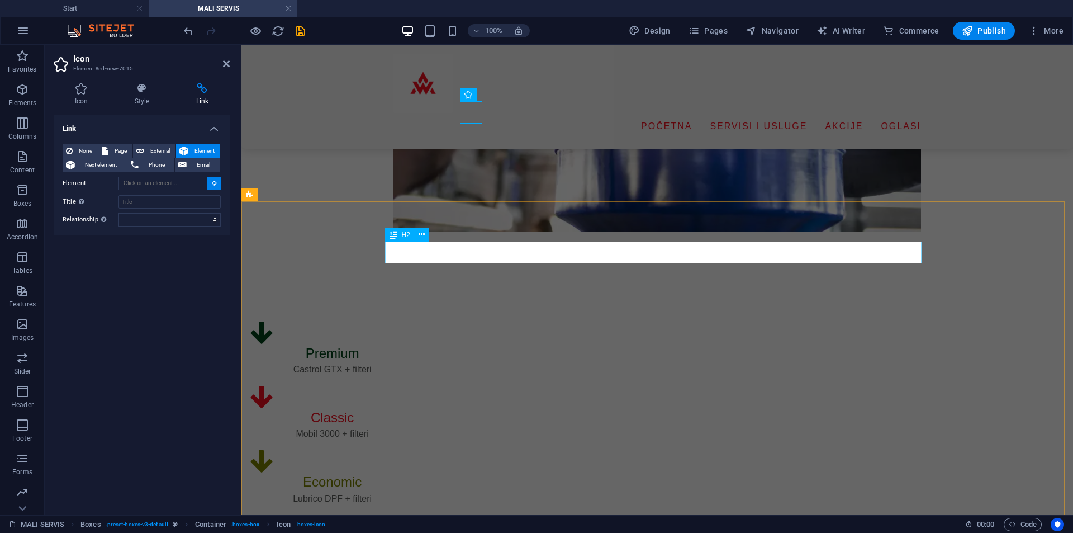
type input "#ed-998731171"
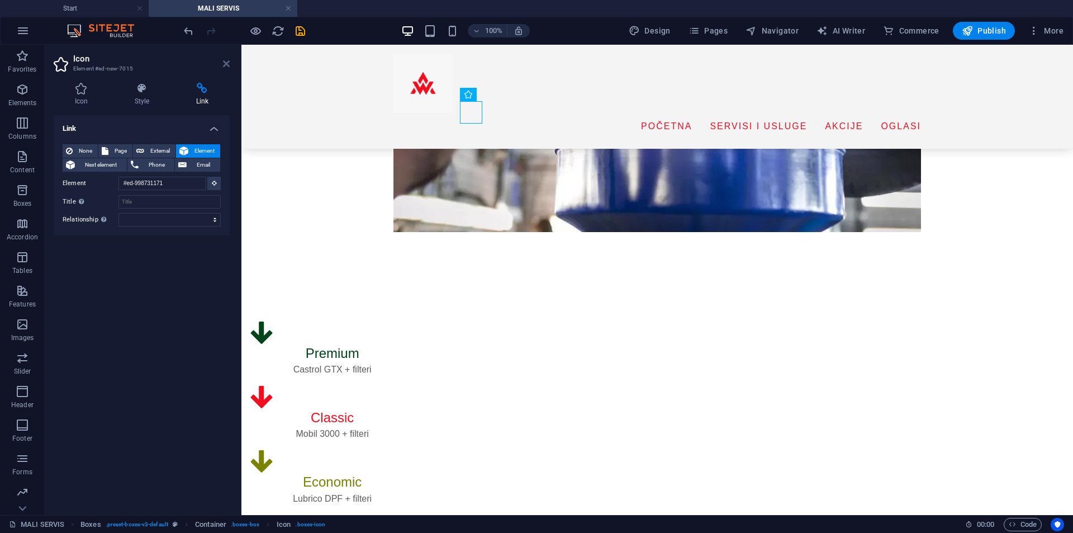
click at [225, 60] on icon at bounding box center [226, 63] width 7 height 9
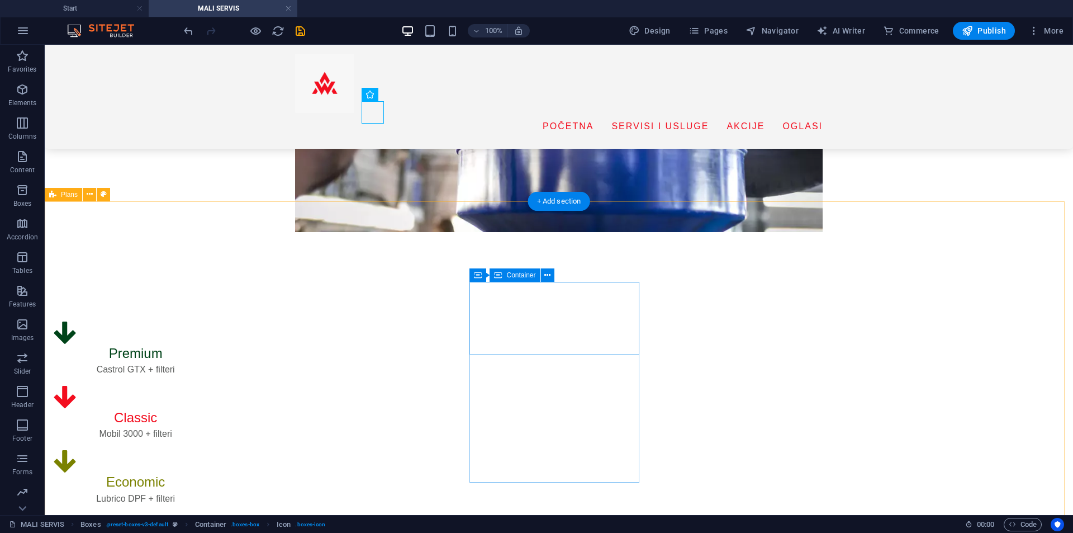
scroll to position [192, 0]
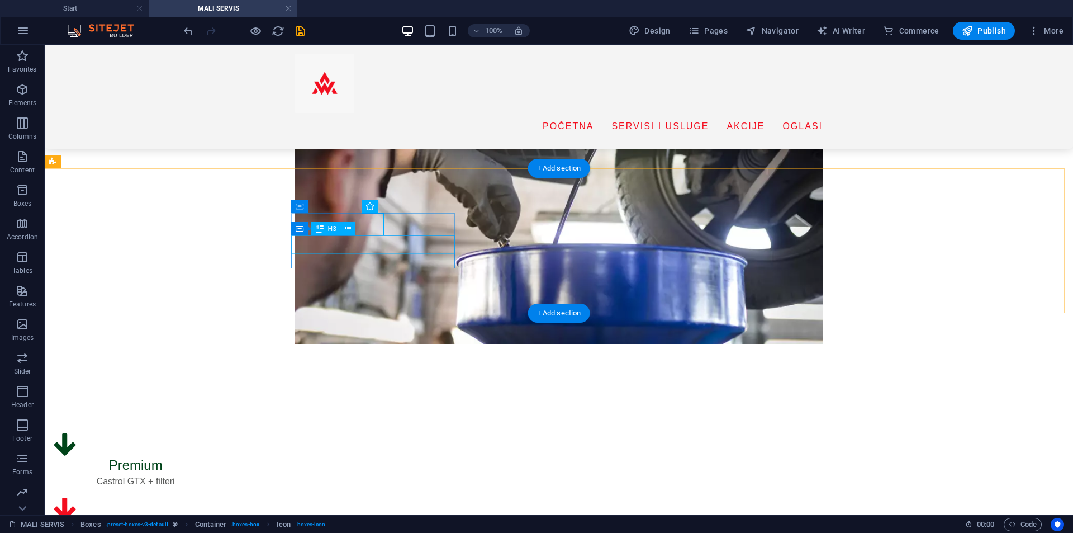
click at [217, 456] on div "Premium" at bounding box center [136, 465] width 164 height 19
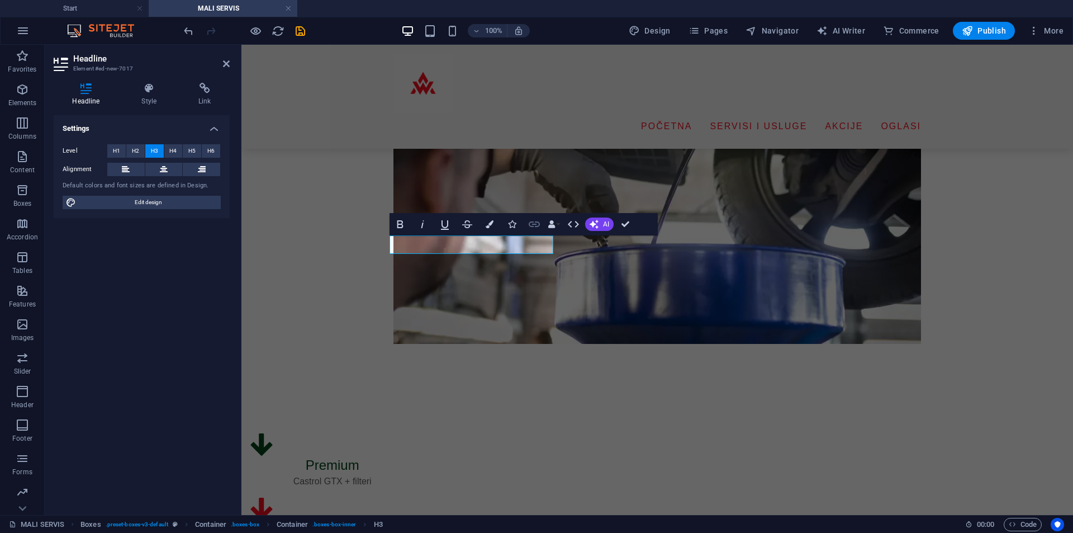
click at [533, 224] on icon "button" at bounding box center [534, 224] width 11 height 6
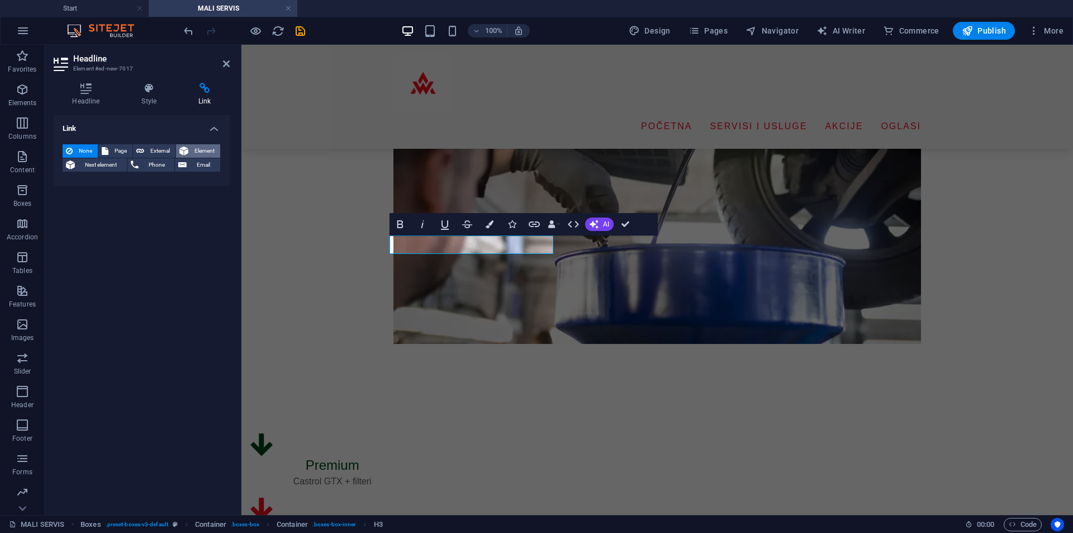
click at [201, 151] on span "Element" at bounding box center [204, 150] width 25 height 13
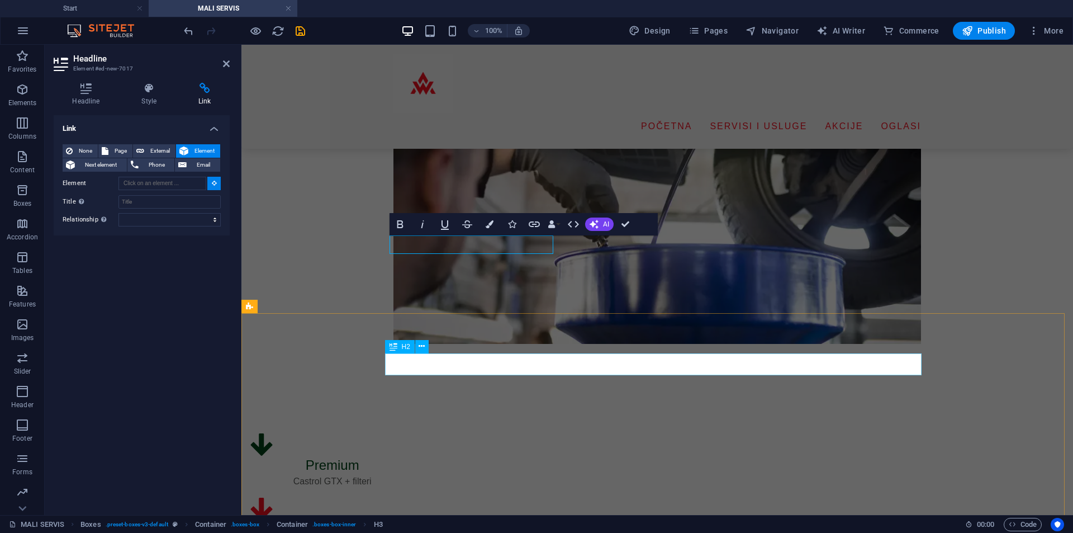
type input "#ed-998731171"
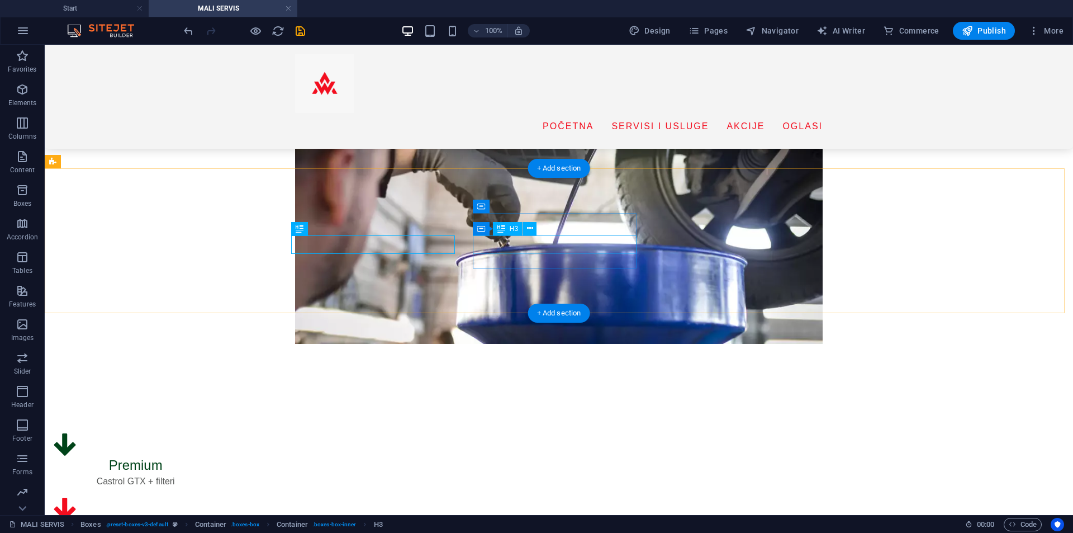
click at [217, 520] on div "Classic" at bounding box center [136, 529] width 164 height 19
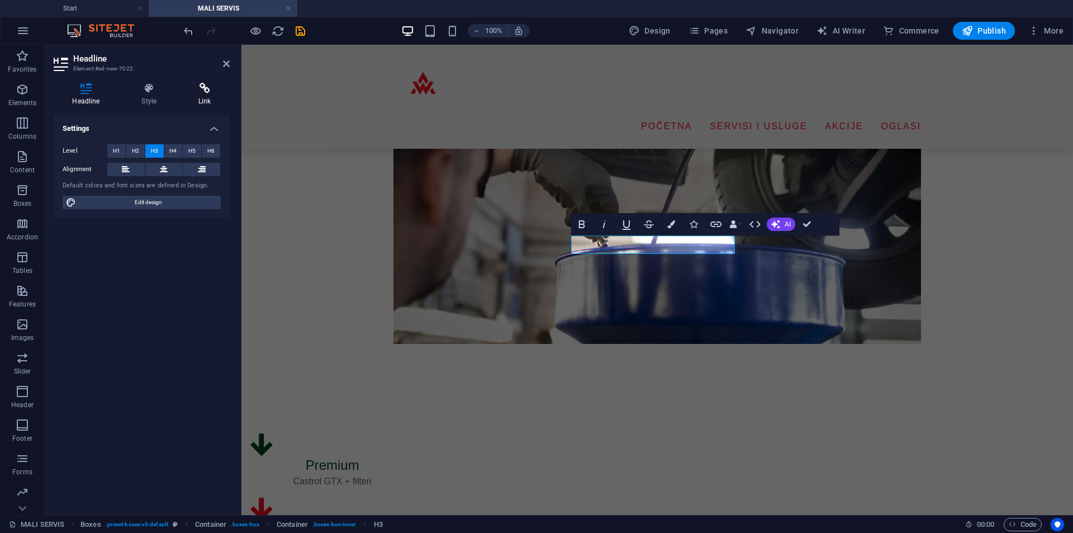
click at [205, 96] on h4 "Link" at bounding box center [205, 94] width 50 height 23
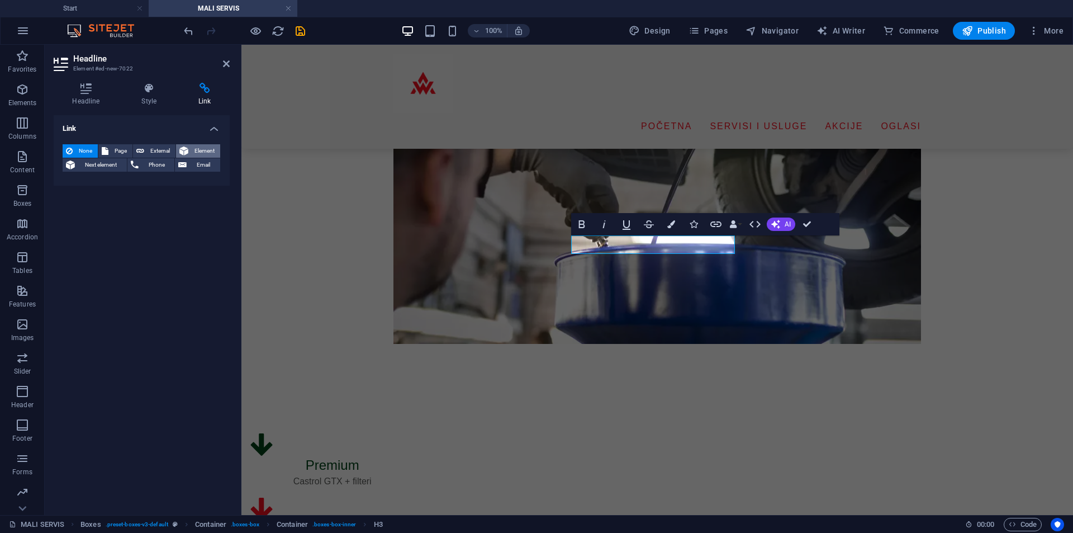
click at [202, 155] on span "Element" at bounding box center [204, 150] width 25 height 13
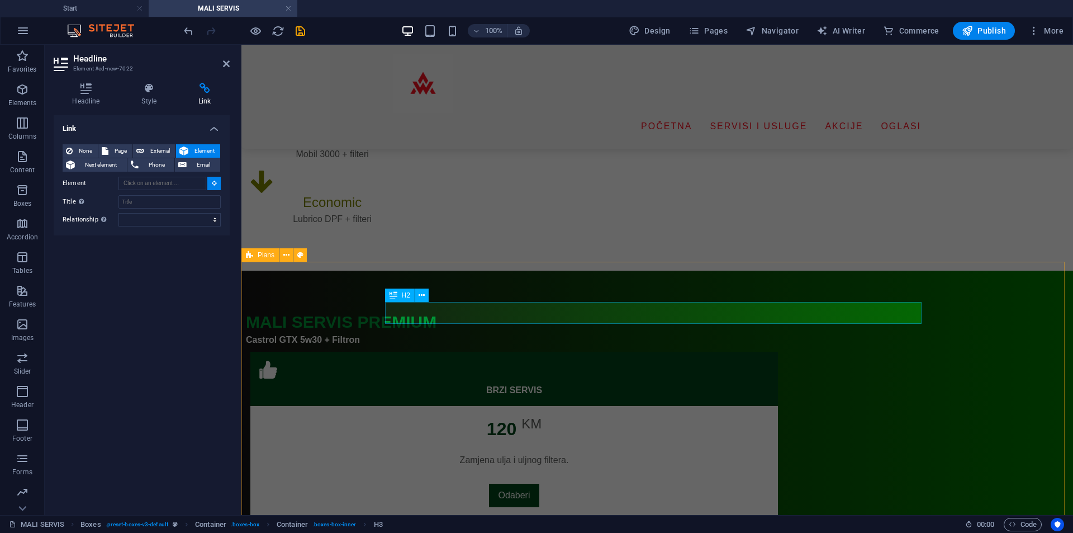
scroll to position [695, 0]
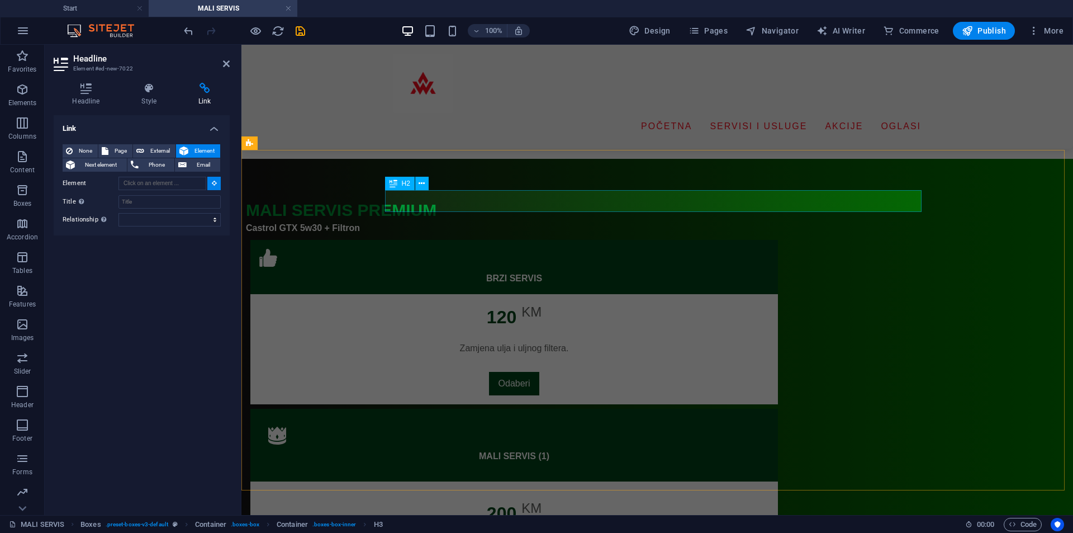
type input "#ed-998731273"
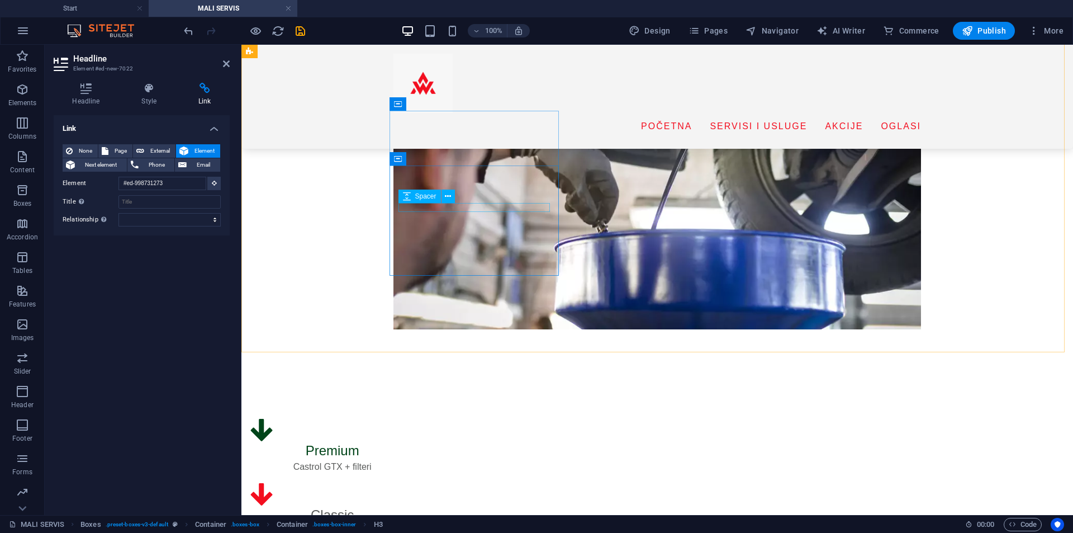
scroll to position [157, 0]
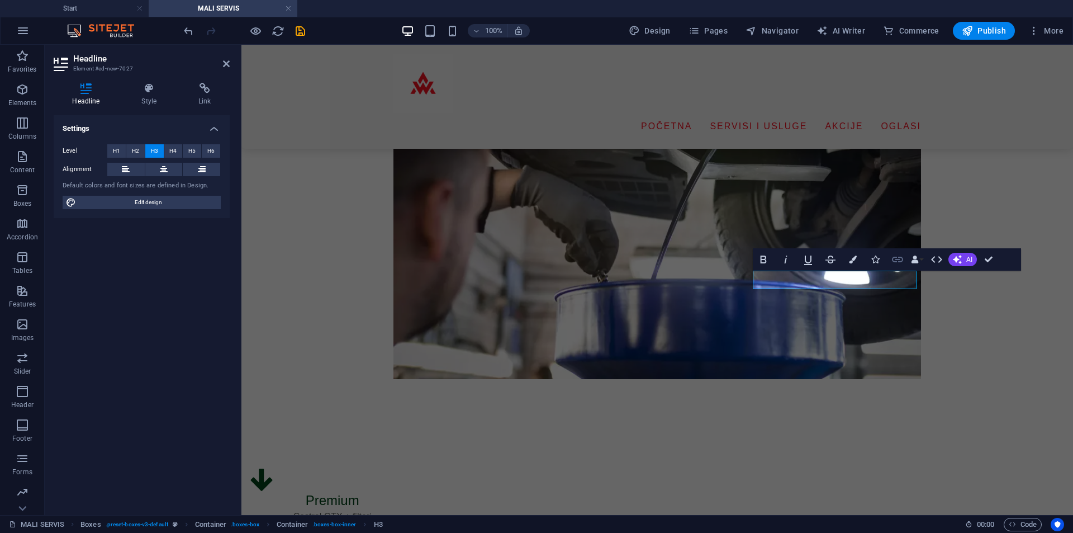
click at [891, 261] on icon "button" at bounding box center [897, 259] width 13 height 13
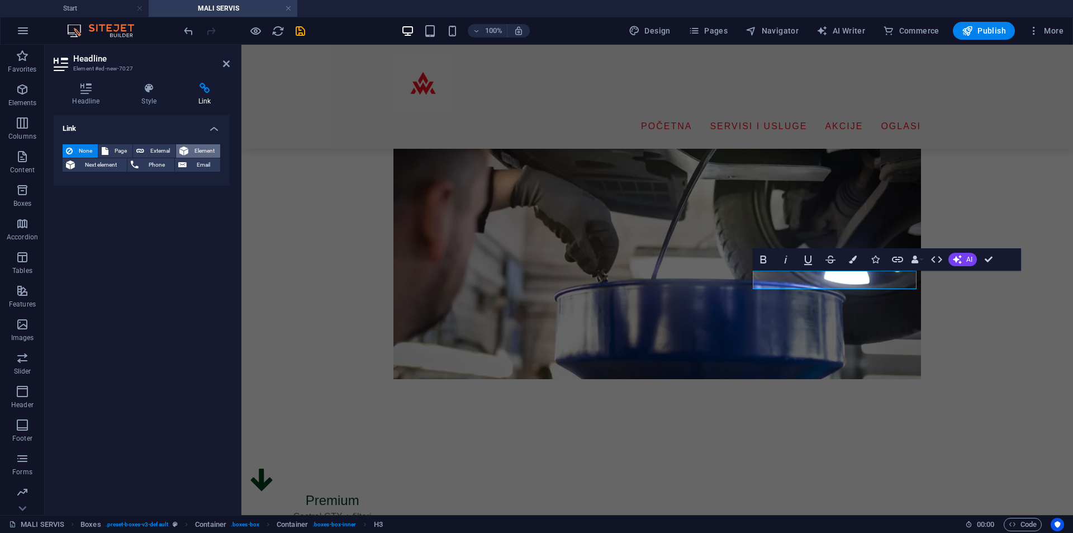
click at [211, 150] on span "Element" at bounding box center [204, 150] width 25 height 13
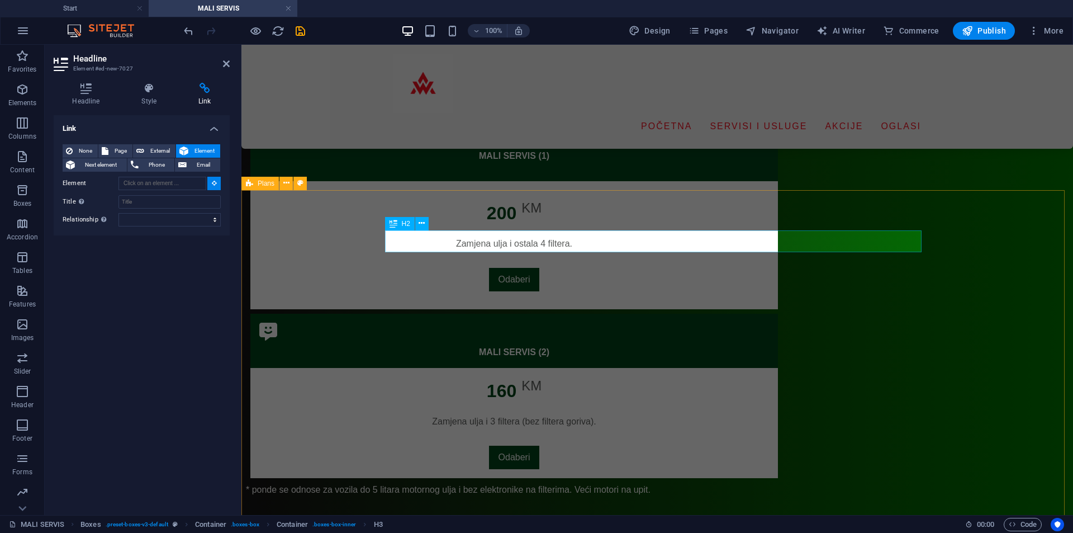
type input "#ed-998731375"
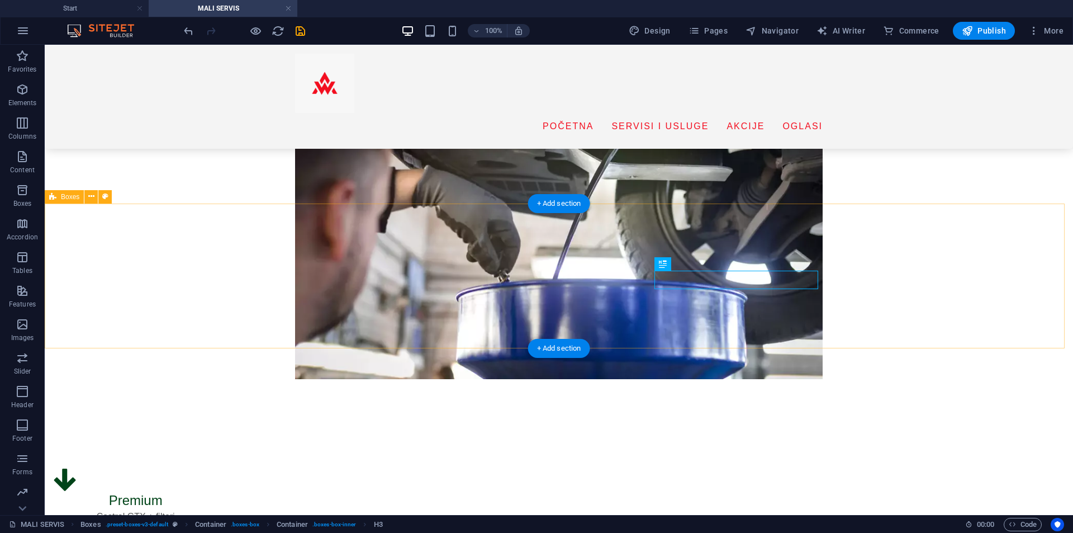
scroll to position [101, 0]
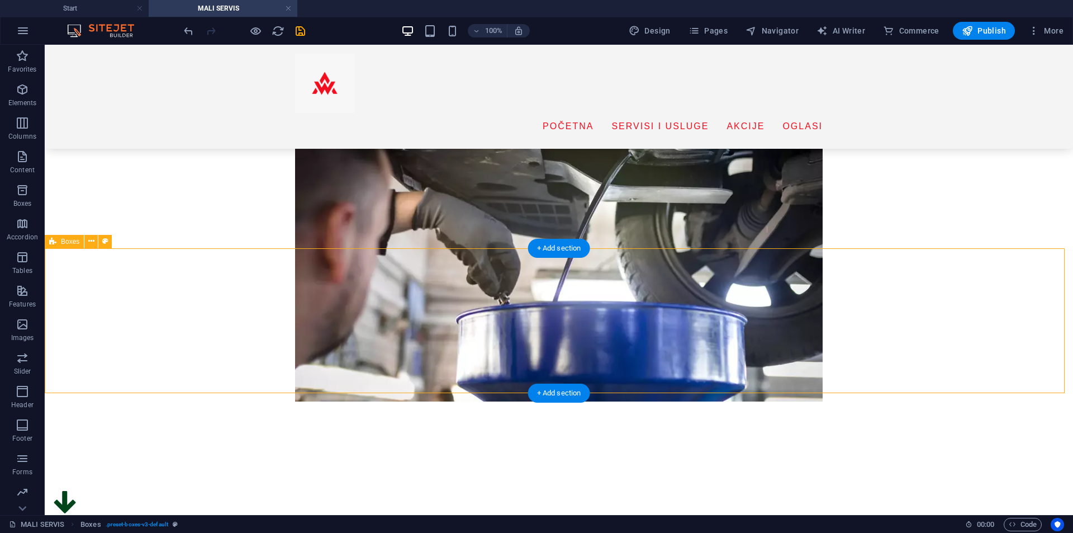
scroll to position [112, 0]
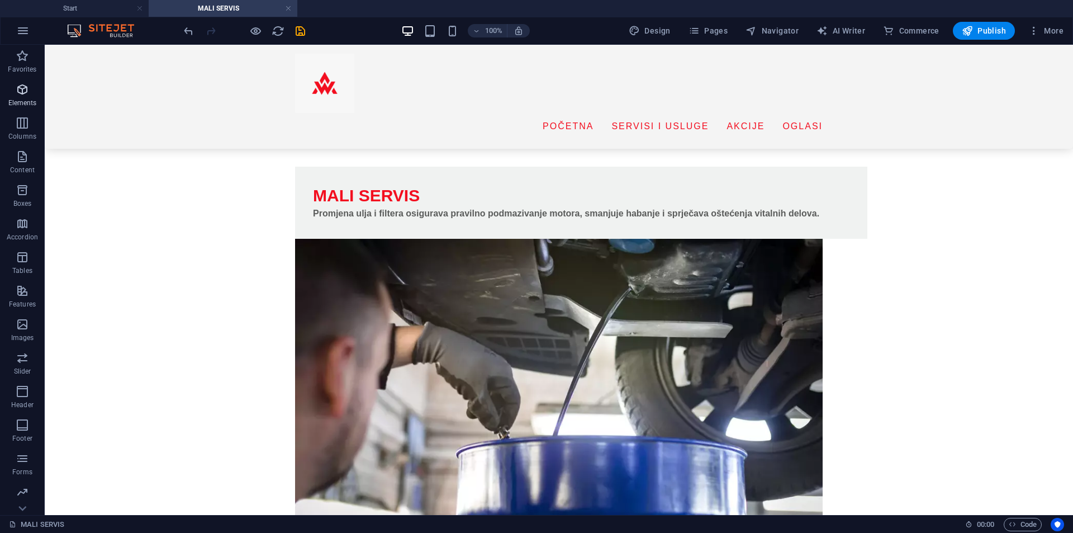
scroll to position [112, 0]
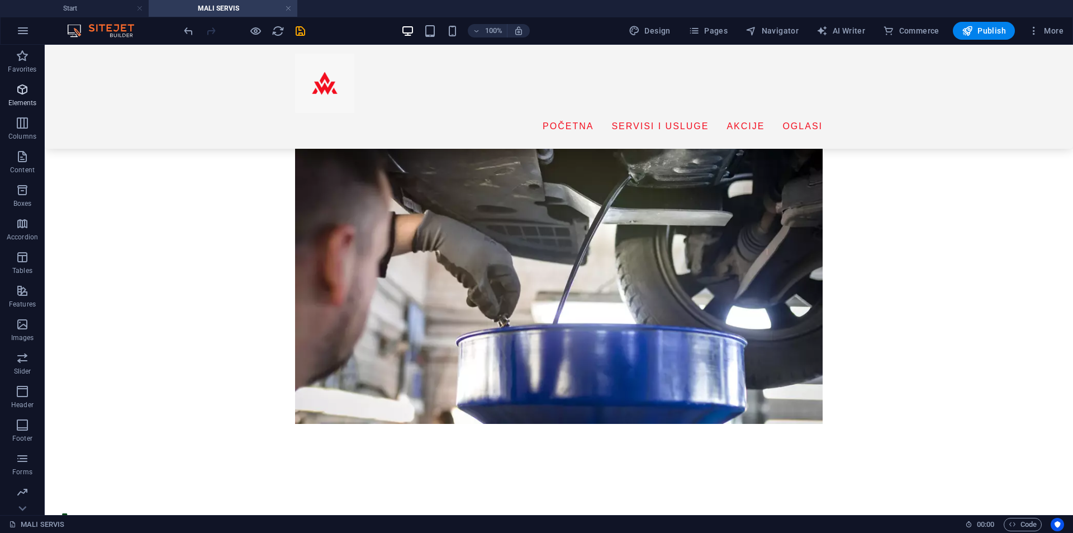
click at [29, 103] on p "Elements" at bounding box center [22, 102] width 29 height 9
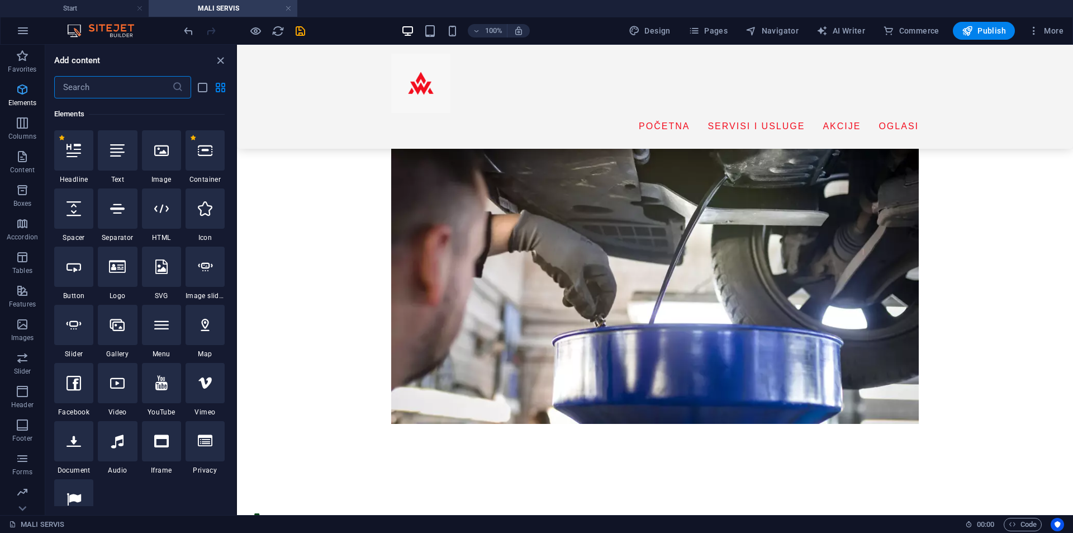
scroll to position [119, 0]
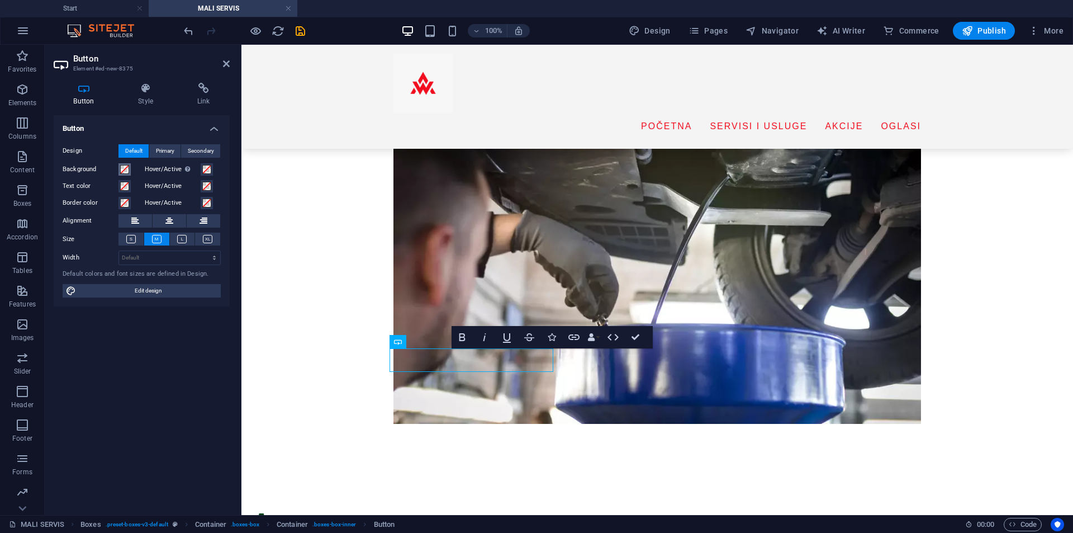
click at [121, 170] on span at bounding box center [124, 169] width 9 height 9
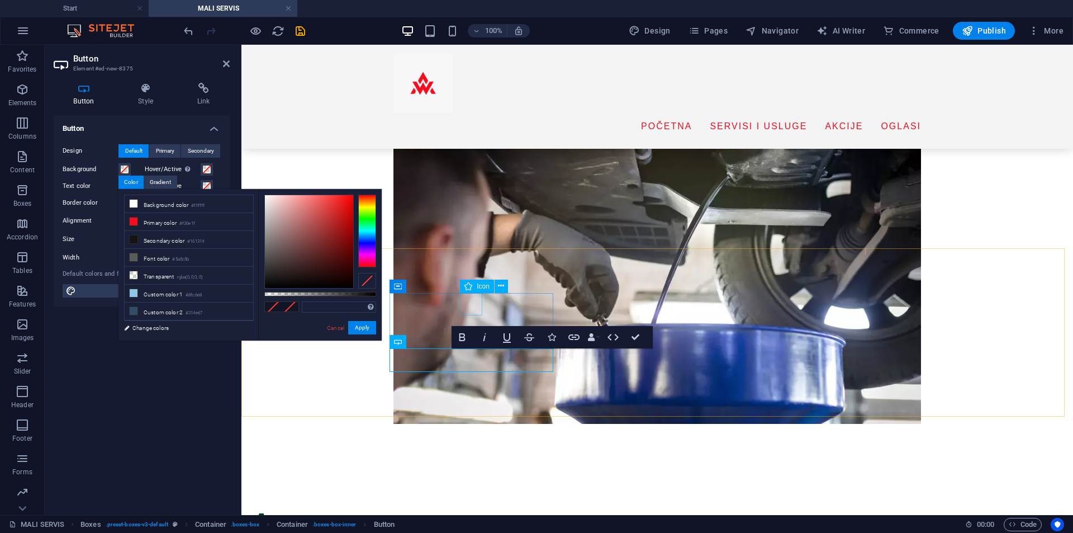
click at [414, 513] on figure at bounding box center [332, 524] width 164 height 22
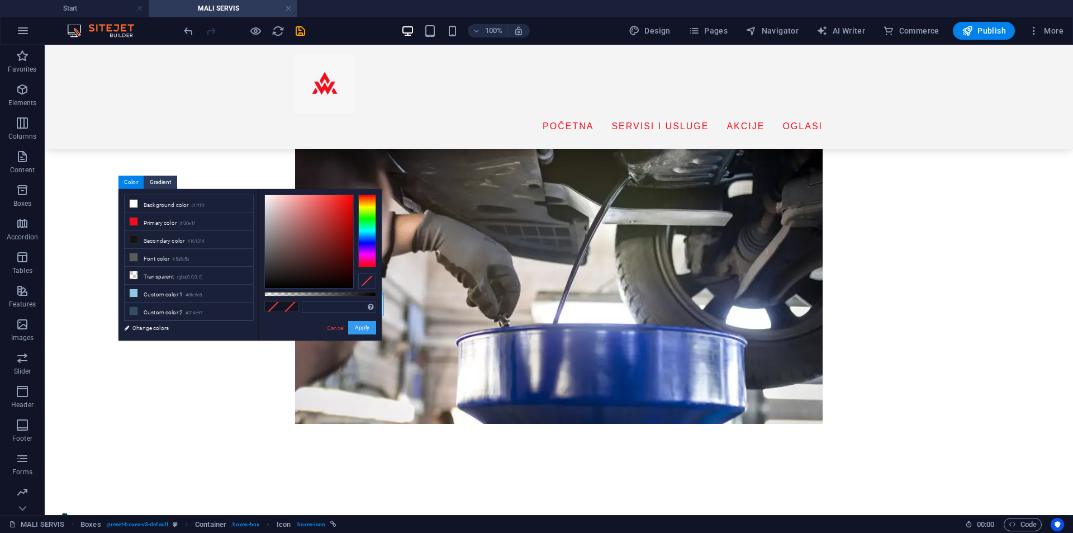
click at [357, 328] on button "Apply" at bounding box center [362, 327] width 28 height 13
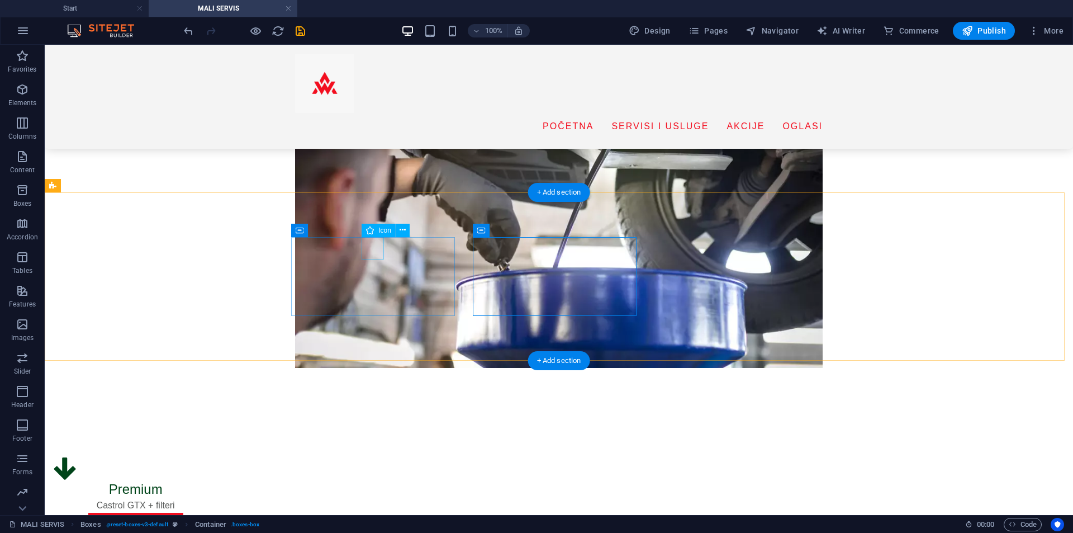
click at [217, 457] on figure at bounding box center [136, 468] width 164 height 22
select select "xMidYMid"
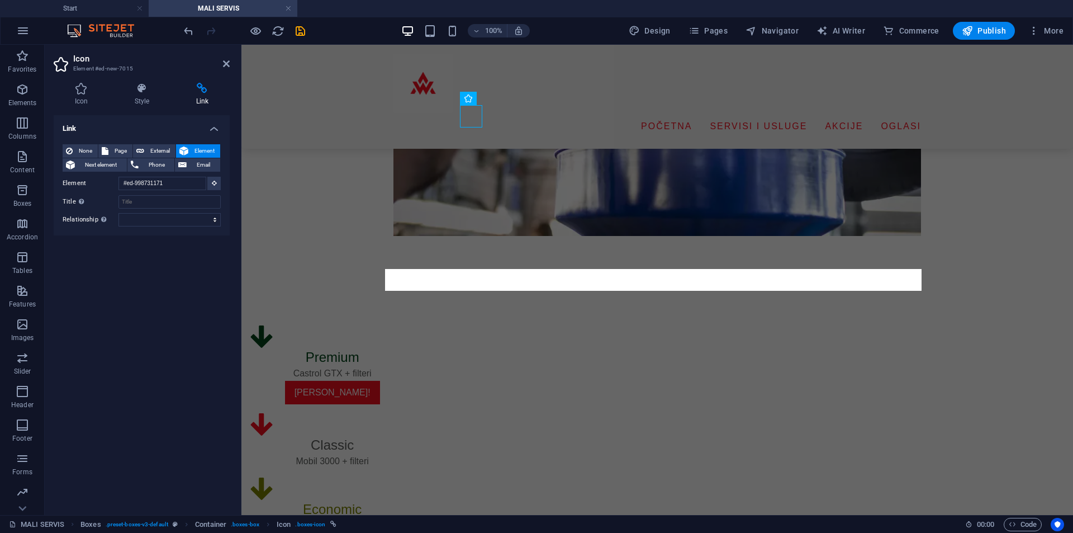
scroll to position [91, 0]
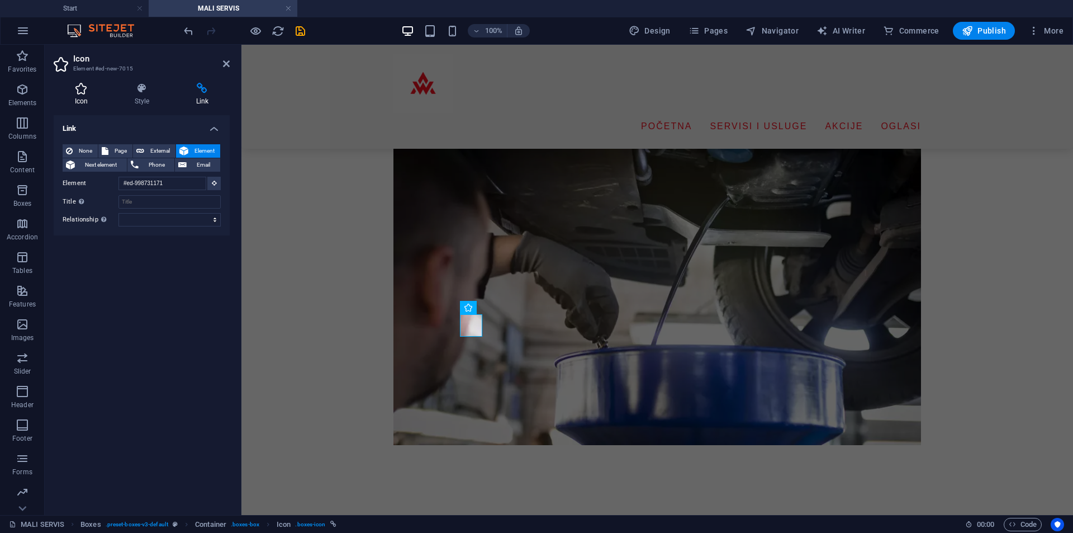
click at [81, 95] on h4 "Icon" at bounding box center [84, 94] width 60 height 23
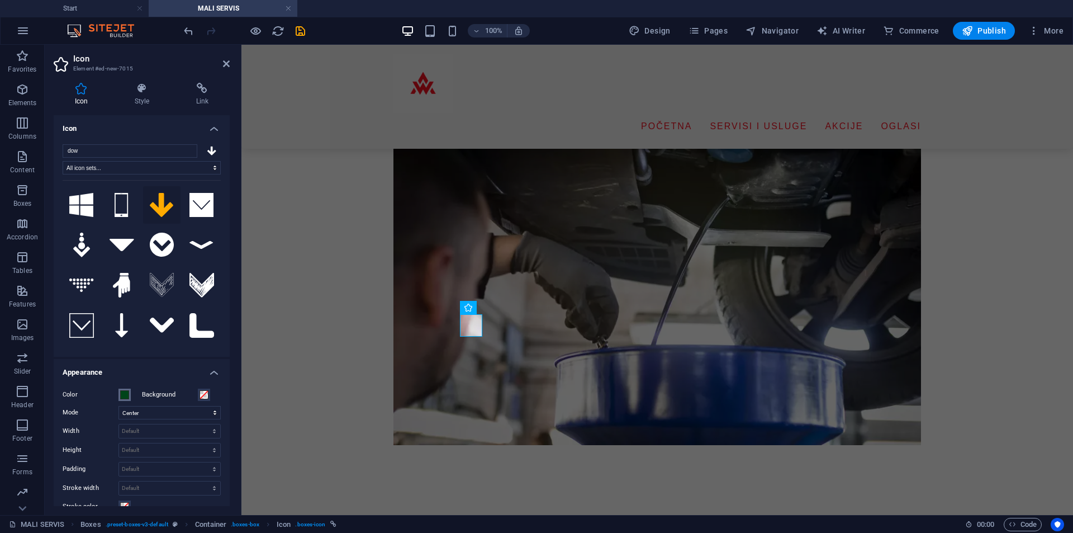
click at [120, 399] on button "Color" at bounding box center [125, 395] width 12 height 12
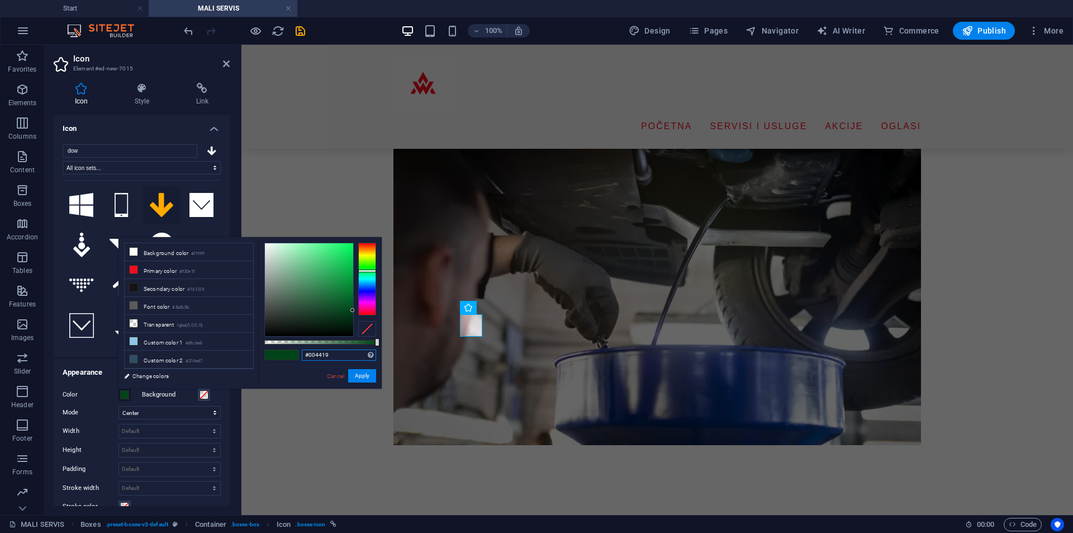
click at [323, 349] on input "#004419" at bounding box center [339, 354] width 74 height 11
click at [321, 352] on input "#004419" at bounding box center [339, 354] width 74 height 11
click at [363, 373] on button "Apply" at bounding box center [362, 375] width 28 height 13
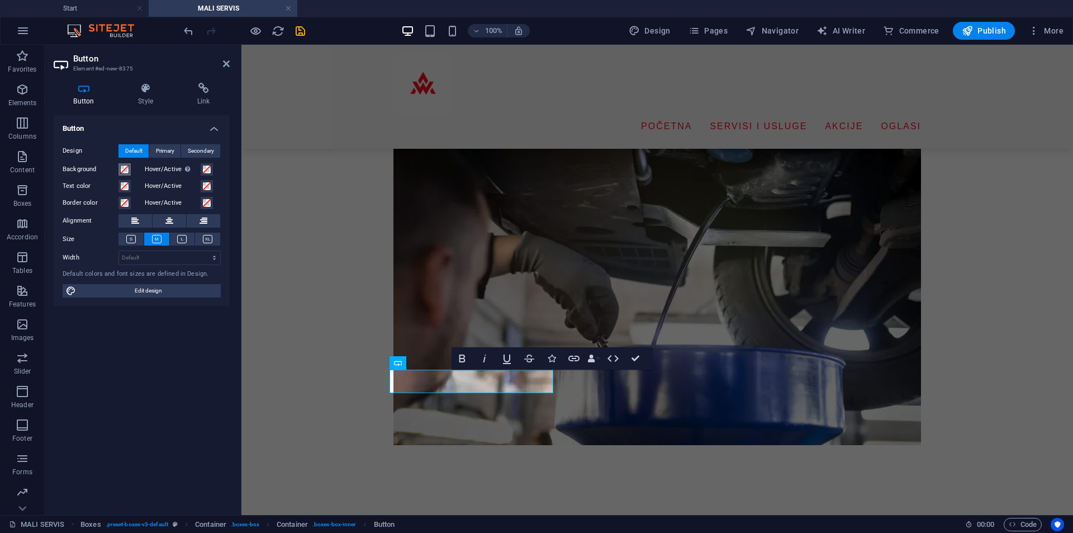
click at [121, 164] on button "Background" at bounding box center [125, 169] width 12 height 12
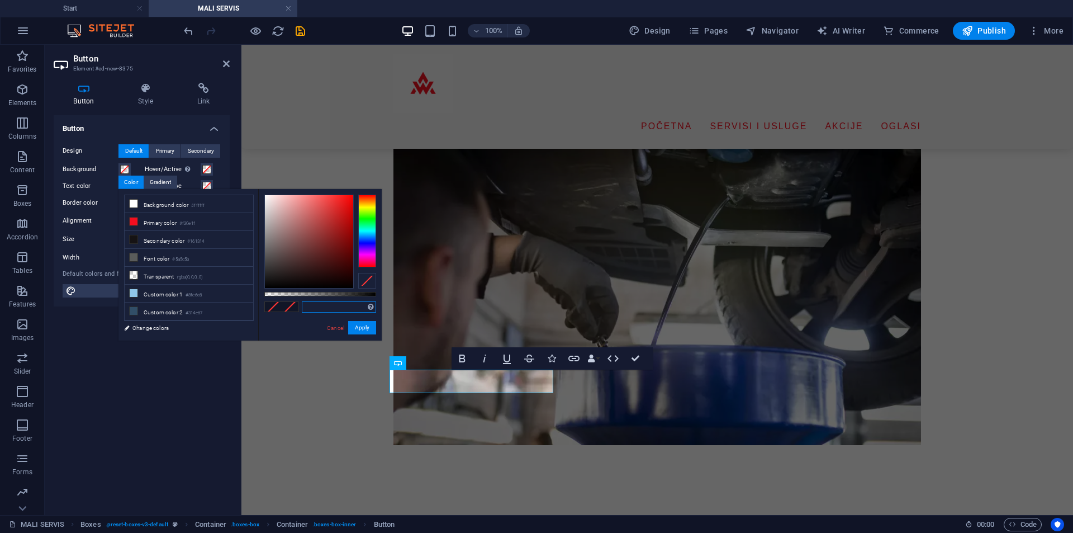
click at [318, 311] on input "text" at bounding box center [339, 306] width 74 height 11
paste input "004419"
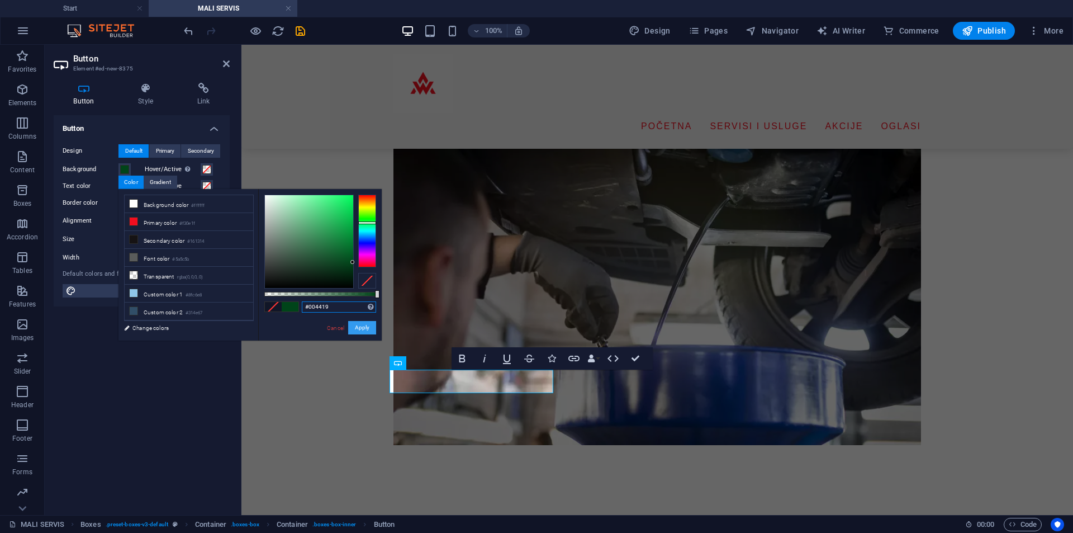
type input "#004419"
click at [370, 328] on button "Apply" at bounding box center [362, 327] width 28 height 13
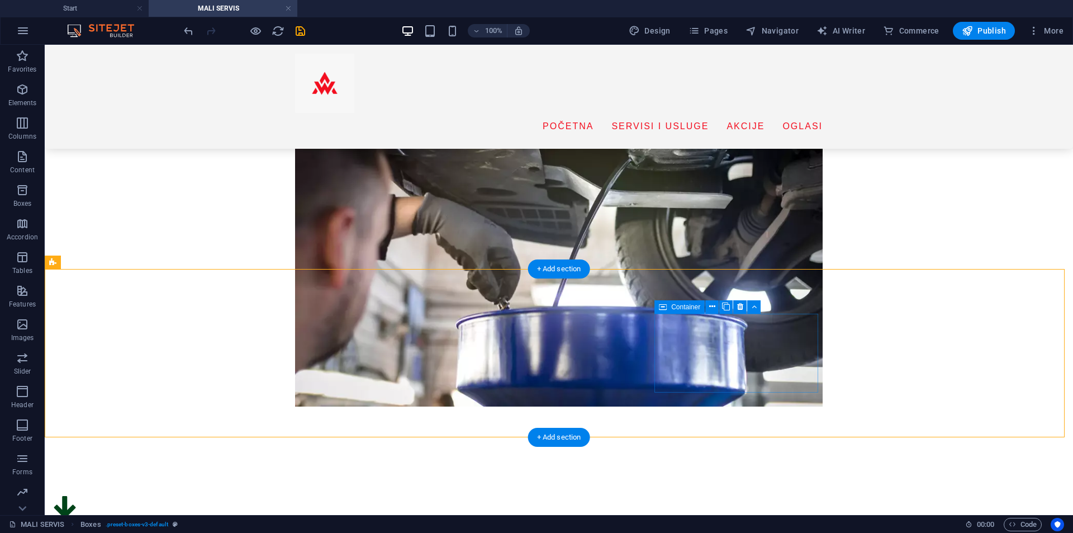
scroll to position [146, 0]
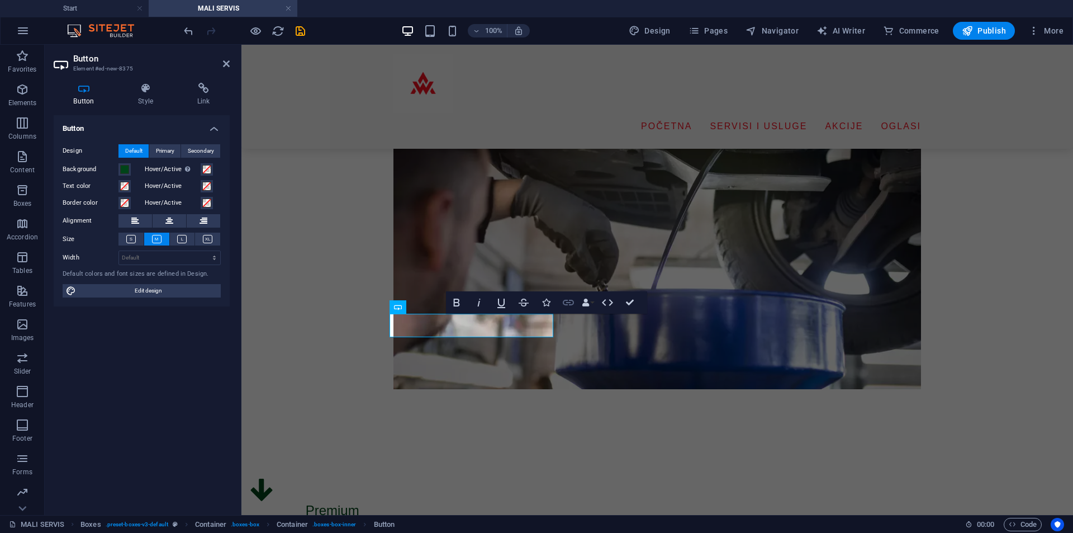
click at [573, 301] on icon "button" at bounding box center [568, 303] width 11 height 6
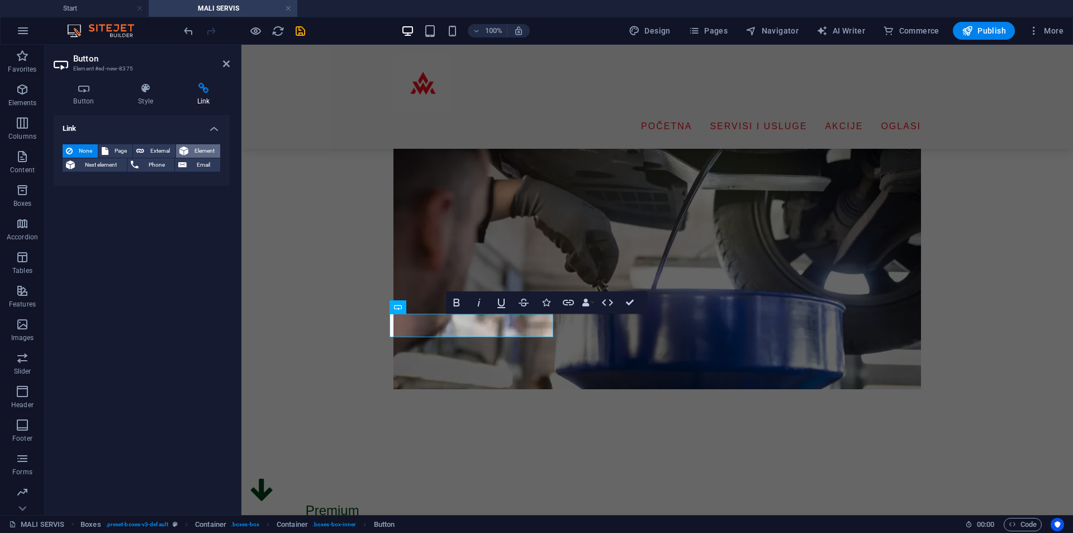
click at [189, 150] on button "Element" at bounding box center [198, 150] width 44 height 13
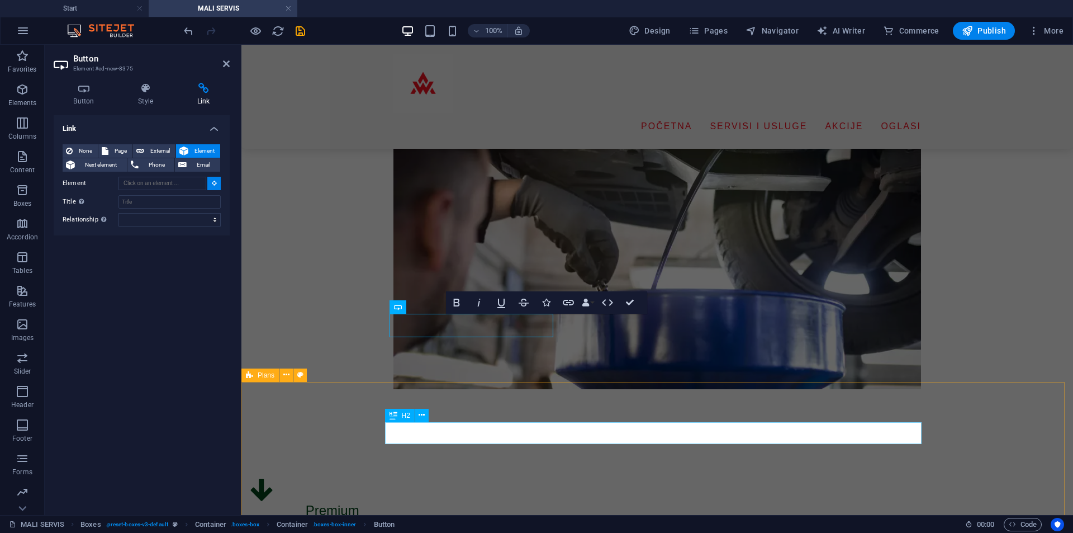
type input "#ed-998731171"
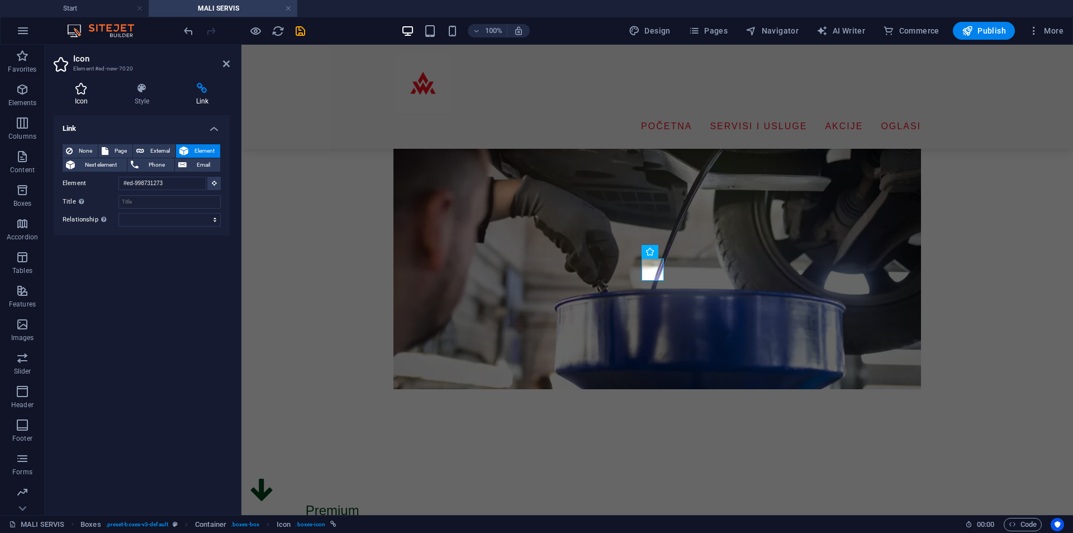
click at [84, 104] on h4 "Icon" at bounding box center [84, 94] width 60 height 23
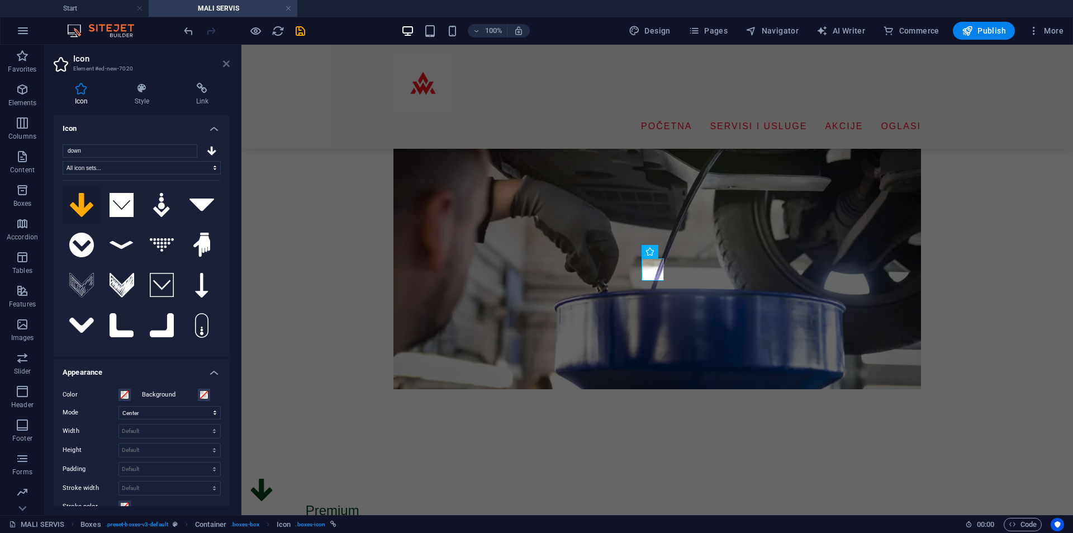
click at [228, 60] on icon at bounding box center [226, 63] width 7 height 9
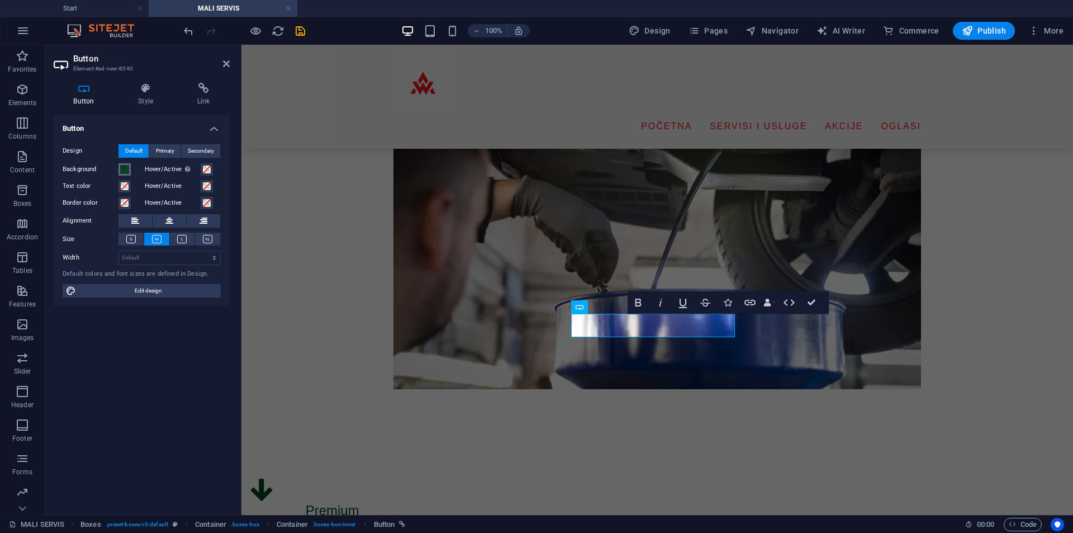
click at [121, 167] on button "Background" at bounding box center [125, 169] width 12 height 12
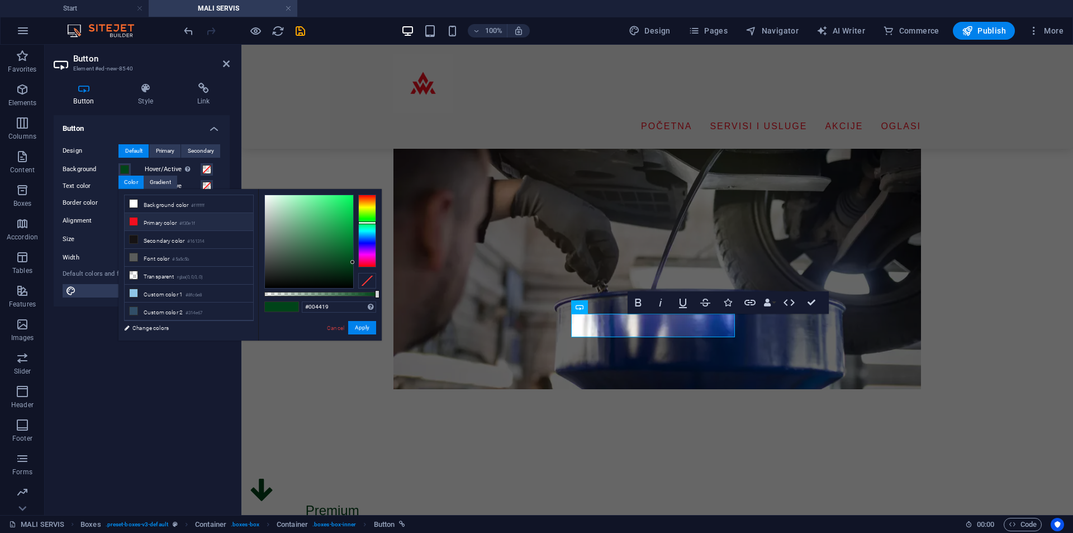
click at [182, 226] on li "Primary color #f30e1f" at bounding box center [189, 222] width 129 height 18
type input "#f30e1f"
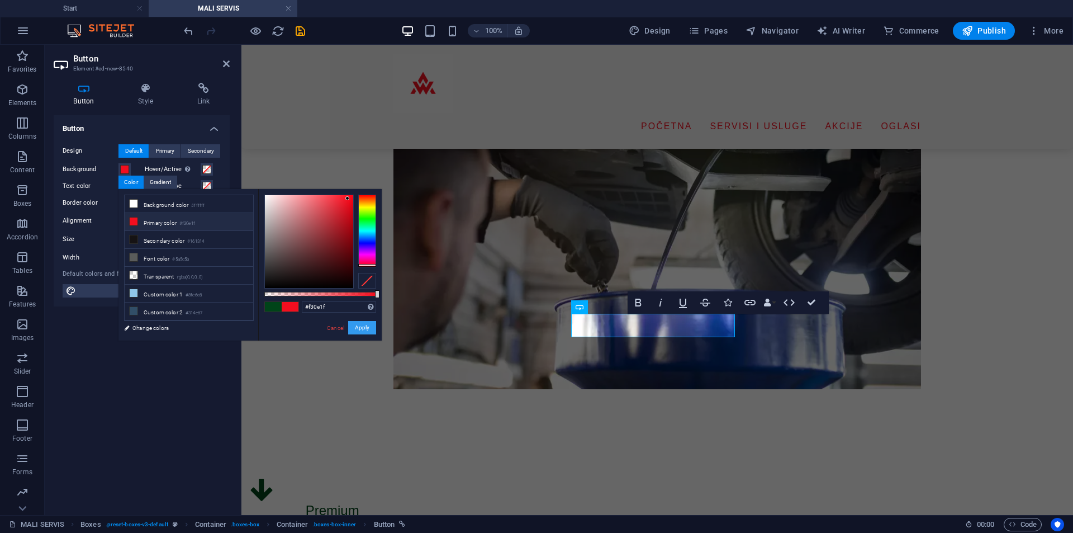
click at [373, 328] on button "Apply" at bounding box center [362, 327] width 28 height 13
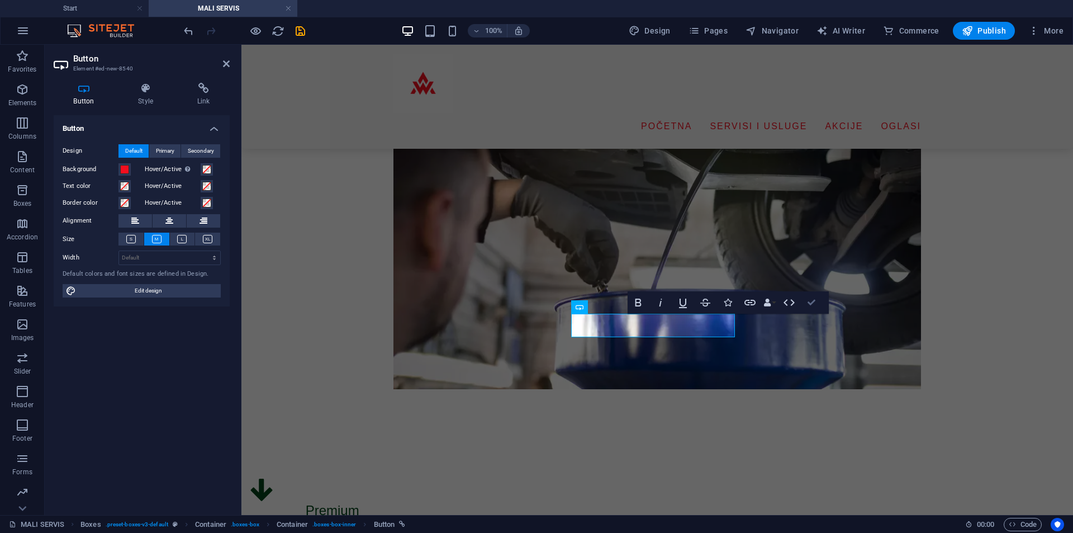
drag, startPoint x: 812, startPoint y: 302, endPoint x: 766, endPoint y: 260, distance: 62.5
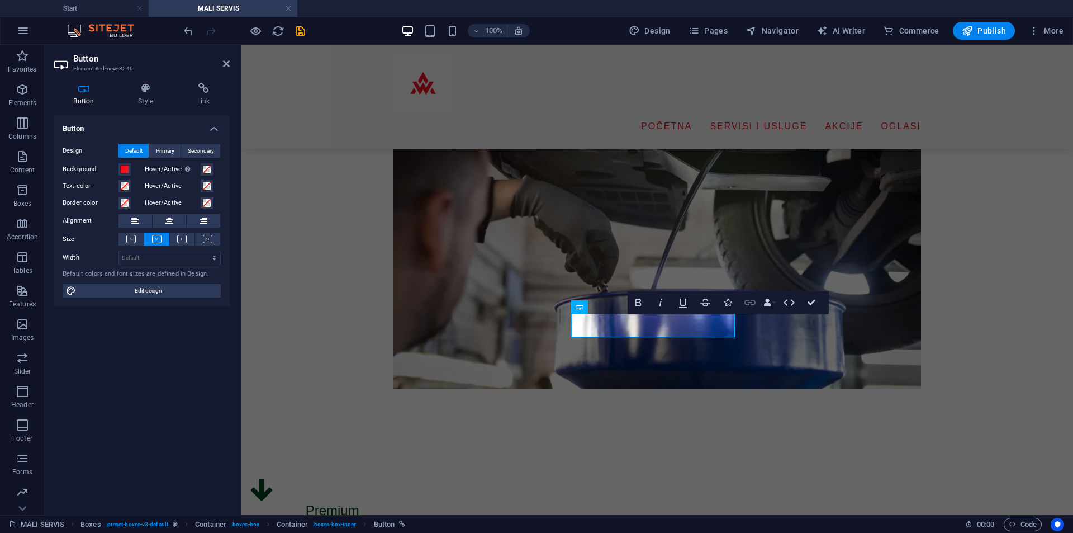
click at [742, 301] on button "Link" at bounding box center [750, 302] width 21 height 22
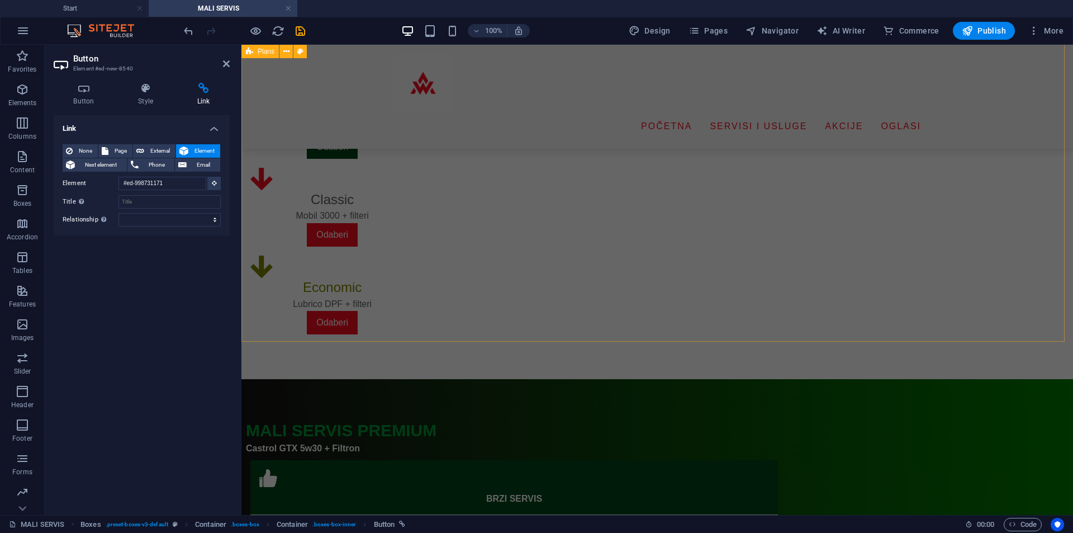
scroll to position [594, 0]
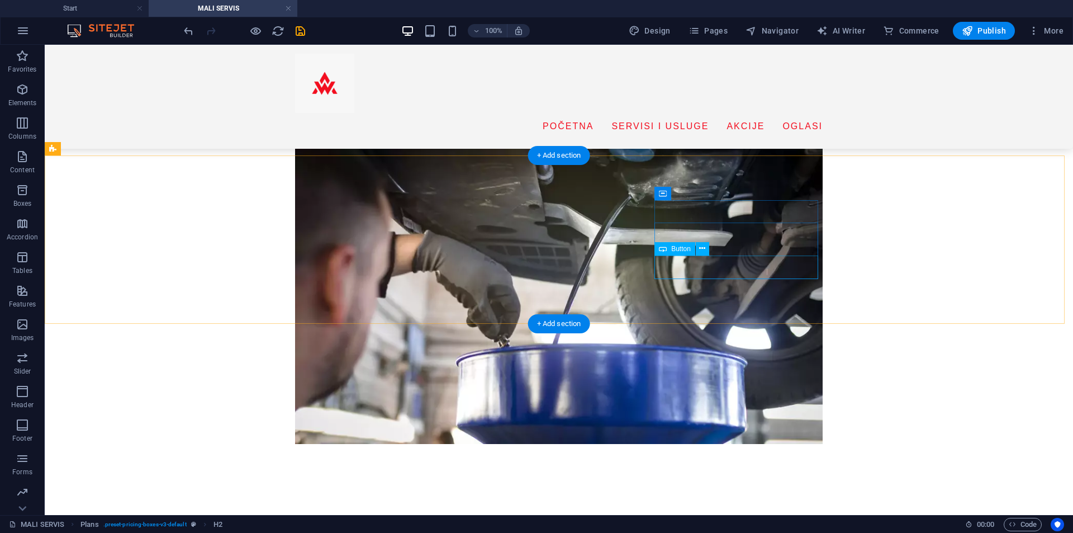
scroll to position [91, 0]
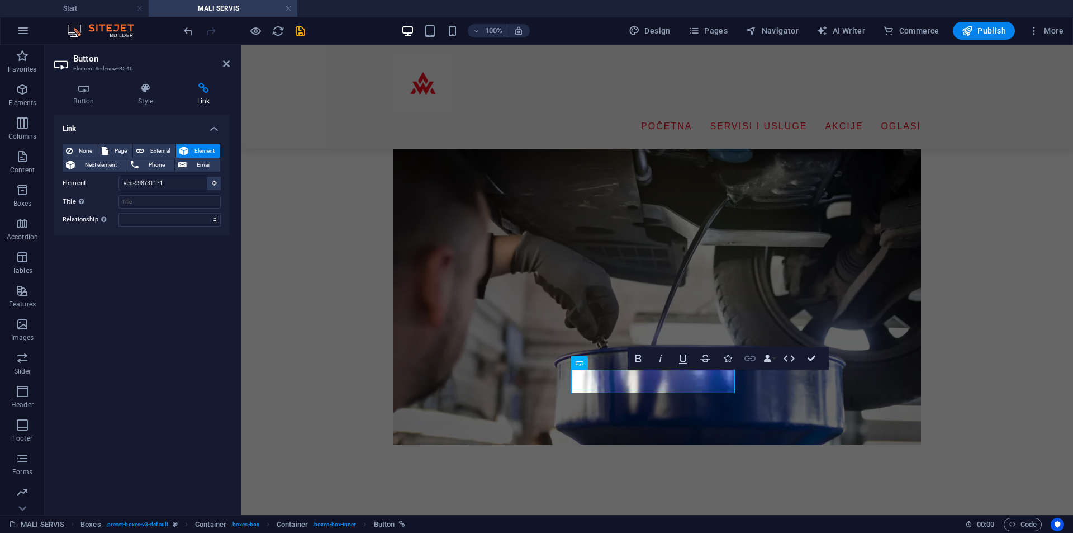
click at [754, 363] on icon "button" at bounding box center [750, 358] width 13 height 13
click at [200, 149] on span "Element" at bounding box center [204, 150] width 25 height 13
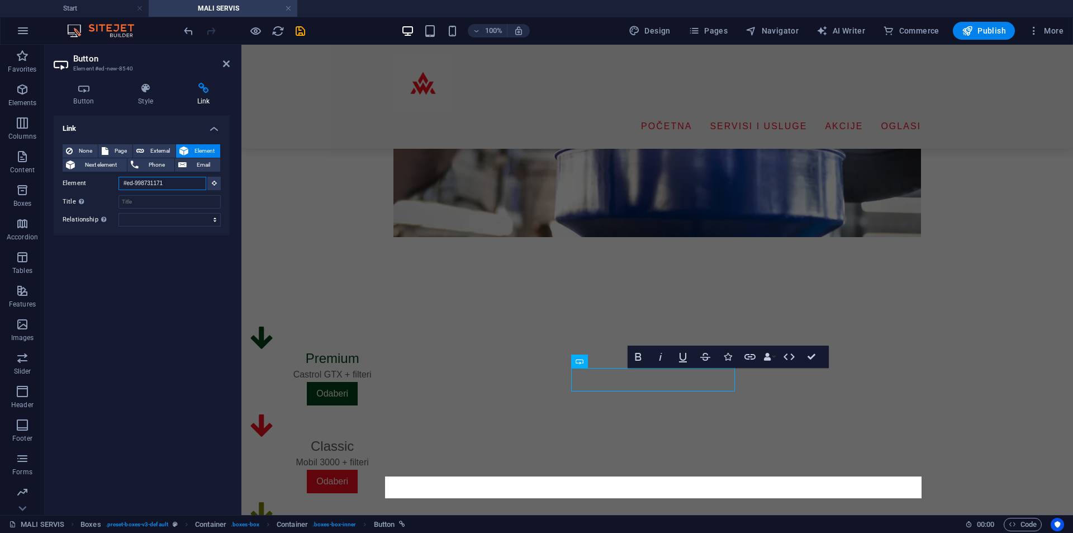
click at [179, 181] on input "#ed-998731171" at bounding box center [163, 183] width 88 height 13
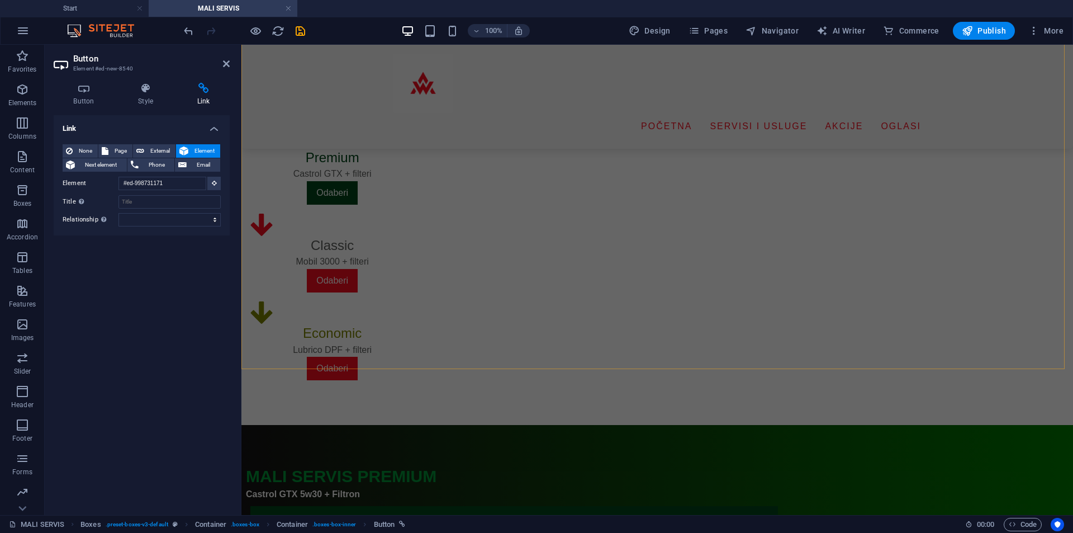
scroll to position [538, 0]
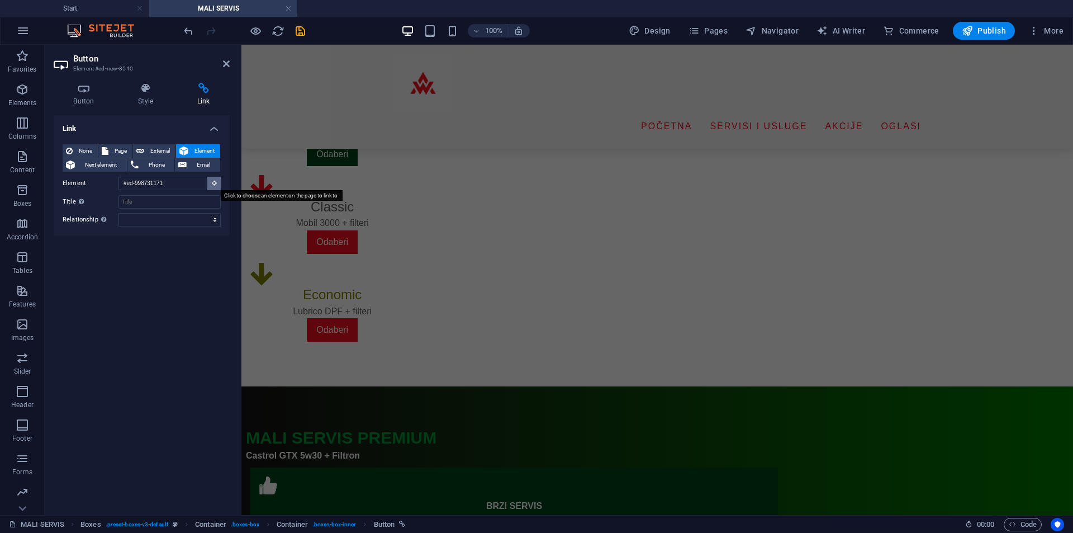
click at [210, 184] on button at bounding box center [213, 183] width 13 height 13
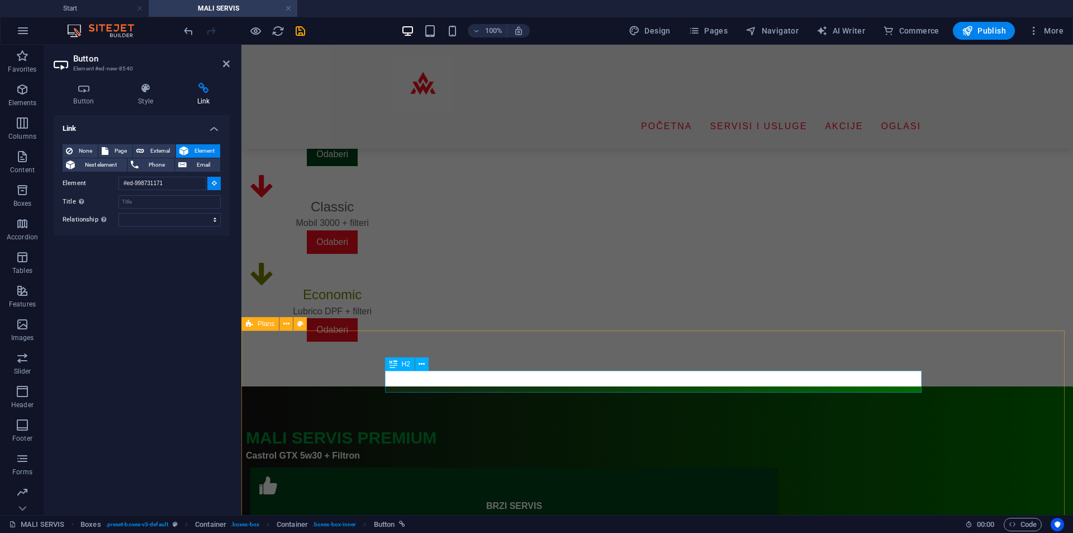
type input "#ed-998731273"
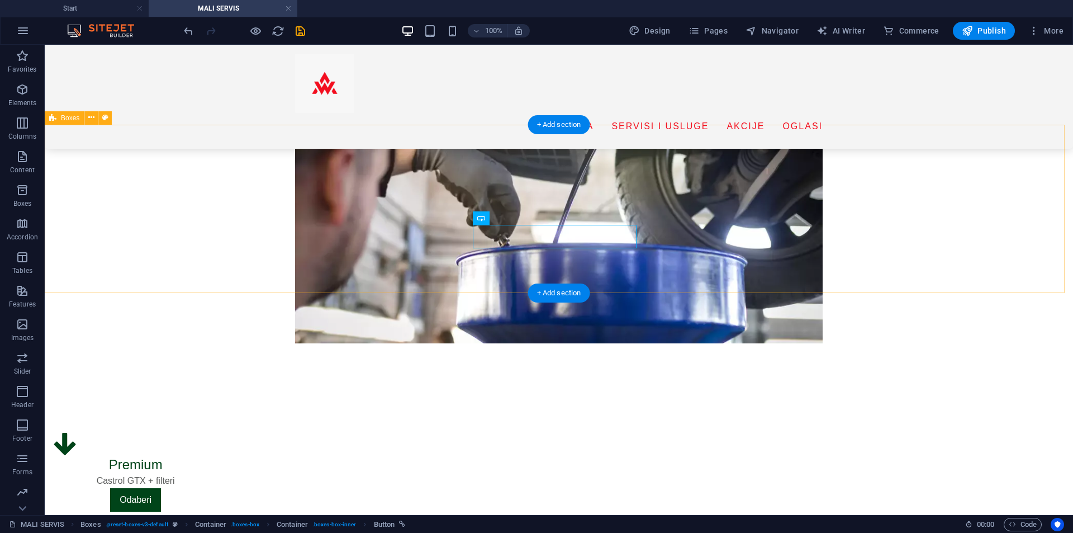
scroll to position [192, 0]
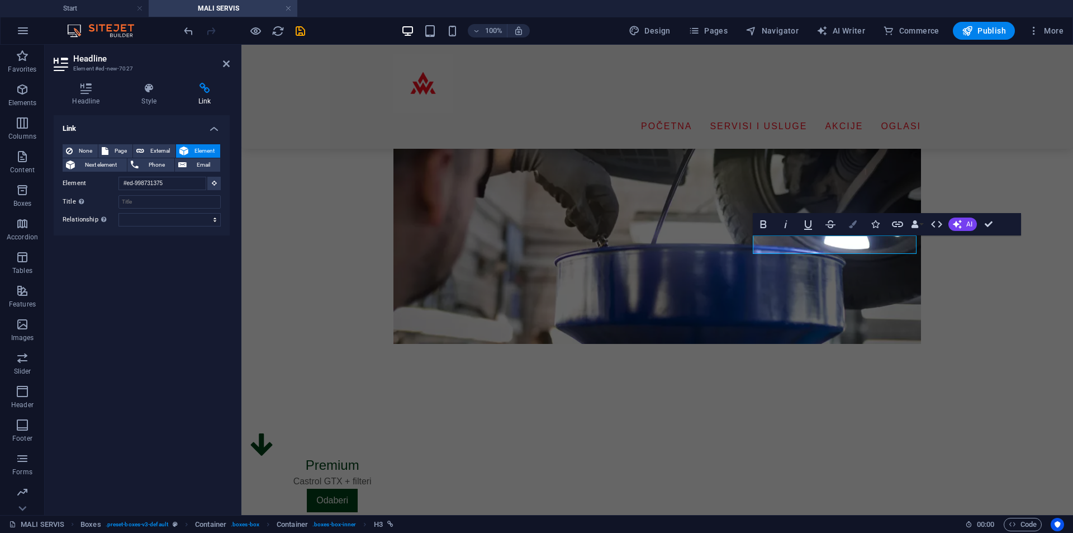
click at [859, 225] on button "Colors" at bounding box center [853, 224] width 21 height 22
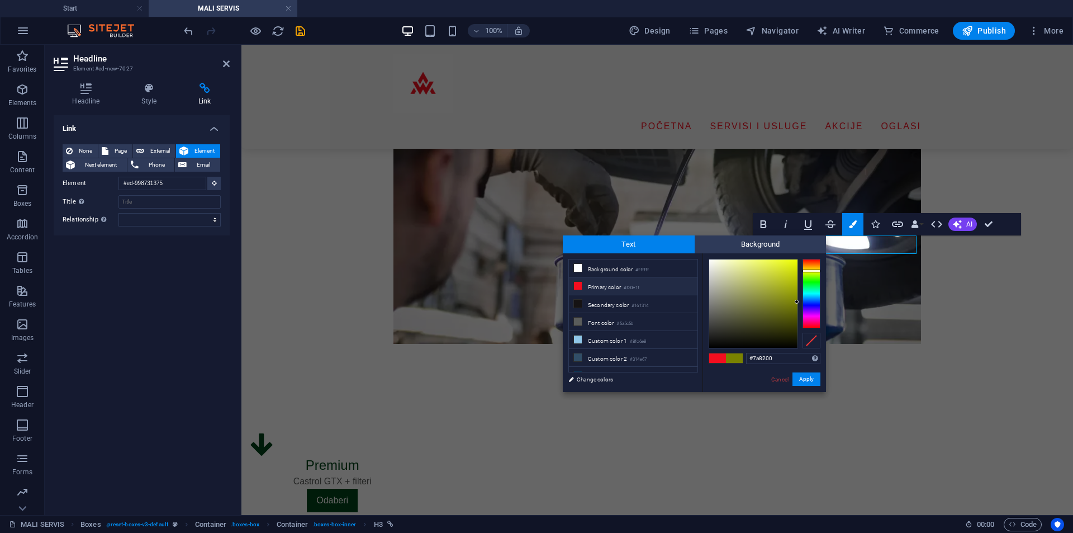
drag, startPoint x: 775, startPoint y: 357, endPoint x: 702, endPoint y: 362, distance: 74.0
click at [702, 362] on div "less Background color #ffffff Primary color #f30e1f Secondary color #161314 Fon…" at bounding box center [694, 322] width 263 height 139
click at [821, 379] on div "#7a8200 Supported formats #0852ed rgb(8, 82, 237) rgba(8, 82, 237, 90%) hsv(221…" at bounding box center [765, 403] width 124 height 301
click at [816, 379] on button "Apply" at bounding box center [807, 378] width 28 height 13
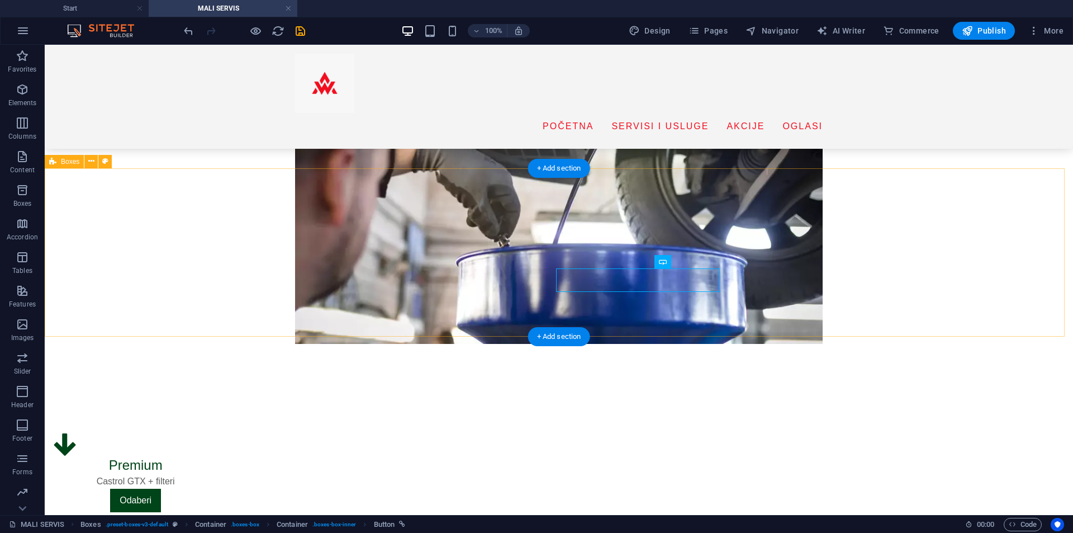
select select "rem"
select select "preset-boxes-v3-default"
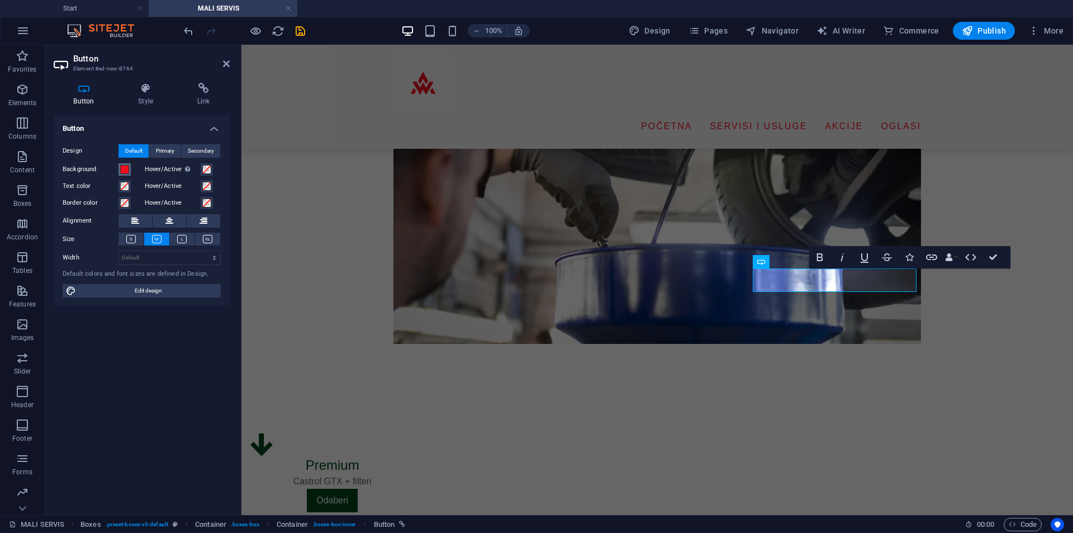
click at [126, 169] on span at bounding box center [124, 169] width 9 height 9
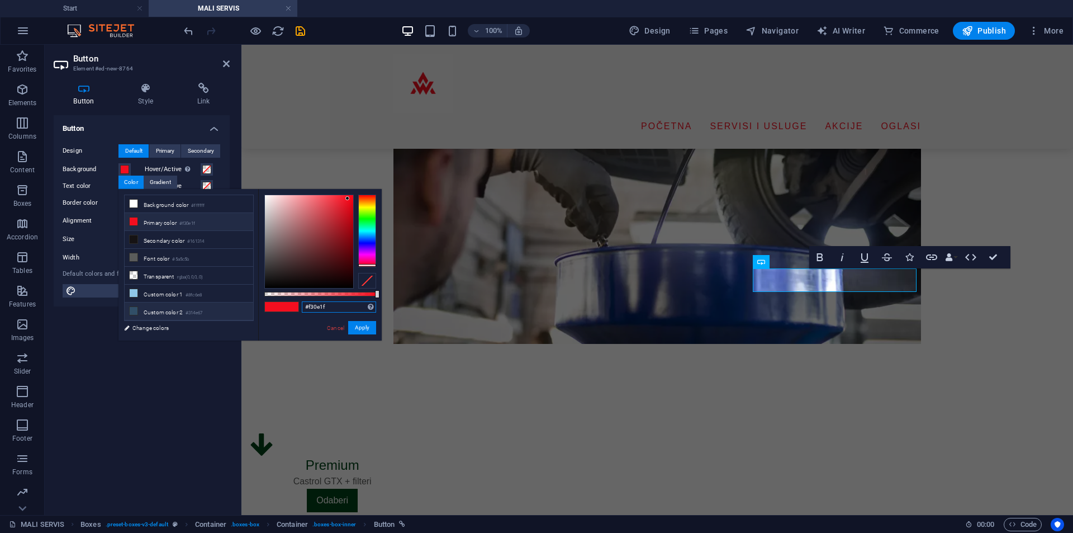
drag, startPoint x: 332, startPoint y: 305, endPoint x: 236, endPoint y: 309, distance: 96.2
click at [238, 309] on div "less Background color #ffffff Primary color #f30e1f Secondary color #161314 Fon…" at bounding box center [250, 265] width 263 height 152
paste input "7a8200"
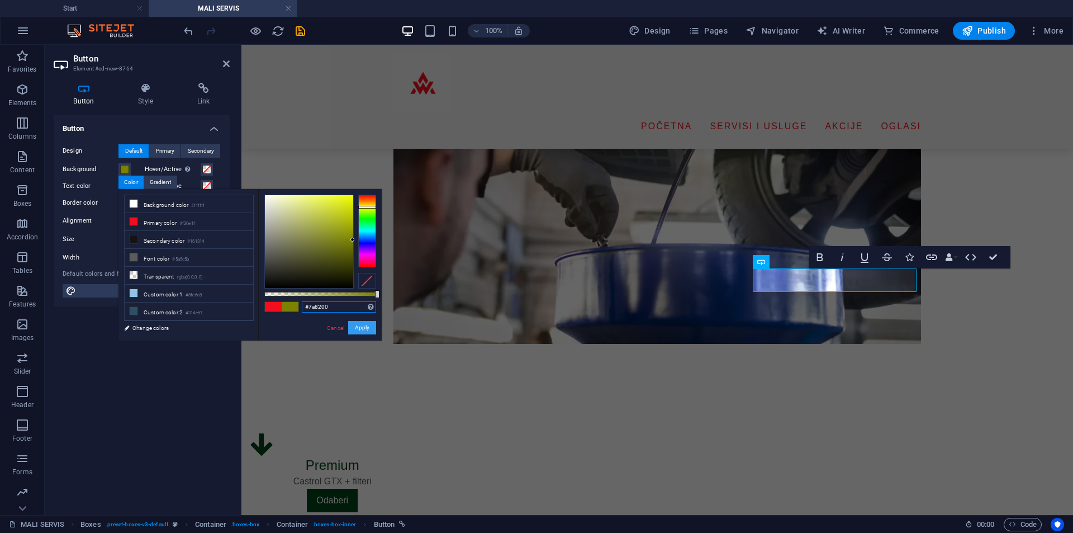
type input "#7a8200"
click at [357, 322] on button "Apply" at bounding box center [362, 327] width 28 height 13
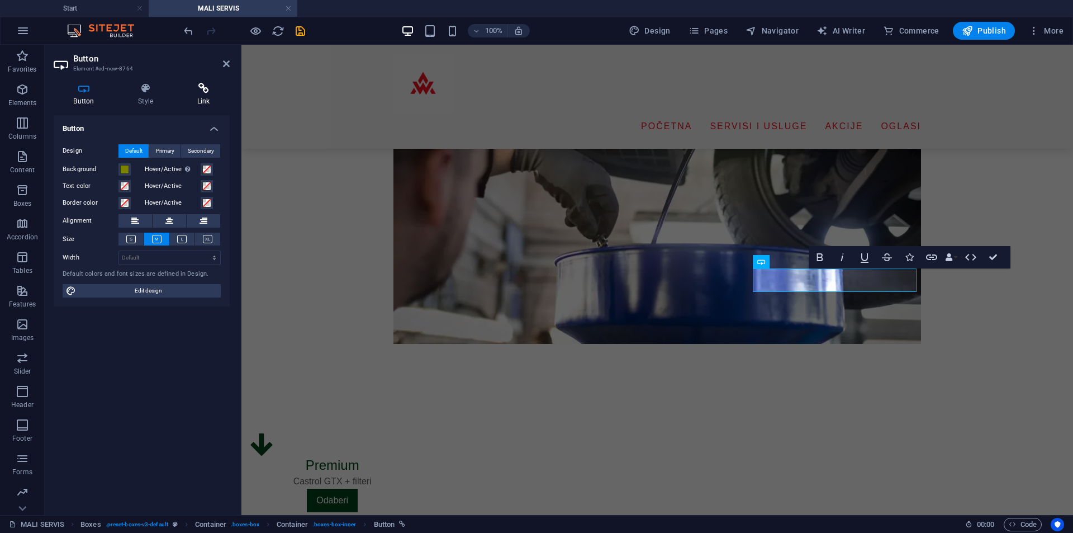
click at [195, 91] on icon at bounding box center [203, 88] width 53 height 11
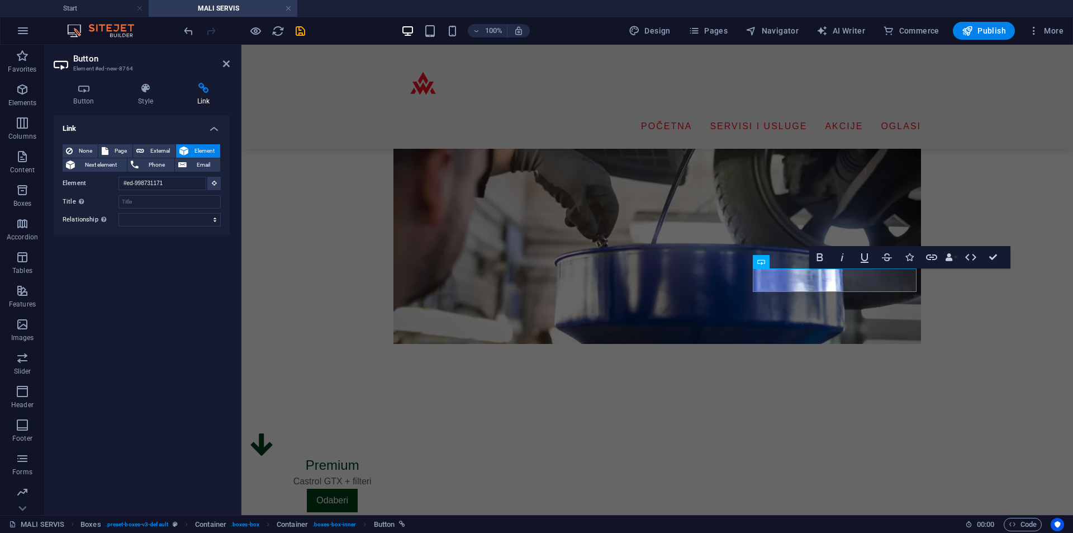
click at [211, 149] on span "Element" at bounding box center [204, 150] width 25 height 13
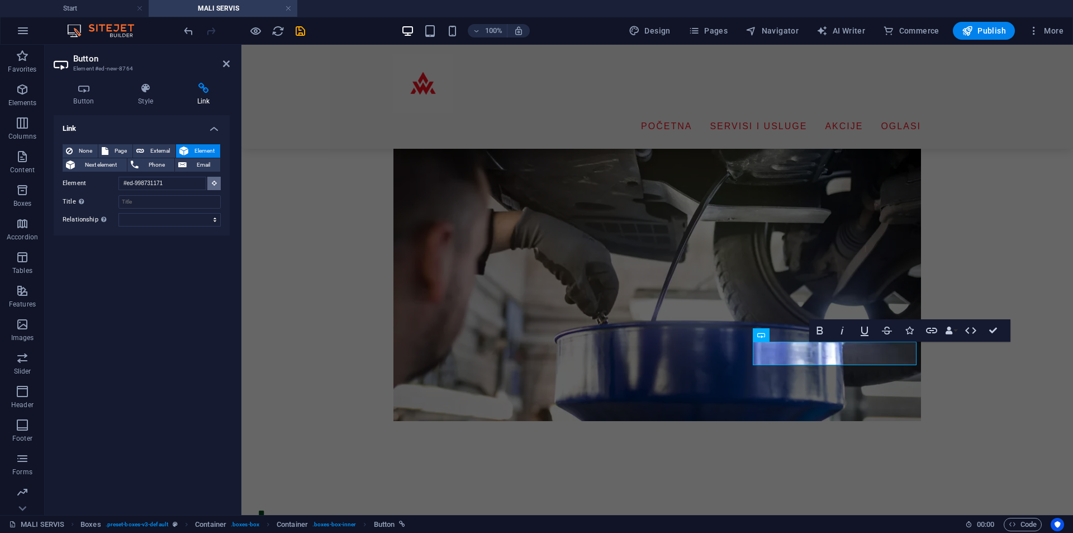
click at [214, 185] on icon at bounding box center [214, 183] width 5 height 6
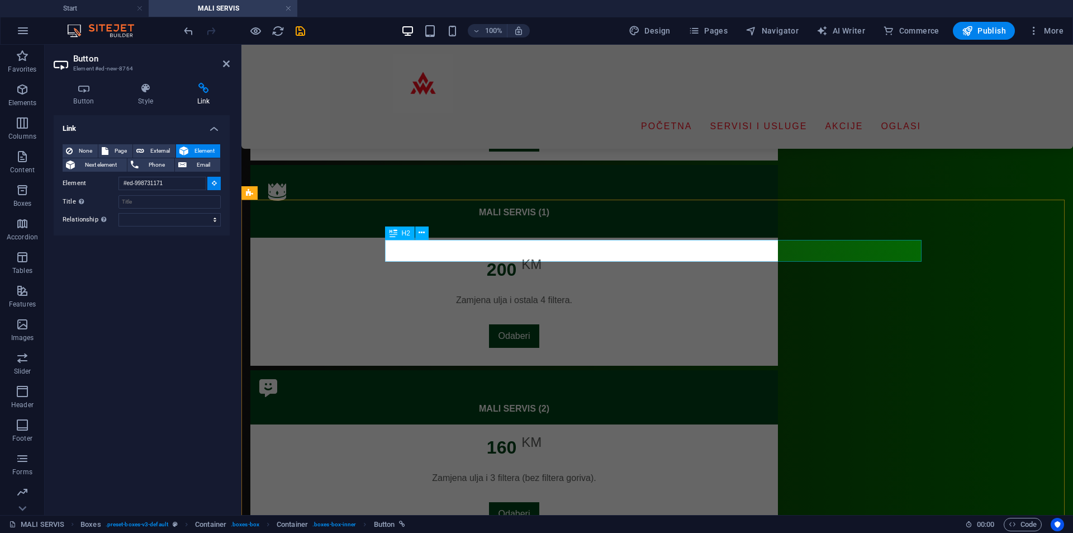
type input "#ed-998731375"
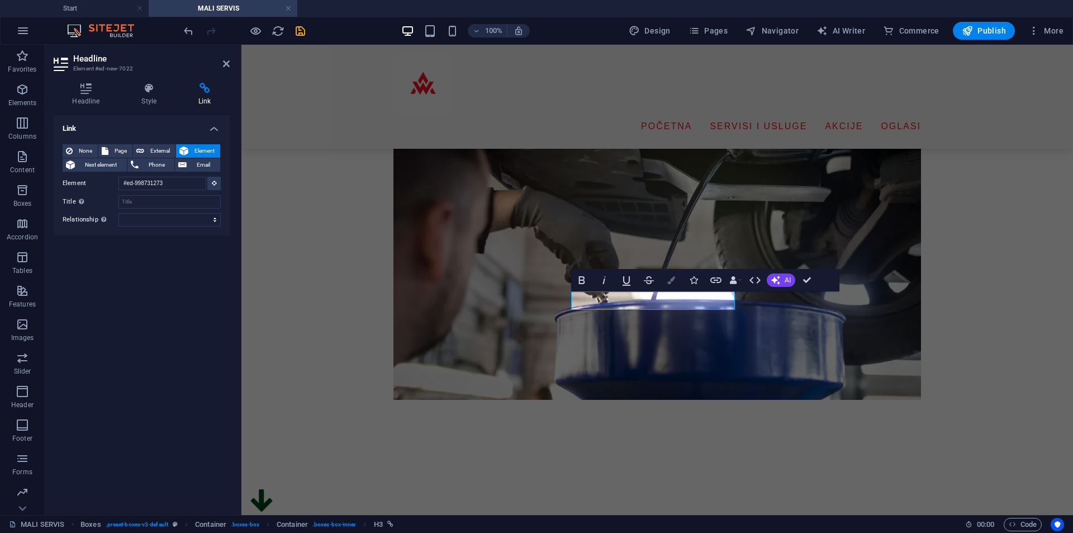
click at [674, 281] on icon "button" at bounding box center [672, 280] width 8 height 8
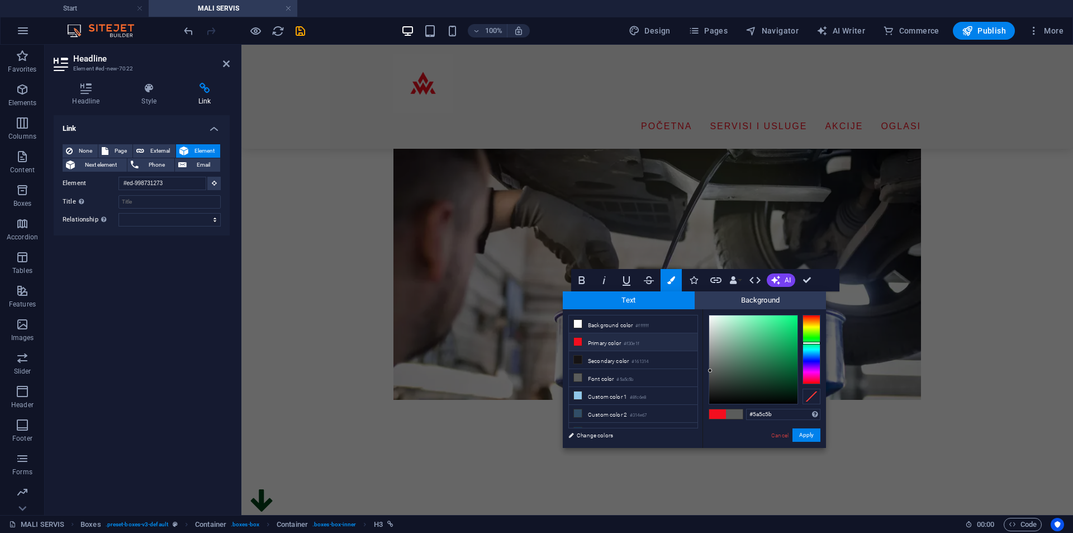
click at [631, 344] on small "#f30e1f" at bounding box center [632, 344] width 16 height 8
type input "#f30e1f"
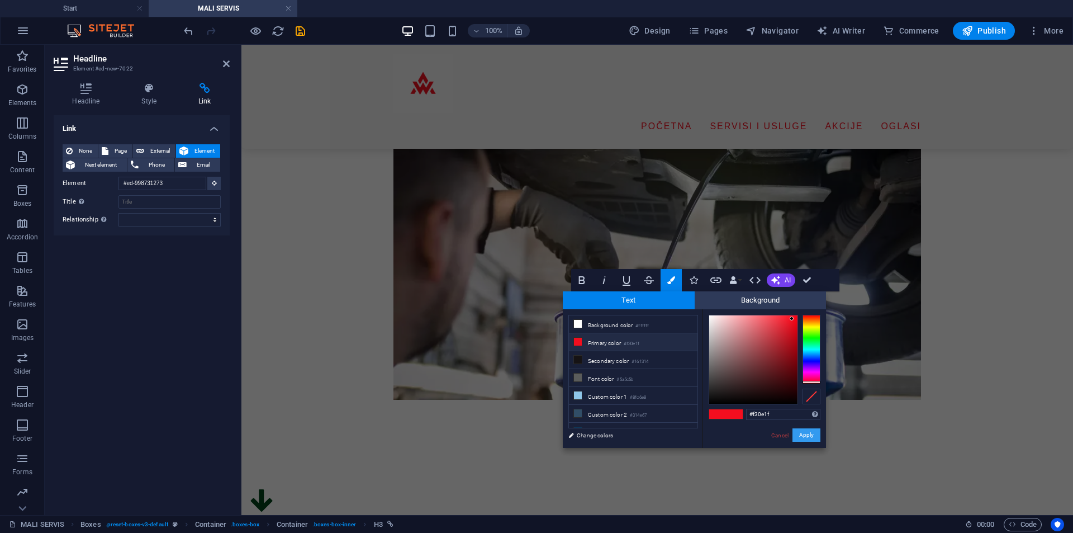
click at [808, 432] on button "Apply" at bounding box center [807, 434] width 28 height 13
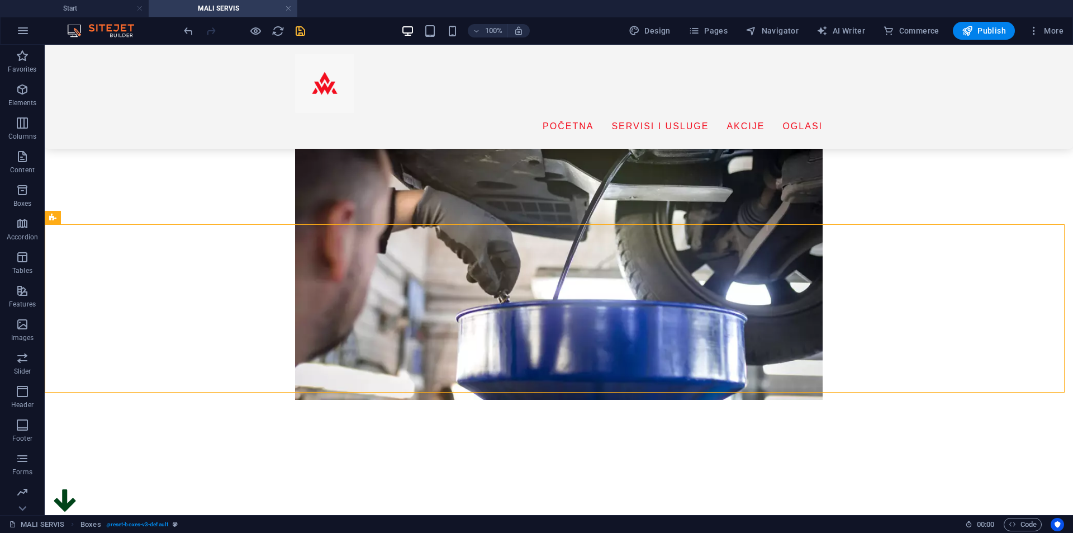
click at [300, 32] on icon "save" at bounding box center [300, 31] width 13 height 13
